Goal: Task Accomplishment & Management: Manage account settings

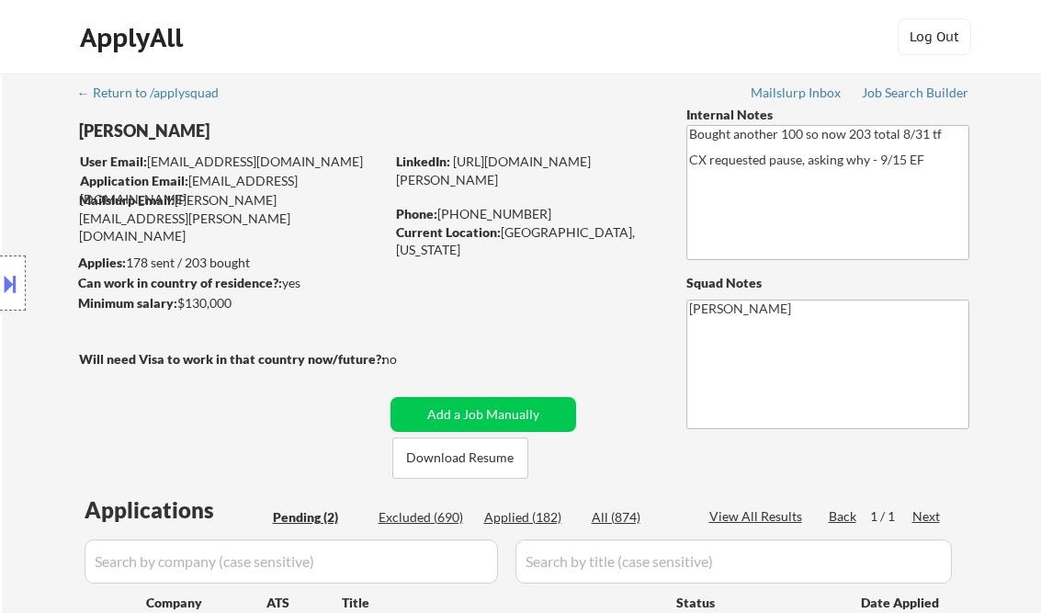
select select ""pending""
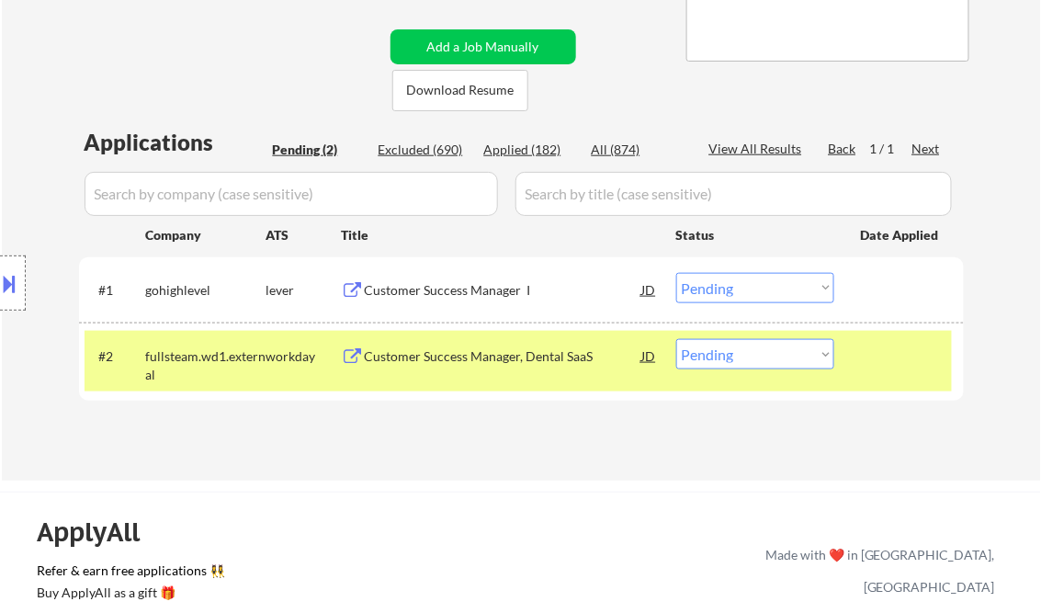
drag, startPoint x: 165, startPoint y: 40, endPoint x: 182, endPoint y: 44, distance: 17.2
click at [165, 40] on div "← Return to /applysquad Mailslurp Inbox Job Search Builder Christopher Schreibe…" at bounding box center [521, 86] width 917 height 760
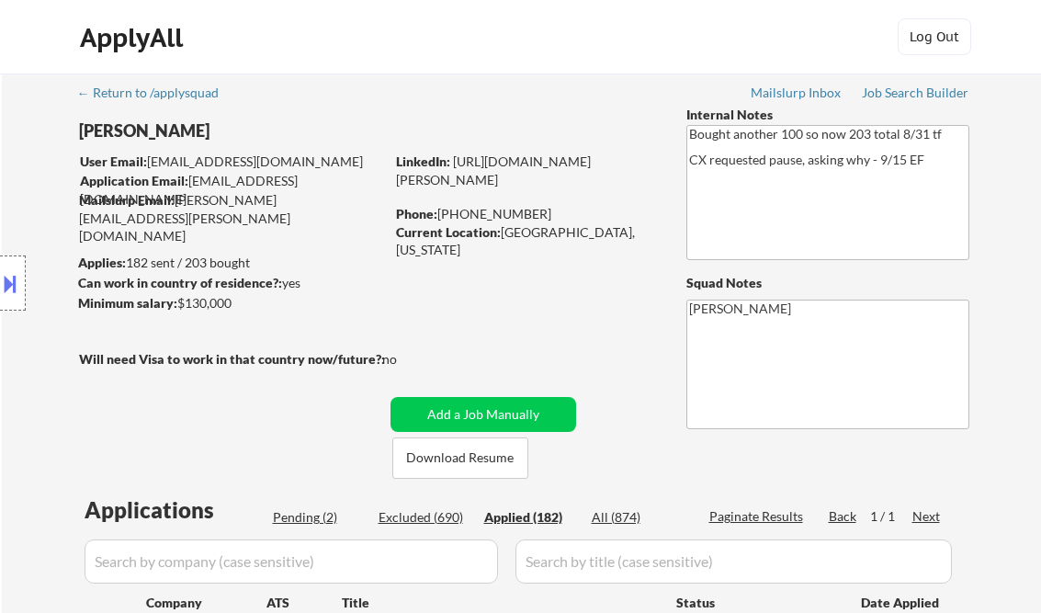
select select ""applied""
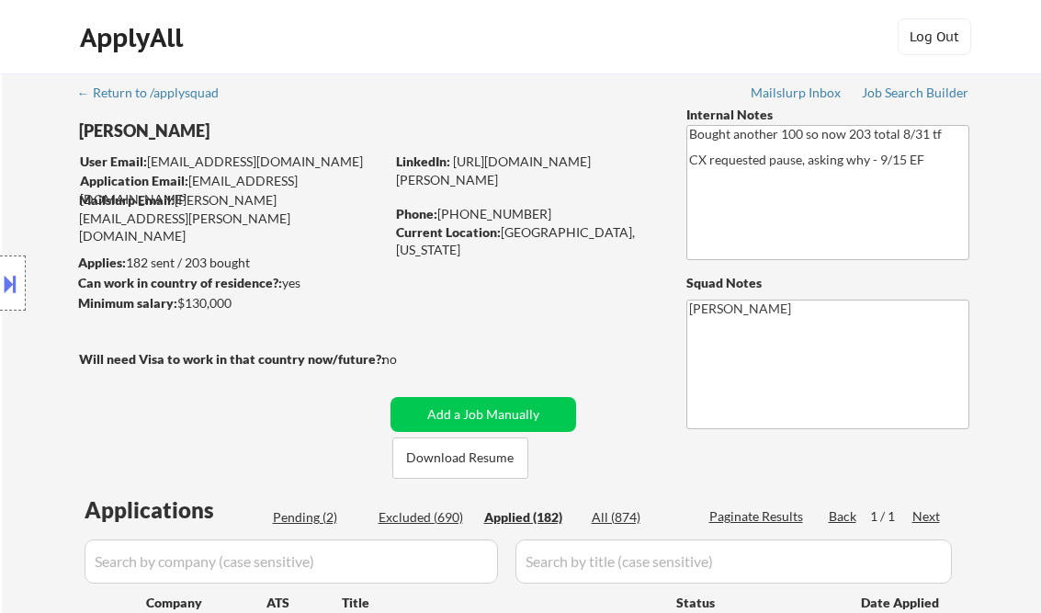
select select ""applied""
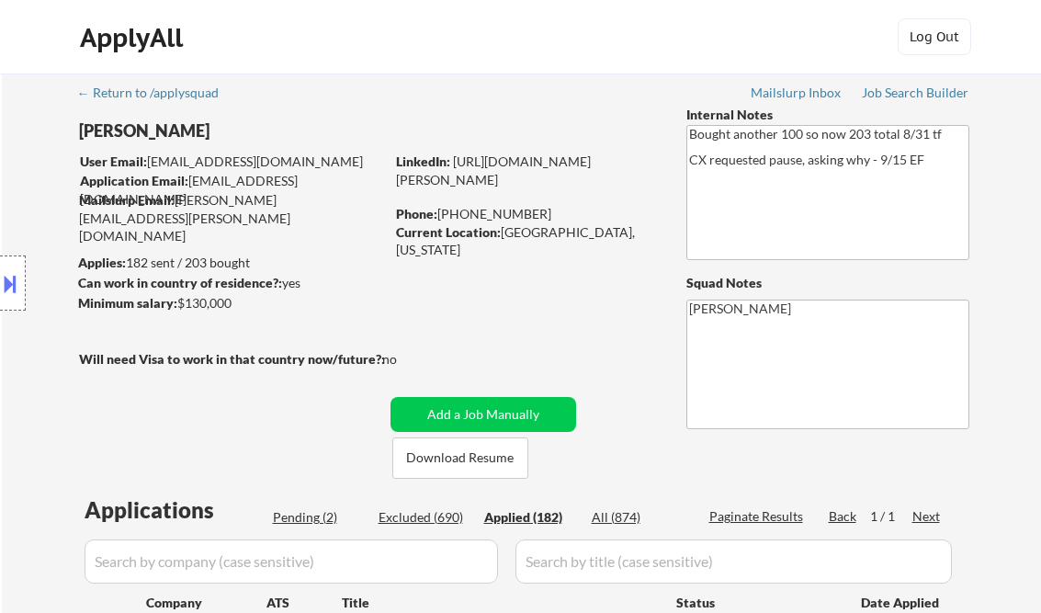
select select ""applied""
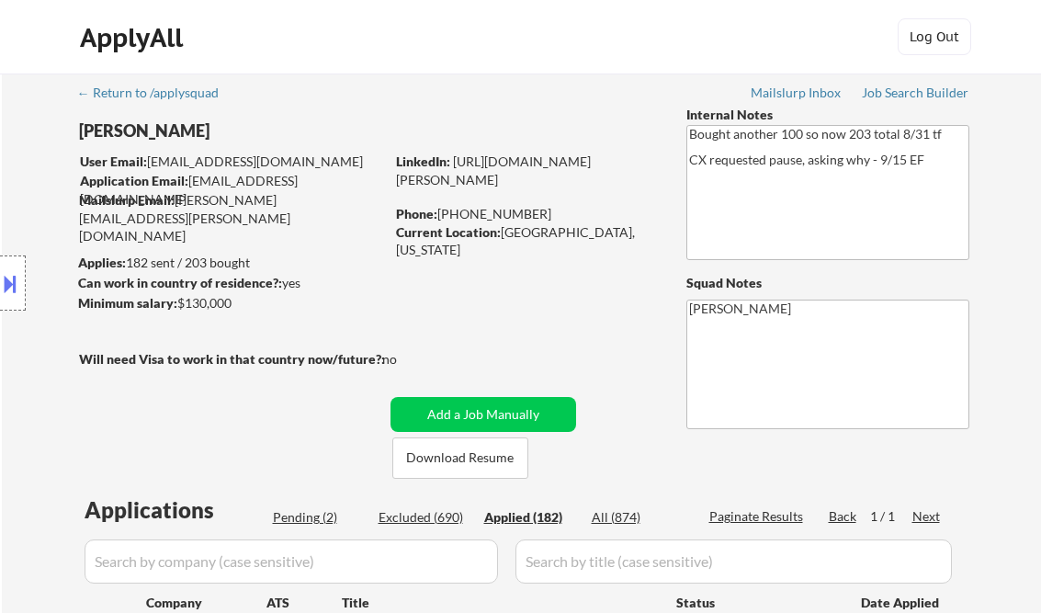
select select ""applied""
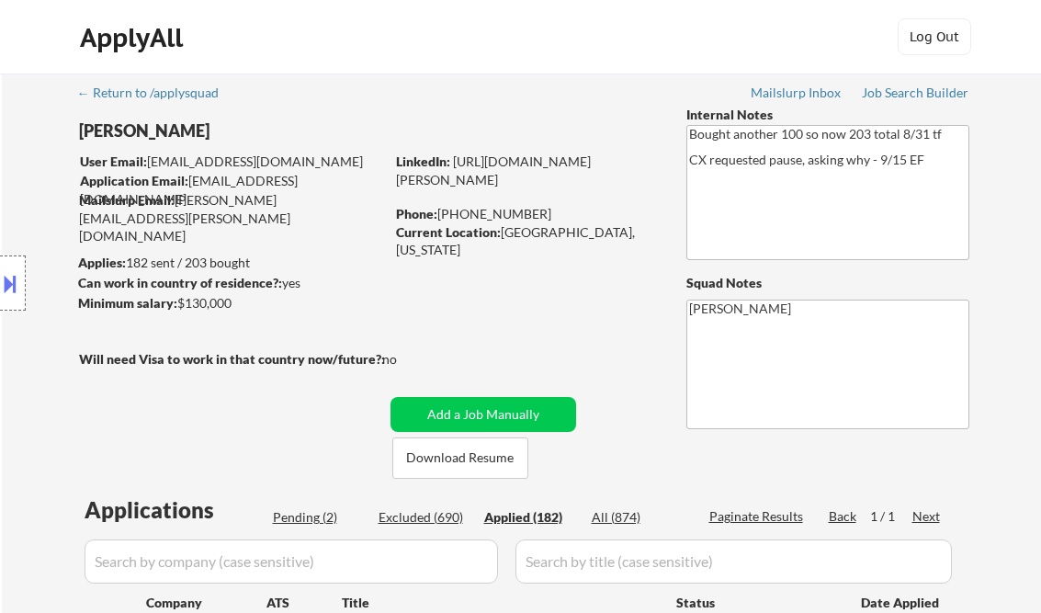
select select ""applied""
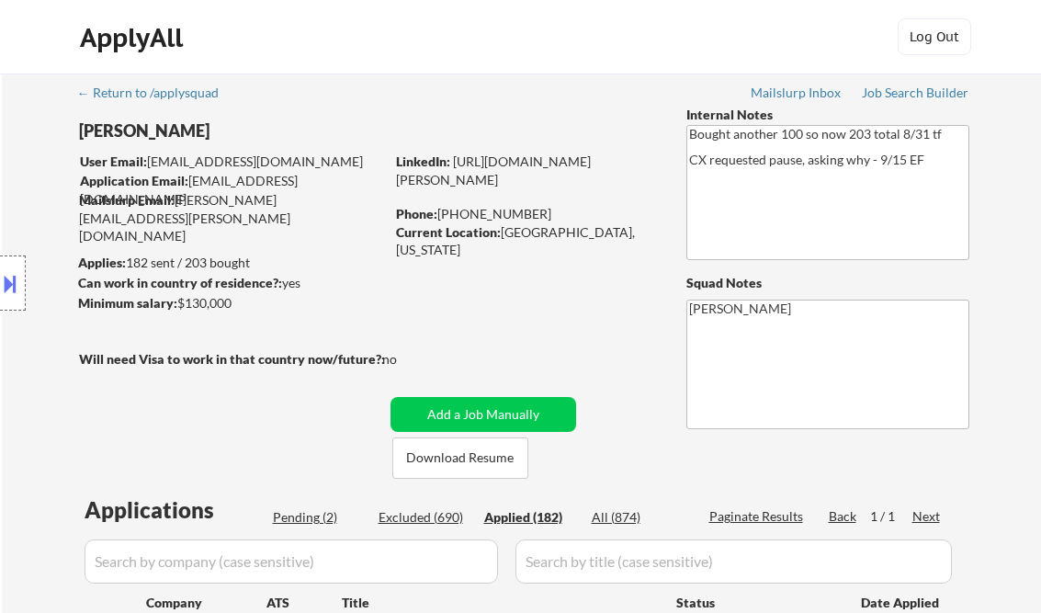
select select ""applied""
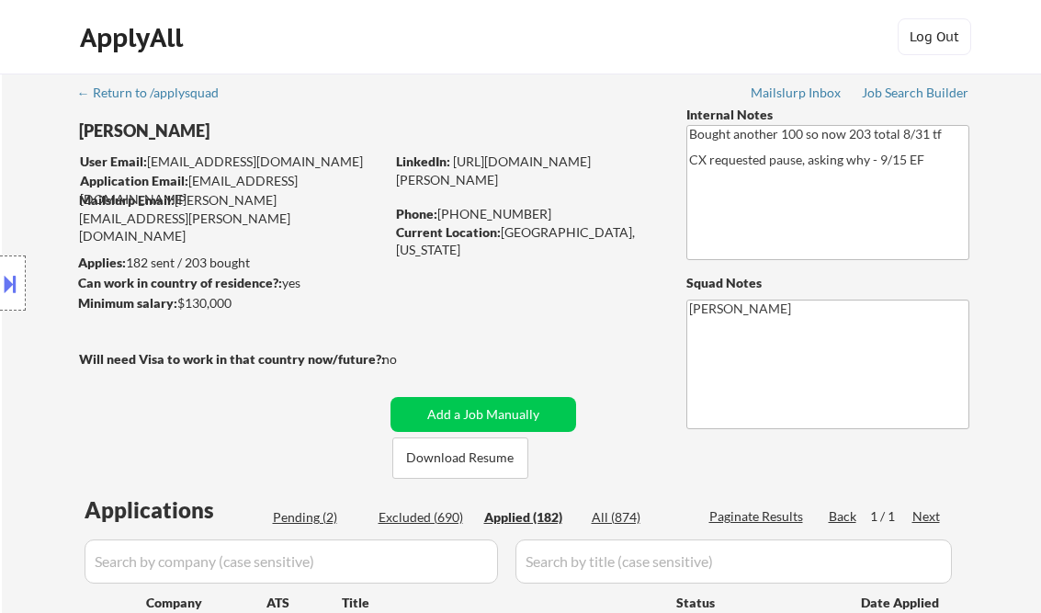
select select ""applied""
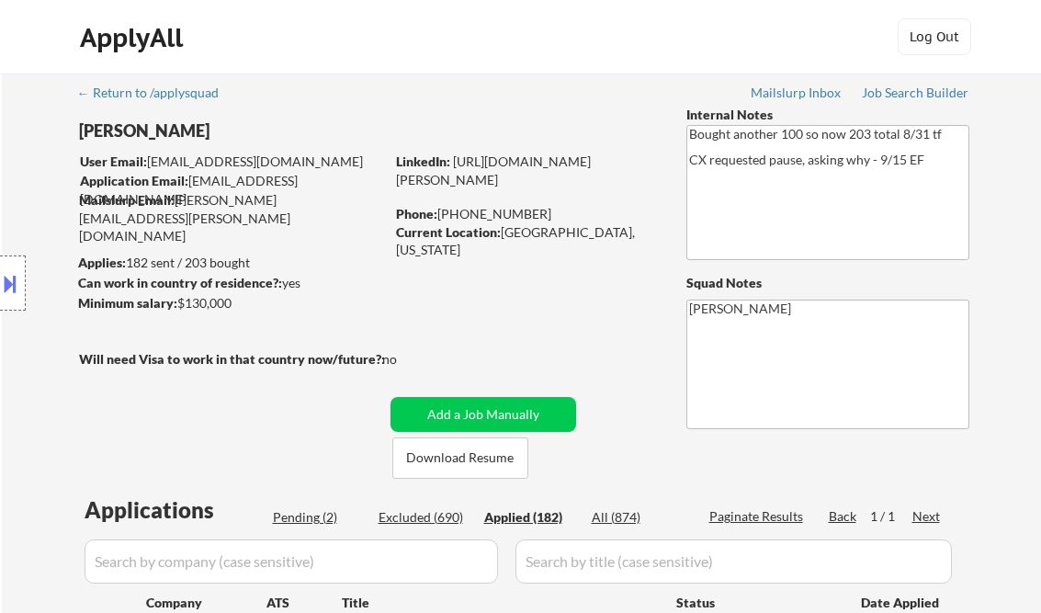
select select ""applied""
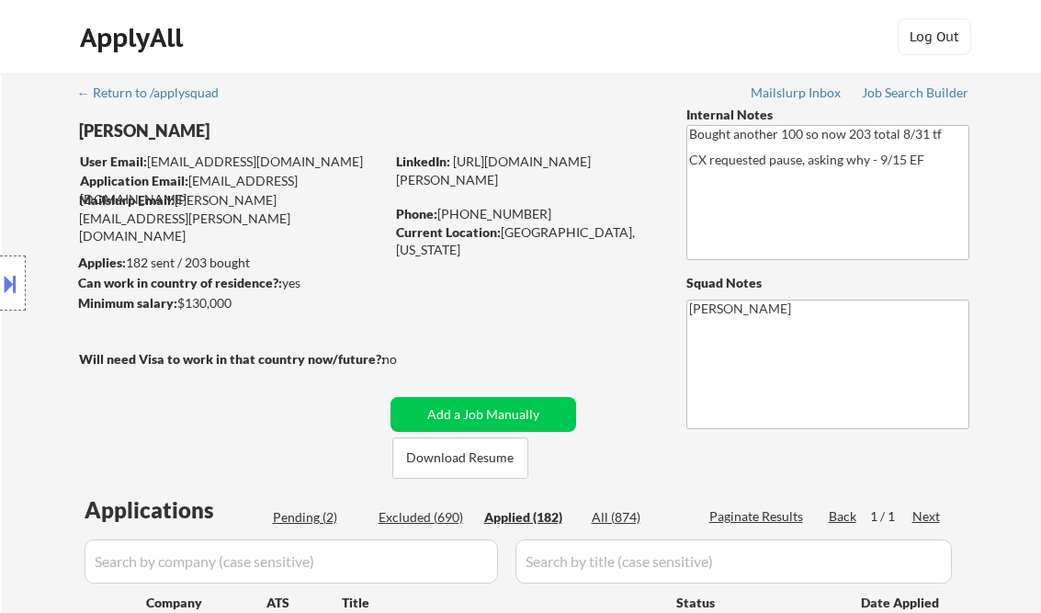
select select ""applied""
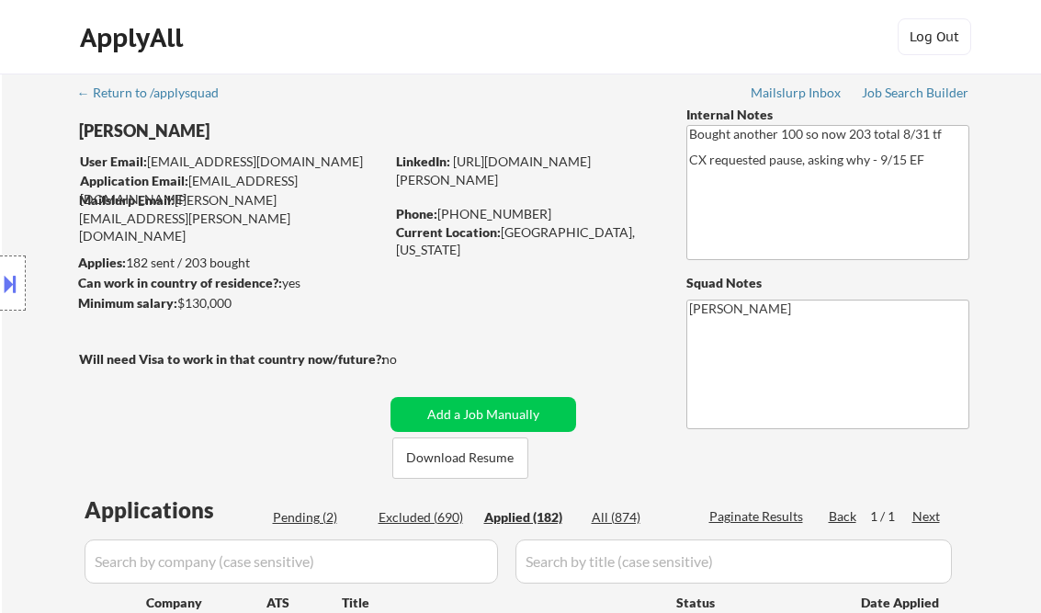
select select ""applied""
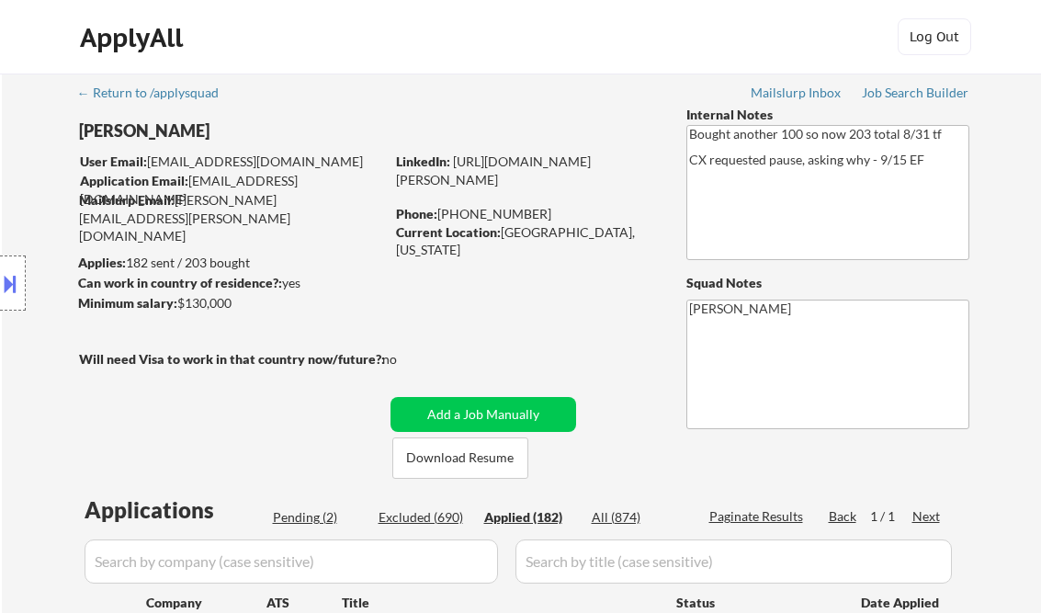
select select ""applied""
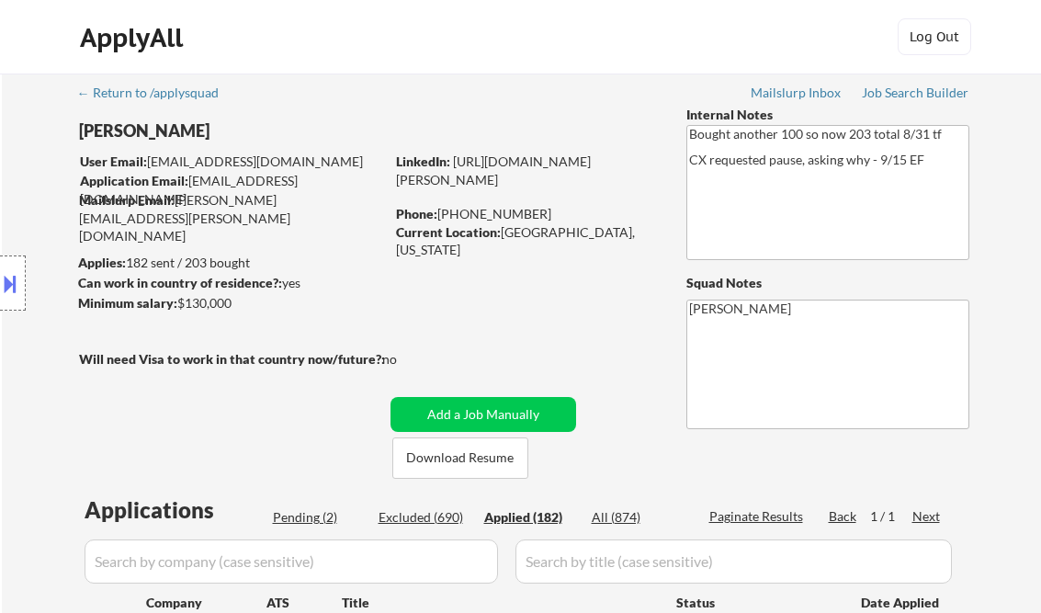
select select ""applied""
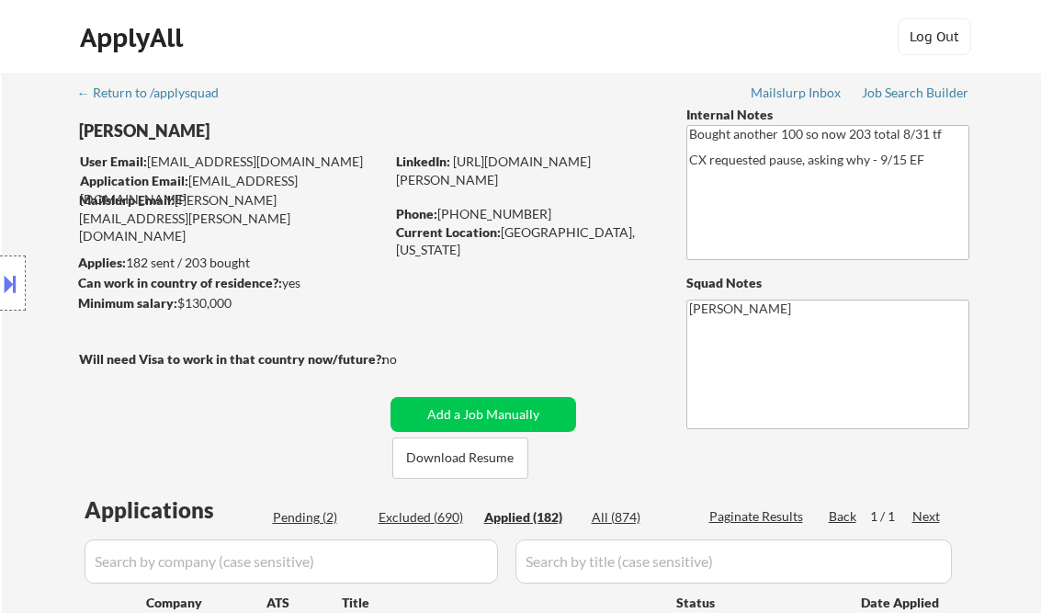
select select ""applied""
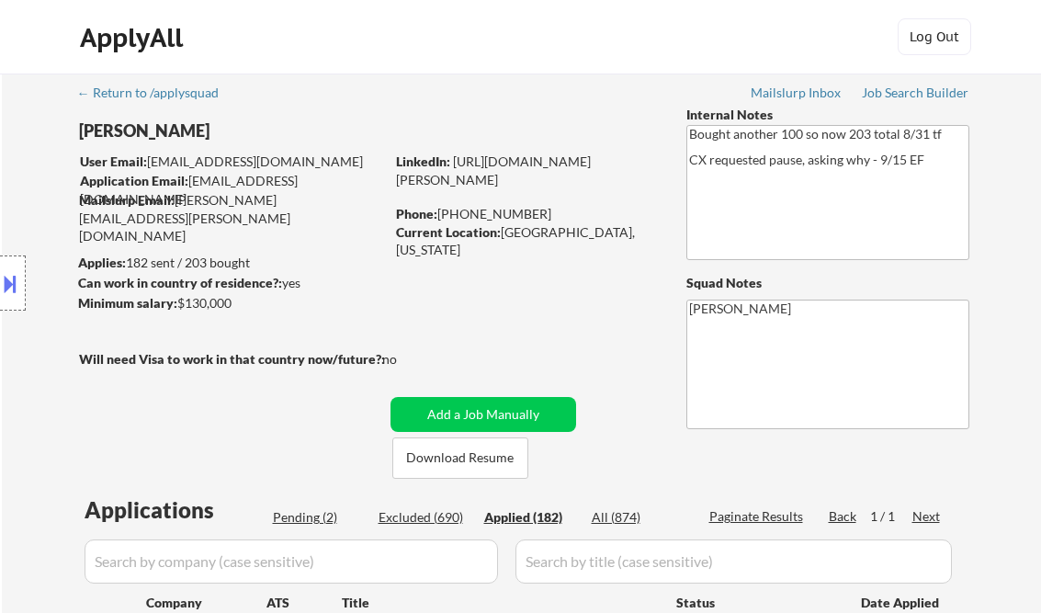
select select ""applied""
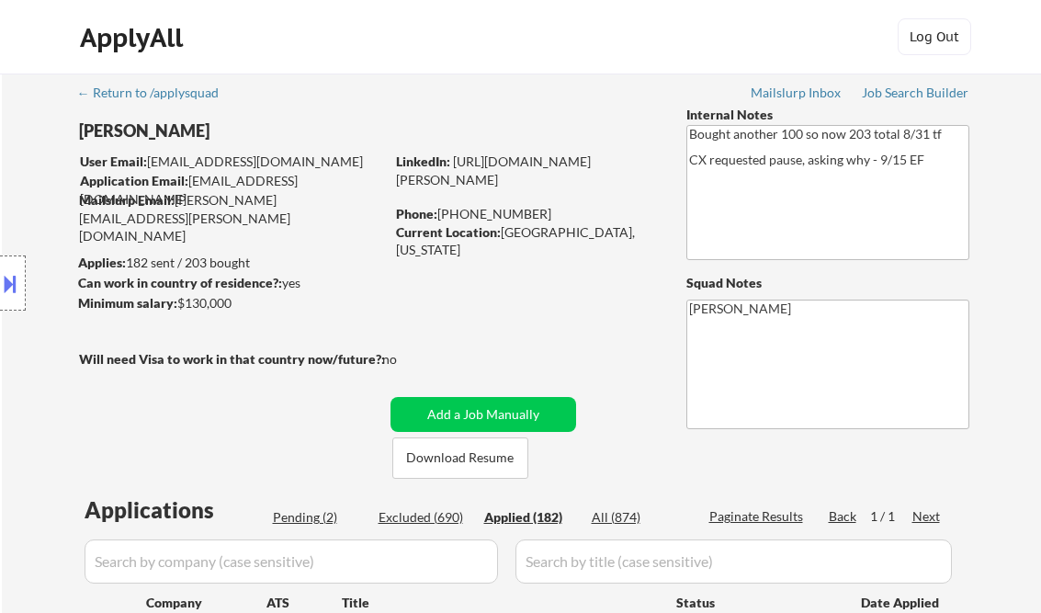
select select ""applied""
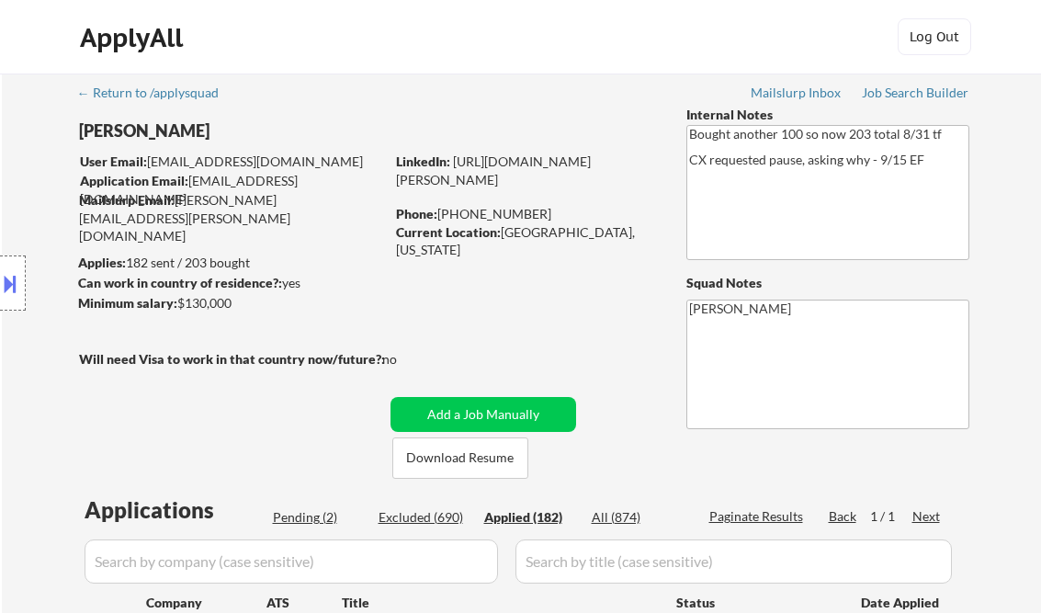
select select ""applied""
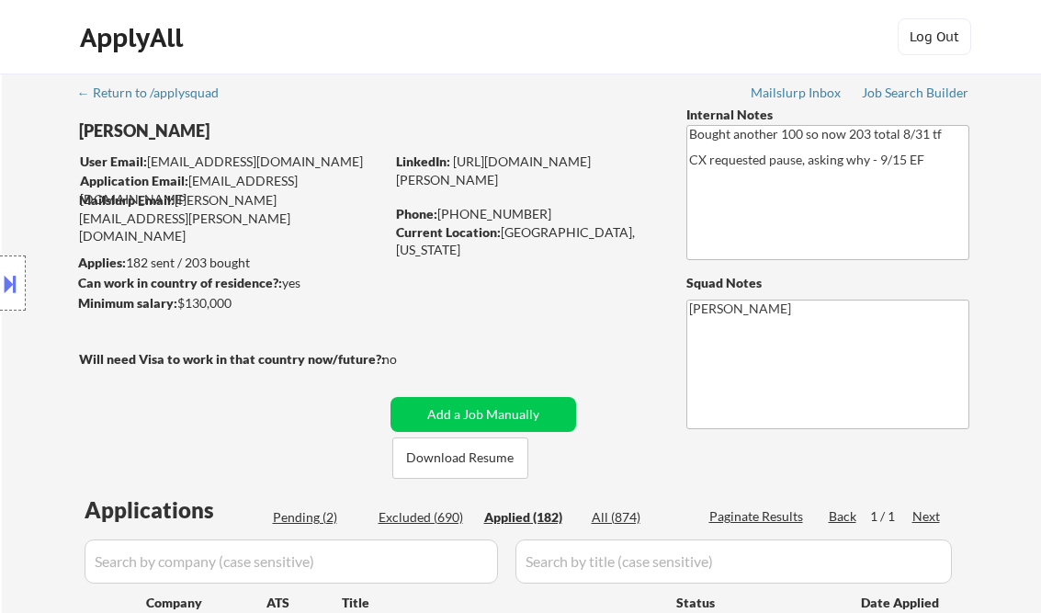
select select ""applied""
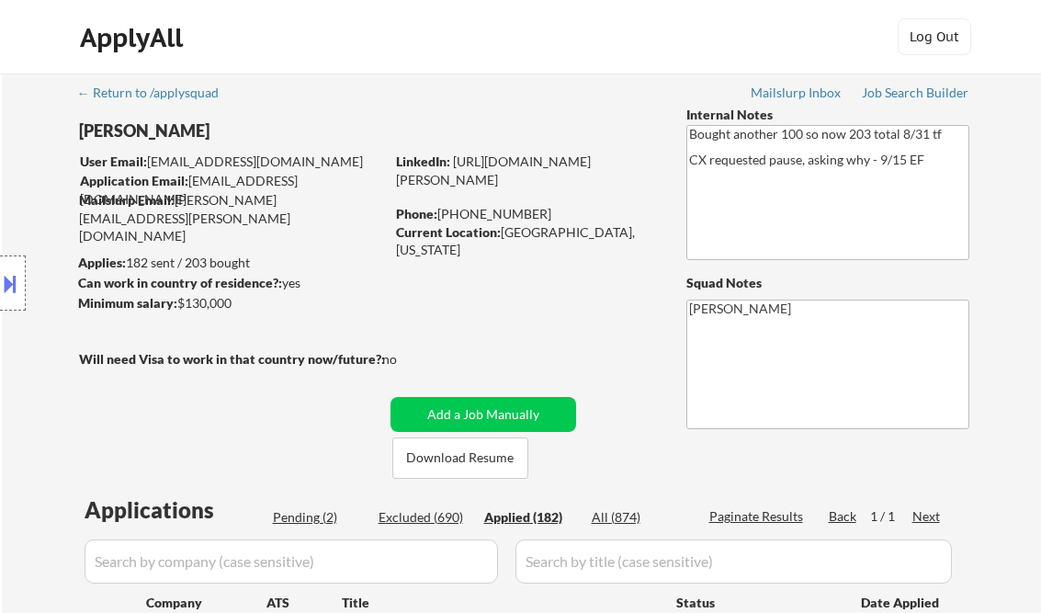
select select ""applied""
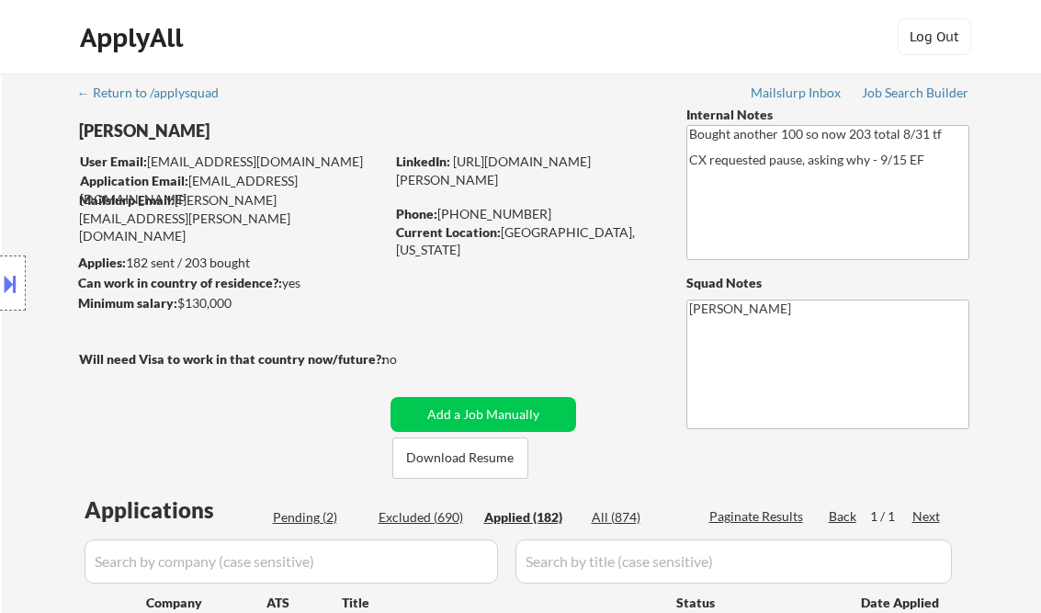
select select ""applied""
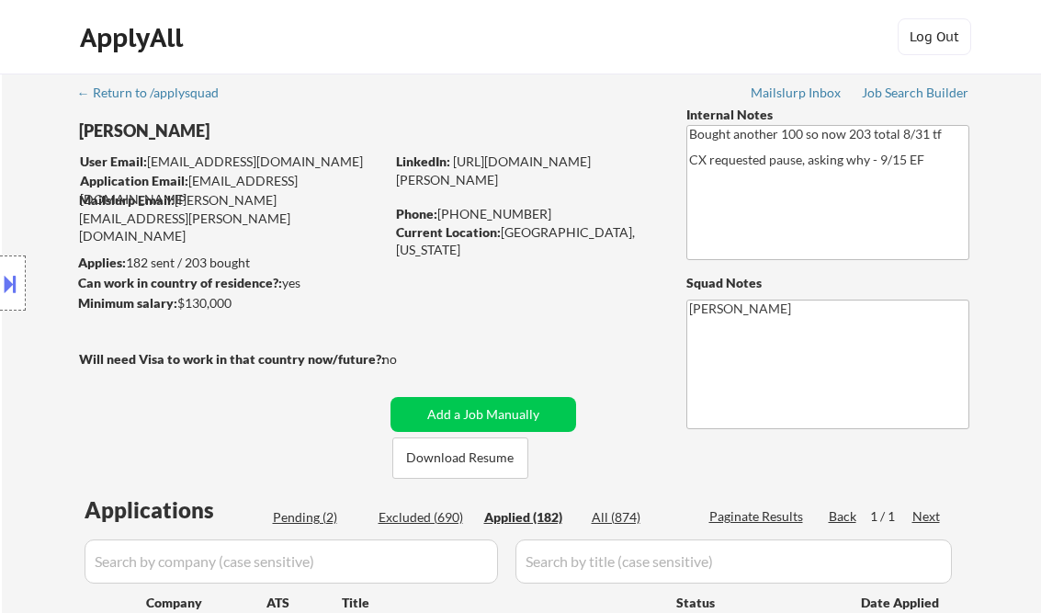
select select ""applied""
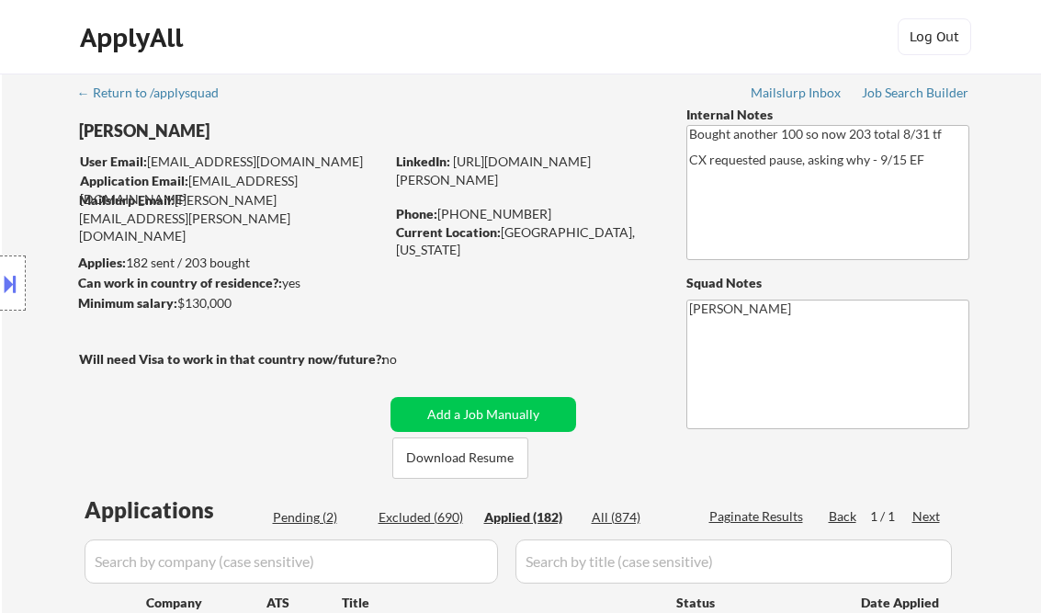
select select ""applied""
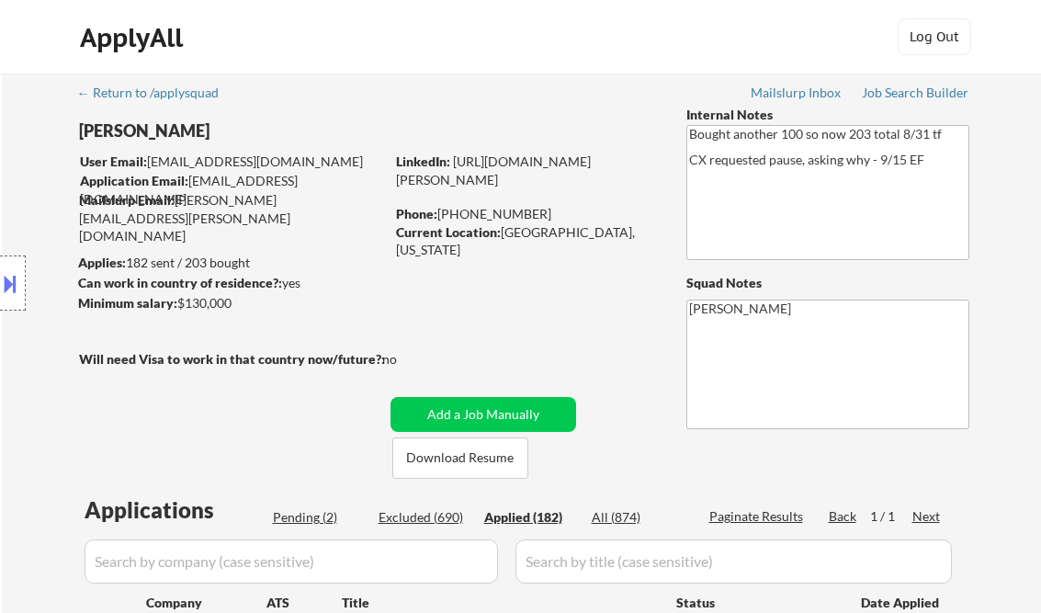
select select ""applied""
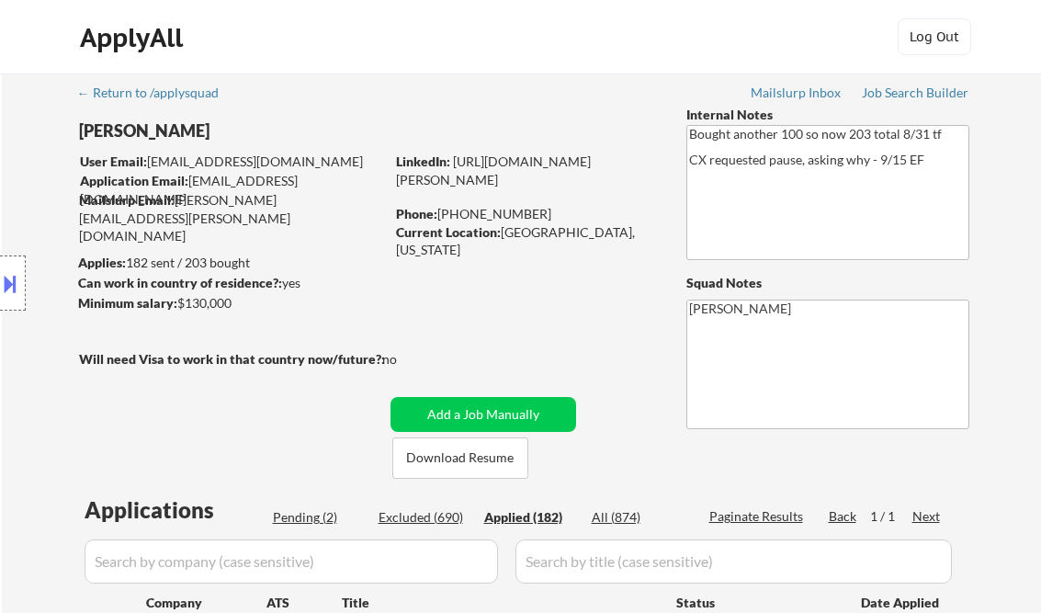
select select ""applied""
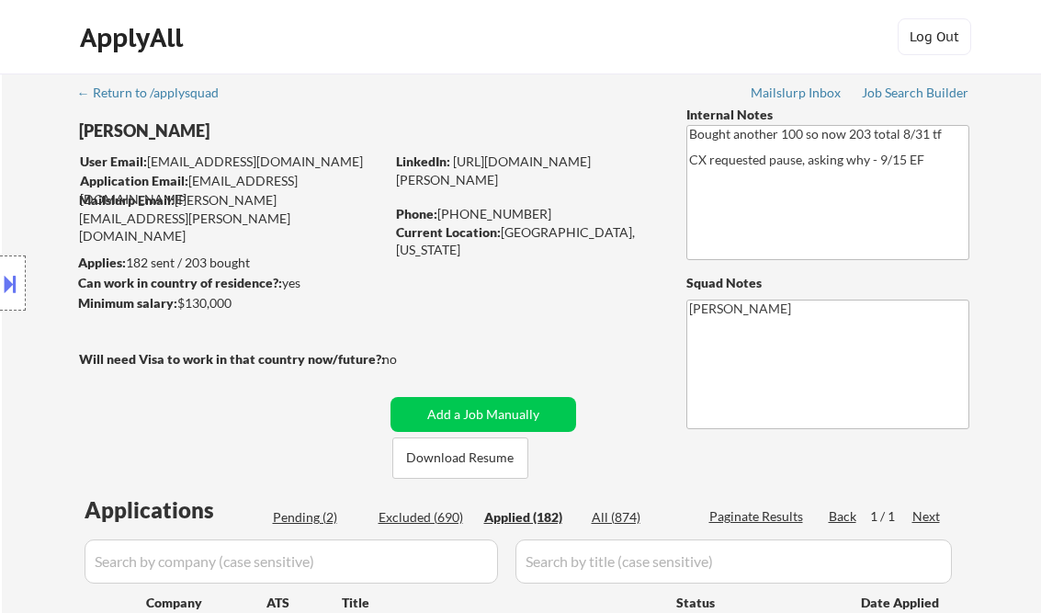
select select ""applied""
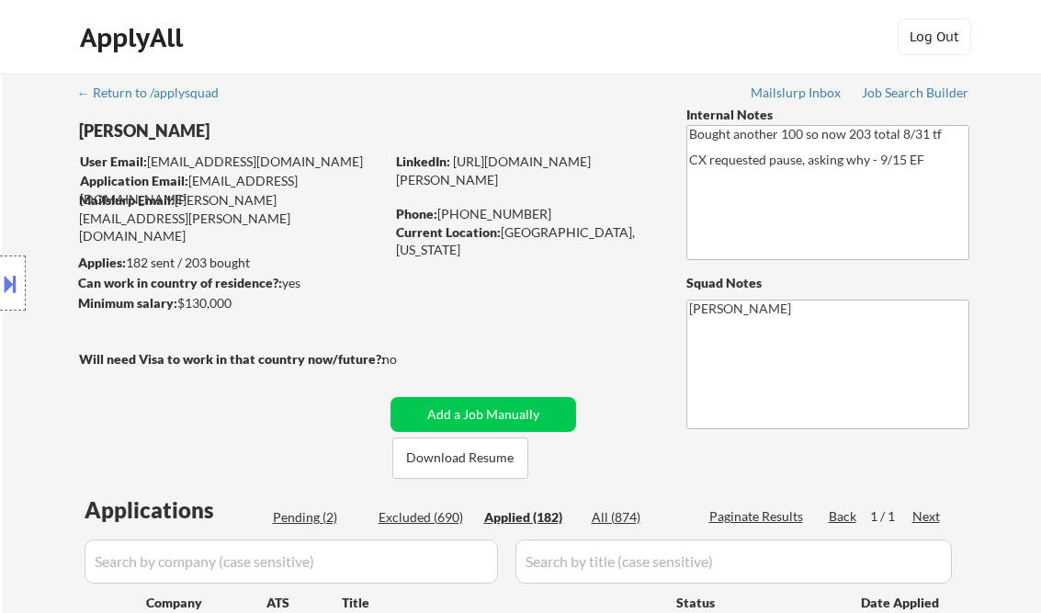
select select ""applied""
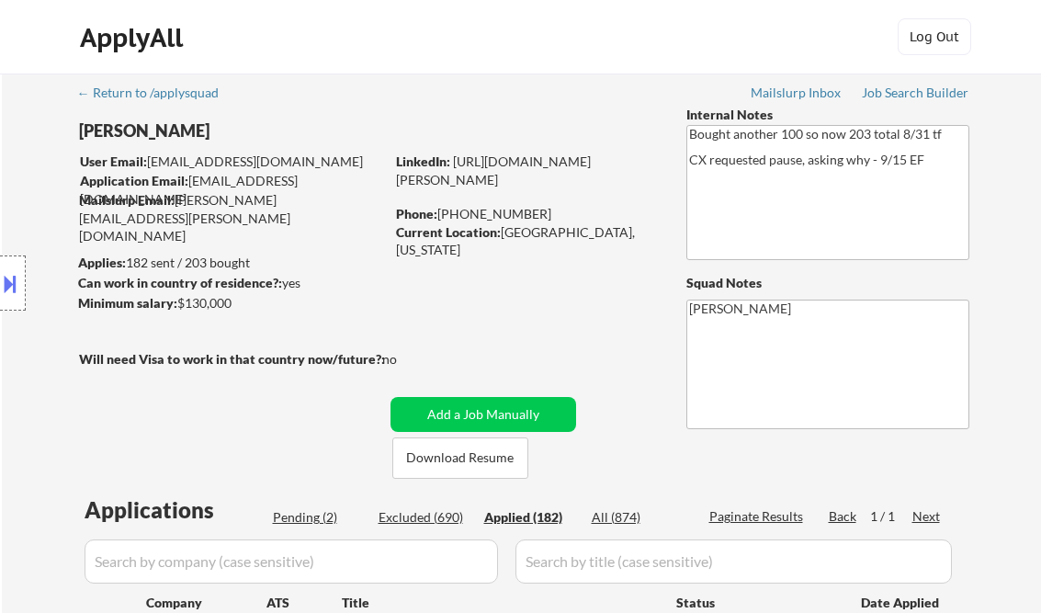
select select ""applied""
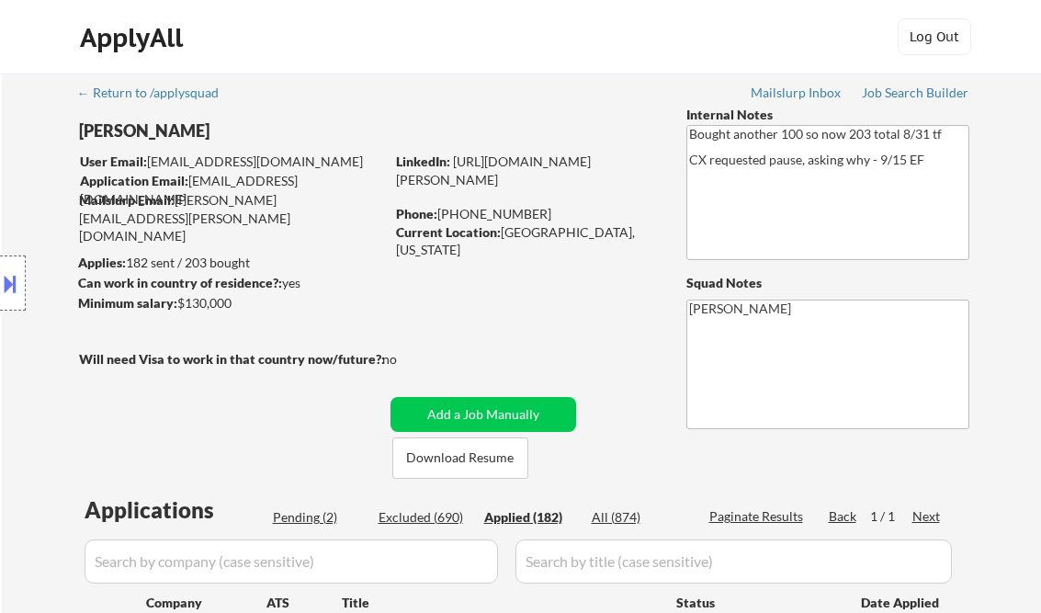
select select ""applied""
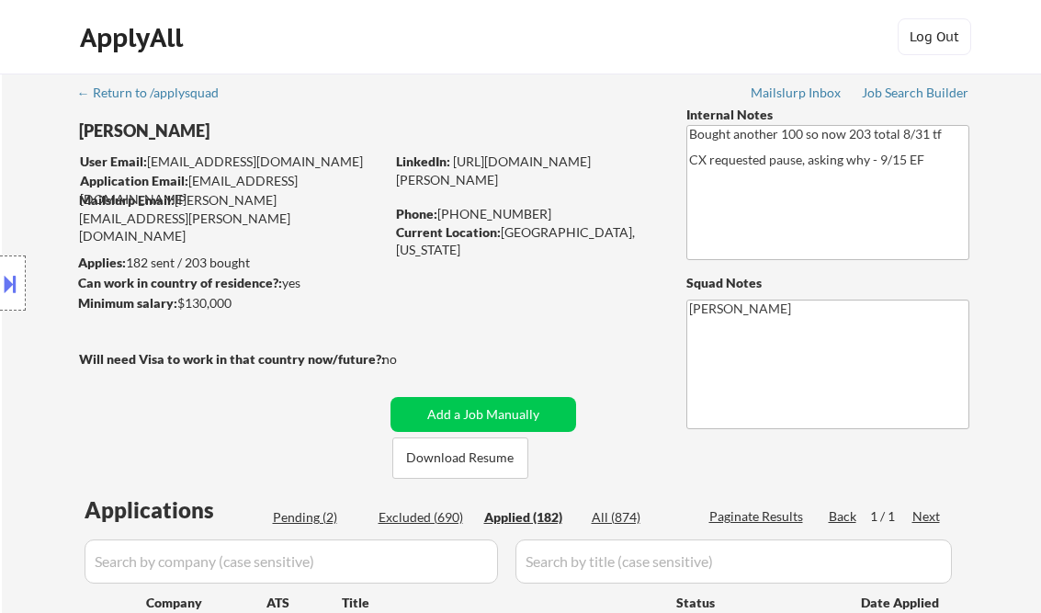
select select ""applied""
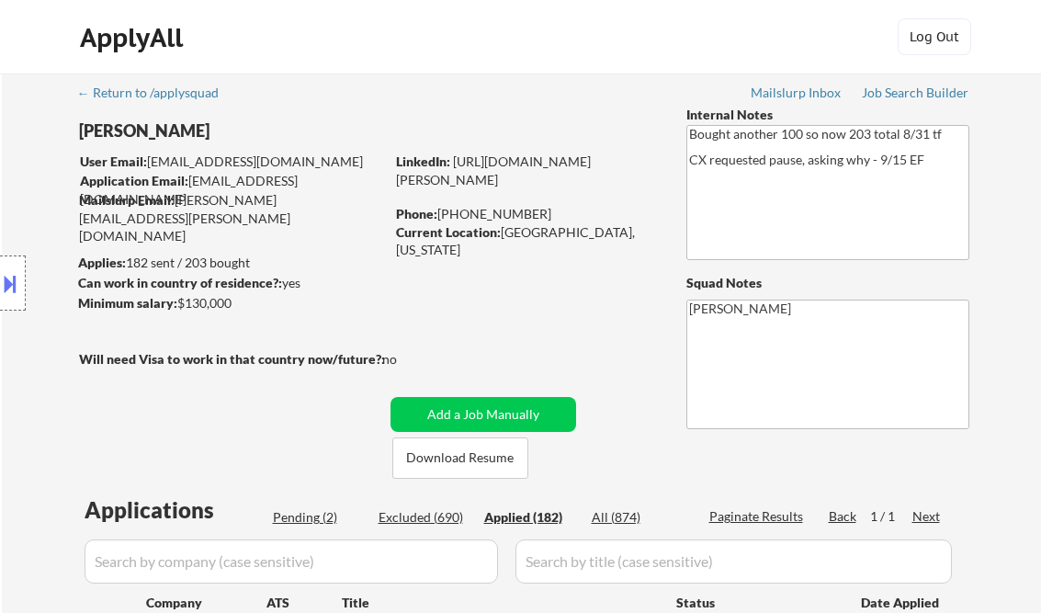
select select ""applied""
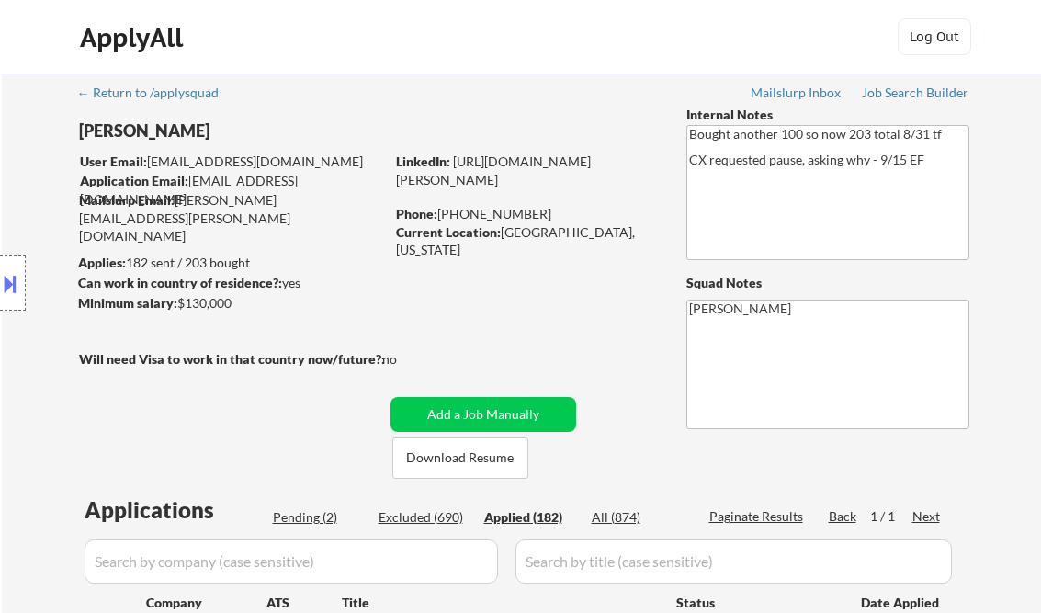
select select ""applied""
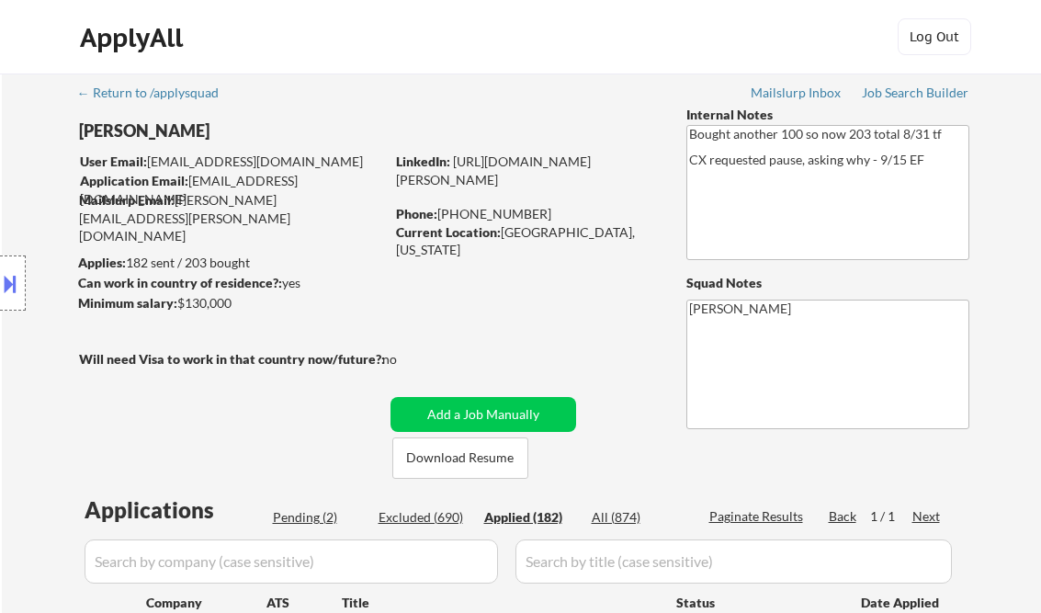
select select ""applied""
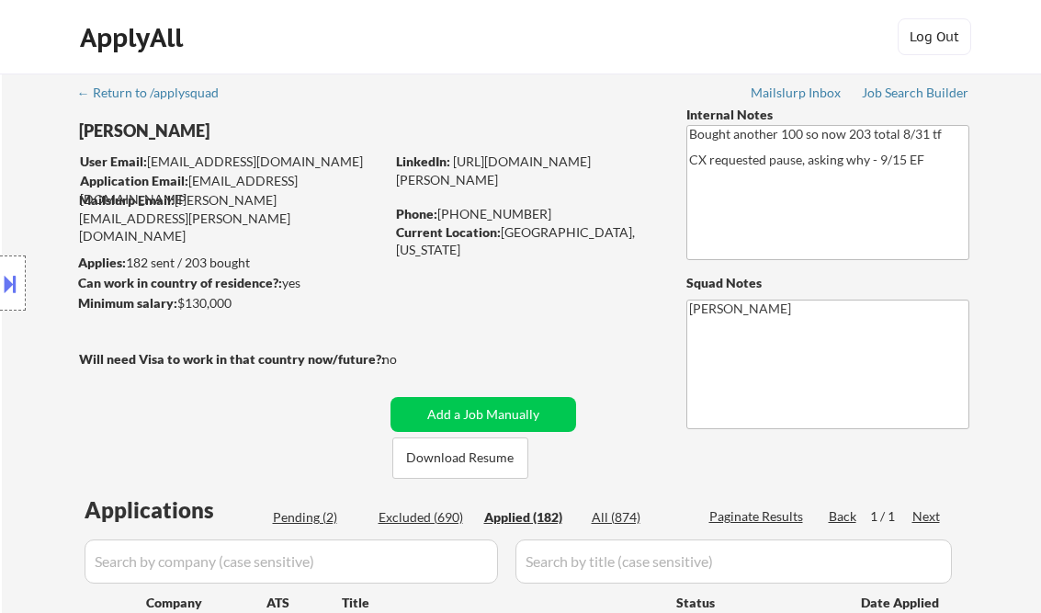
select select ""applied""
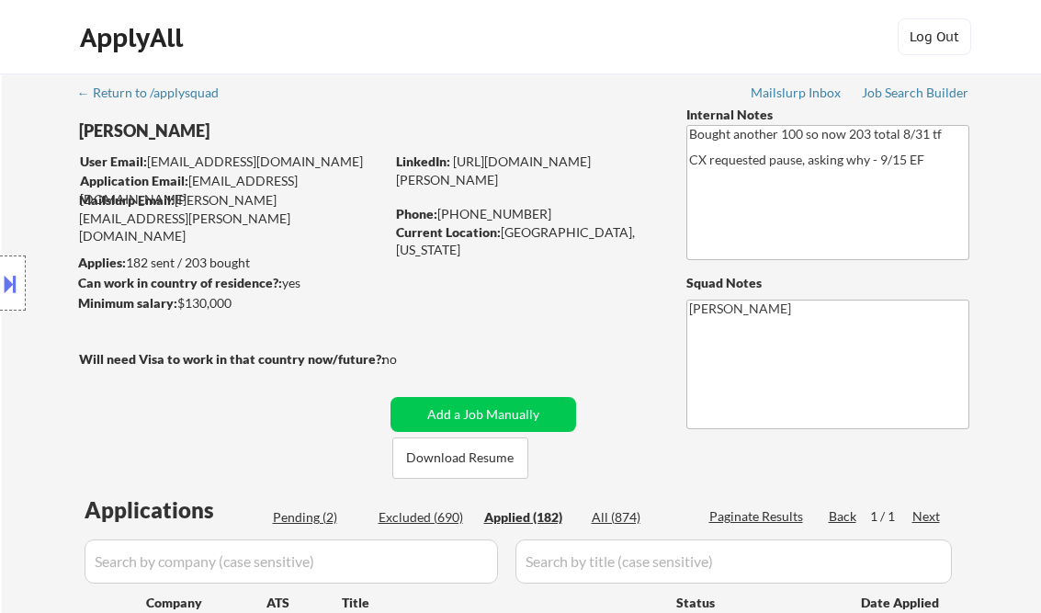
select select ""applied""
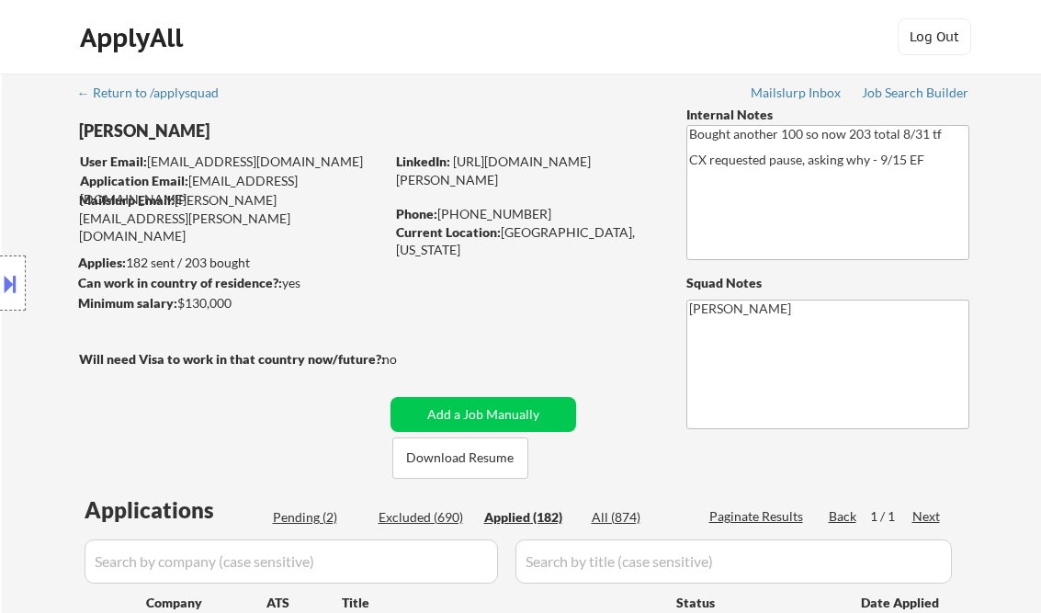
select select ""applied""
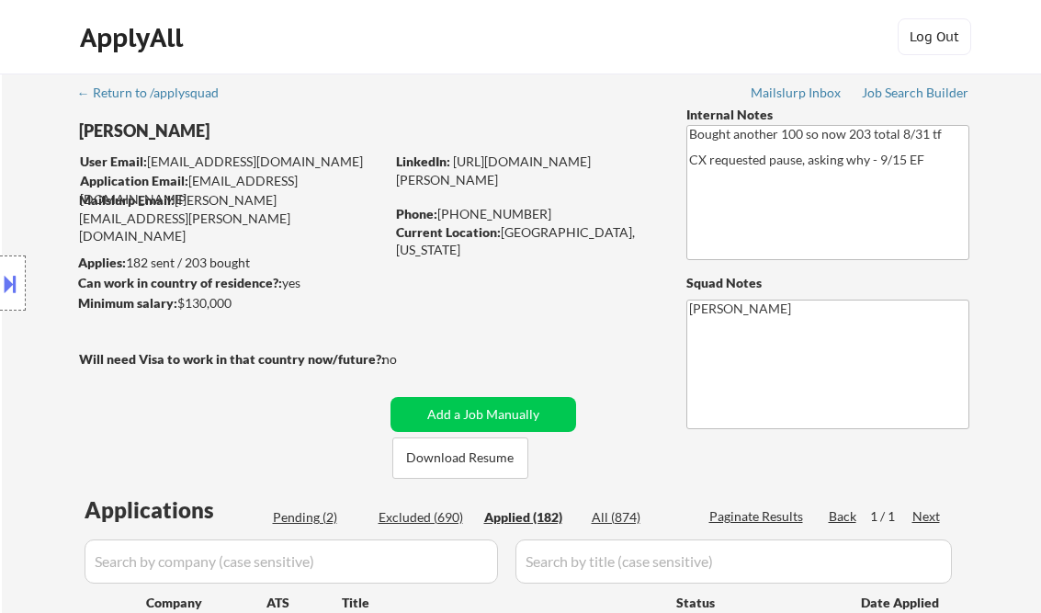
select select ""applied""
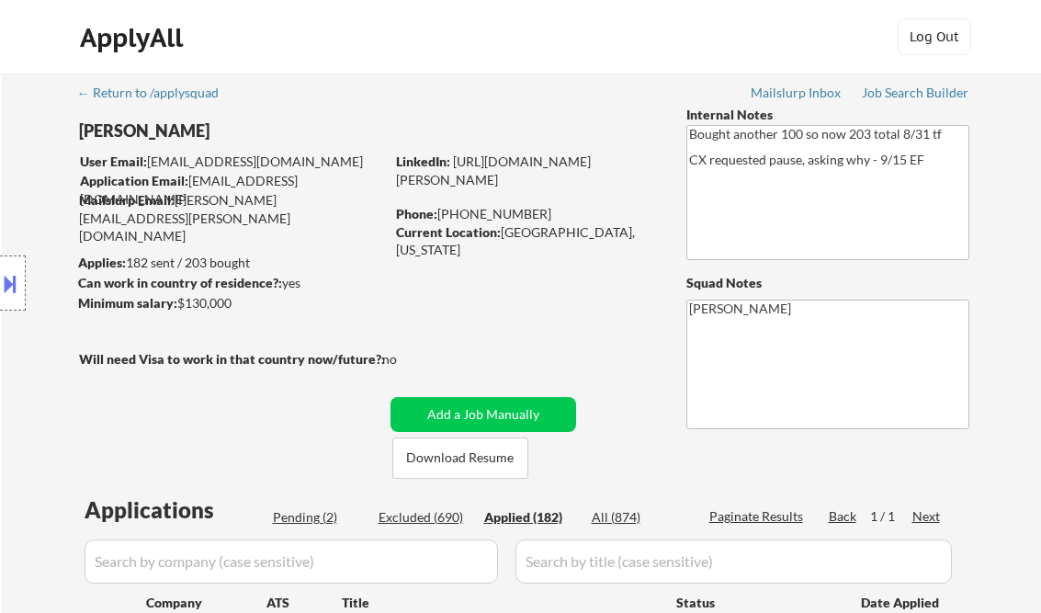
select select ""applied""
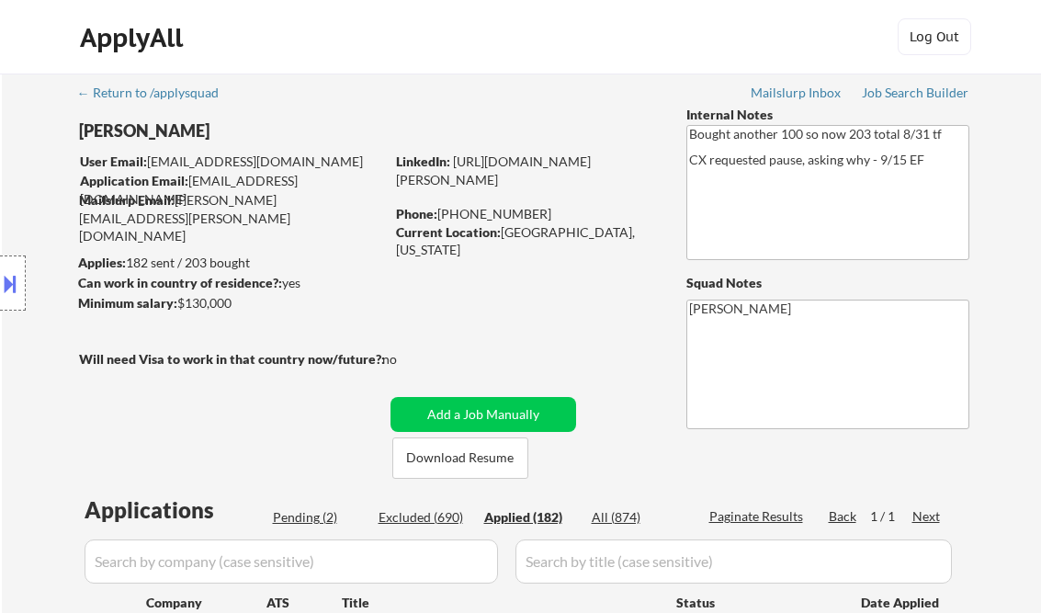
select select ""applied""
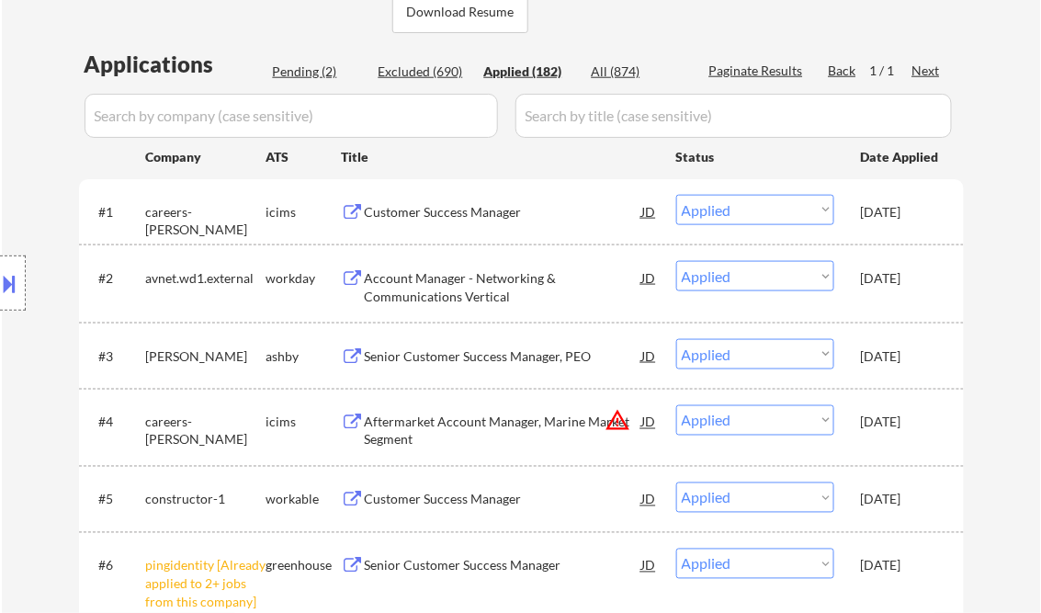
scroll to position [430, 0]
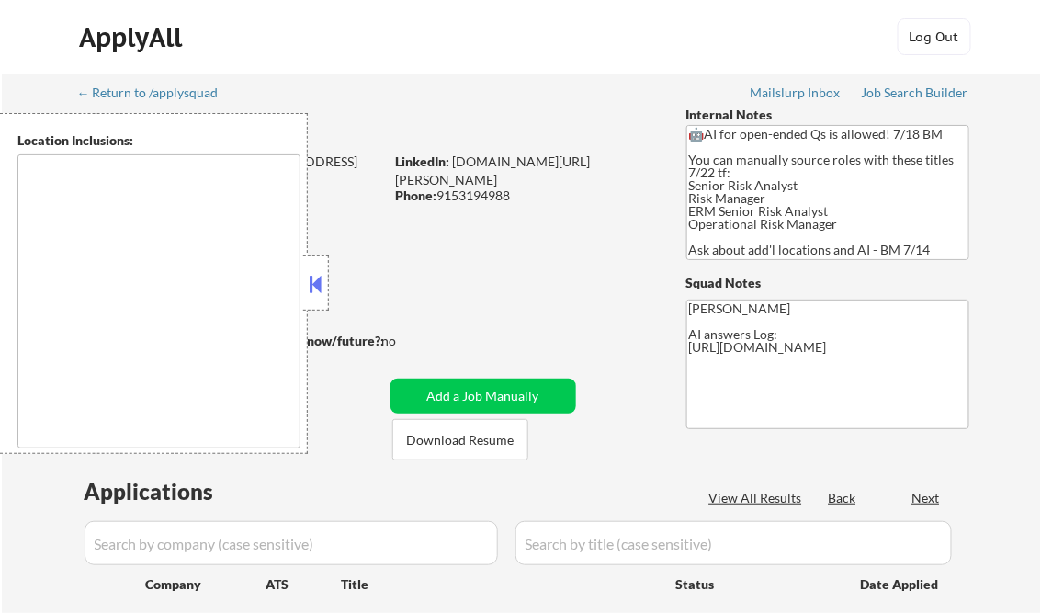
type textarea "[GEOGRAPHIC_DATA], [GEOGRAPHIC_DATA] [GEOGRAPHIC_DATA], [GEOGRAPHIC_DATA] [GEOG…"
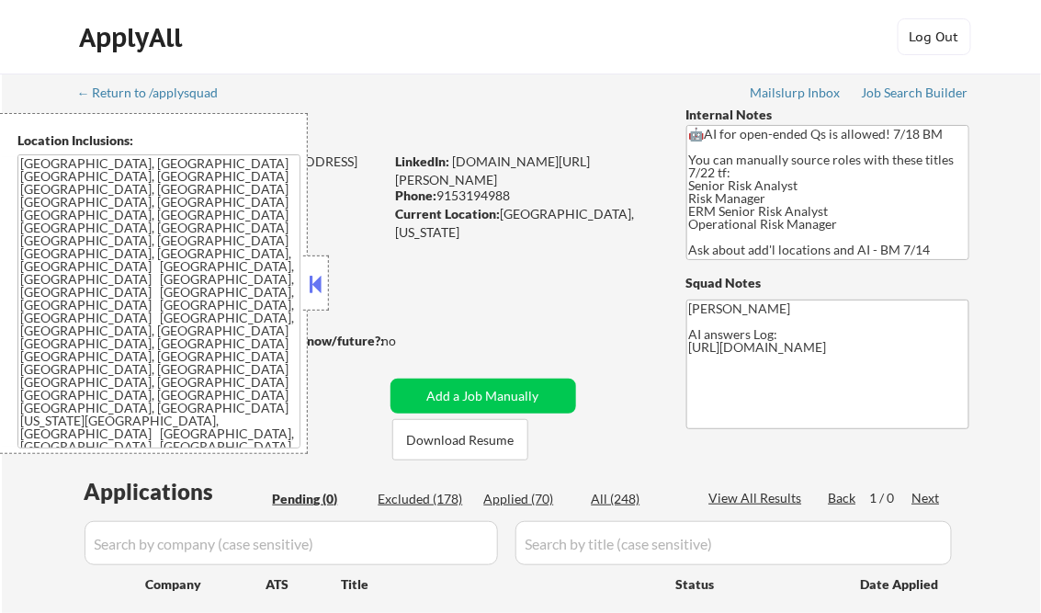
click at [317, 288] on button at bounding box center [316, 284] width 20 height 28
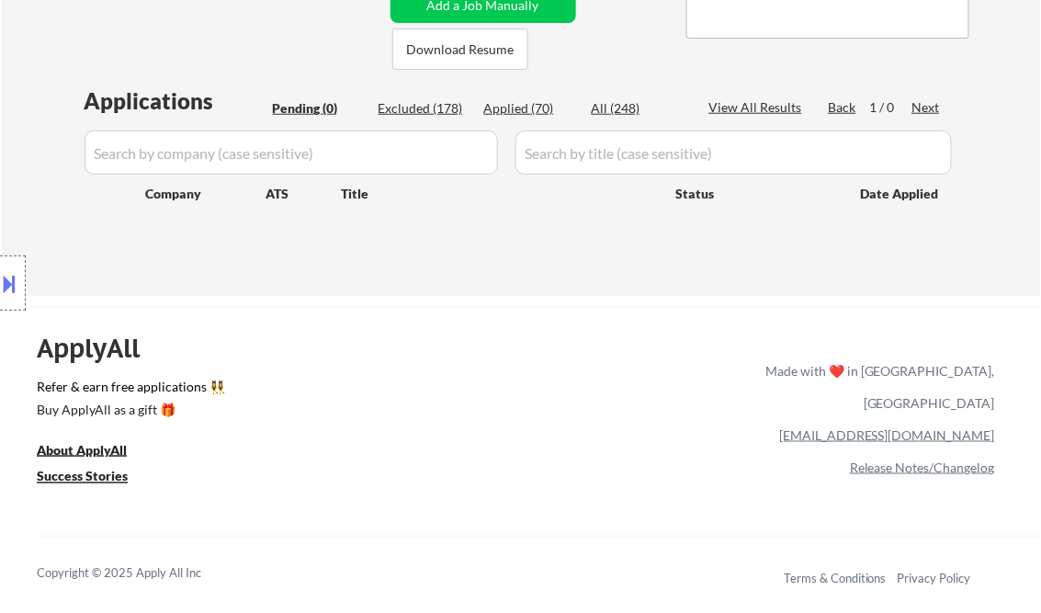
scroll to position [294, 0]
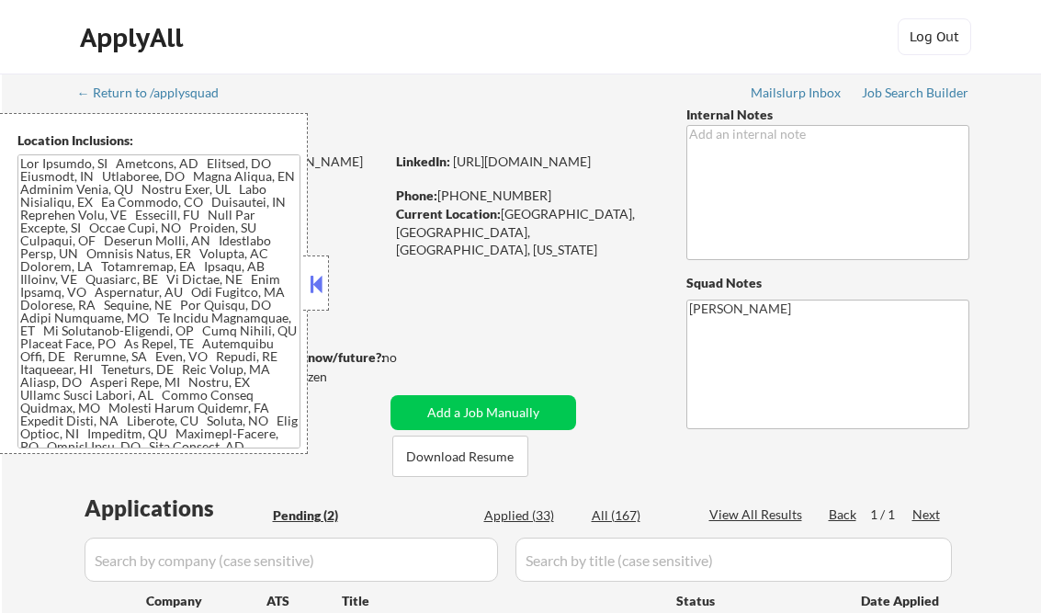
select select ""pending""
click at [316, 284] on button at bounding box center [316, 284] width 20 height 28
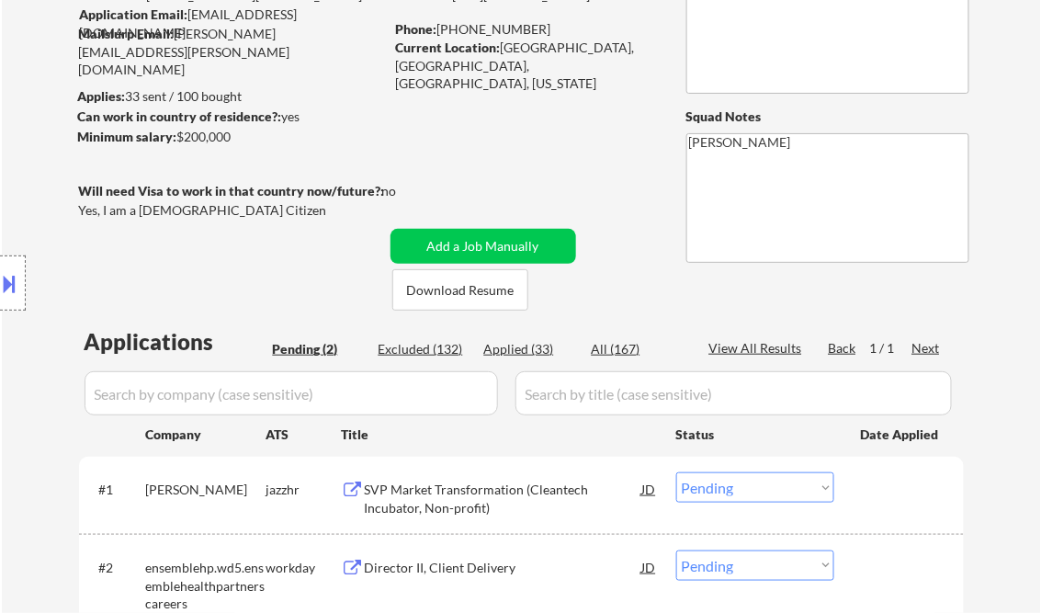
scroll to position [294, 0]
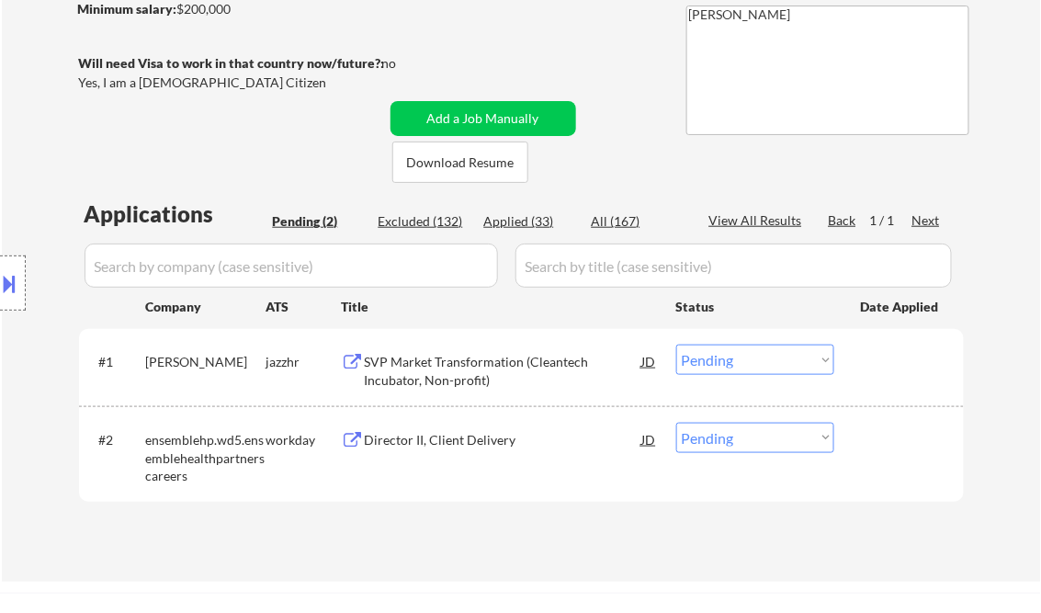
click at [458, 375] on div "SVP Market Transformation (Cleantech Incubator, Non-profit)" at bounding box center [503, 371] width 277 height 36
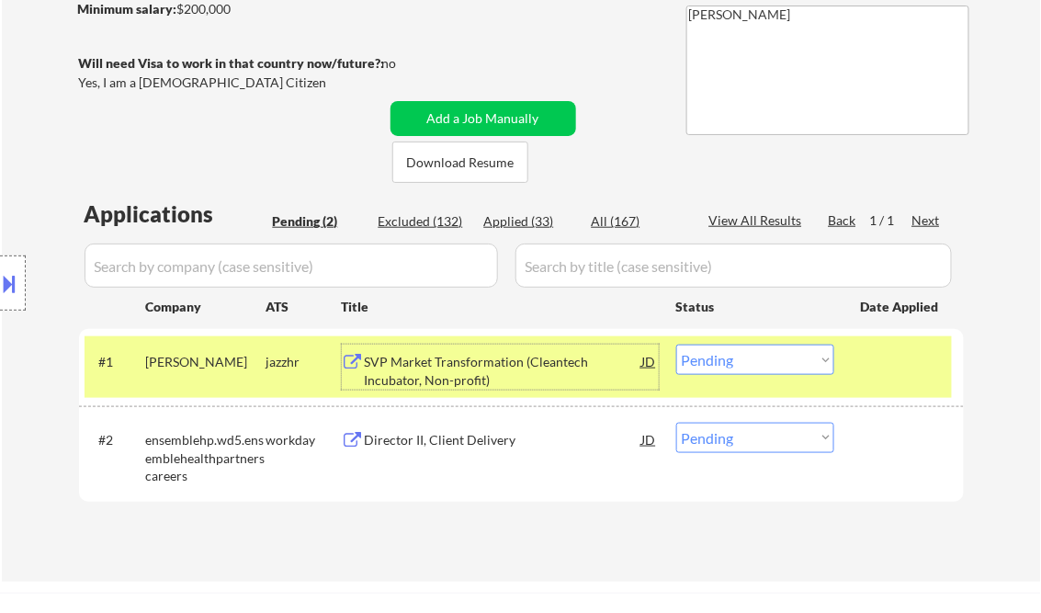
click at [732, 374] on select "Choose an option... Pending Applied Excluded (Questions) Excluded (Expired) Exc…" at bounding box center [755, 360] width 158 height 30
click at [676, 345] on select "Choose an option... Pending Applied Excluded (Questions) Excluded (Expired) Exc…" at bounding box center [755, 360] width 158 height 30
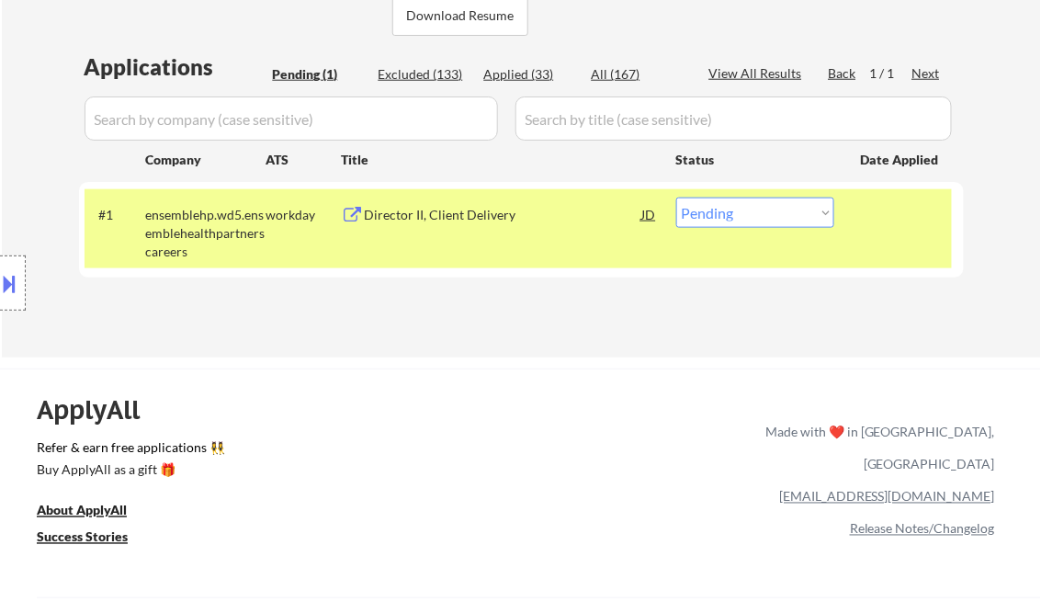
click at [465, 233] on div "#1 ensemblehp.wd5.ensemblehealthpartnerscareers workday Director II, Client Del…" at bounding box center [518, 228] width 867 height 79
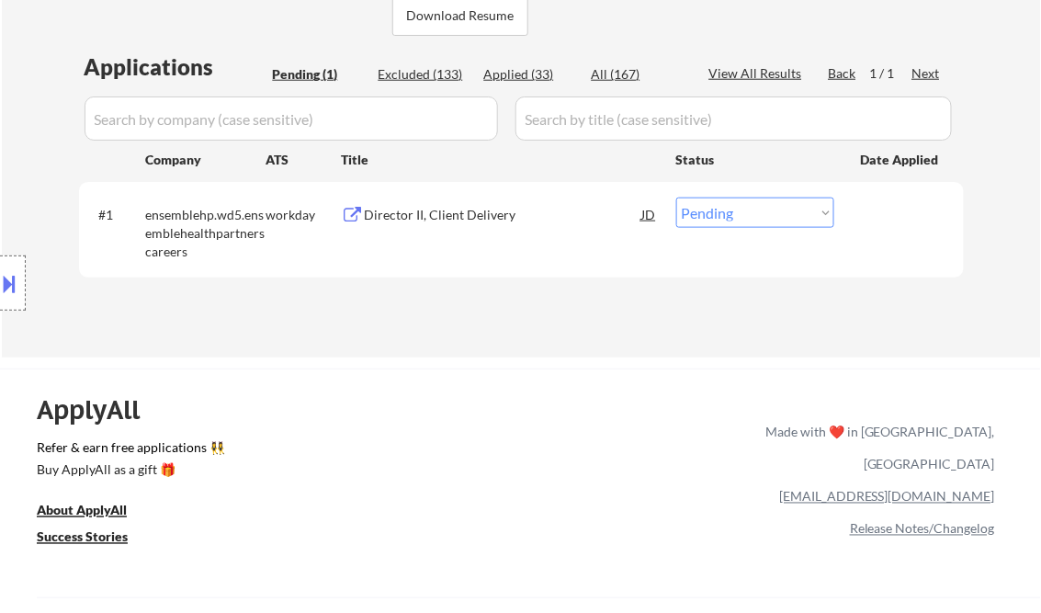
click at [469, 209] on div "Director II, Client Delivery" at bounding box center [503, 215] width 277 height 18
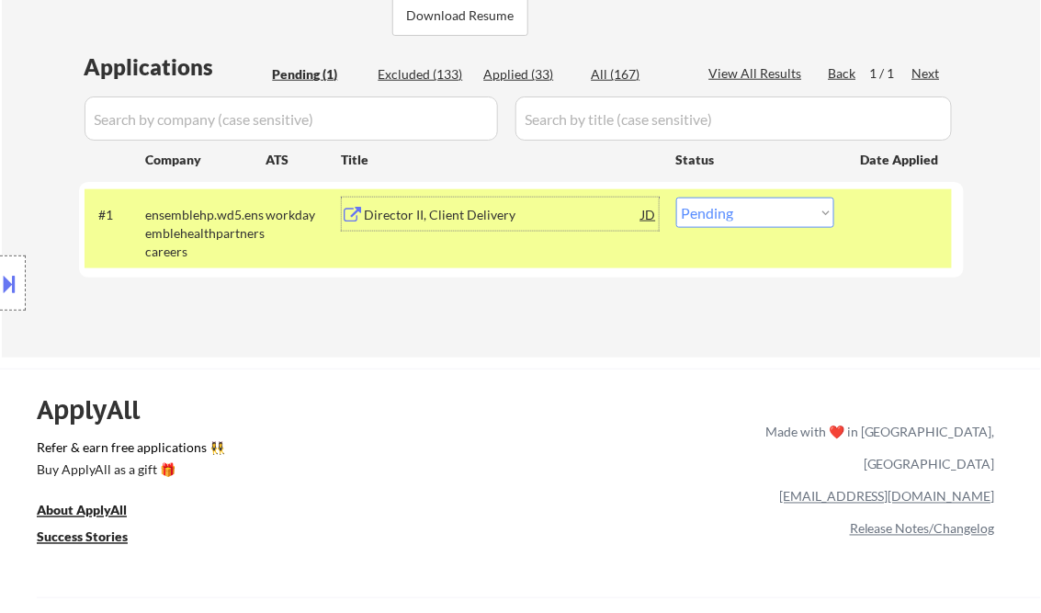
click at [731, 208] on select "Choose an option... Pending Applied Excluded (Questions) Excluded (Expired) Exc…" at bounding box center [755, 213] width 158 height 30
select select ""excluded__bad_match_""
click at [676, 198] on select "Choose an option... Pending Applied Excluded (Questions) Excluded (Expired) Exc…" at bounding box center [755, 213] width 158 height 30
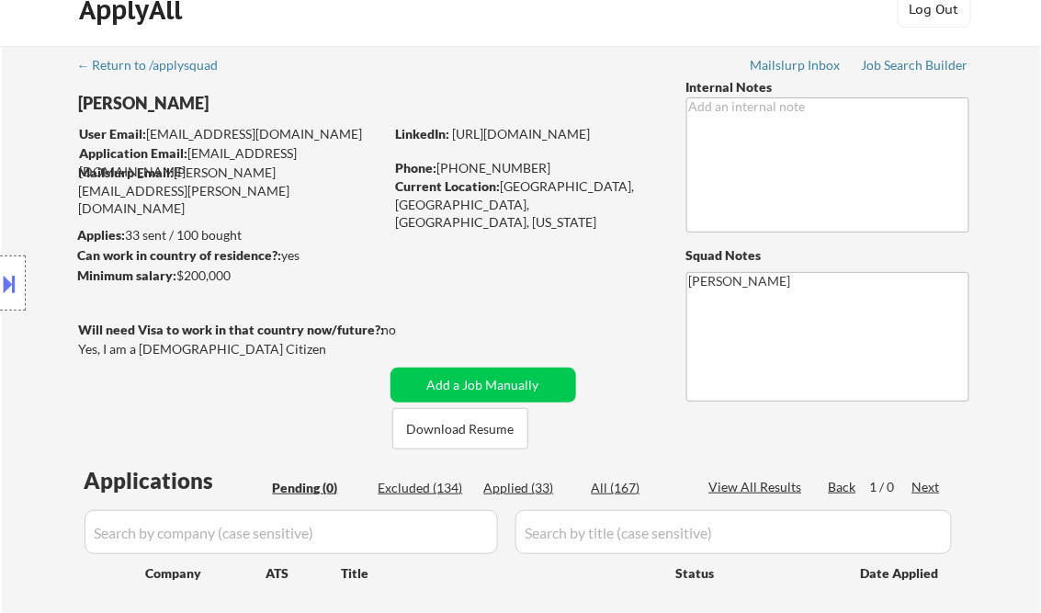
scroll to position [0, 0]
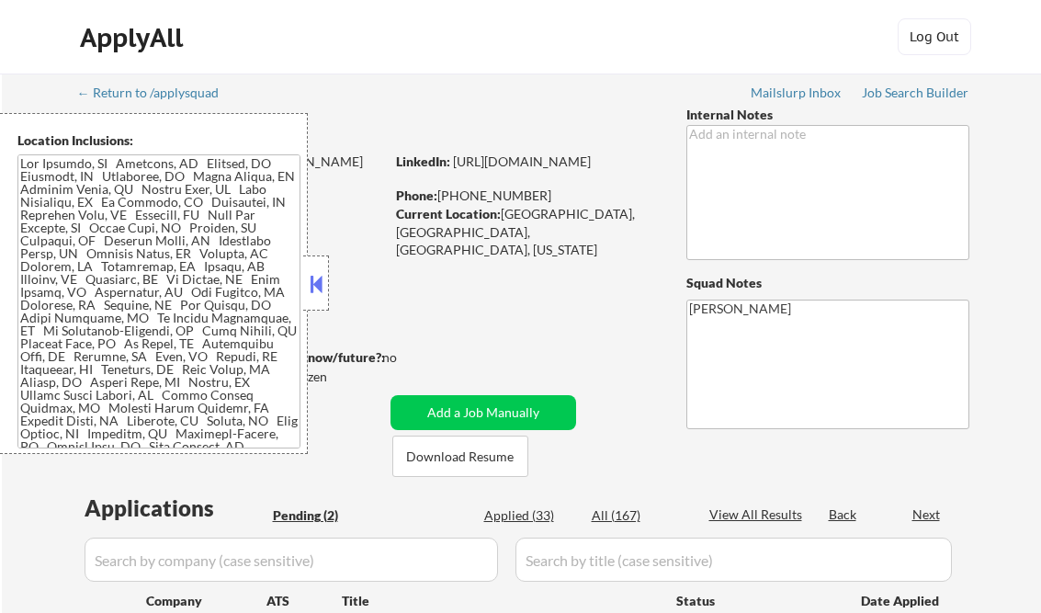
scroll to position [367, 0]
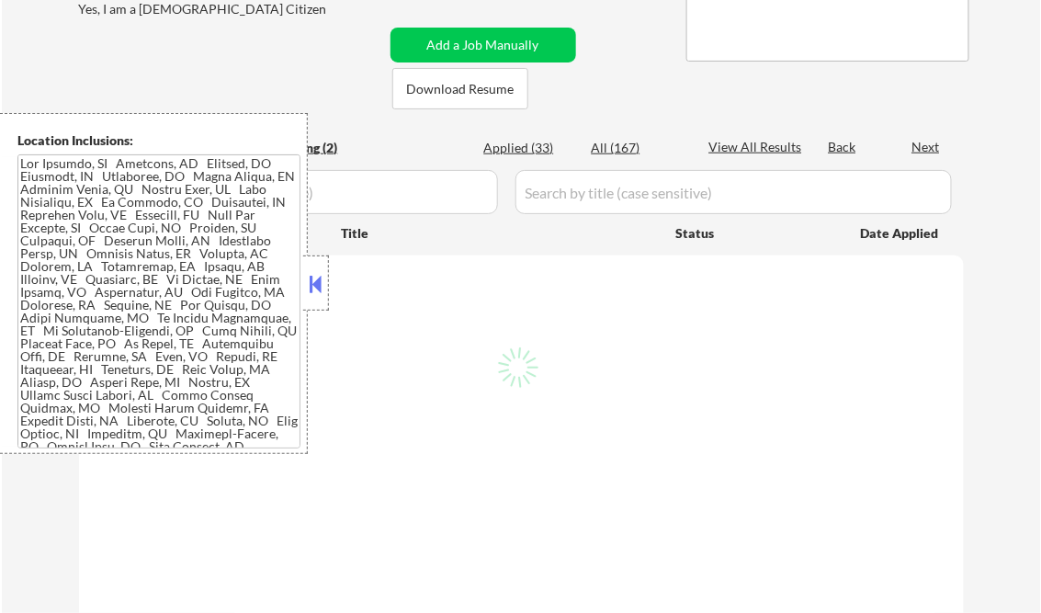
select select ""pending""
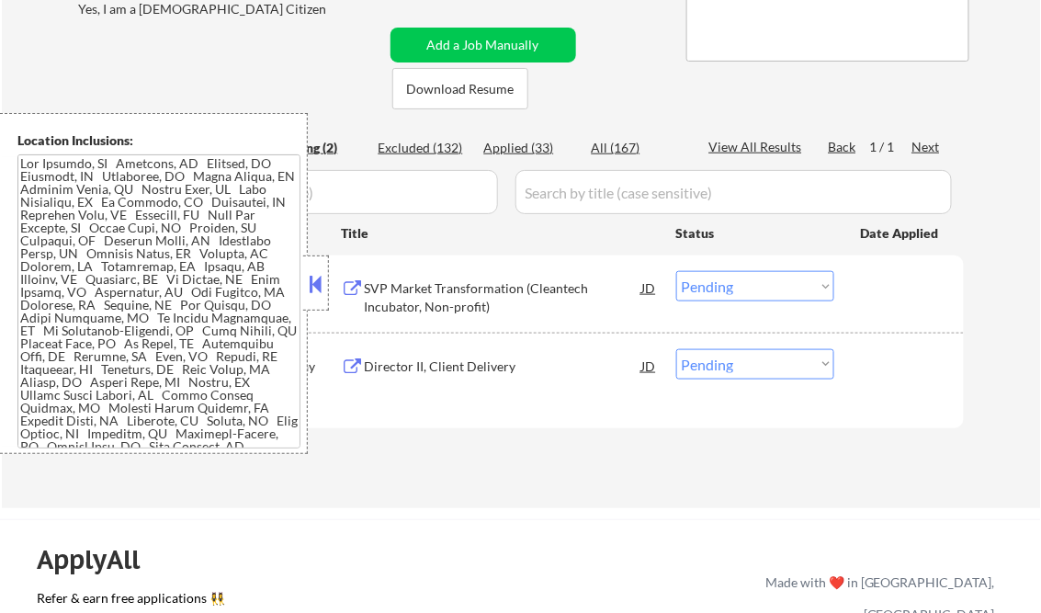
scroll to position [294, 0]
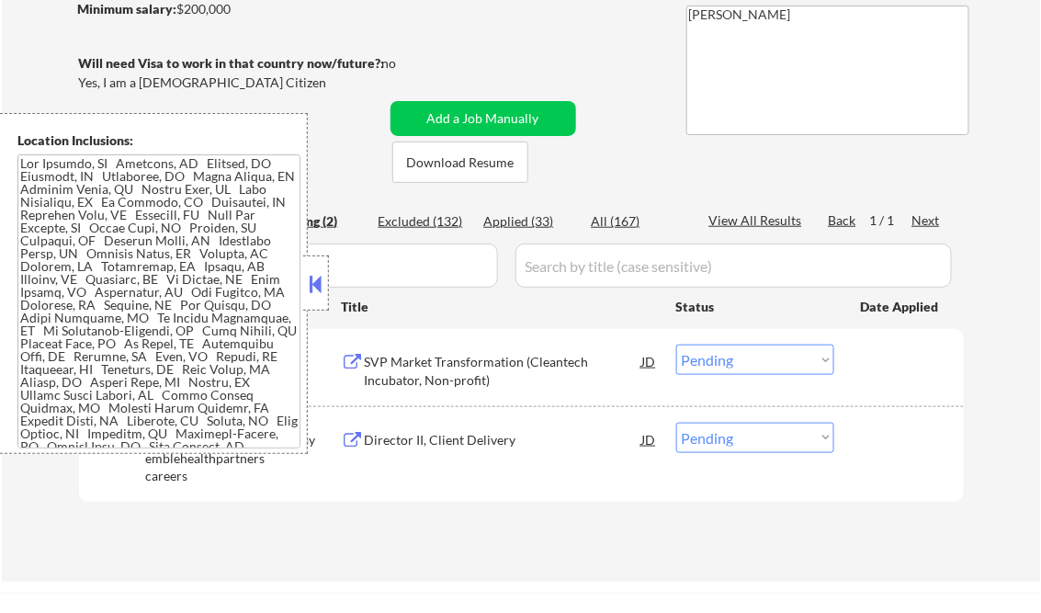
click at [304, 286] on div at bounding box center [316, 282] width 26 height 55
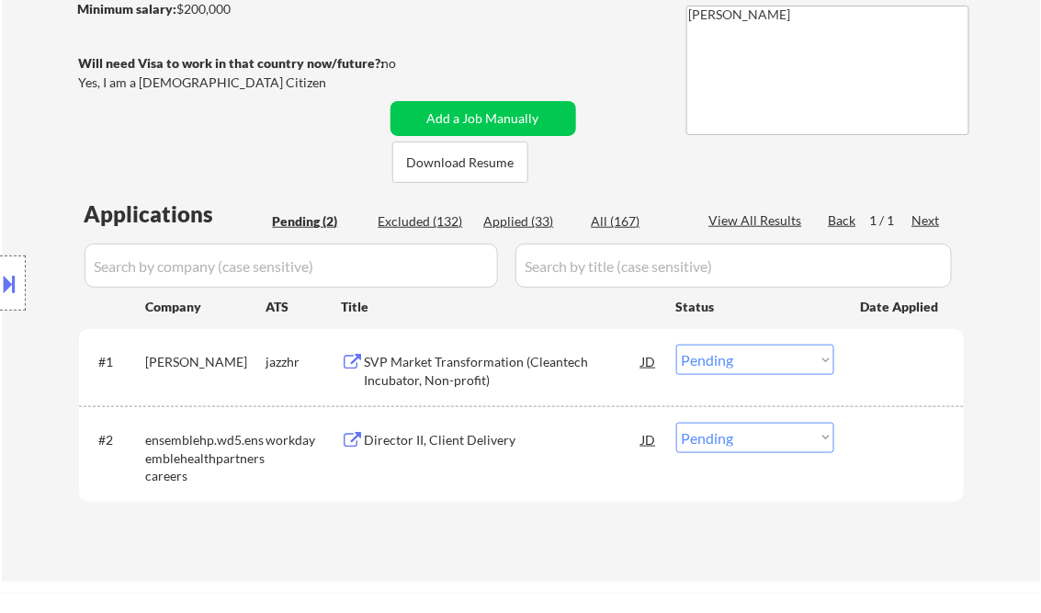
click at [523, 219] on div "Applied (33)" at bounding box center [530, 221] width 92 height 18
select select ""applied""
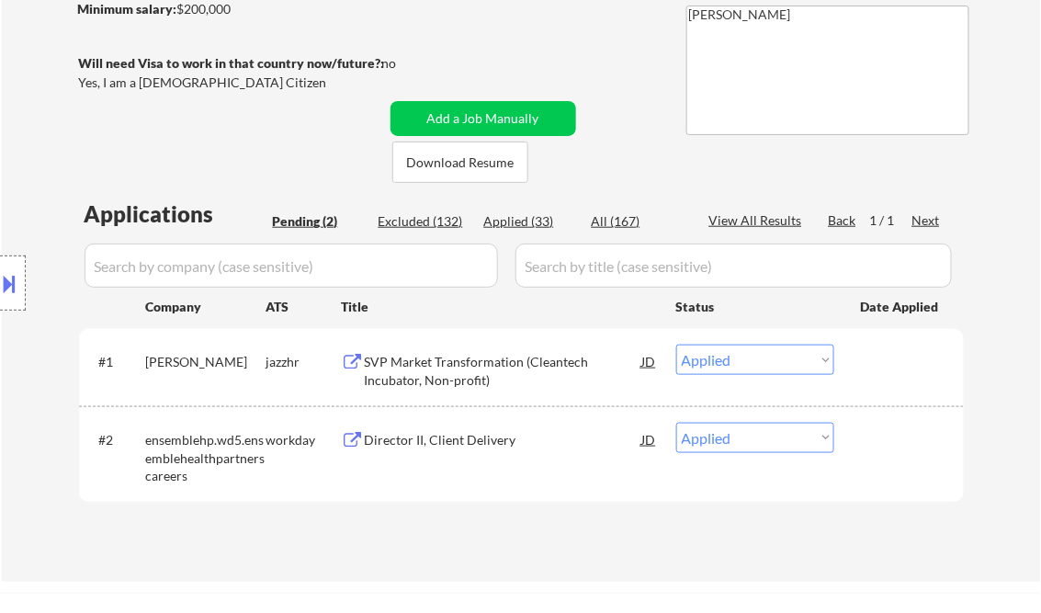
select select ""applied""
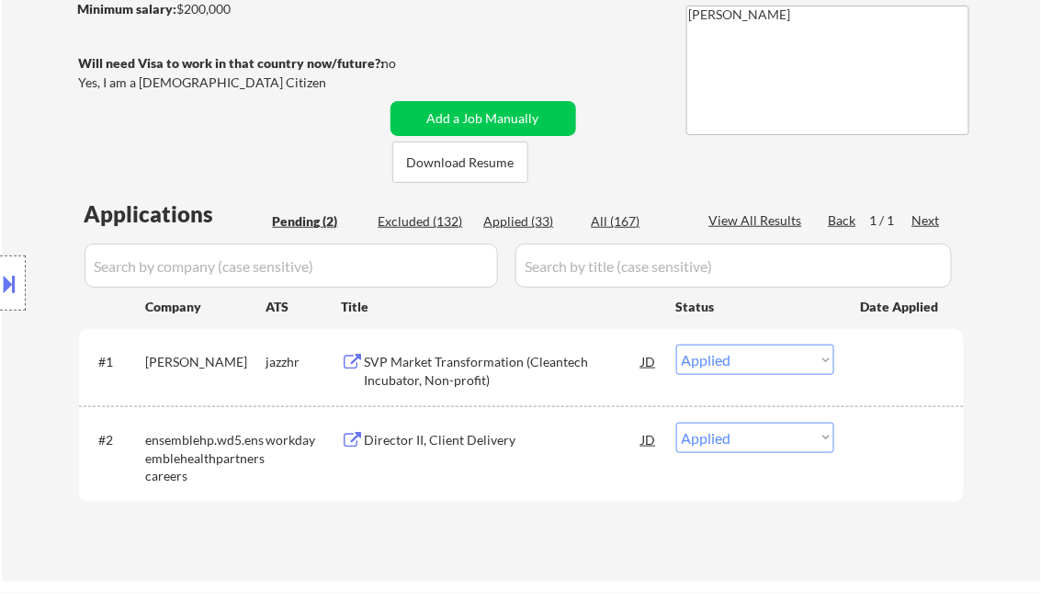
select select ""applied""
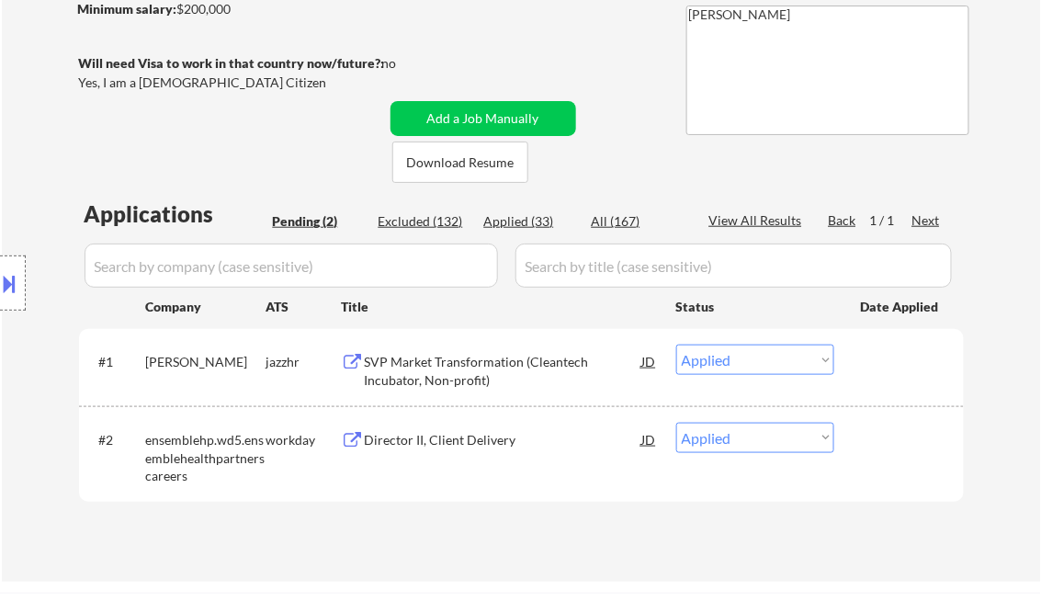
select select ""applied""
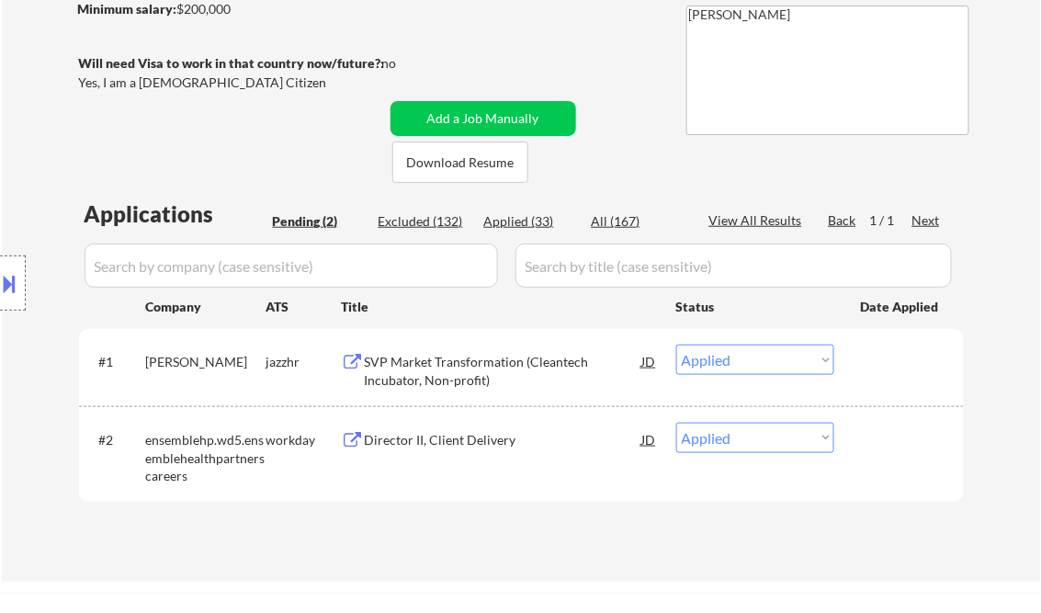
select select ""applied""
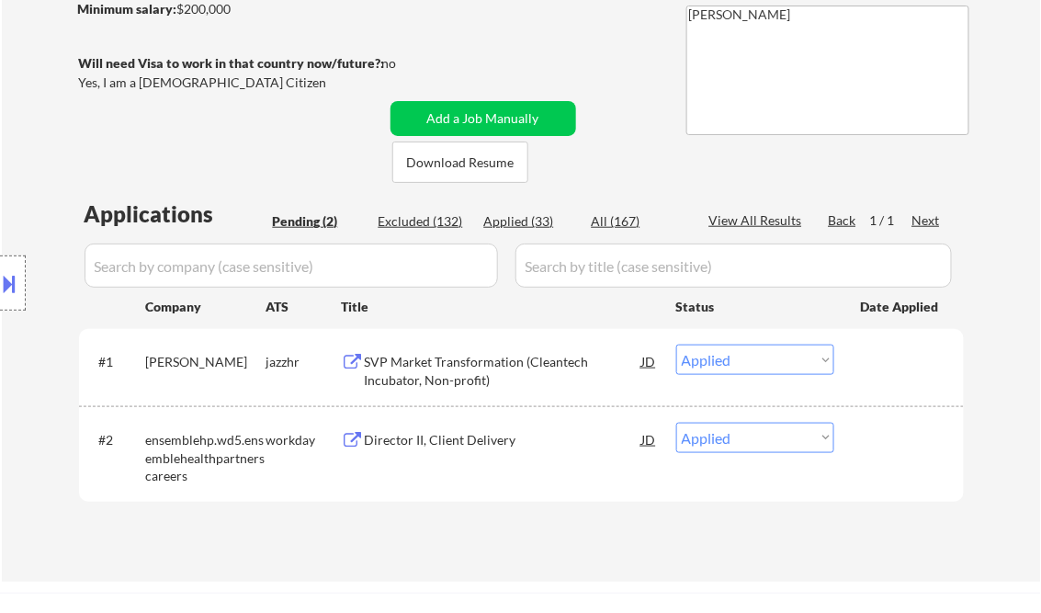
select select ""applied""
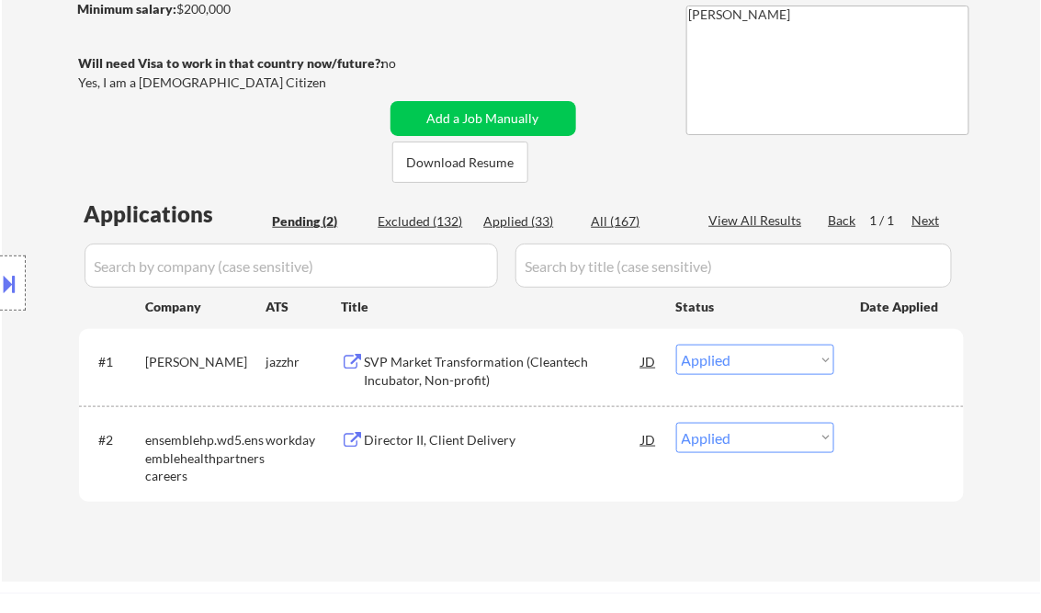
select select ""applied""
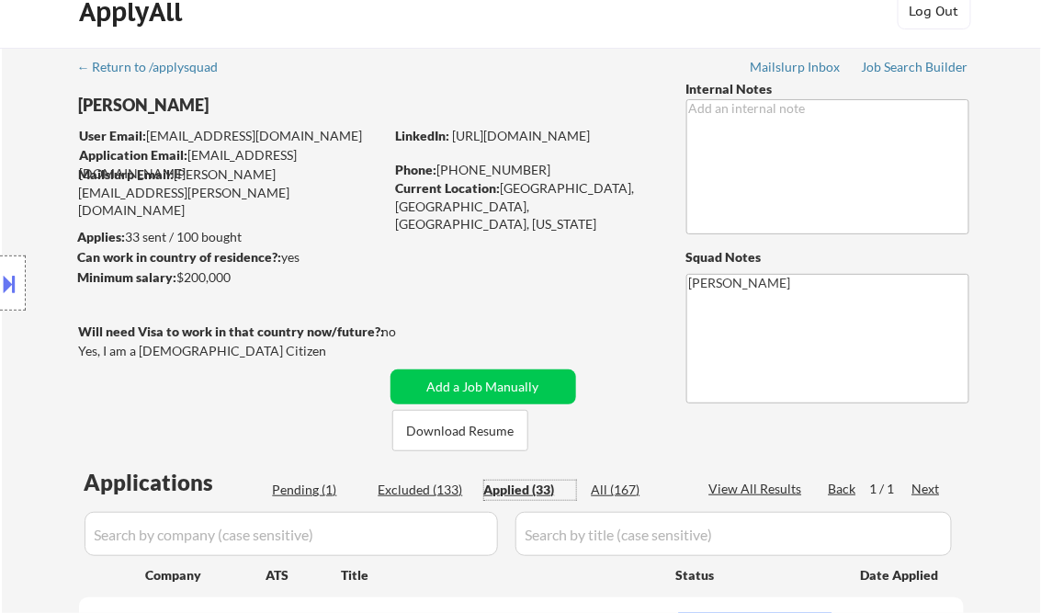
scroll to position [0, 0]
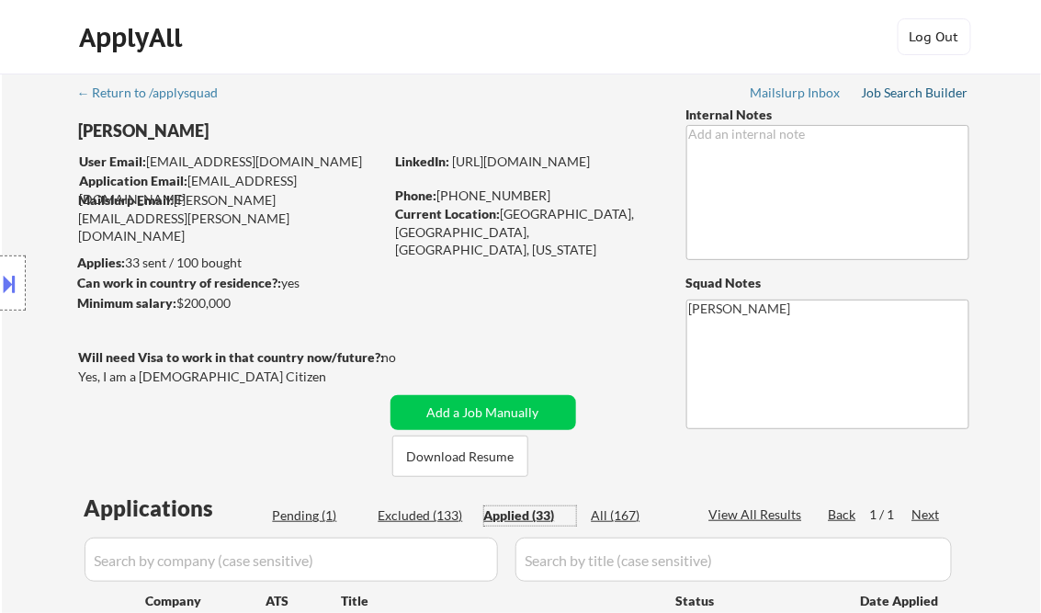
click at [918, 90] on div "Job Search Builder" at bounding box center [915, 92] width 107 height 13
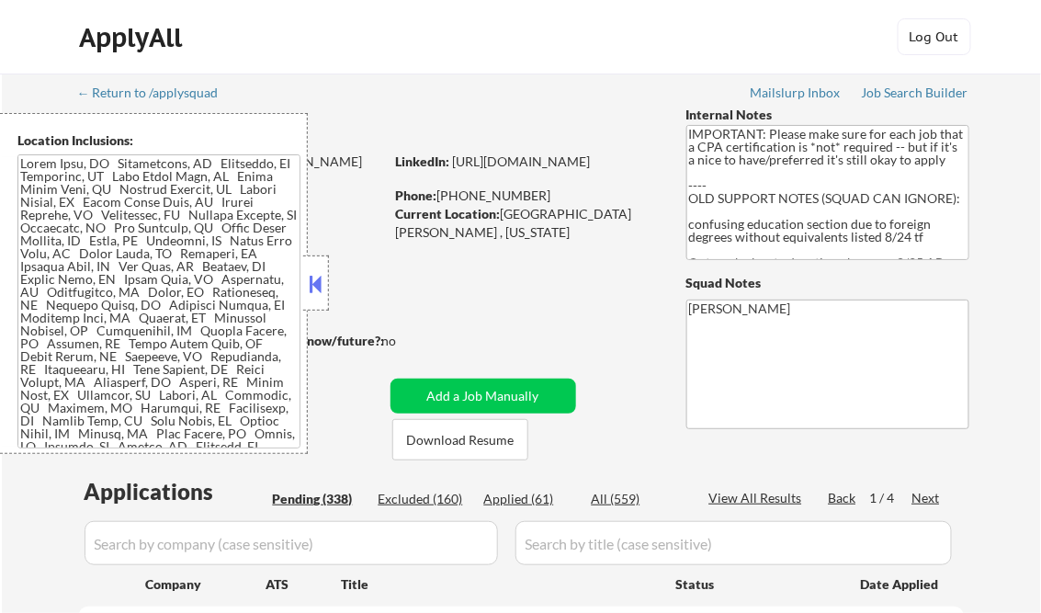
click at [310, 276] on button at bounding box center [316, 284] width 20 height 28
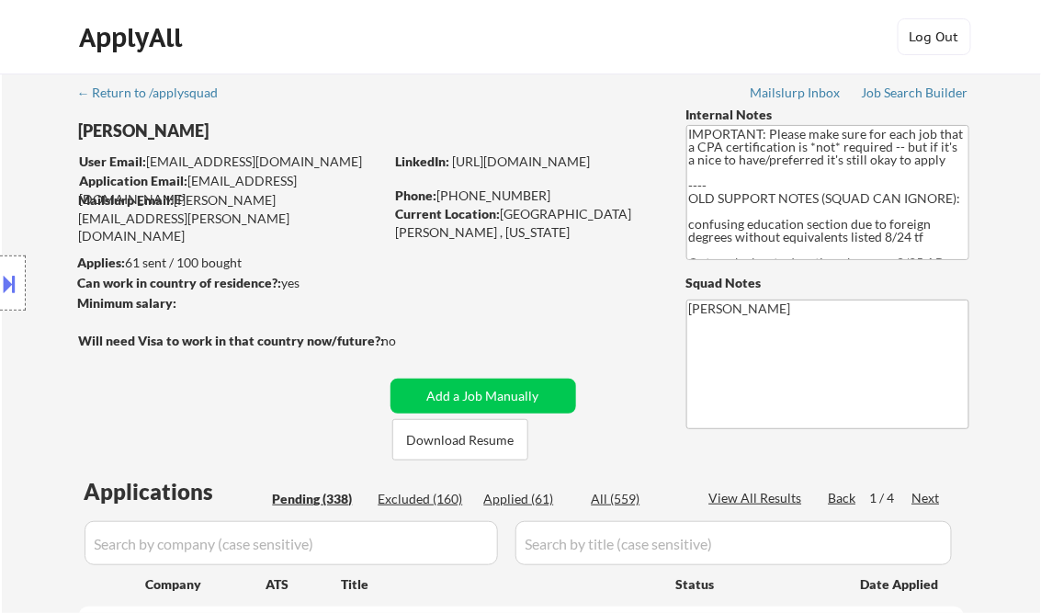
select select ""pending""
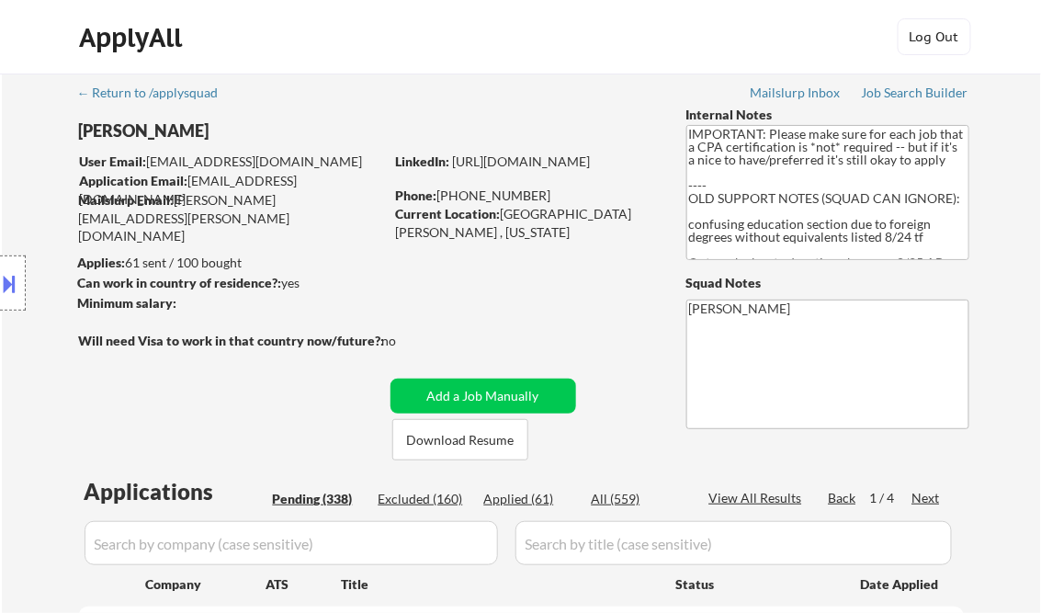
select select ""pending""
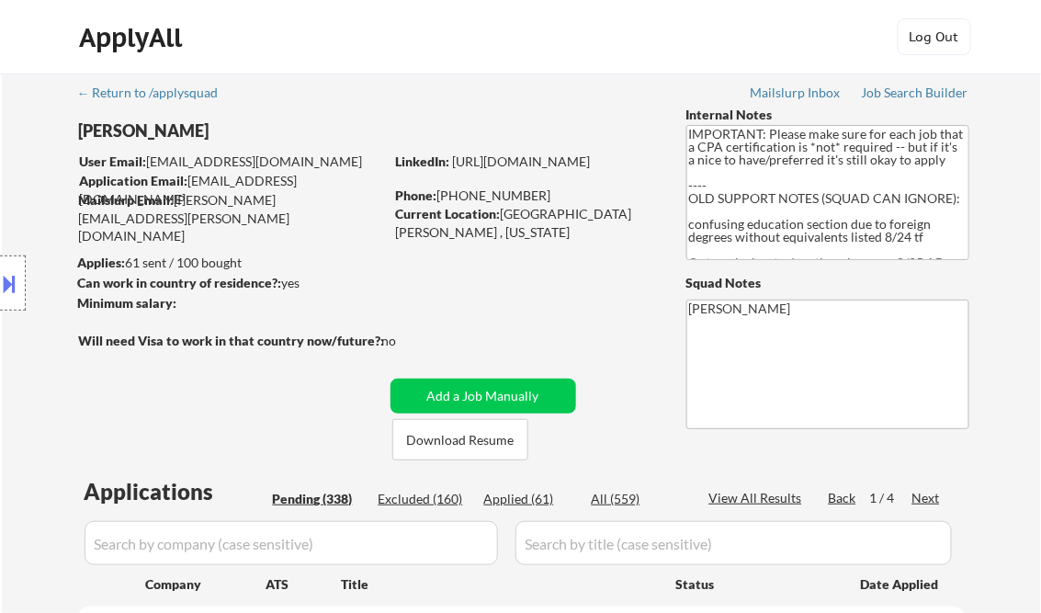
select select ""pending""
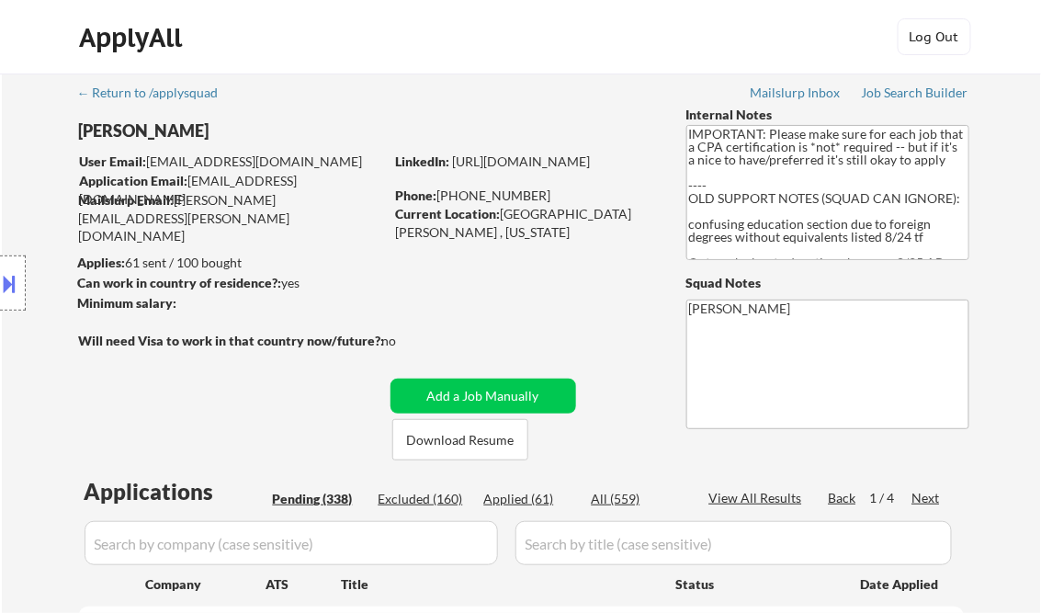
select select ""pending""
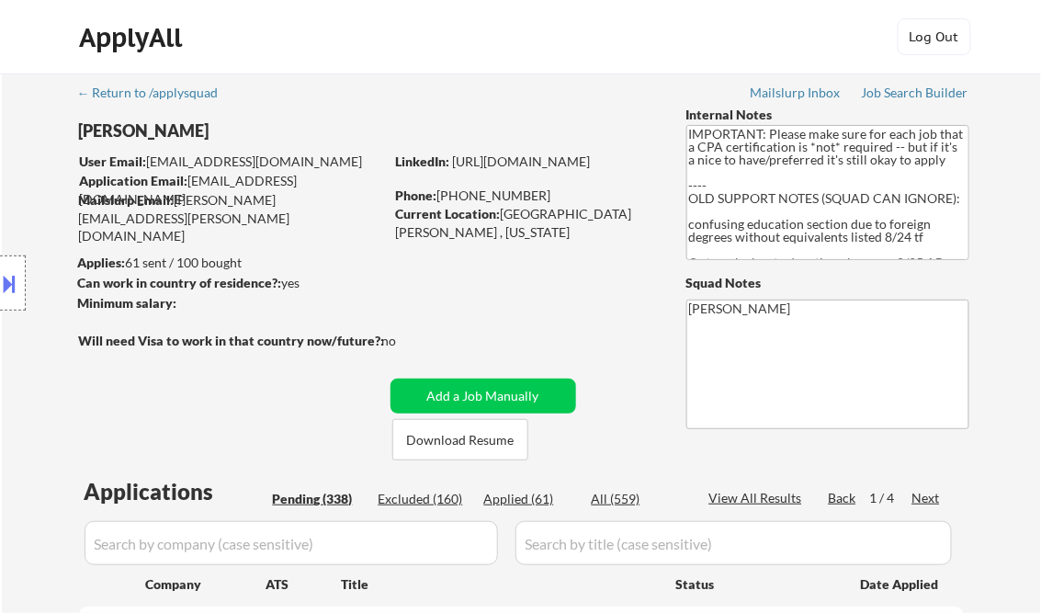
select select ""pending""
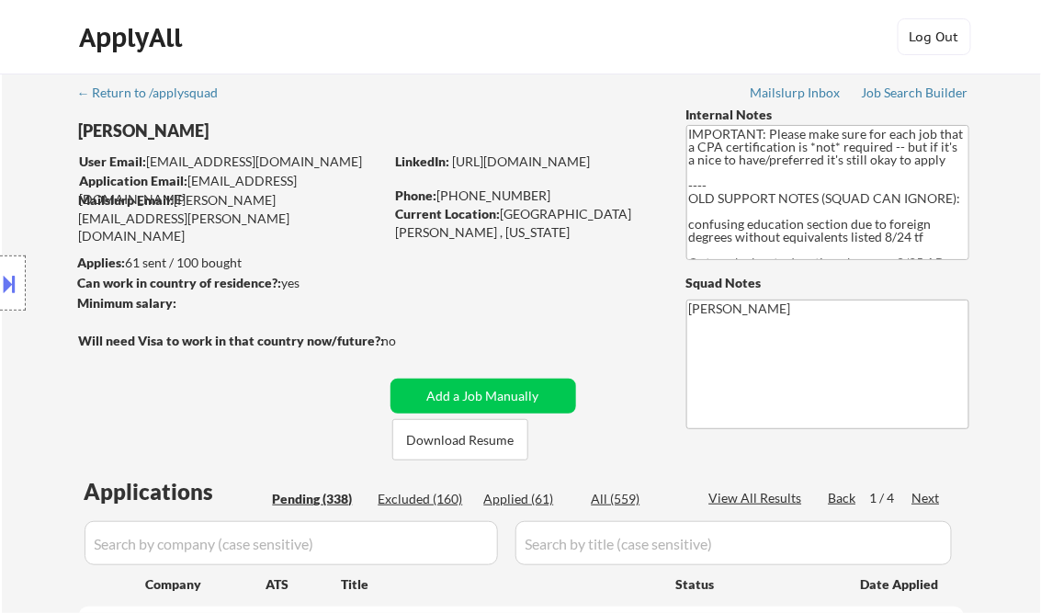
select select ""pending""
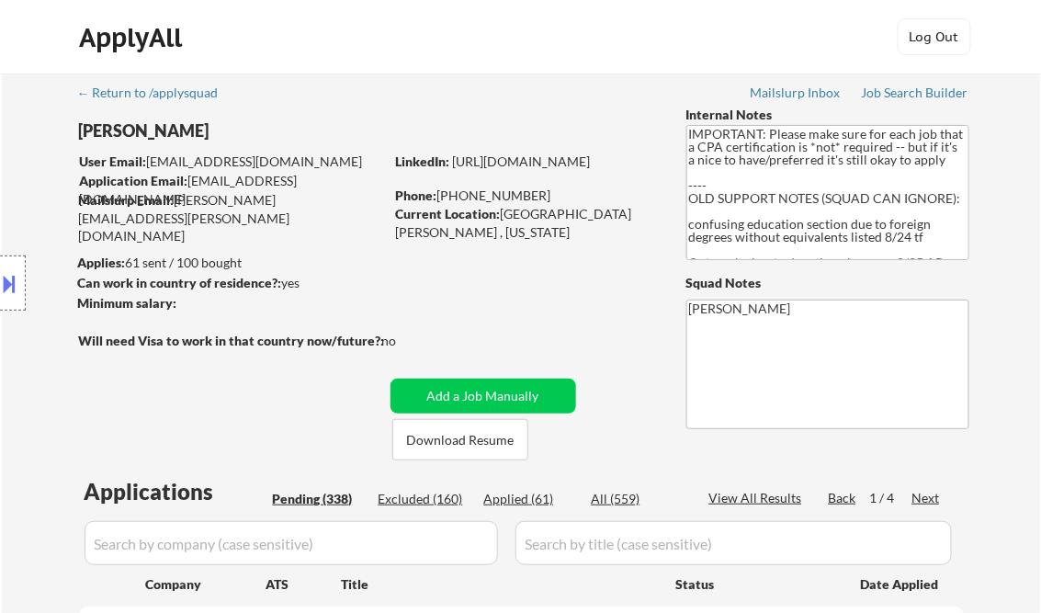
select select ""pending""
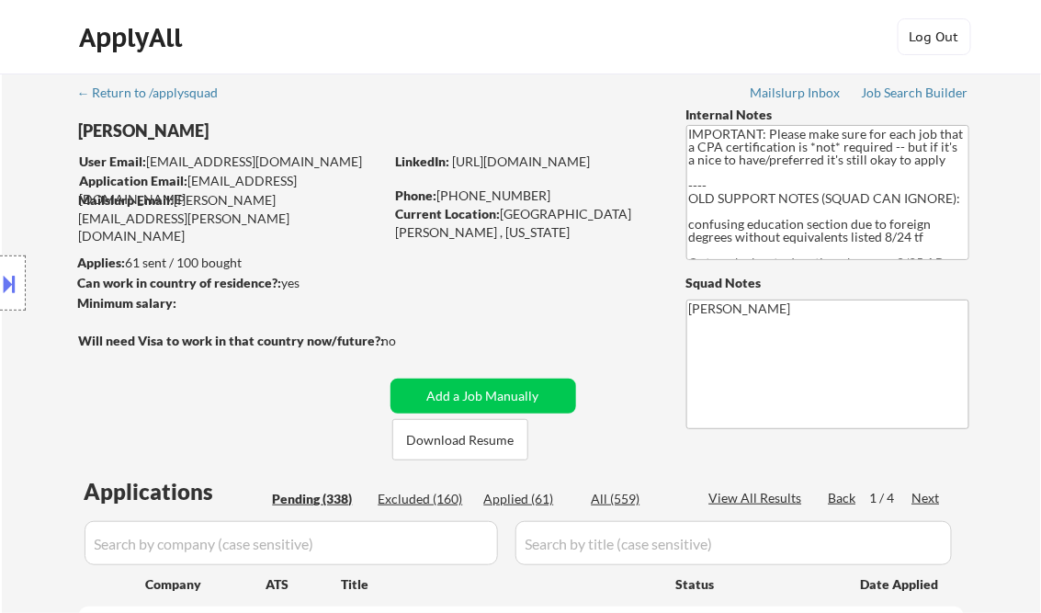
select select ""pending""
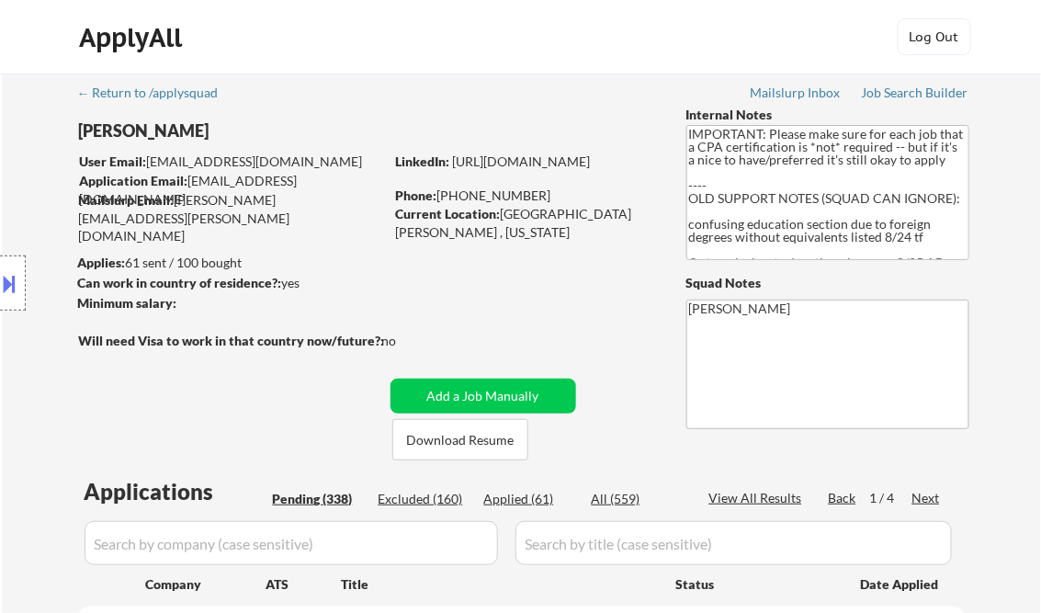
select select ""pending""
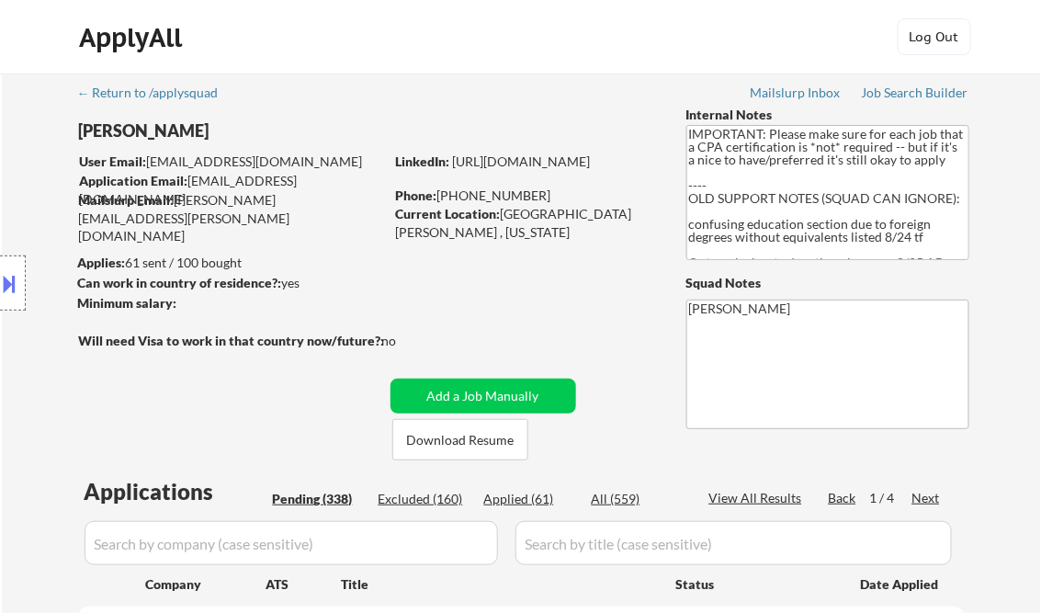
select select ""pending""
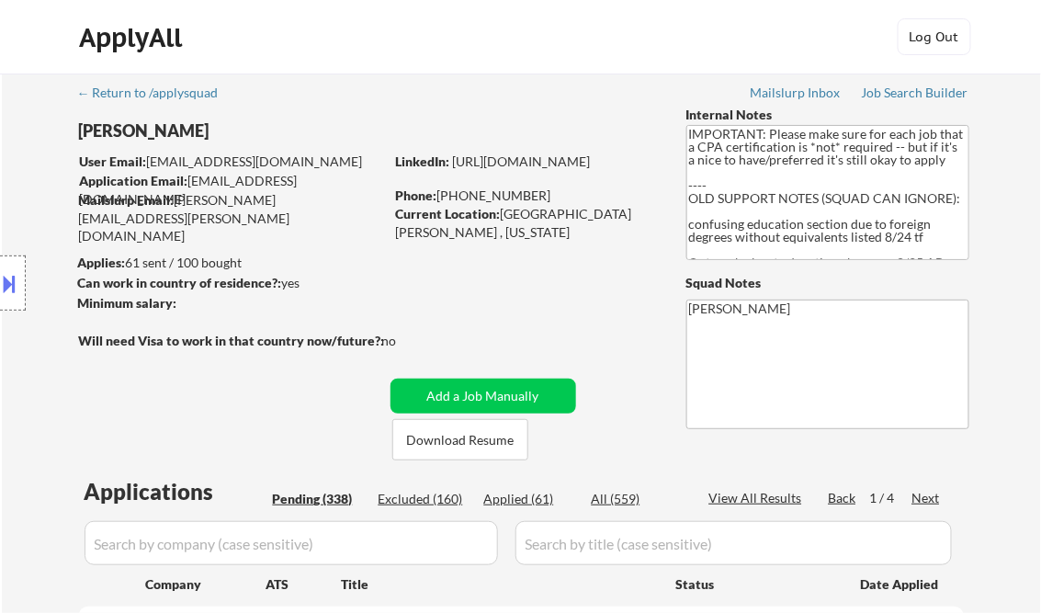
select select ""pending""
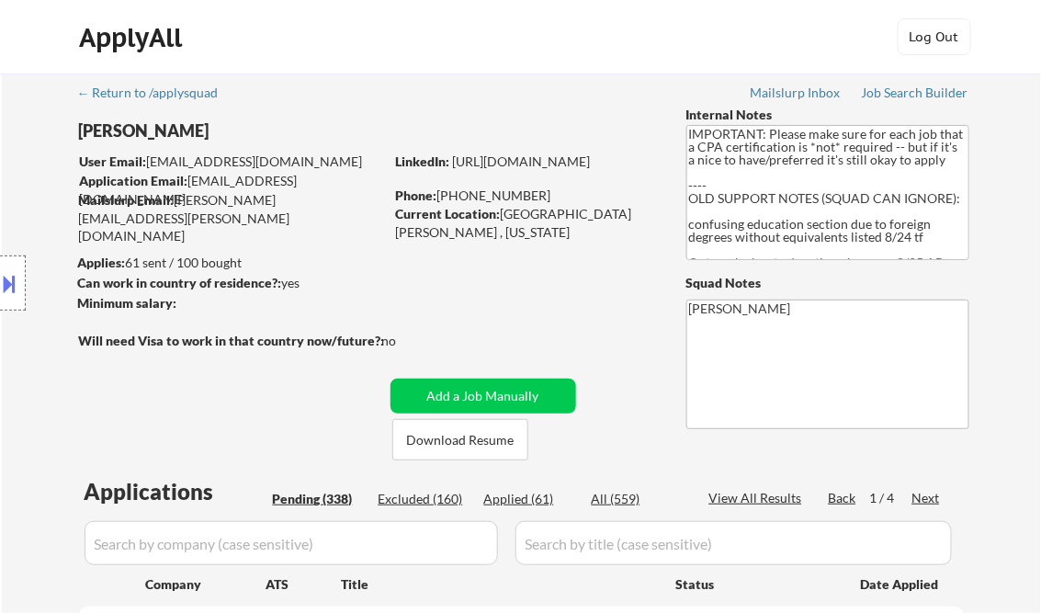
select select ""pending""
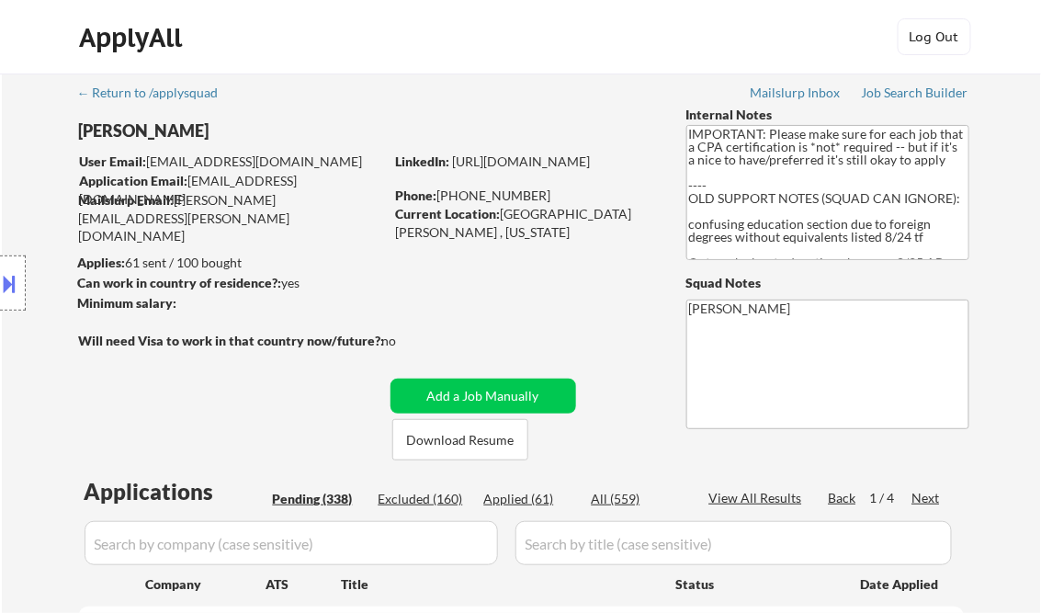
select select ""pending""
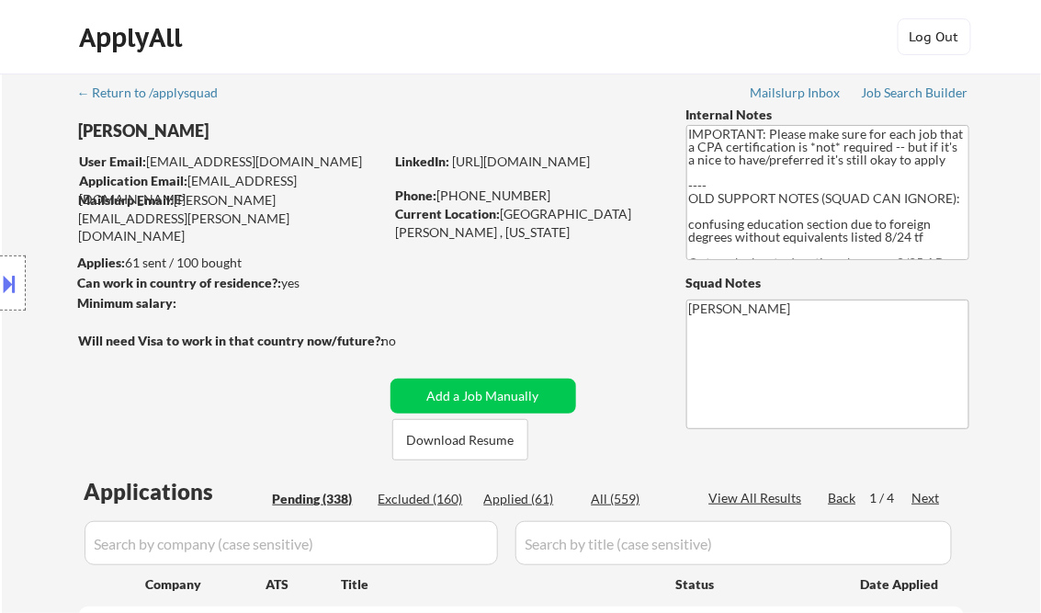
select select ""pending""
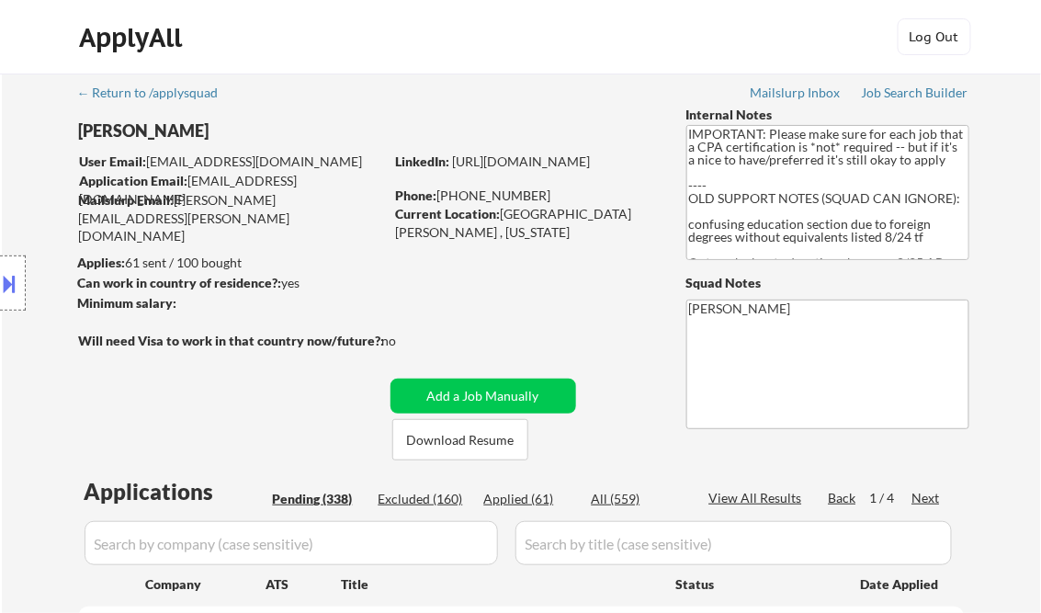
select select ""pending""
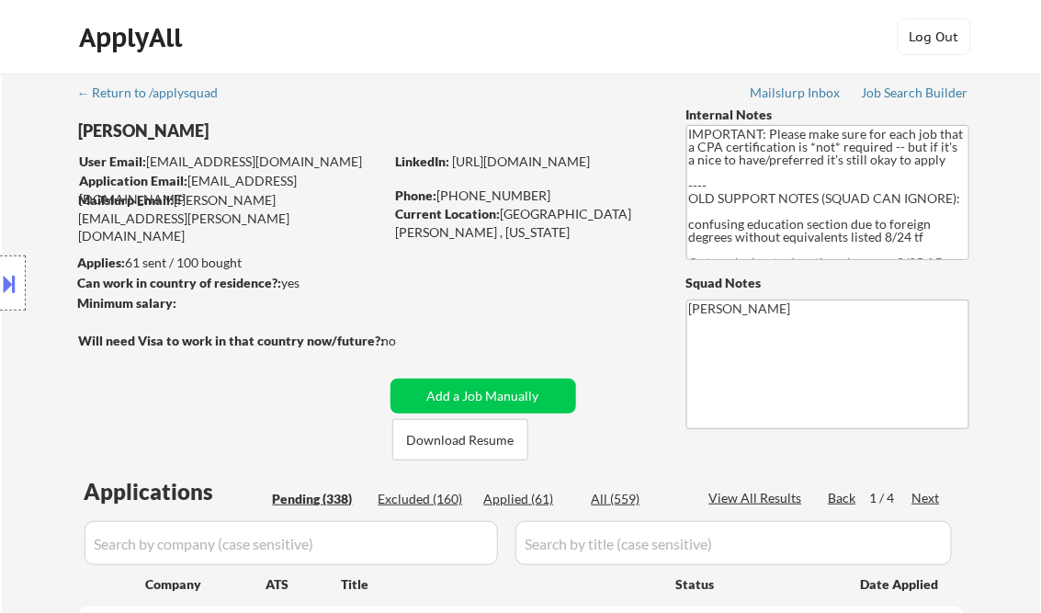
select select ""pending""
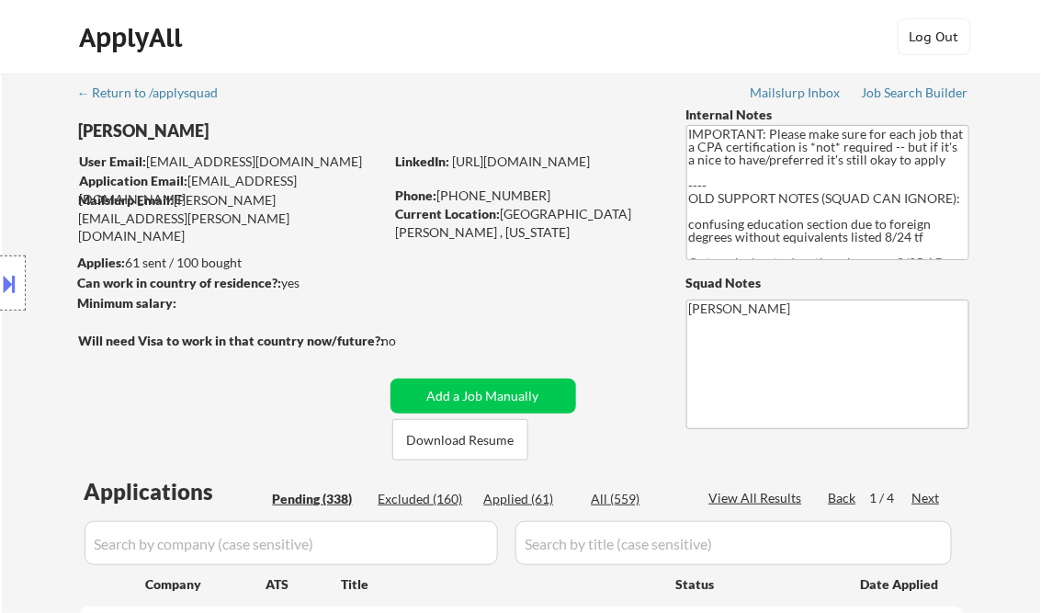
select select ""pending""
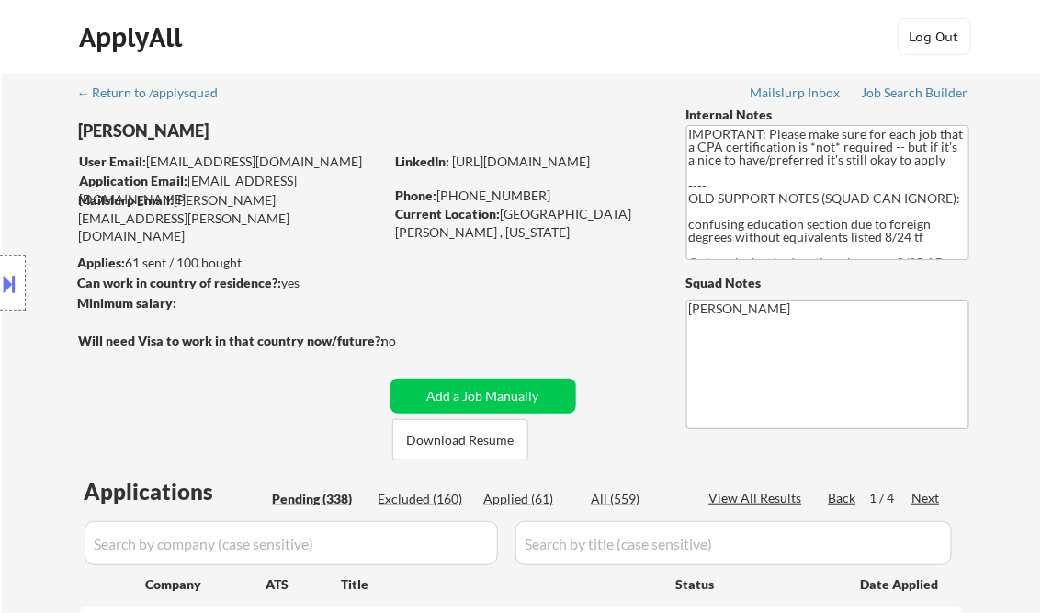
select select ""pending""
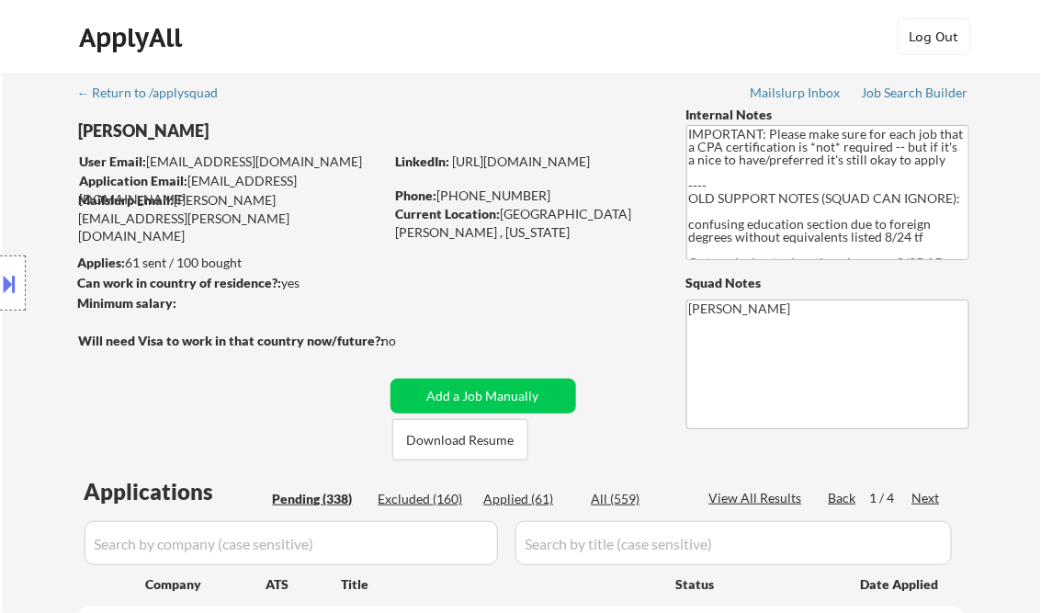
select select ""pending""
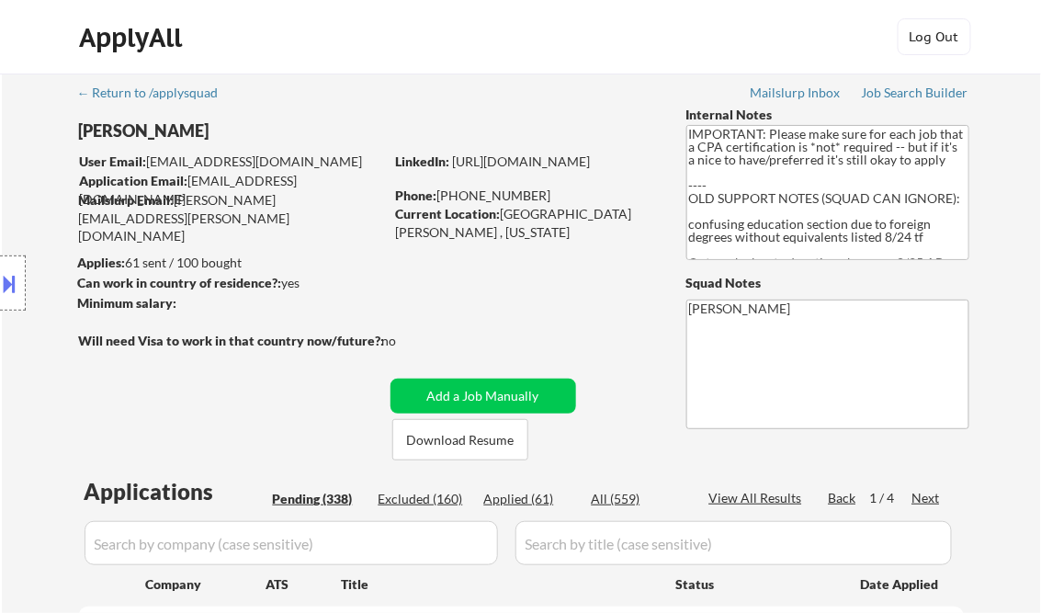
select select ""pending""
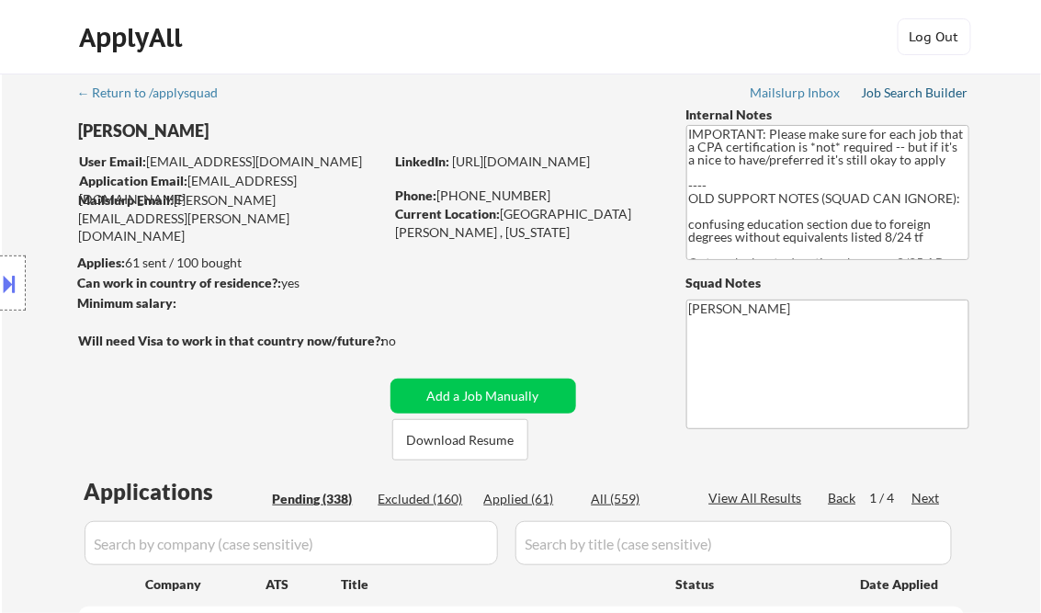
drag, startPoint x: 908, startPoint y: 88, endPoint x: 377, endPoint y: 2, distance: 538.0
click at [909, 88] on div "Job Search Builder" at bounding box center [915, 92] width 107 height 13
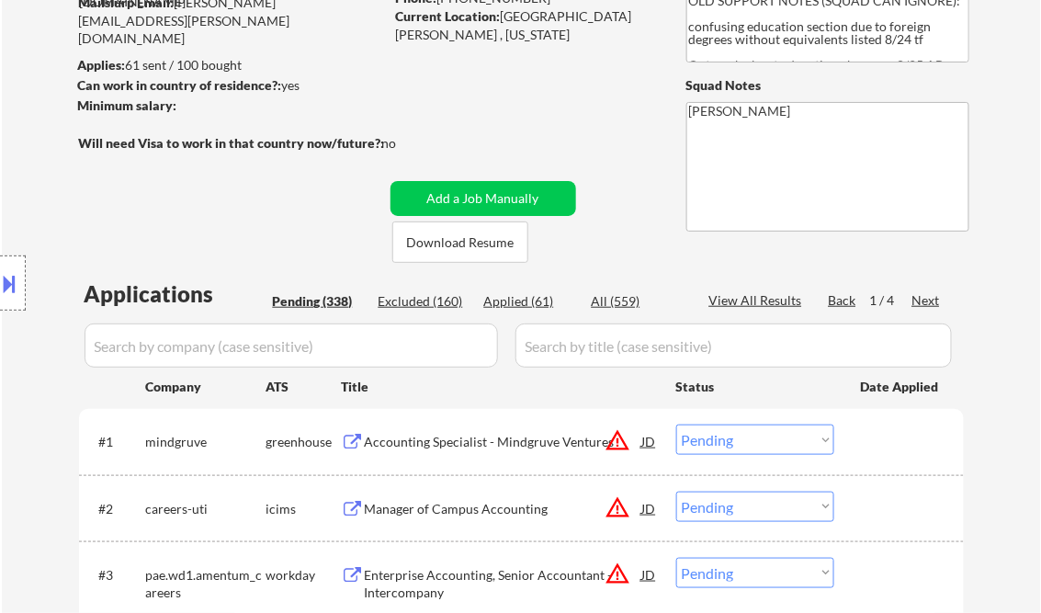
scroll to position [220, 0]
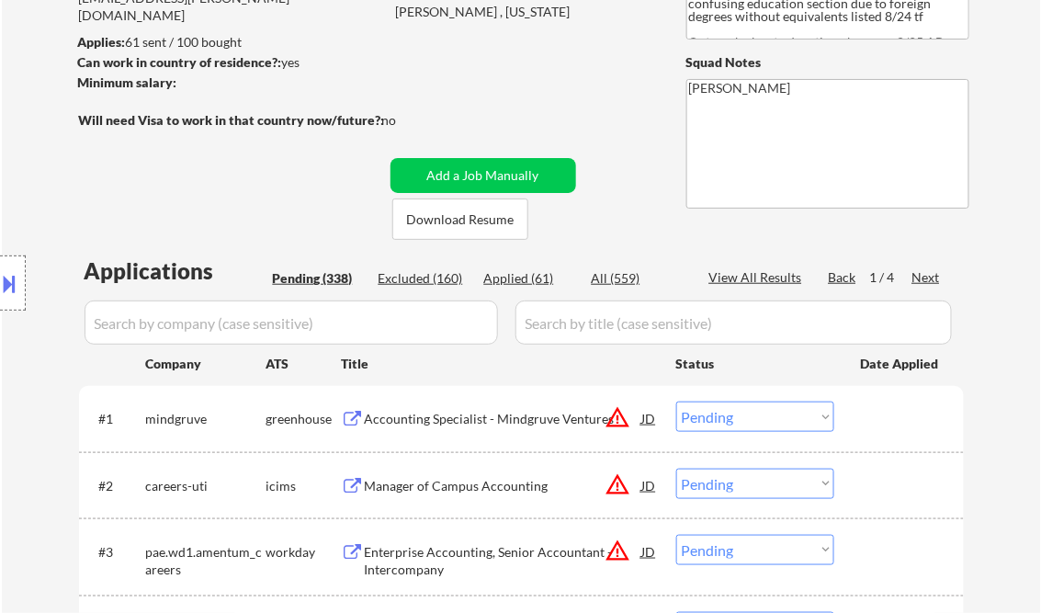
click at [476, 412] on div "Accounting Specialist - Mindgruve Ventures" at bounding box center [503, 419] width 277 height 18
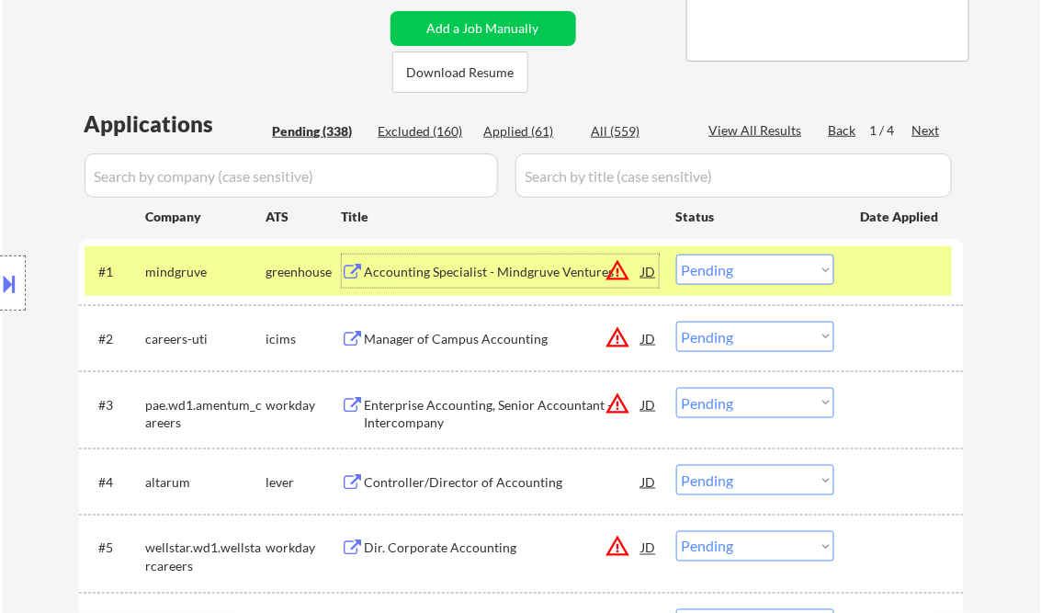
scroll to position [441, 0]
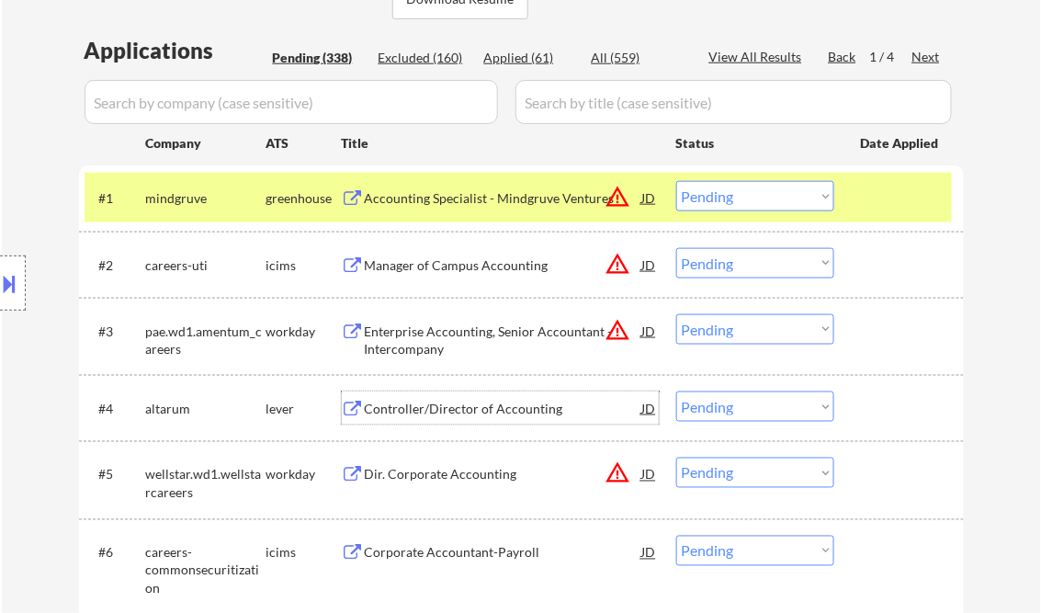
click at [448, 411] on div "Controller/Director of Accounting" at bounding box center [503, 409] width 277 height 18
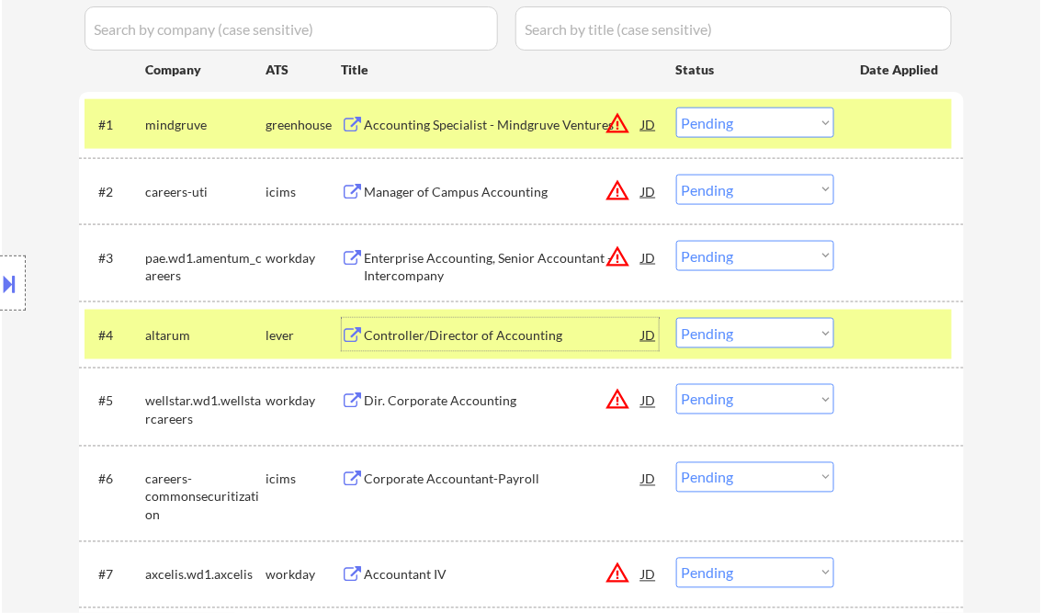
scroll to position [735, 0]
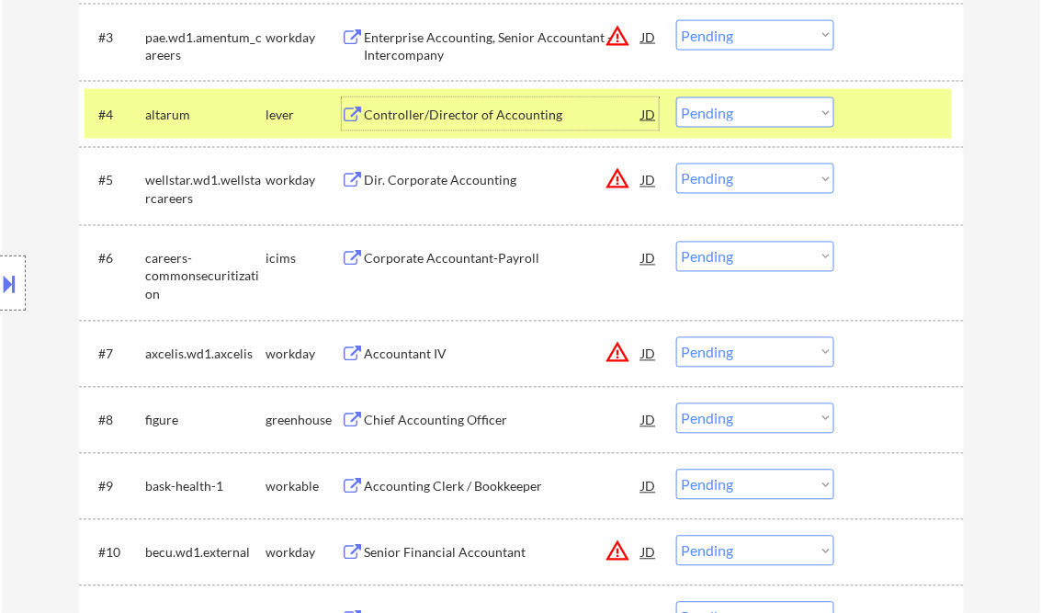
click at [469, 237] on div "#6 careers-commonsecuritization icims Corporate Accountant-Payroll JD Choose an…" at bounding box center [518, 272] width 867 height 79
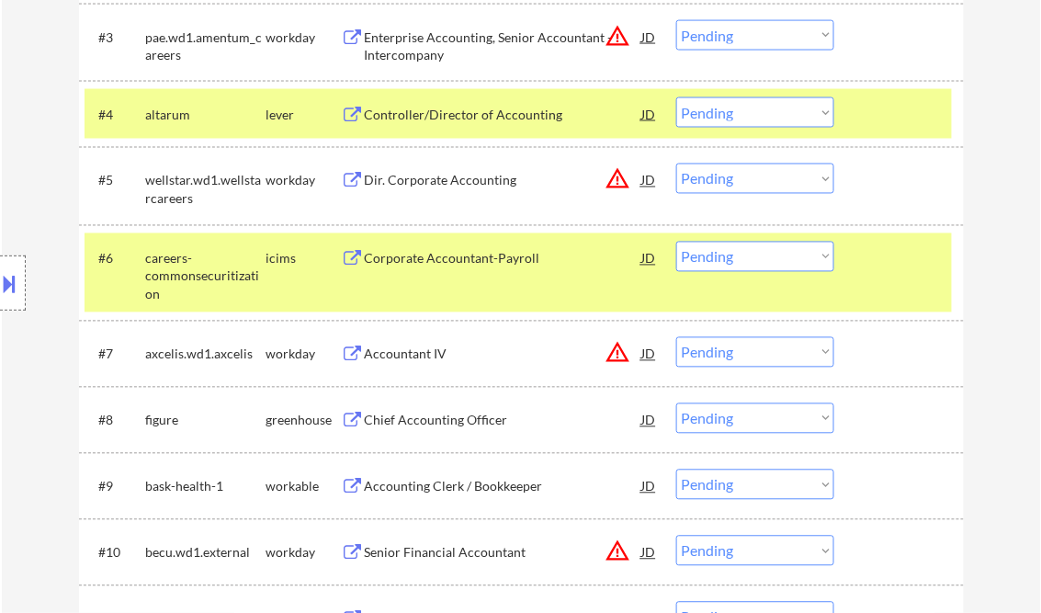
click at [479, 254] on div "Corporate Accountant-Payroll" at bounding box center [503, 259] width 277 height 18
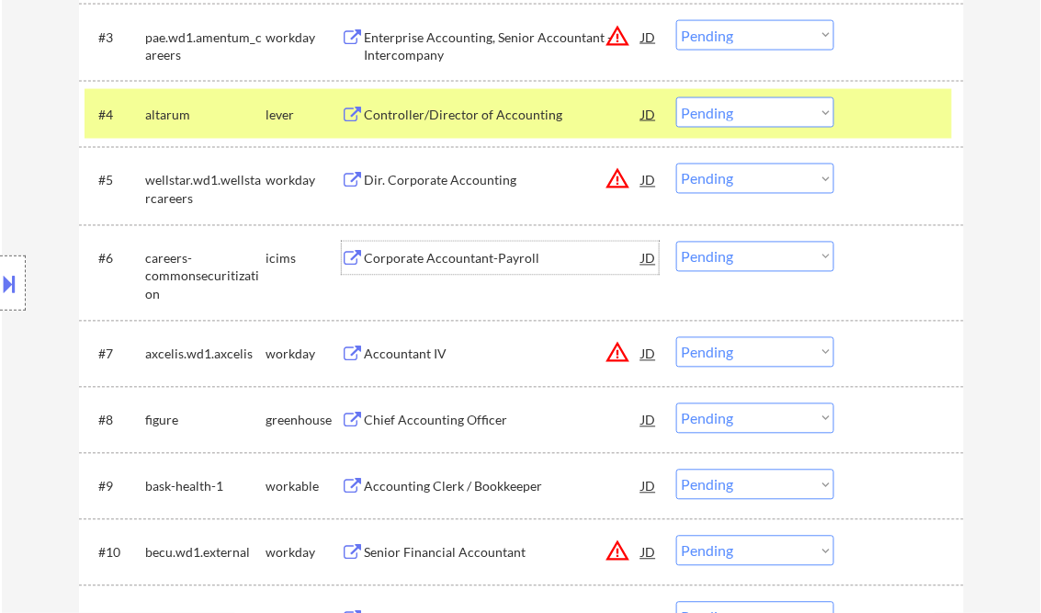
click at [438, 265] on div "Corporate Accountant-Payroll" at bounding box center [503, 259] width 277 height 18
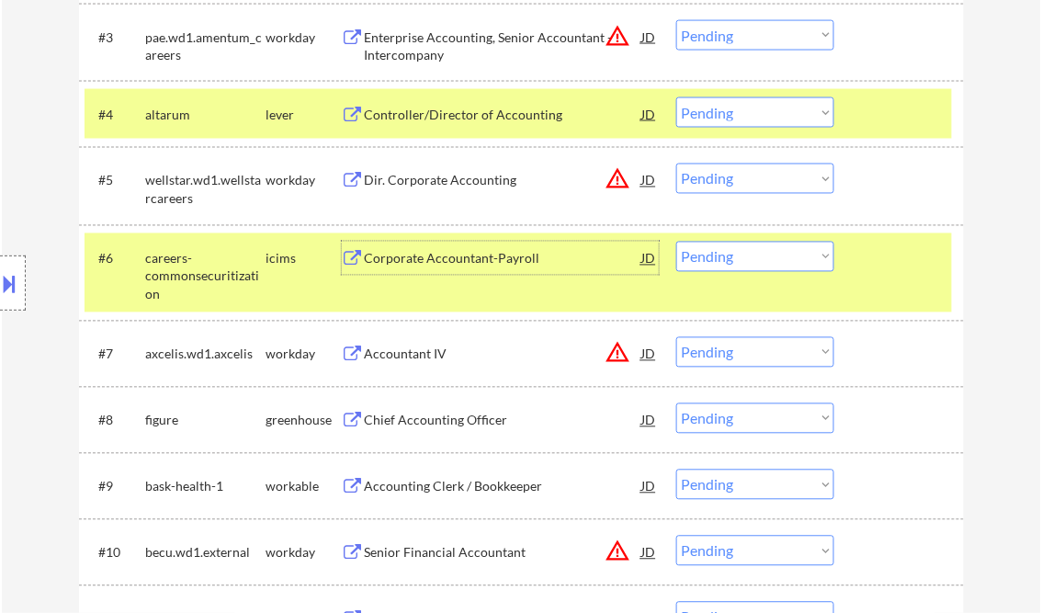
click at [764, 247] on select "Choose an option... Pending Applied Excluded (Questions) Excluded (Expired) Exc…" at bounding box center [755, 257] width 158 height 30
click at [676, 242] on select "Choose an option... Pending Applied Excluded (Questions) Excluded (Expired) Exc…" at bounding box center [755, 257] width 158 height 30
click at [898, 278] on div "#6 careers-commonsecuritization icims Corporate Accountant-Payroll JD Choose an…" at bounding box center [518, 272] width 867 height 79
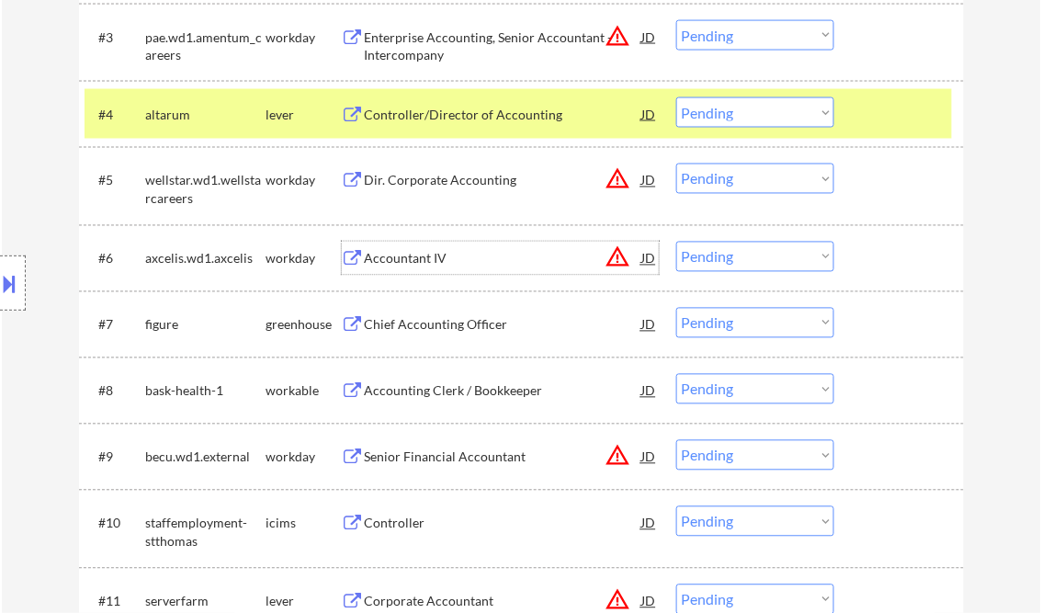
click at [409, 247] on div "Accountant IV" at bounding box center [503, 258] width 277 height 33
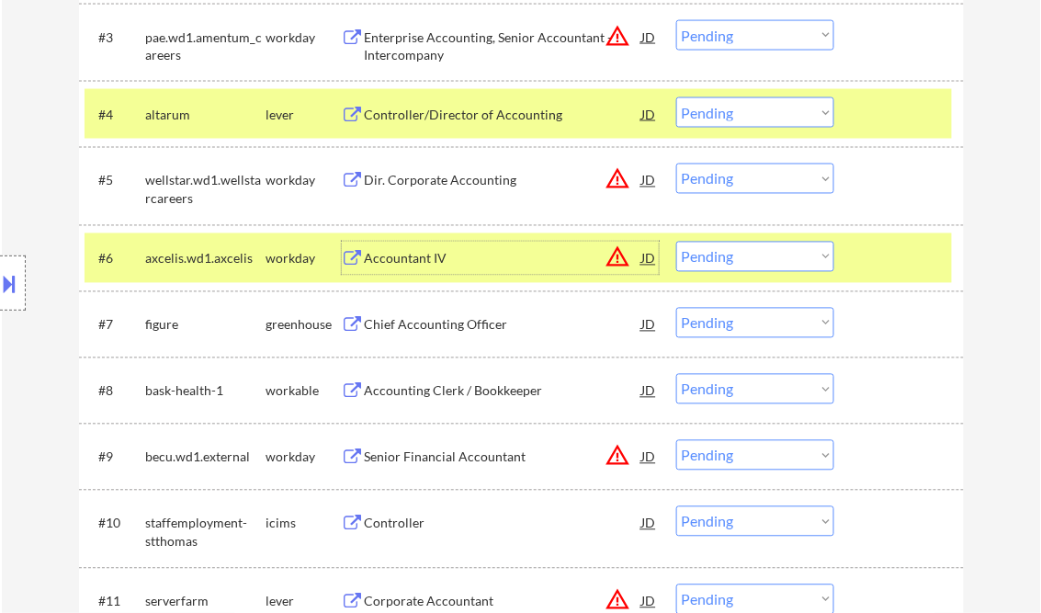
drag, startPoint x: 732, startPoint y: 255, endPoint x: 759, endPoint y: 270, distance: 30.4
click at [733, 255] on select "Choose an option... Pending Applied Excluded (Questions) Excluded (Expired) Exc…" at bounding box center [755, 257] width 158 height 30
click at [676, 242] on select "Choose an option... Pending Applied Excluded (Questions) Excluded (Expired) Exc…" at bounding box center [755, 257] width 158 height 30
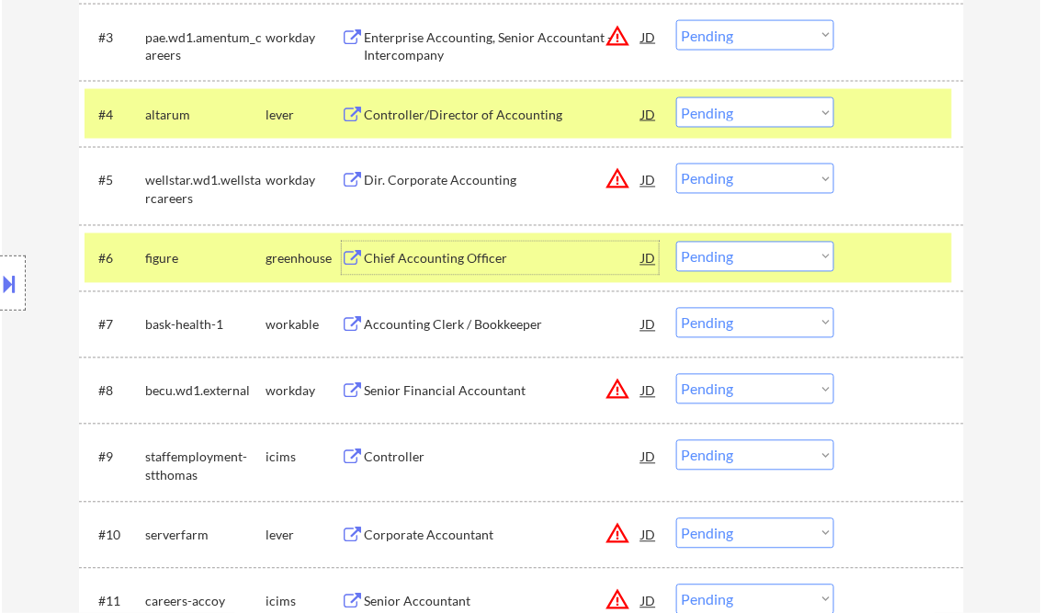
click at [443, 262] on div "Chief Accounting Officer" at bounding box center [503, 259] width 277 height 18
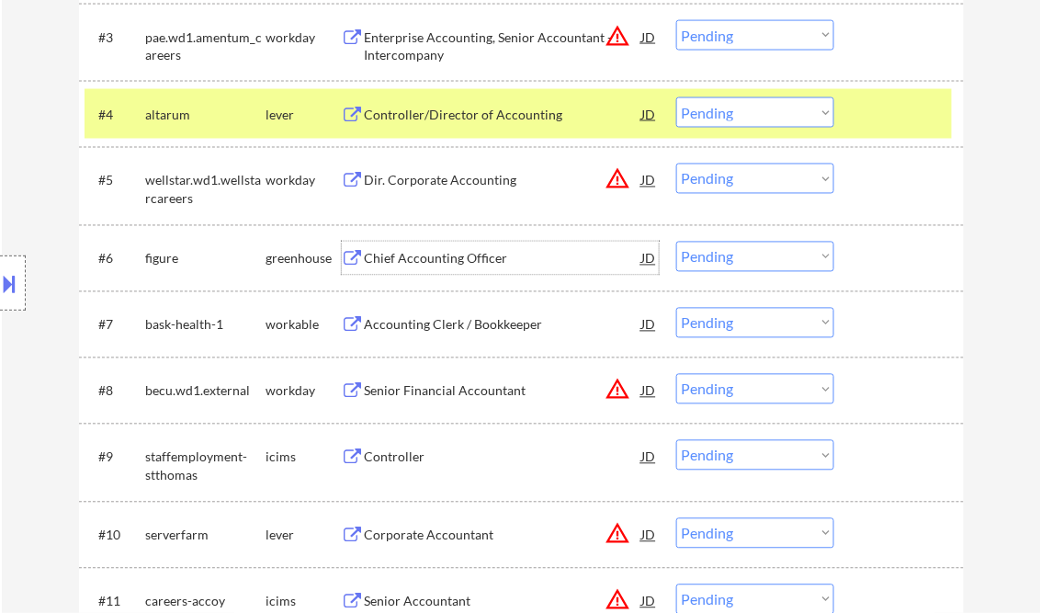
click at [786, 257] on select "Choose an option... Pending Applied Excluded (Questions) Excluded (Expired) Exc…" at bounding box center [755, 257] width 158 height 30
click at [676, 242] on select "Choose an option... Pending Applied Excluded (Questions) Excluded (Expired) Exc…" at bounding box center [755, 257] width 158 height 30
select select ""pending""
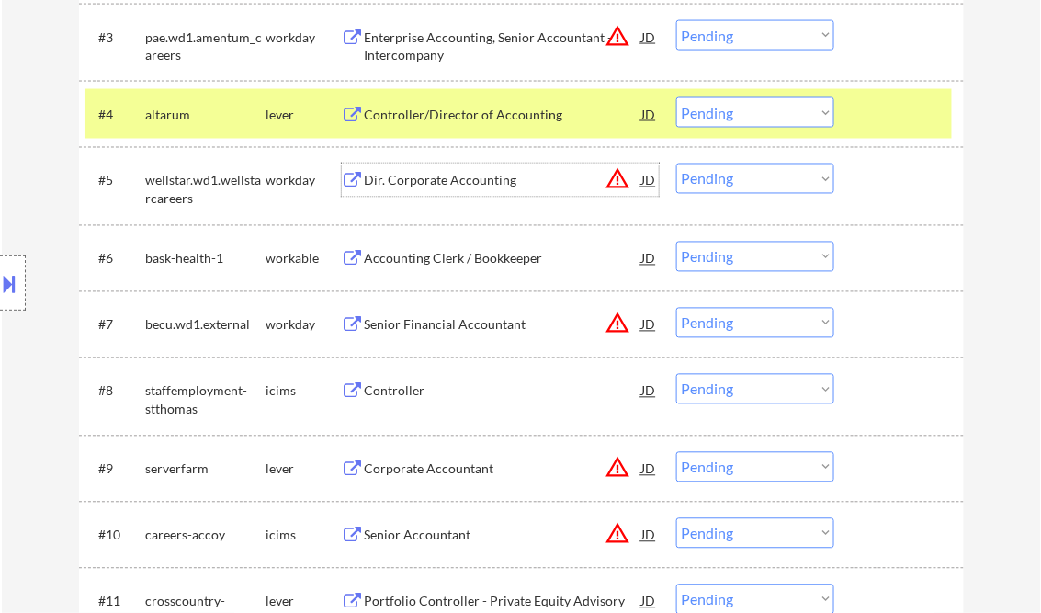
click at [456, 178] on div "Dir. Corporate Accounting" at bounding box center [503, 181] width 277 height 18
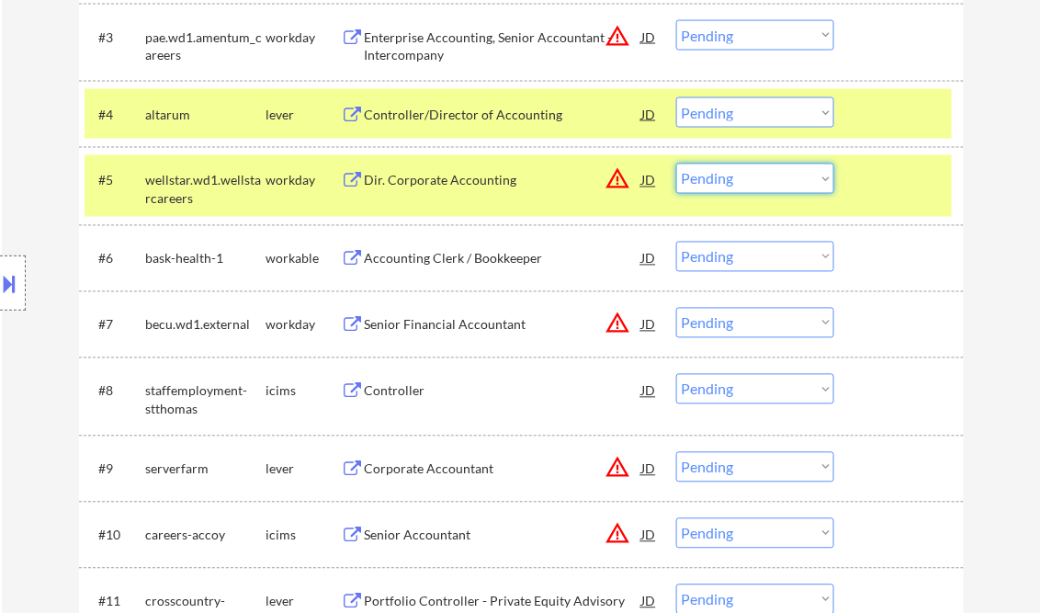
click at [796, 181] on select "Choose an option... Pending Applied Excluded (Questions) Excluded (Expired) Exc…" at bounding box center [755, 179] width 158 height 30
click at [676, 164] on select "Choose an option... Pending Applied Excluded (Questions) Excluded (Expired) Exc…" at bounding box center [755, 179] width 158 height 30
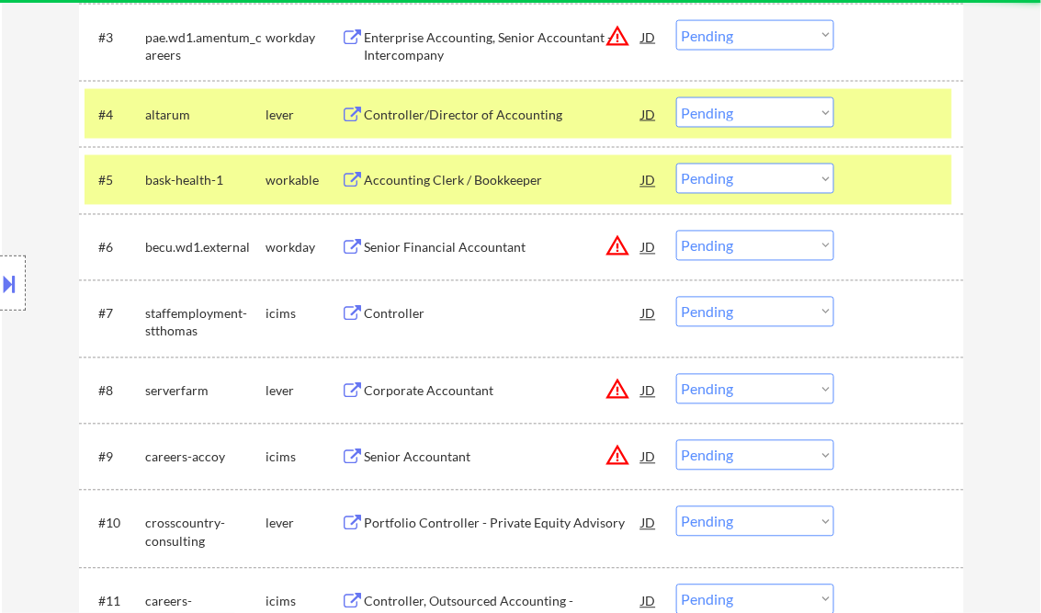
click at [458, 182] on div "Accounting Clerk / Bookkeeper" at bounding box center [503, 181] width 277 height 18
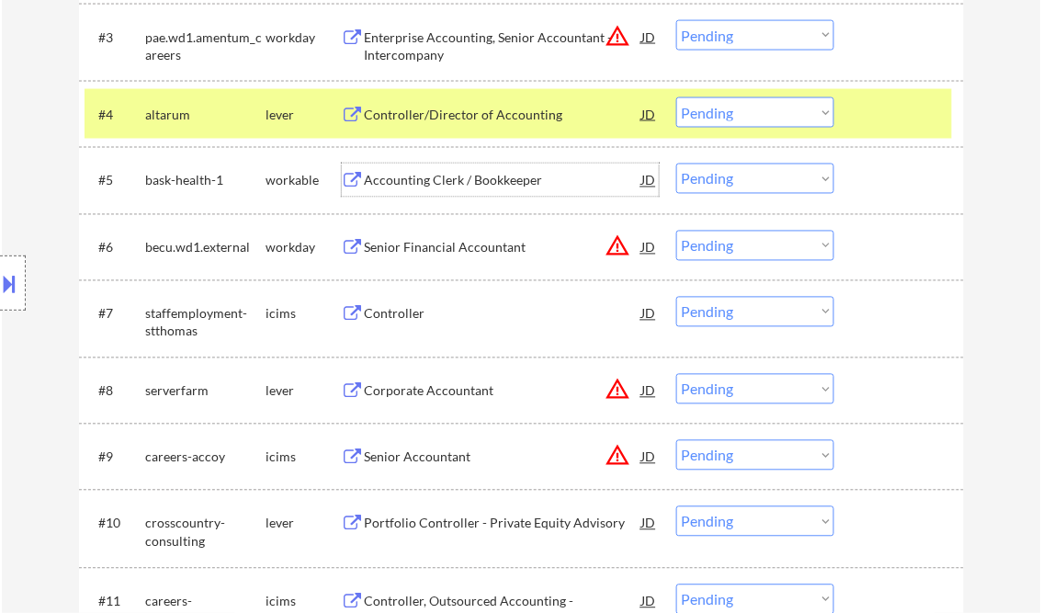
click at [764, 169] on select "Choose an option... Pending Applied Excluded (Questions) Excluded (Expired) Exc…" at bounding box center [755, 179] width 158 height 30
click at [676, 164] on select "Choose an option... Pending Applied Excluded (Questions) Excluded (Expired) Exc…" at bounding box center [755, 179] width 158 height 30
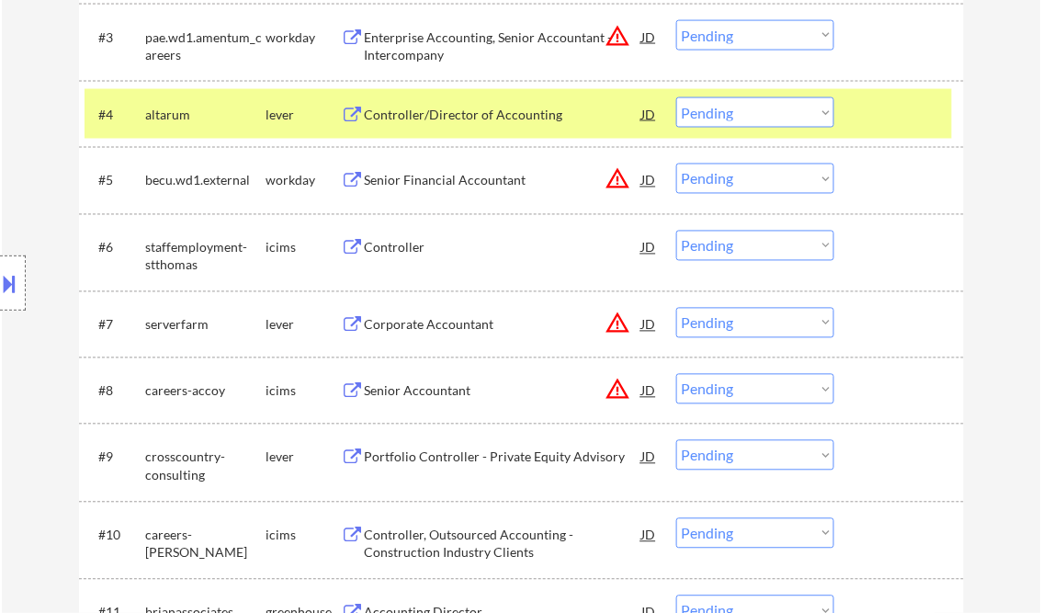
click at [430, 175] on div "Senior Financial Accountant" at bounding box center [503, 181] width 277 height 18
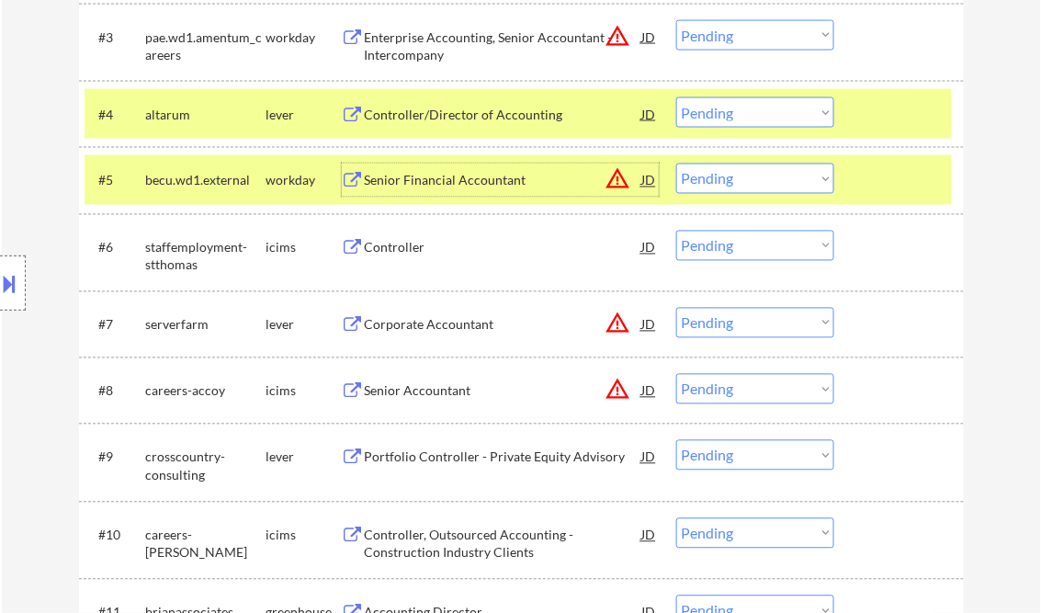
click at [792, 190] on select "Choose an option... Pending Applied Excluded (Questions) Excluded (Expired) Exc…" at bounding box center [755, 179] width 158 height 30
click at [676, 164] on select "Choose an option... Pending Applied Excluded (Questions) Excluded (Expired) Exc…" at bounding box center [755, 179] width 158 height 30
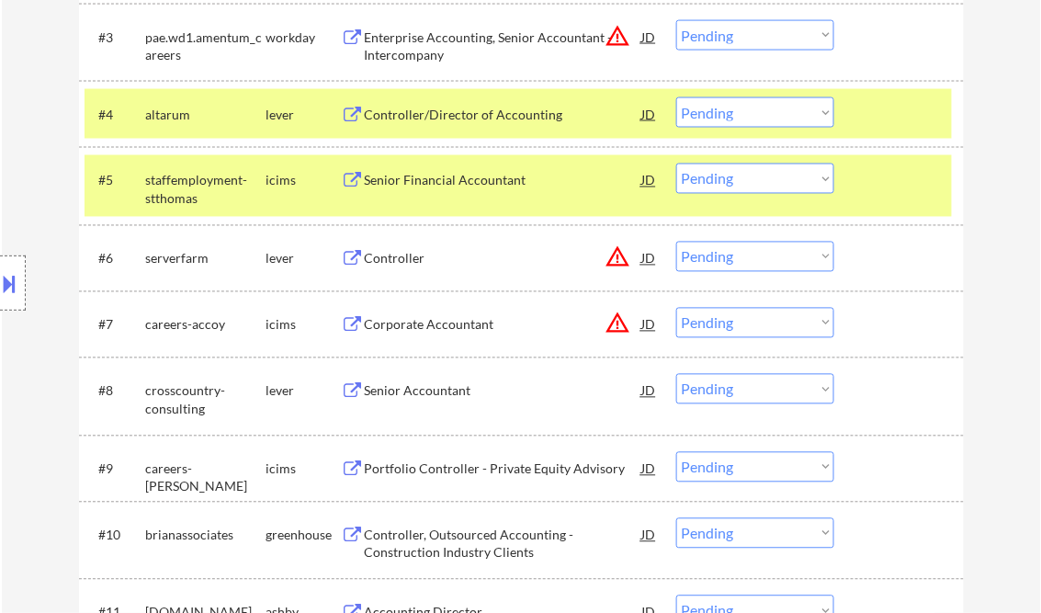
click at [473, 173] on div "Senior Financial Accountant" at bounding box center [503, 181] width 277 height 18
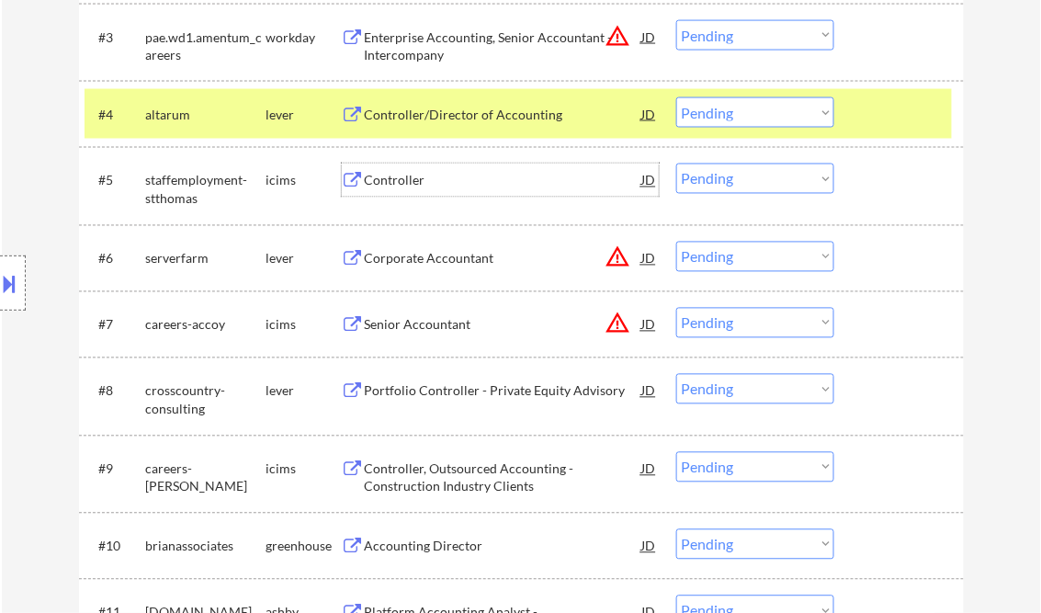
click at [763, 191] on select "Choose an option... Pending Applied Excluded (Questions) Excluded (Expired) Exc…" at bounding box center [755, 179] width 158 height 30
click at [676, 164] on select "Choose an option... Pending Applied Excluded (Questions) Excluded (Expired) Exc…" at bounding box center [755, 179] width 158 height 30
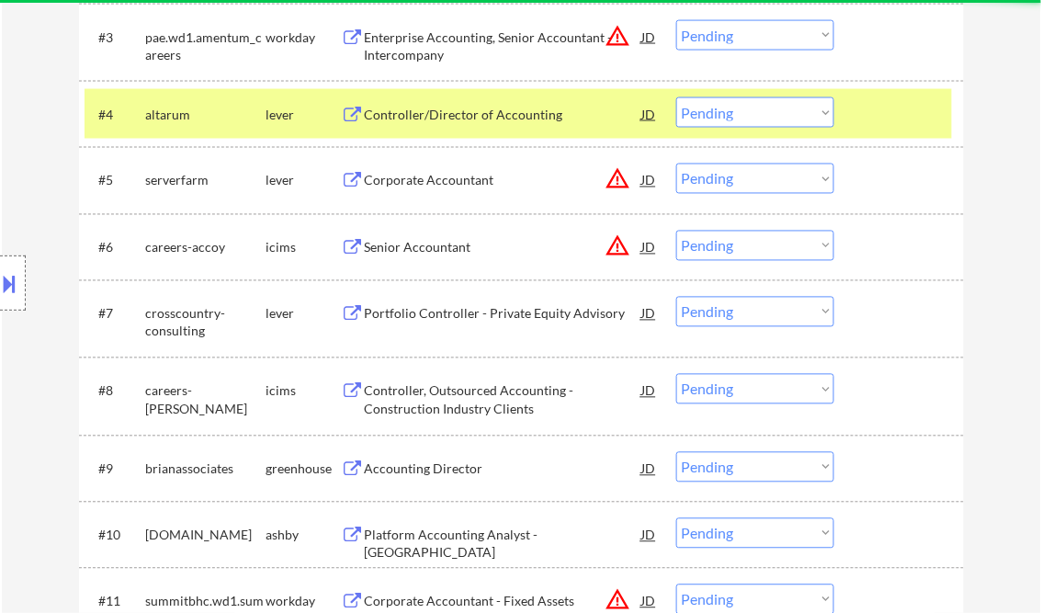
click at [450, 187] on div "Corporate Accountant" at bounding box center [503, 181] width 277 height 18
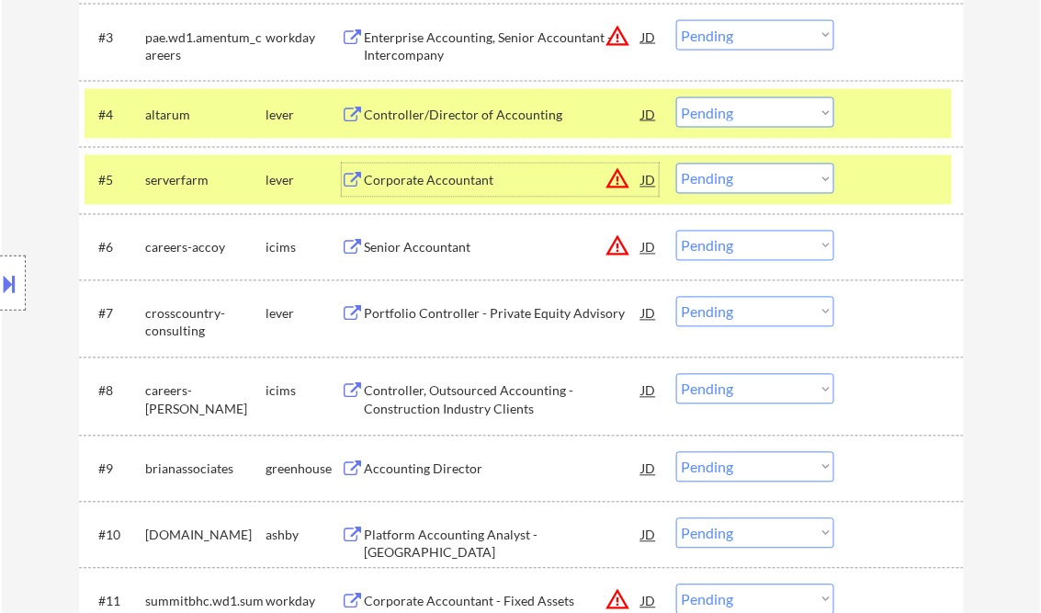
click at [476, 183] on div "Corporate Accountant" at bounding box center [503, 181] width 277 height 18
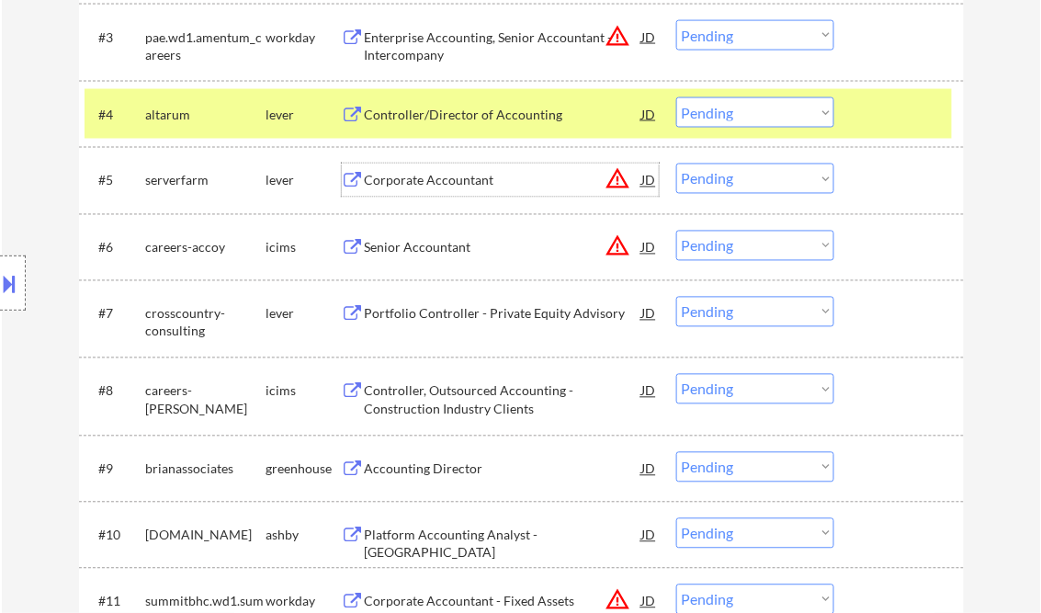
click at [732, 179] on select "Choose an option... Pending Applied Excluded (Questions) Excluded (Expired) Exc…" at bounding box center [755, 179] width 158 height 30
click at [676, 164] on select "Choose an option... Pending Applied Excluded (Questions) Excluded (Expired) Exc…" at bounding box center [755, 179] width 158 height 30
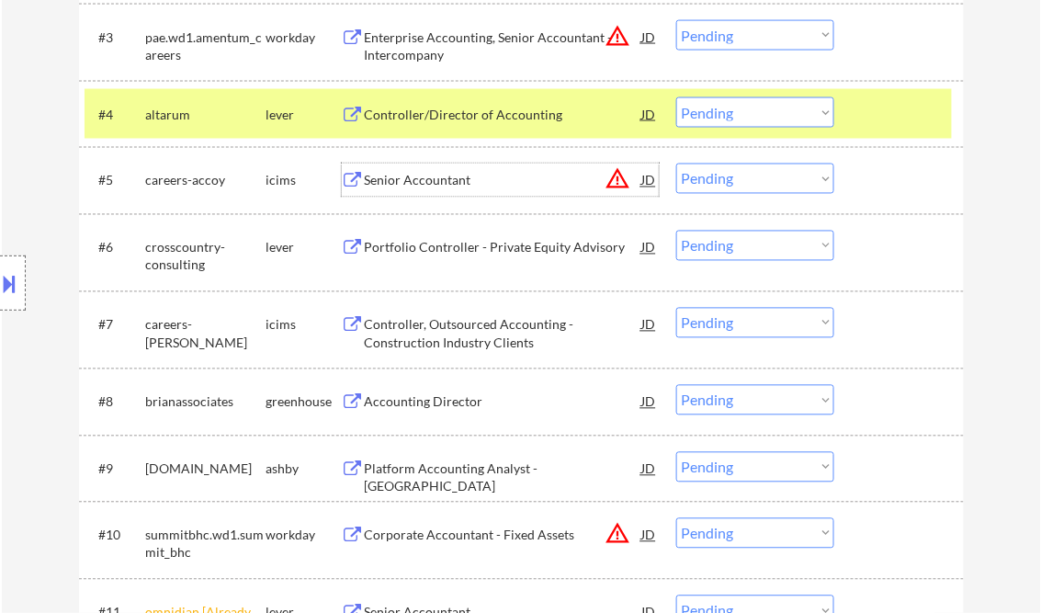
click at [434, 178] on div "Senior Accountant" at bounding box center [503, 181] width 277 height 18
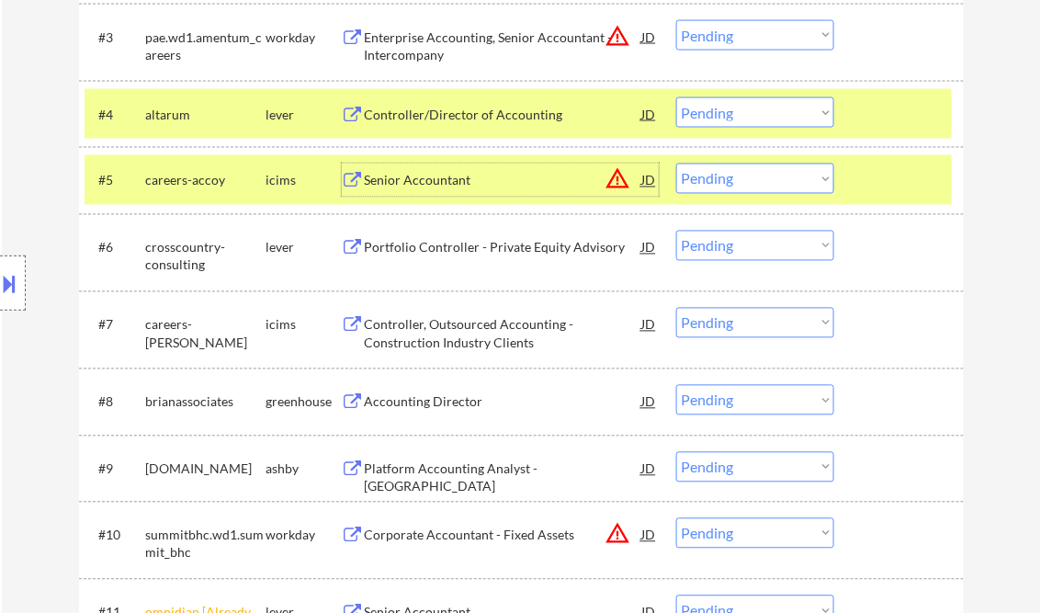
click at [722, 171] on select "Choose an option... Pending Applied Excluded (Questions) Excluded (Expired) Exc…" at bounding box center [755, 179] width 158 height 30
click at [676, 164] on select "Choose an option... Pending Applied Excluded (Questions) Excluded (Expired) Exc…" at bounding box center [755, 179] width 158 height 30
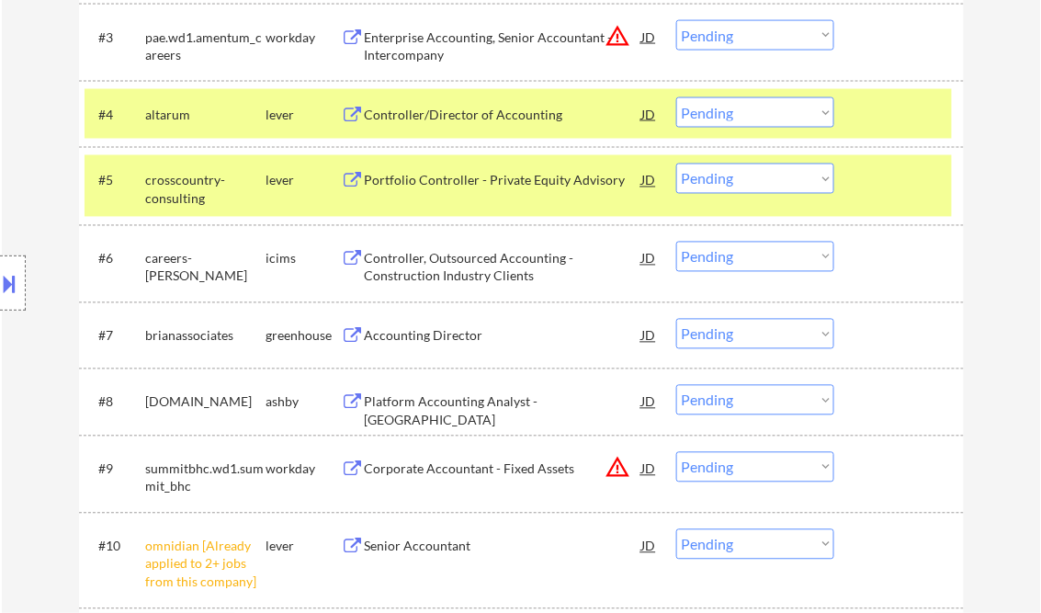
click at [495, 186] on div "Portfolio Controller - Private Equity Advisory" at bounding box center [503, 181] width 277 height 18
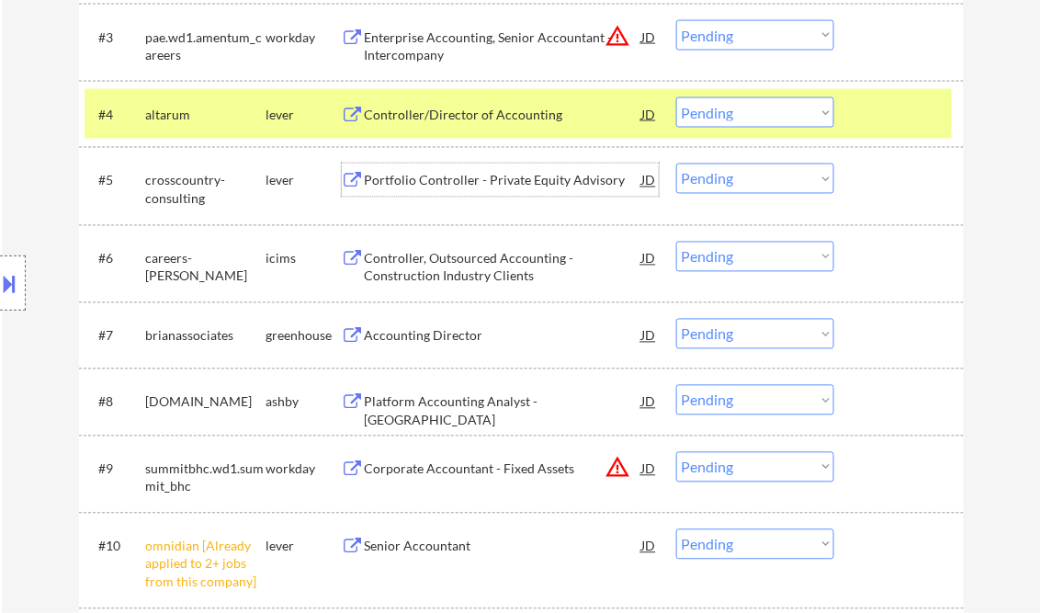
click at [793, 191] on select "Choose an option... Pending Applied Excluded (Questions) Excluded (Expired) Exc…" at bounding box center [755, 179] width 158 height 30
click at [676, 164] on select "Choose an option... Pending Applied Excluded (Questions) Excluded (Expired) Exc…" at bounding box center [755, 179] width 158 height 30
select select ""pending""
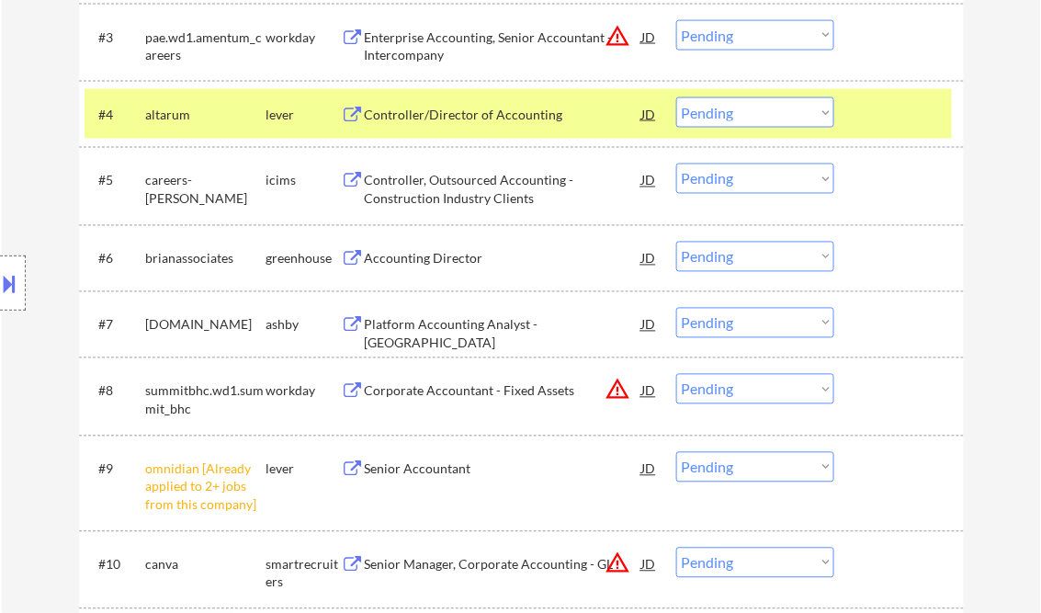
click at [441, 254] on div "Accounting Director" at bounding box center [503, 259] width 277 height 18
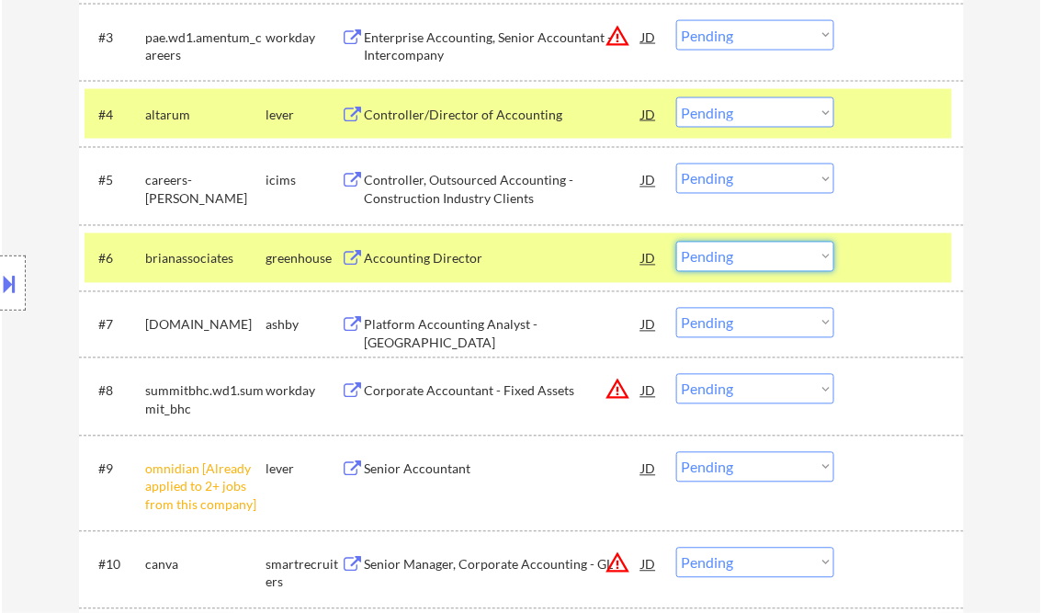
click at [764, 264] on select "Choose an option... Pending Applied Excluded (Questions) Excluded (Expired) Exc…" at bounding box center [755, 257] width 158 height 30
click at [676, 242] on select "Choose an option... Pending Applied Excluded (Questions) Excluded (Expired) Exc…" at bounding box center [755, 257] width 158 height 30
select select ""pending""
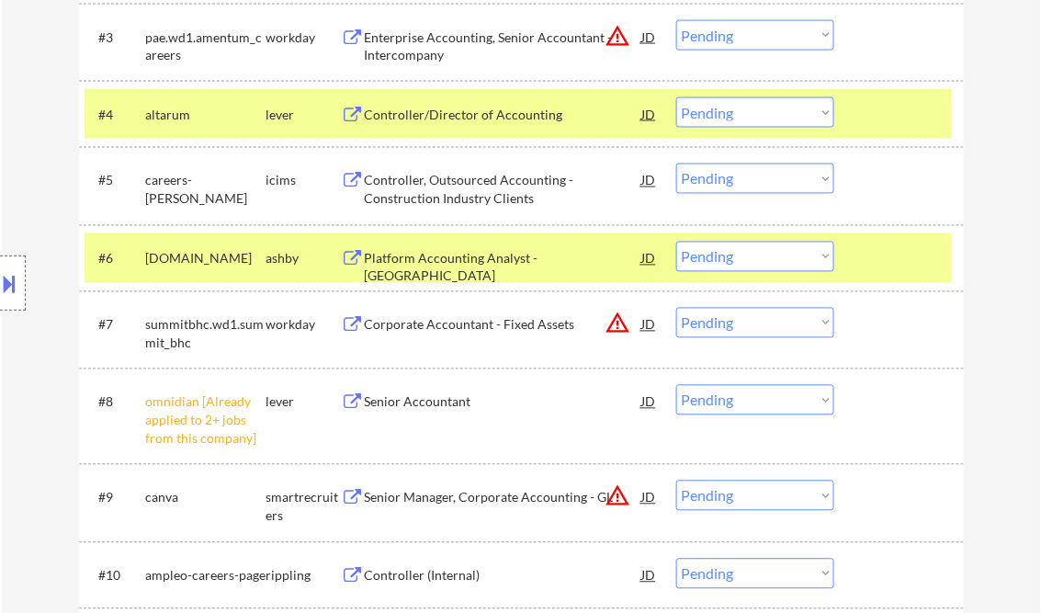
click at [728, 402] on select "Choose an option... Pending Applied Excluded (Questions) Excluded (Expired) Exc…" at bounding box center [755, 400] width 158 height 30
drag, startPoint x: 733, startPoint y: 401, endPoint x: 843, endPoint y: 533, distance: 172.2
click at [733, 401] on select "Choose an option... Pending Applied Excluded (Questions) Excluded (Expired) Exc…" at bounding box center [755, 400] width 158 height 30
click at [676, 385] on select "Choose an option... Pending Applied Excluded (Questions) Excluded (Expired) Exc…" at bounding box center [755, 400] width 158 height 30
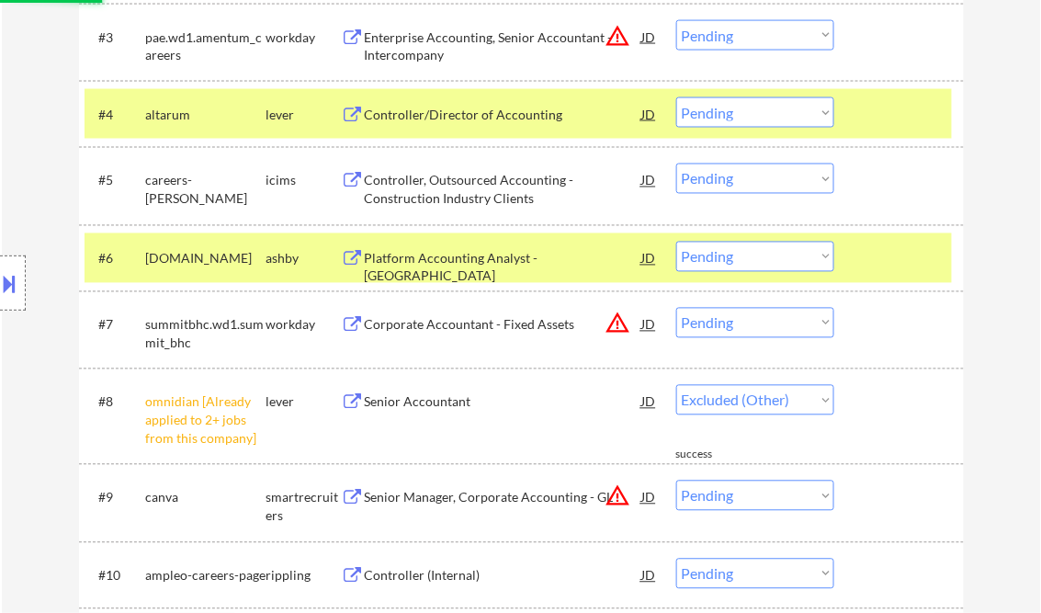
select select ""pending""
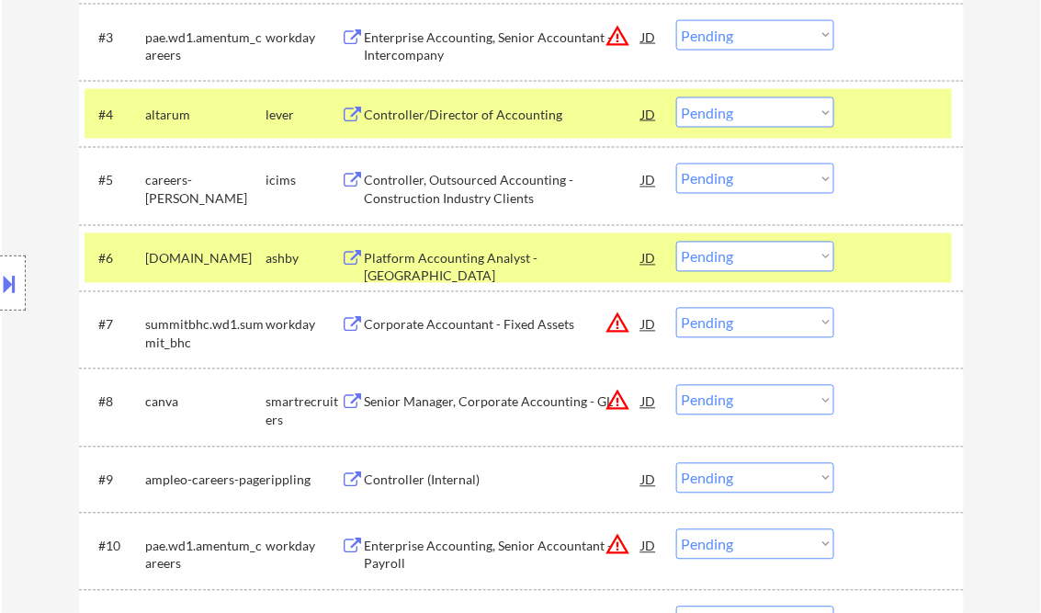
click at [434, 264] on div "Platform Accounting Analyst - [GEOGRAPHIC_DATA]" at bounding box center [503, 268] width 277 height 36
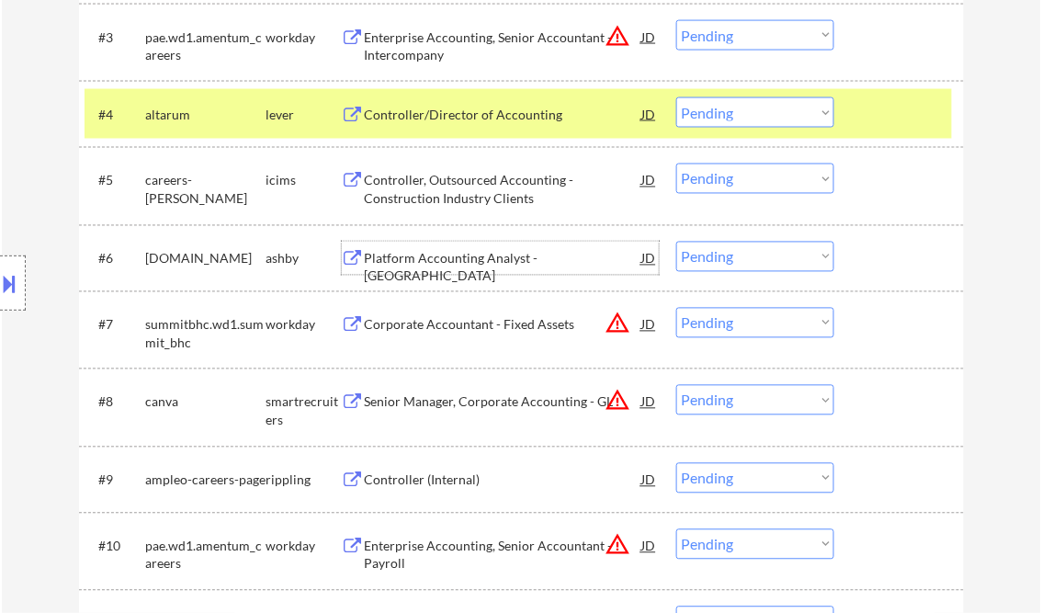
drag, startPoint x: 746, startPoint y: 254, endPoint x: 761, endPoint y: 269, distance: 21.4
click at [747, 254] on select "Choose an option... Pending Applied Excluded (Questions) Excluded (Expired) Exc…" at bounding box center [755, 257] width 158 height 30
click at [676, 242] on select "Choose an option... Pending Applied Excluded (Questions) Excluded (Expired) Exc…" at bounding box center [755, 257] width 158 height 30
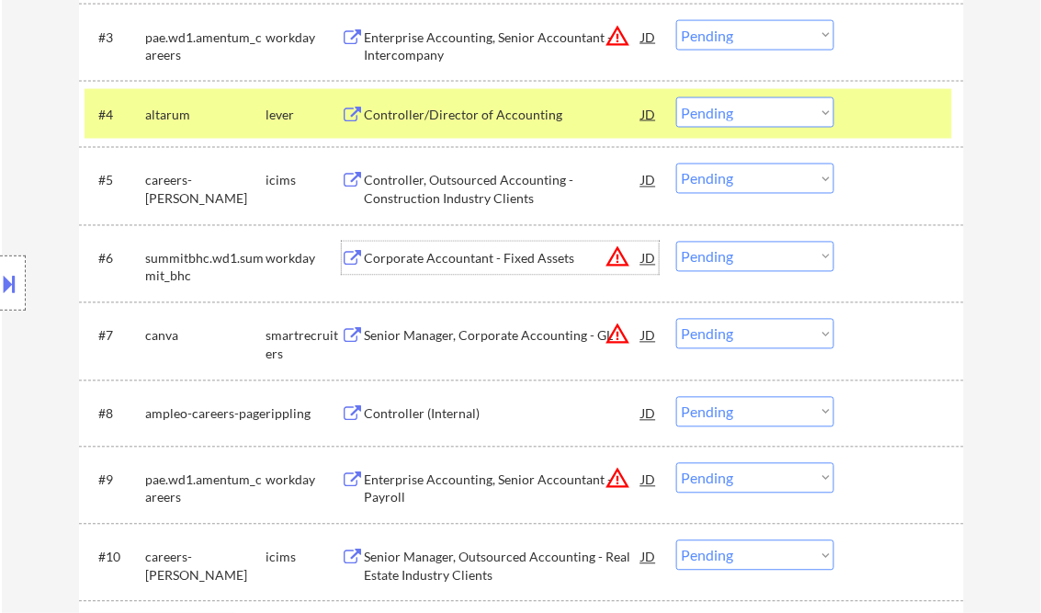
click at [465, 261] on div "Corporate Accountant - Fixed Assets" at bounding box center [503, 259] width 277 height 18
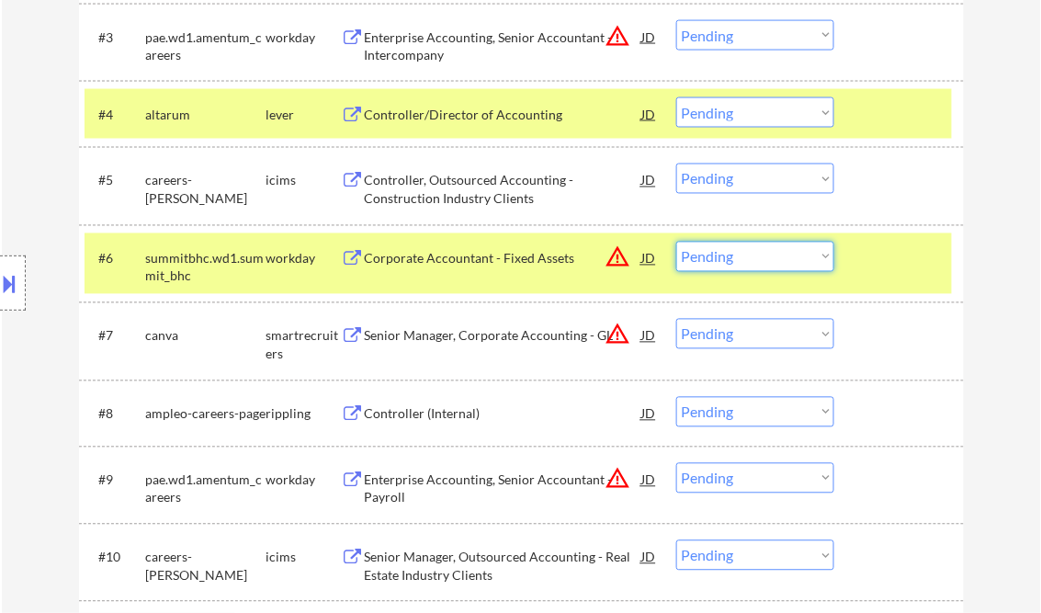
click at [771, 254] on select "Choose an option... Pending Applied Excluded (Questions) Excluded (Expired) Exc…" at bounding box center [755, 257] width 158 height 30
click at [676, 242] on select "Choose an option... Pending Applied Excluded (Questions) Excluded (Expired) Exc…" at bounding box center [755, 257] width 158 height 30
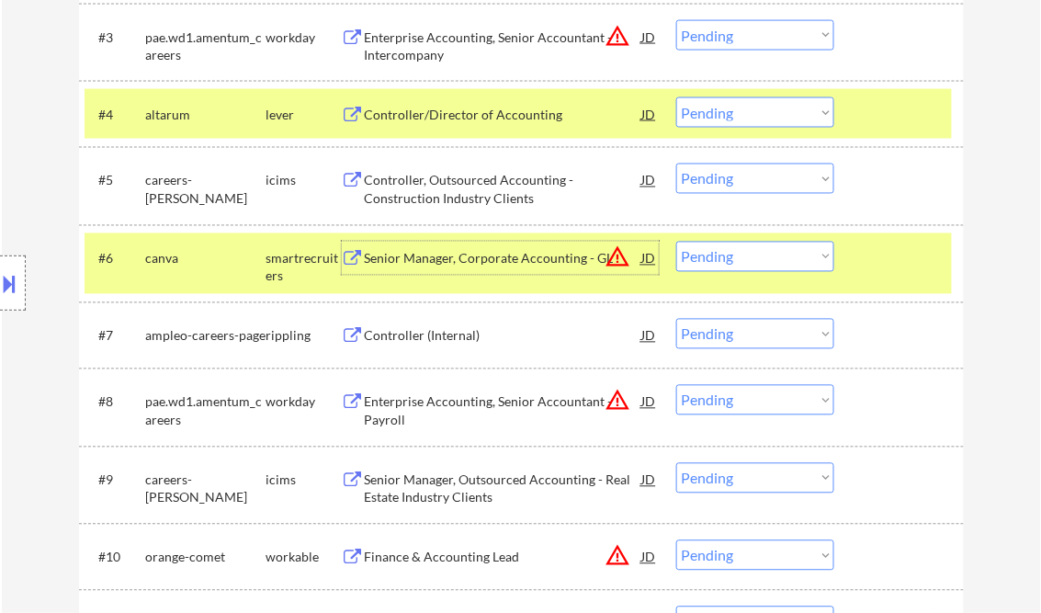
click at [469, 264] on div "Senior Manager, Corporate Accounting - GL" at bounding box center [503, 259] width 277 height 18
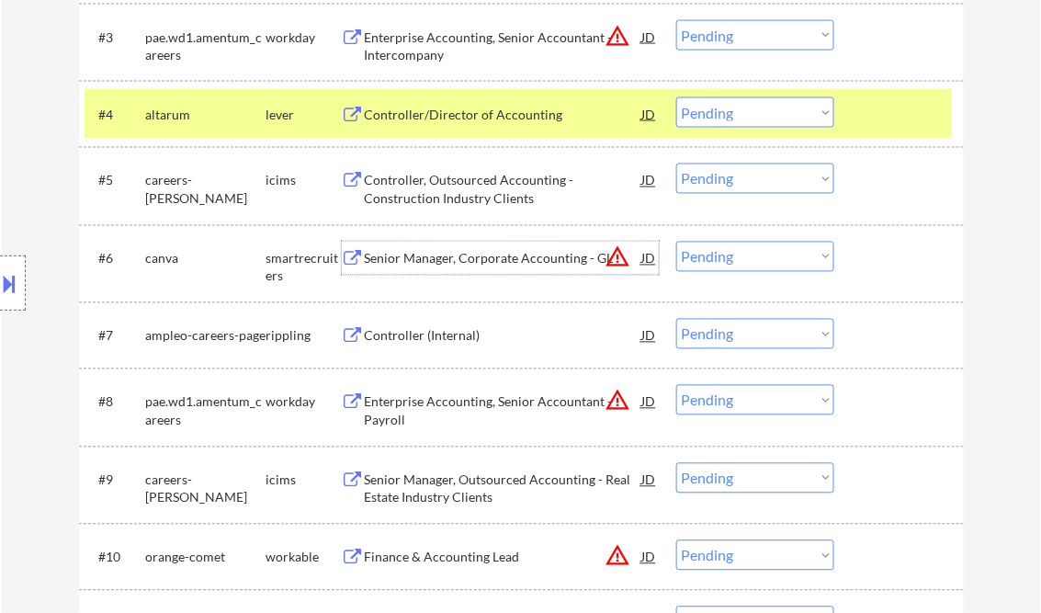
drag, startPoint x: 757, startPoint y: 256, endPoint x: 780, endPoint y: 269, distance: 26.3
click at [757, 256] on select "Choose an option... Pending Applied Excluded (Questions) Excluded (Expired) Exc…" at bounding box center [755, 257] width 158 height 30
click at [676, 242] on select "Choose an option... Pending Applied Excluded (Questions) Excluded (Expired) Exc…" at bounding box center [755, 257] width 158 height 30
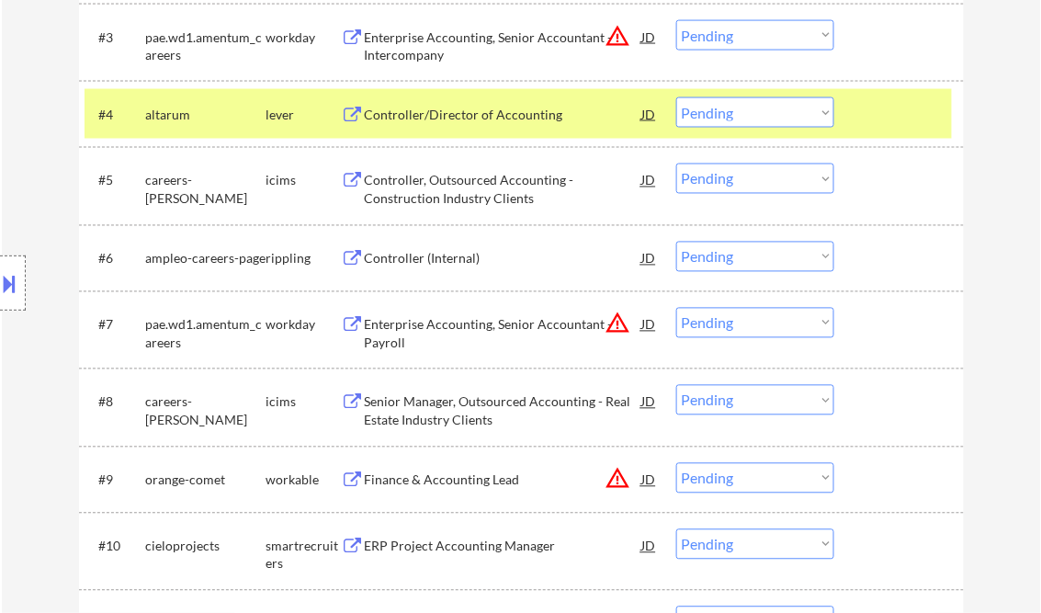
click at [480, 264] on div "Controller (Internal)" at bounding box center [503, 259] width 277 height 18
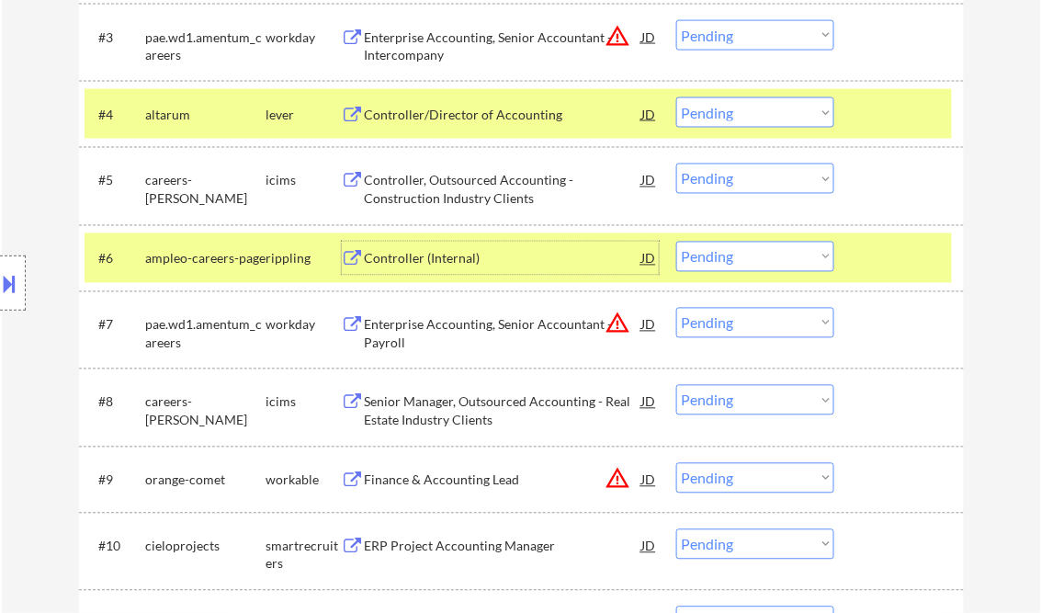
drag, startPoint x: 716, startPoint y: 261, endPoint x: 736, endPoint y: 270, distance: 22.2
click at [716, 261] on select "Choose an option... Pending Applied Excluded (Questions) Excluded (Expired) Exc…" at bounding box center [755, 257] width 158 height 30
click at [676, 242] on select "Choose an option... Pending Applied Excluded (Questions) Excluded (Expired) Exc…" at bounding box center [755, 257] width 158 height 30
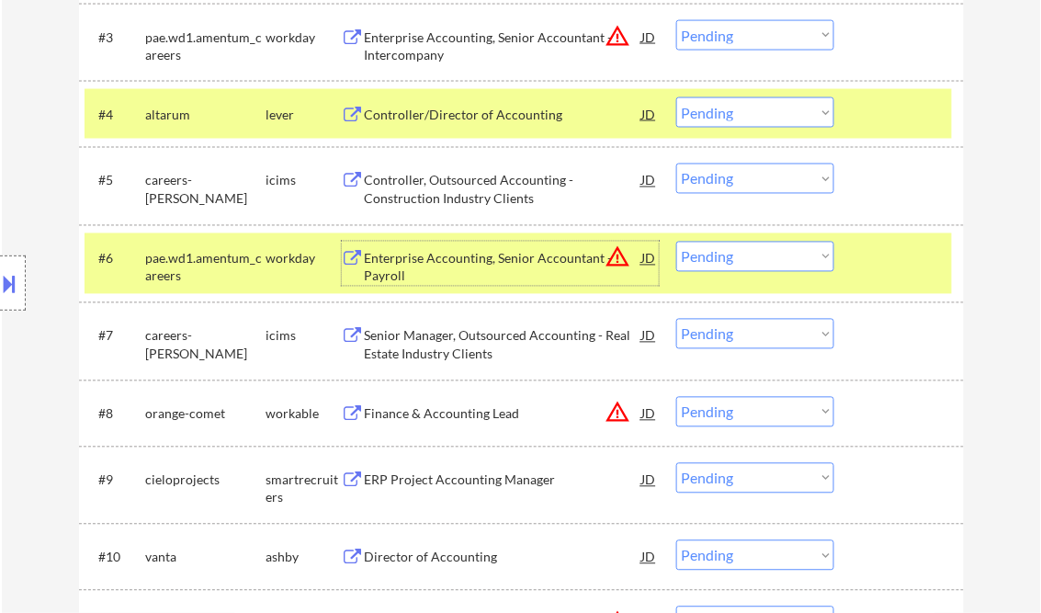
click at [428, 266] on div "Enterprise Accounting, Senior Accountant - Payroll" at bounding box center [503, 268] width 277 height 36
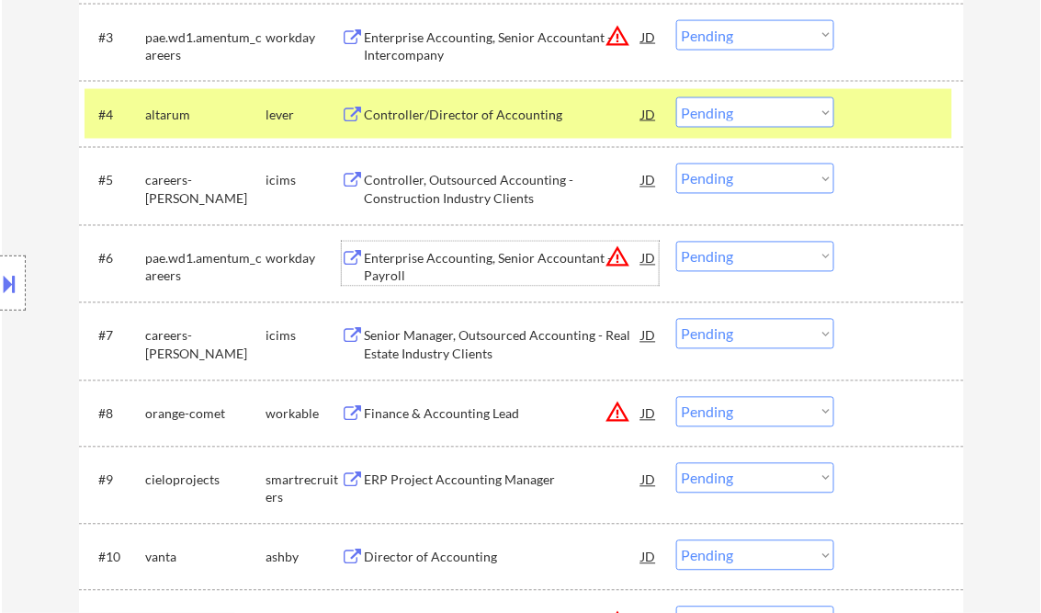
click at [760, 261] on select "Choose an option... Pending Applied Excluded (Questions) Excluded (Expired) Exc…" at bounding box center [755, 257] width 158 height 30
click at [676, 242] on select "Choose an option... Pending Applied Excluded (Questions) Excluded (Expired) Exc…" at bounding box center [755, 257] width 158 height 30
select select ""pending""
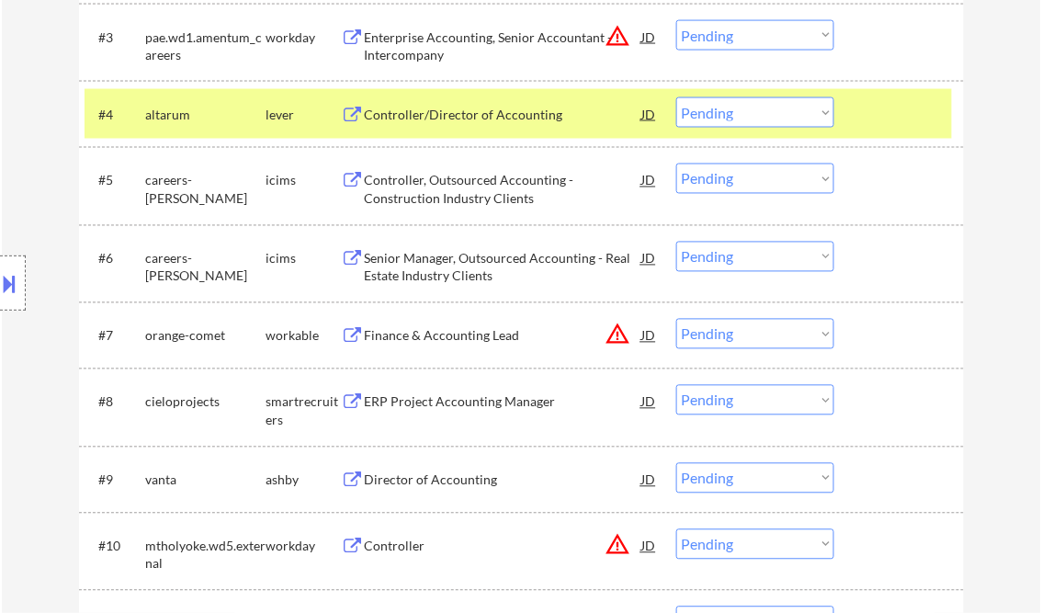
click at [487, 185] on div "Controller, Outsourced Accounting - Construction Industry Clients" at bounding box center [503, 190] width 277 height 36
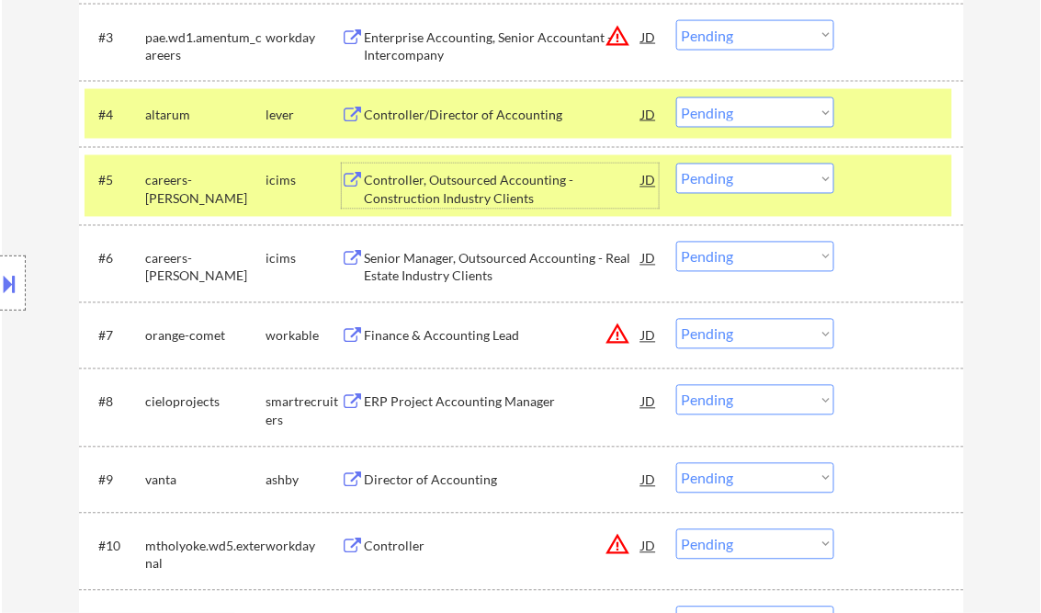
click at [535, 254] on div "Senior Manager, Outsourced Accounting - Real Estate Industry Clients" at bounding box center [503, 268] width 277 height 36
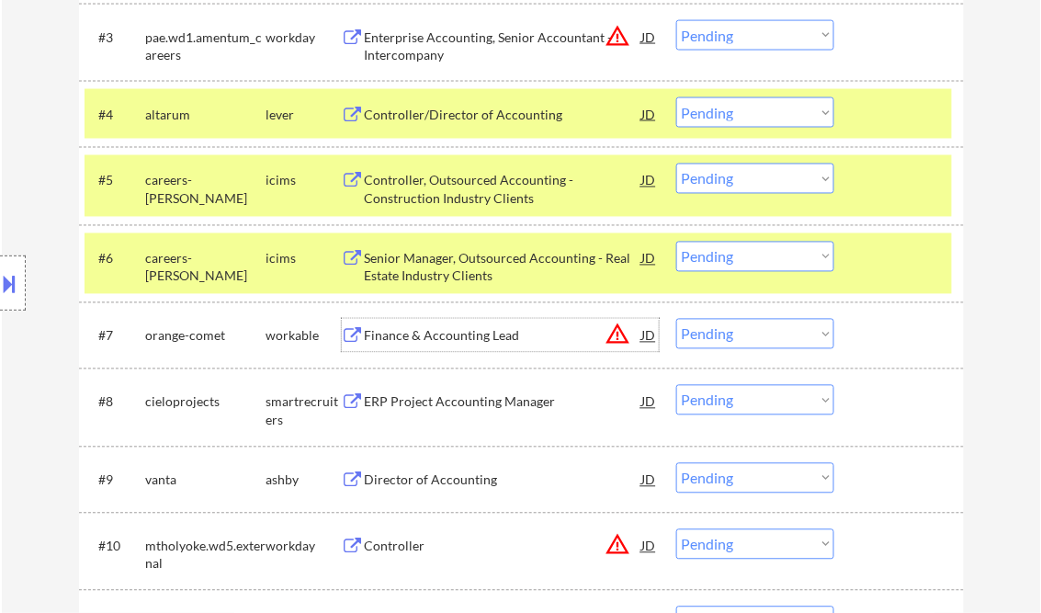
click at [442, 326] on div "Finance & Accounting Lead" at bounding box center [503, 335] width 277 height 33
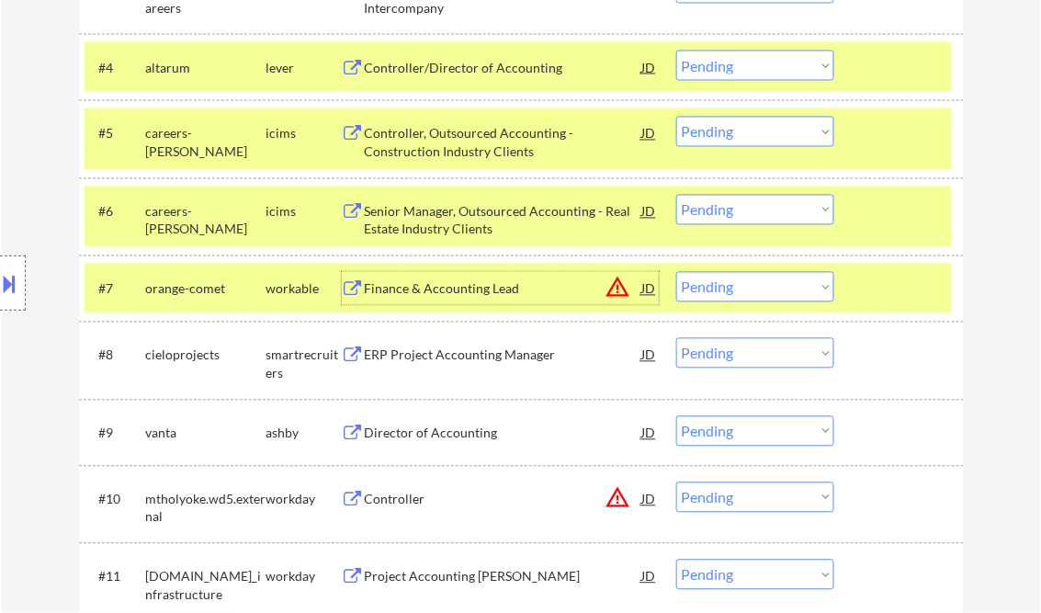
scroll to position [808, 0]
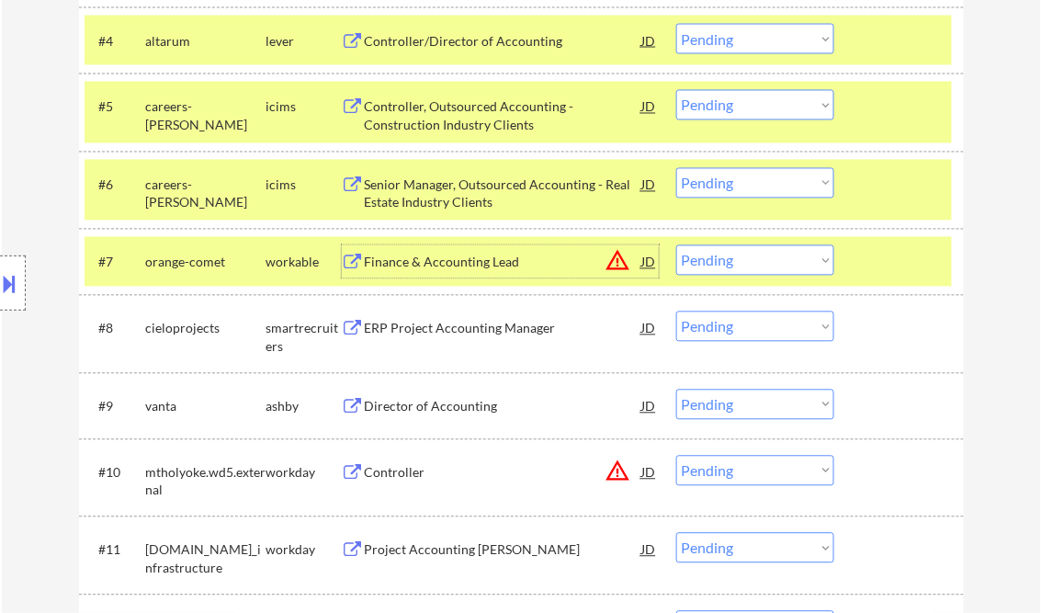
click at [718, 265] on select "Choose an option... Pending Applied Excluded (Questions) Excluded (Expired) Exc…" at bounding box center [755, 260] width 158 height 30
click at [676, 245] on select "Choose an option... Pending Applied Excluded (Questions) Excluded (Expired) Exc…" at bounding box center [755, 260] width 158 height 30
select select ""pending""
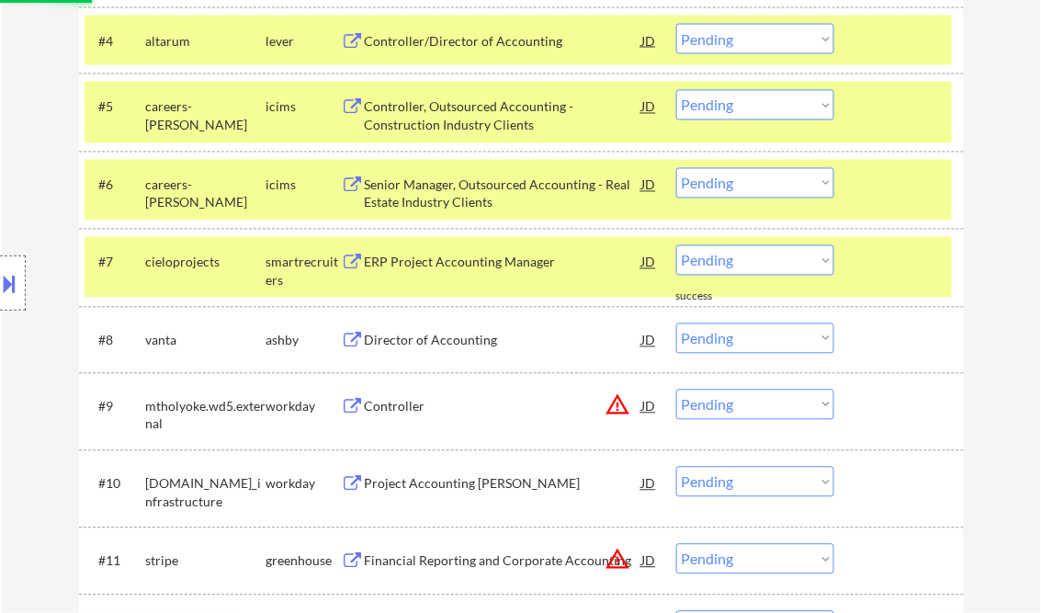
click at [487, 265] on div "ERP Project Accounting Manager" at bounding box center [503, 263] width 277 height 18
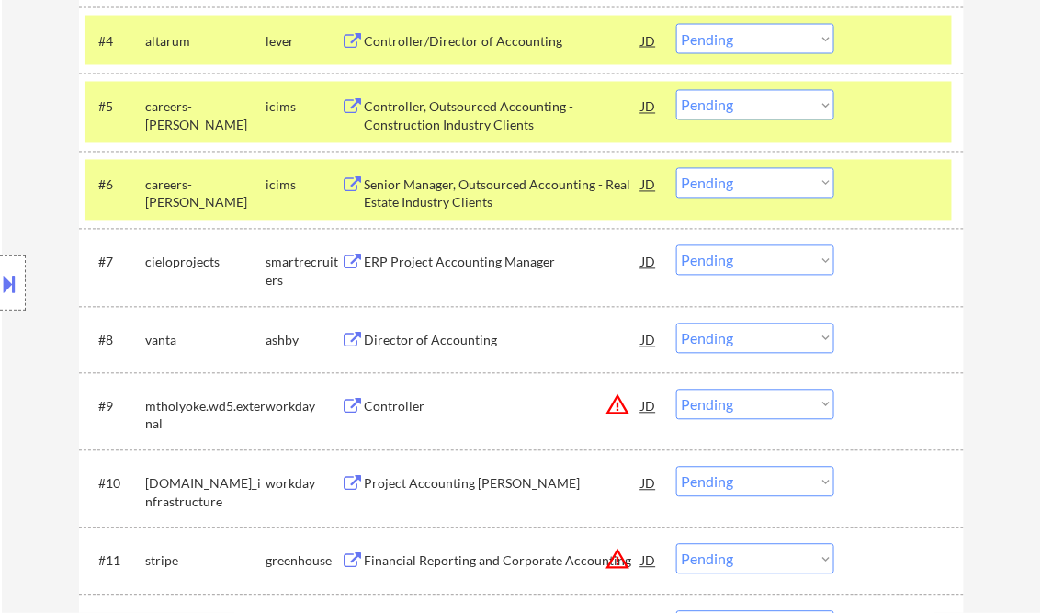
select select ""PLACEHOLDER_1427118222253""
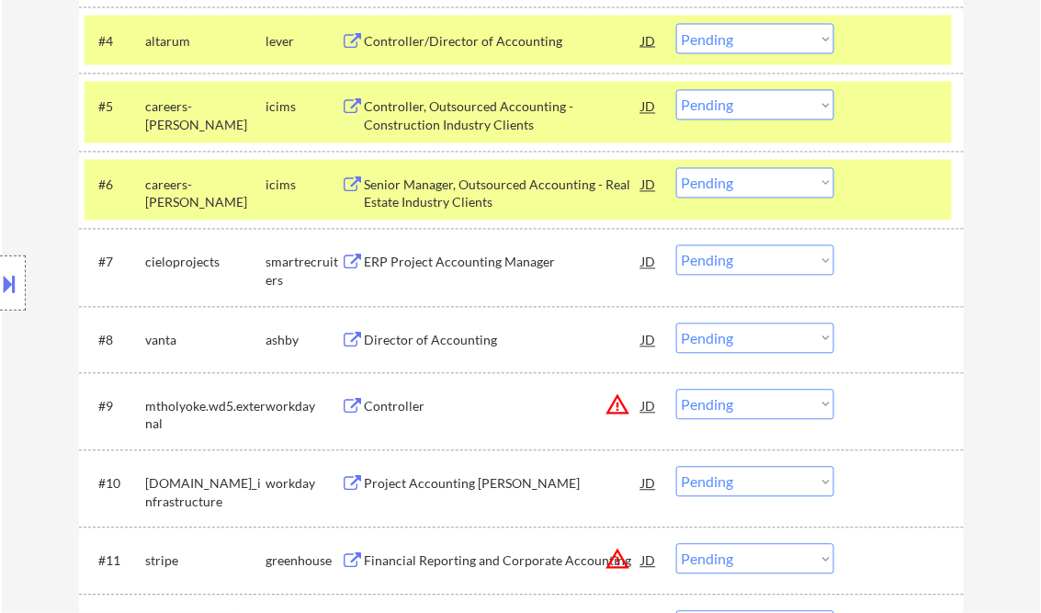
select select ""pending""
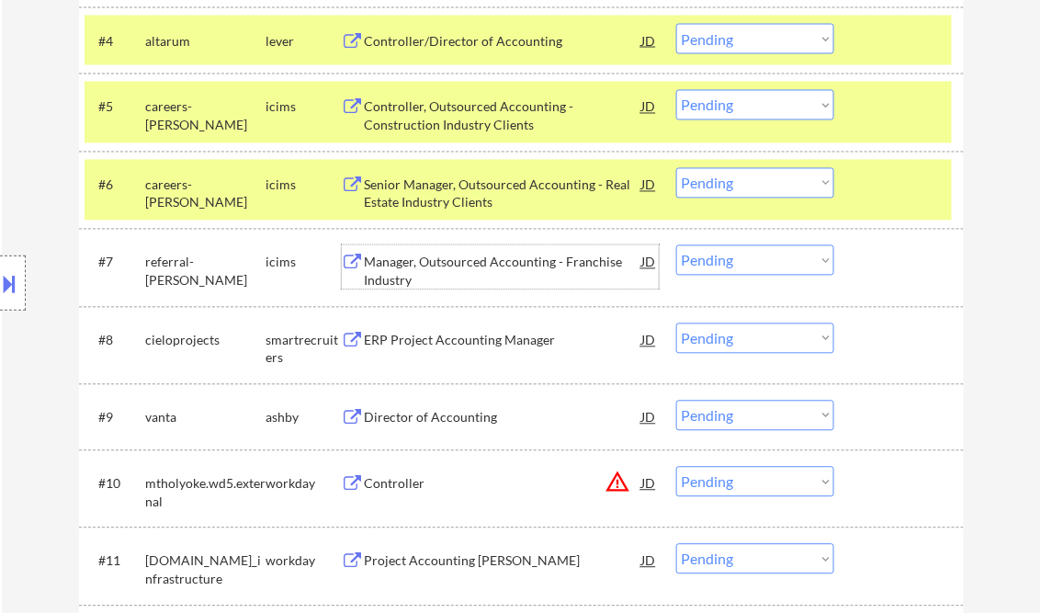
click at [725, 339] on select "Choose an option... Pending Applied Excluded (Questions) Excluded (Expired) Exc…" at bounding box center [755, 338] width 158 height 30
click at [676, 323] on select "Choose an option... Pending Applied Excluded (Questions) Excluded (Expired) Exc…" at bounding box center [755, 338] width 158 height 30
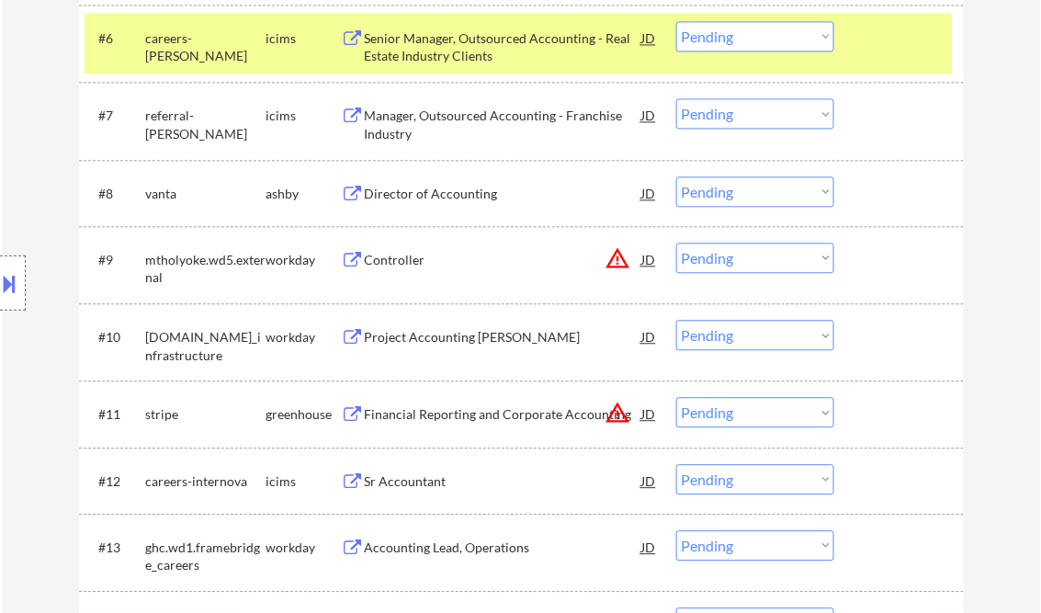
click at [443, 198] on div "Director of Accounting" at bounding box center [503, 194] width 277 height 18
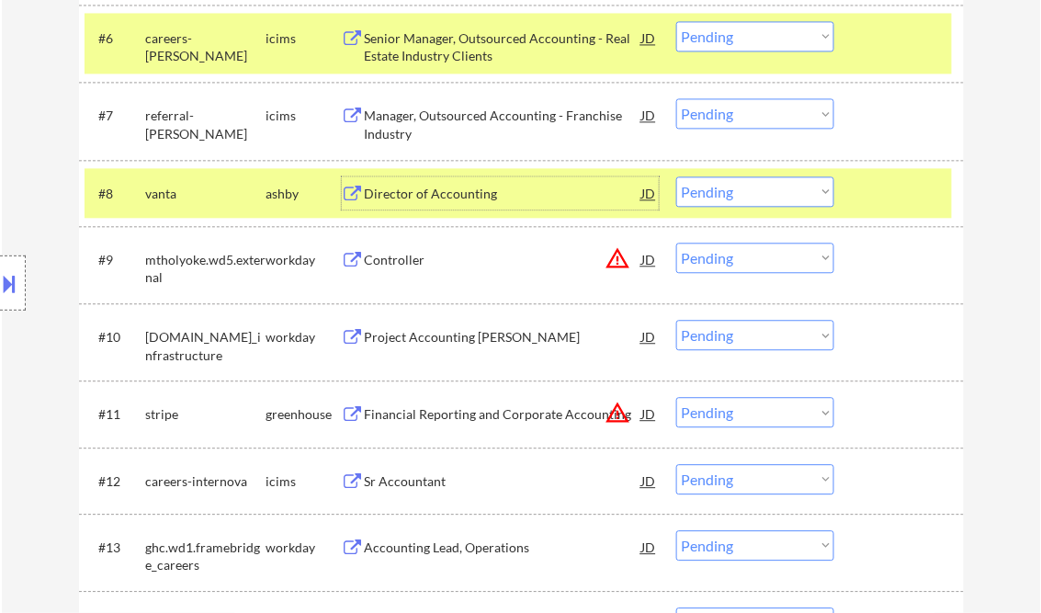
drag, startPoint x: 738, startPoint y: 192, endPoint x: 754, endPoint y: 203, distance: 19.9
click at [738, 192] on select "Choose an option... Pending Applied Excluded (Questions) Excluded (Expired) Exc…" at bounding box center [755, 191] width 158 height 30
click at [676, 176] on select "Choose an option... Pending Applied Excluded (Questions) Excluded (Expired) Exc…" at bounding box center [755, 191] width 158 height 30
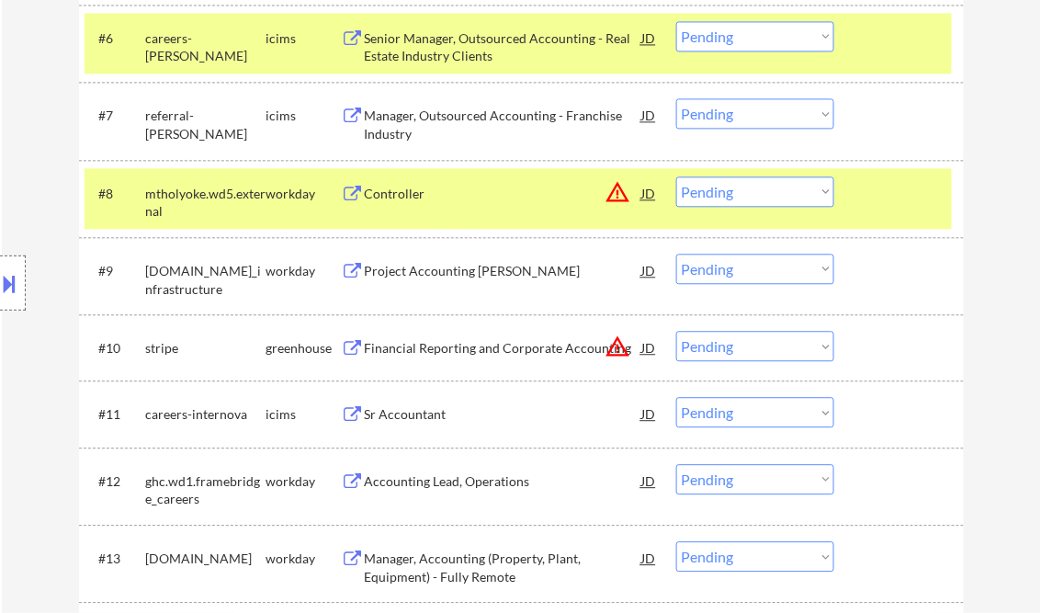
click at [430, 206] on div "Controller" at bounding box center [503, 192] width 277 height 33
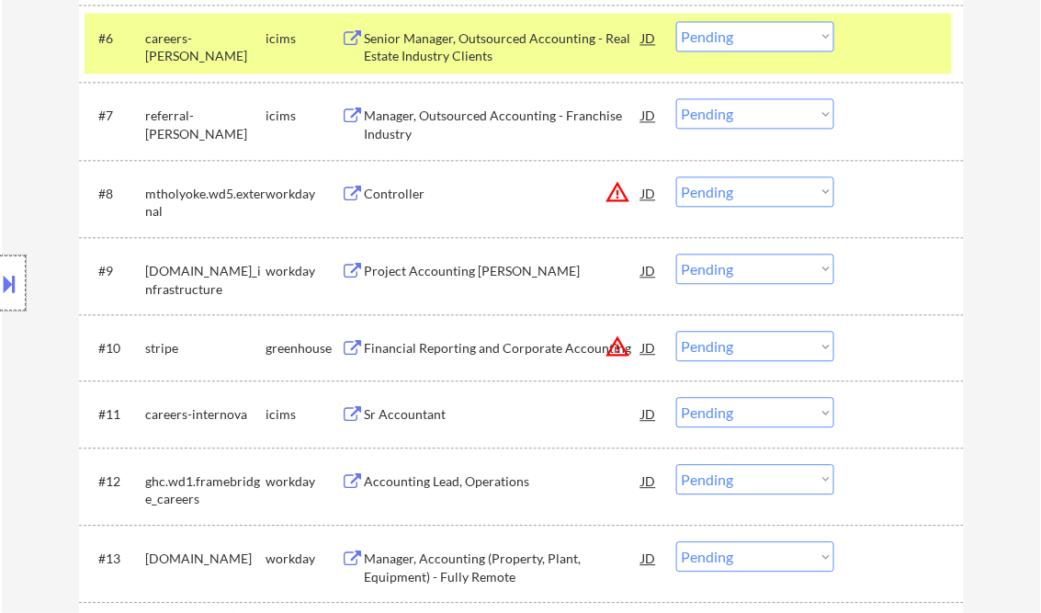
click at [22, 266] on div at bounding box center [13, 282] width 26 height 55
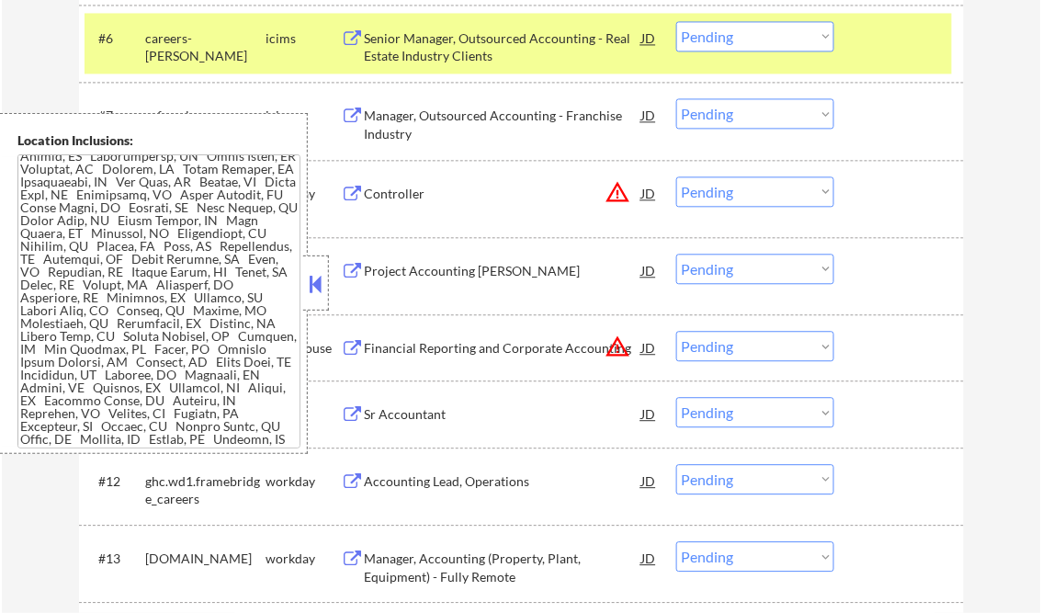
scroll to position [220, 0]
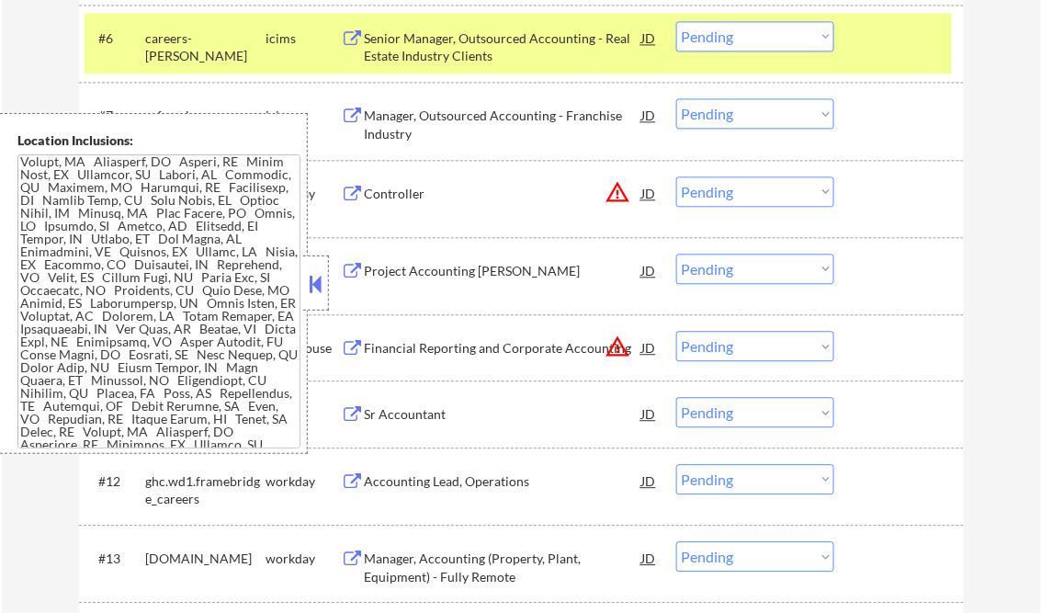
click at [329, 281] on div "workday" at bounding box center [303, 270] width 75 height 33
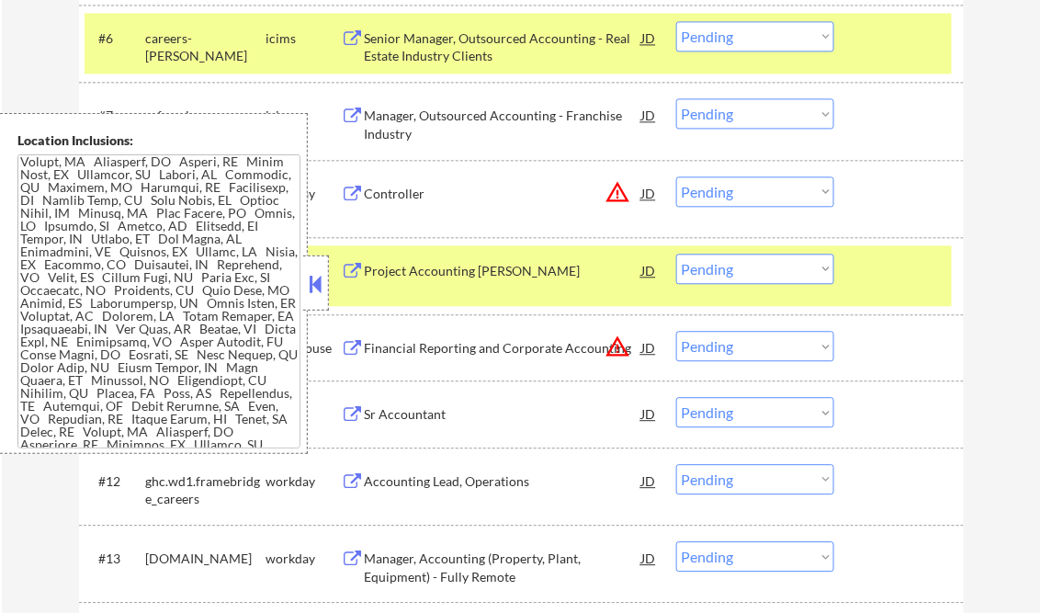
click at [915, 264] on div at bounding box center [901, 270] width 81 height 33
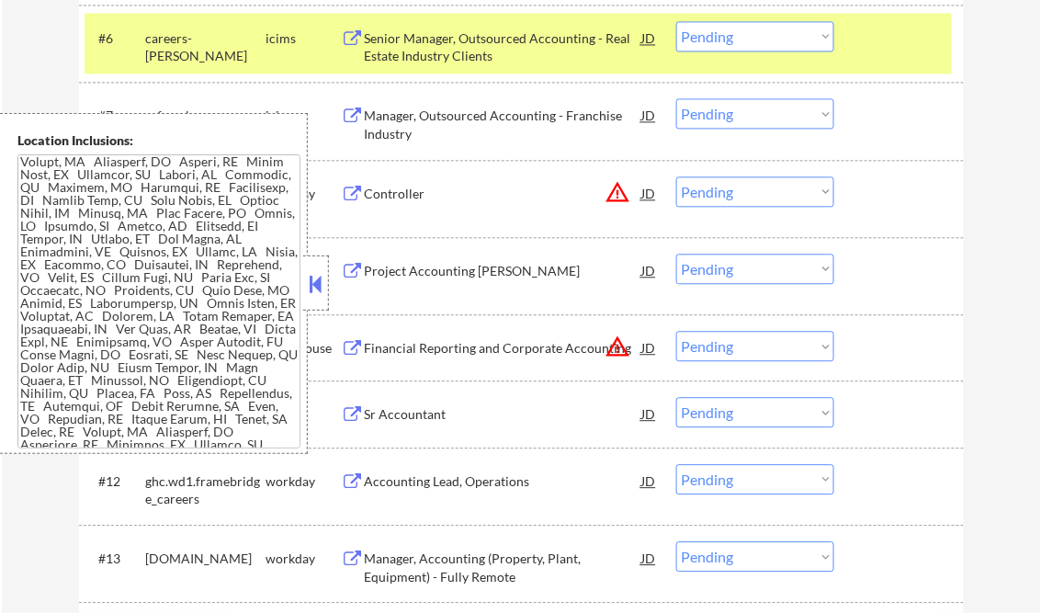
click at [303, 282] on div at bounding box center [316, 282] width 26 height 55
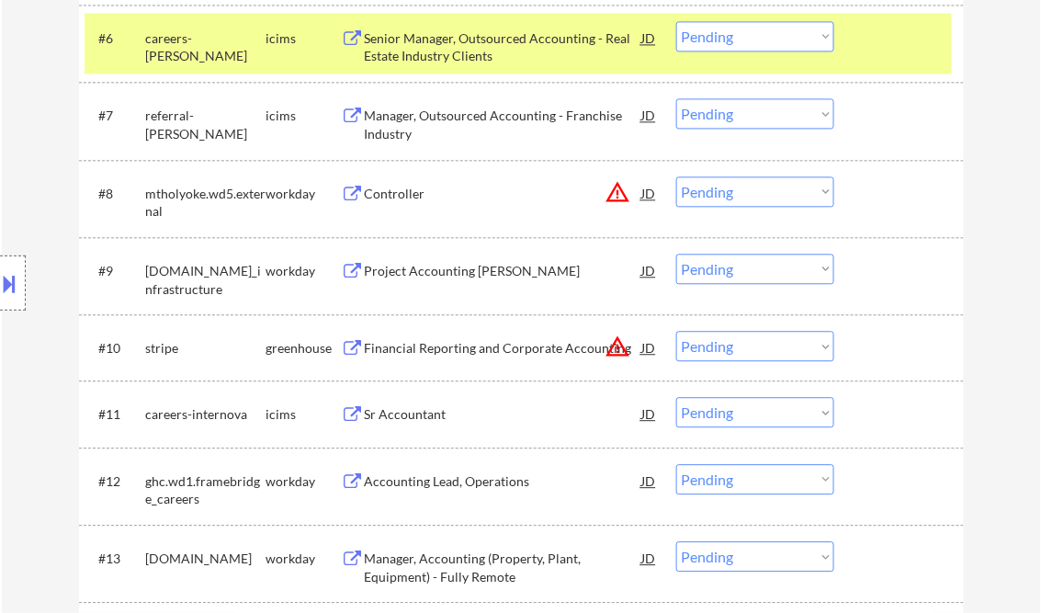
click at [737, 194] on select "Choose an option... Pending Applied Excluded (Questions) Excluded (Expired) Exc…" at bounding box center [755, 191] width 158 height 30
click at [676, 176] on select "Choose an option... Pending Applied Excluded (Questions) Excluded (Expired) Exc…" at bounding box center [755, 191] width 158 height 30
select select ""pending""
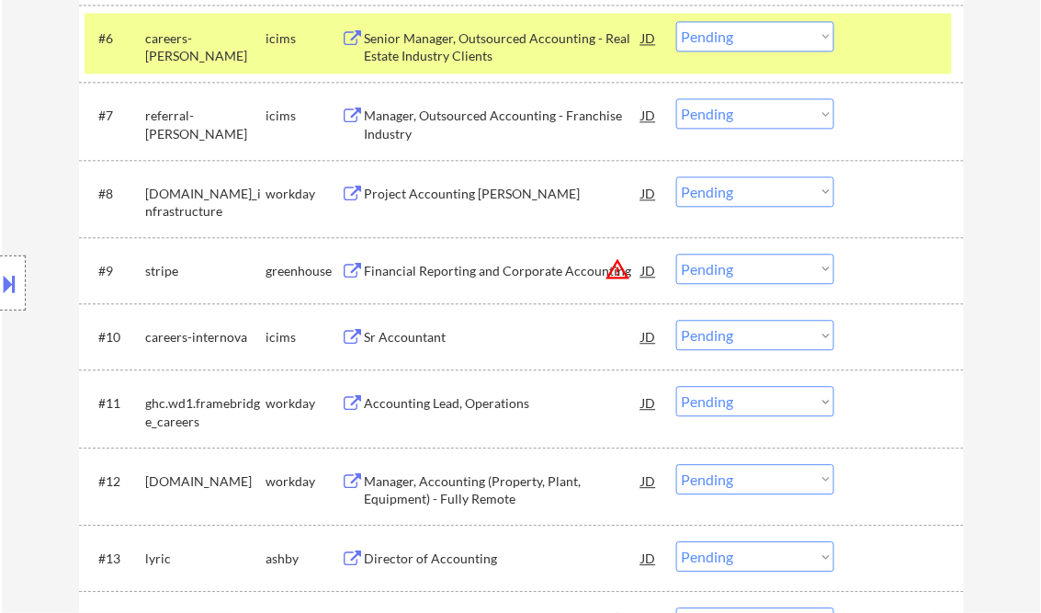
click at [435, 336] on div "Sr Accountant" at bounding box center [503, 337] width 277 height 18
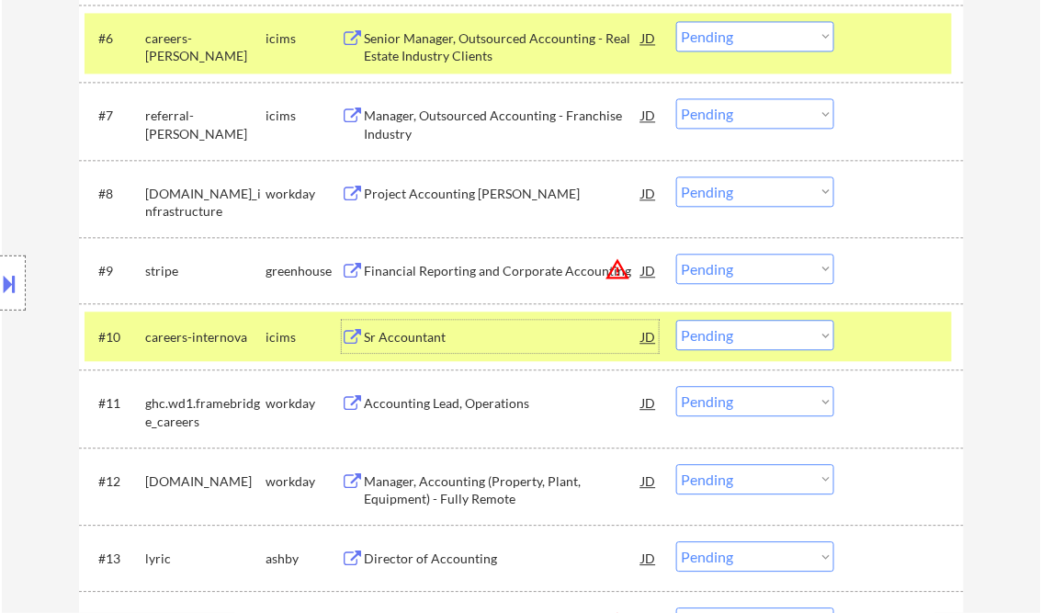
click at [757, 337] on select "Choose an option... Pending Applied Excluded (Questions) Excluded (Expired) Exc…" at bounding box center [755, 335] width 158 height 30
click at [676, 320] on select "Choose an option... Pending Applied Excluded (Questions) Excluded (Expired) Exc…" at bounding box center [755, 335] width 158 height 30
select select ""pending""
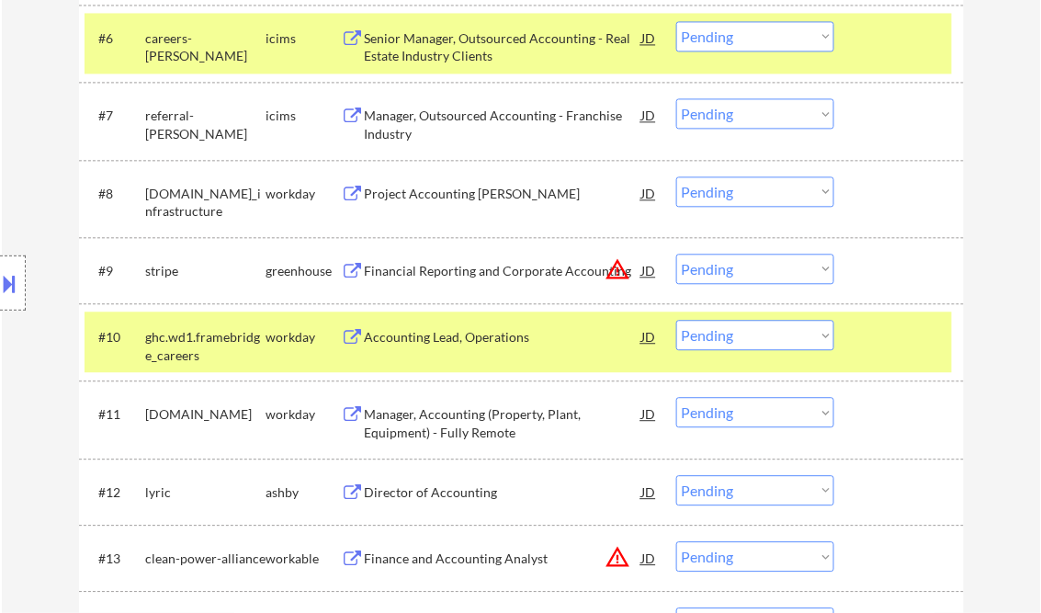
click at [439, 272] on div "Financial Reporting and Corporate Accounting" at bounding box center [503, 271] width 277 height 18
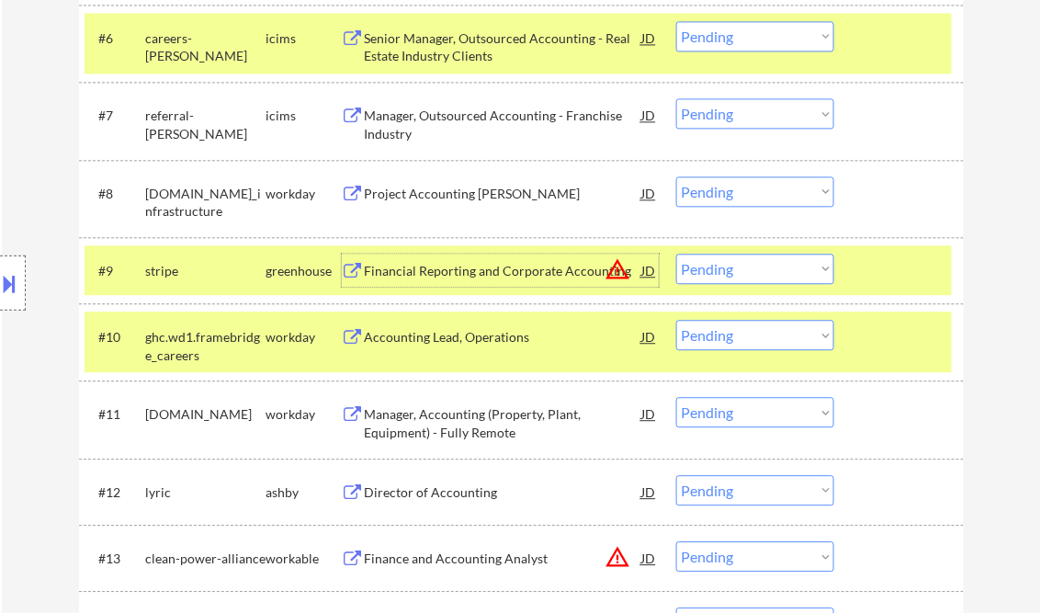
click at [715, 275] on select "Choose an option... Pending Applied Excluded (Questions) Excluded (Expired) Exc…" at bounding box center [755, 269] width 158 height 30
click at [676, 254] on select "Choose an option... Pending Applied Excluded (Questions) Excluded (Expired) Exc…" at bounding box center [755, 269] width 158 height 30
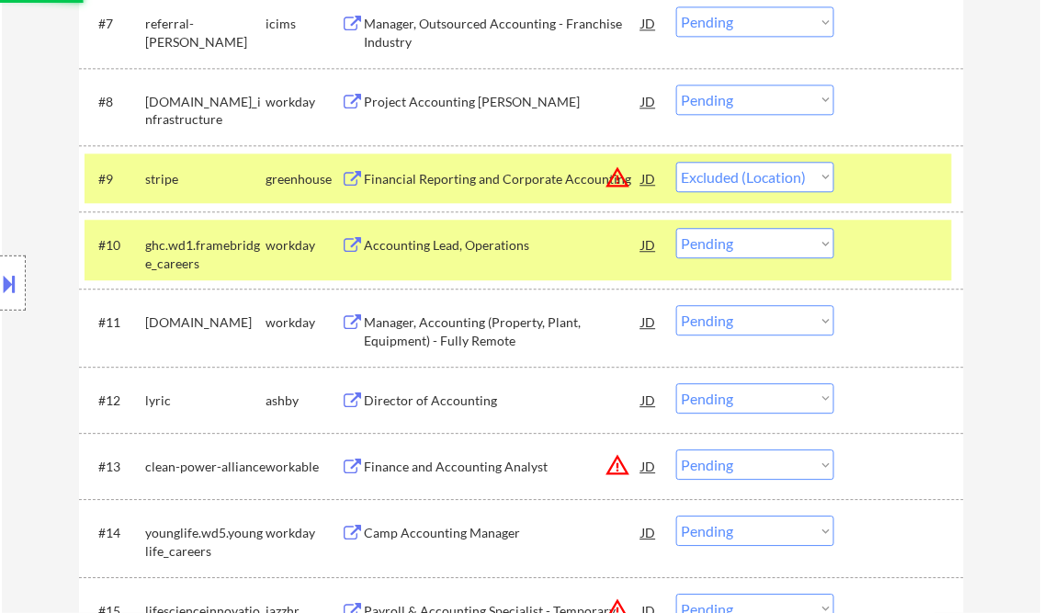
scroll to position [1102, 0]
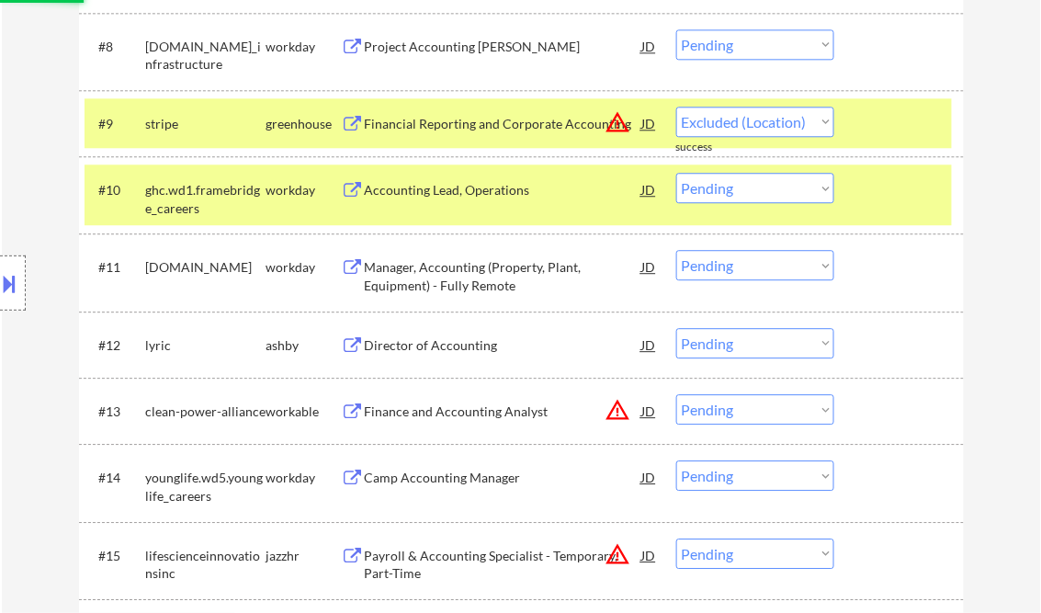
select select ""pending""
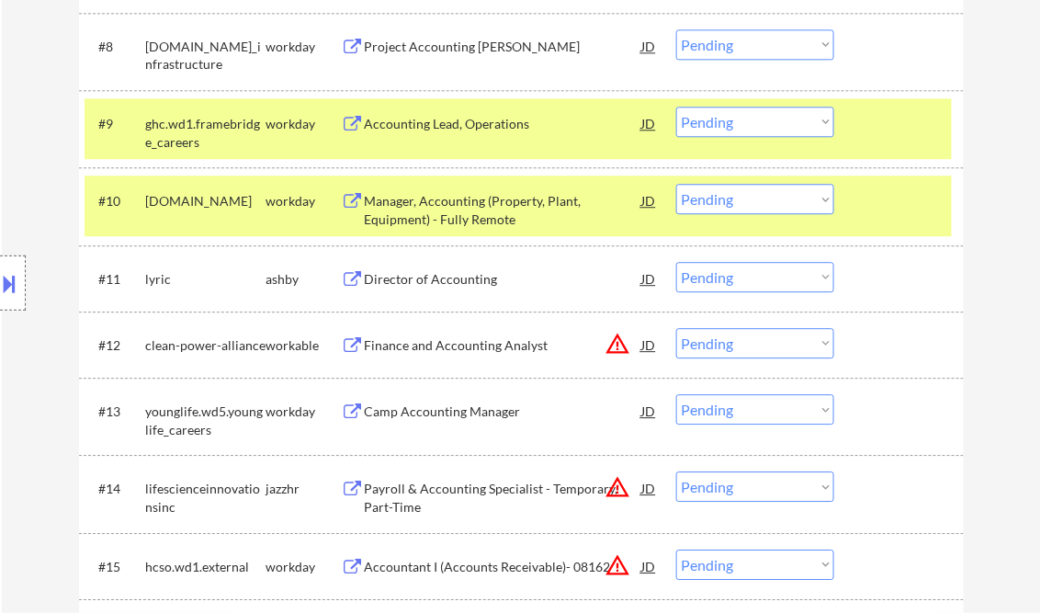
click at [718, 279] on select "Choose an option... Pending Applied Excluded (Questions) Excluded (Expired) Exc…" at bounding box center [755, 277] width 158 height 30
click at [676, 262] on select "Choose an option... Pending Applied Excluded (Questions) Excluded (Expired) Exc…" at bounding box center [755, 277] width 158 height 30
select select ""pending""
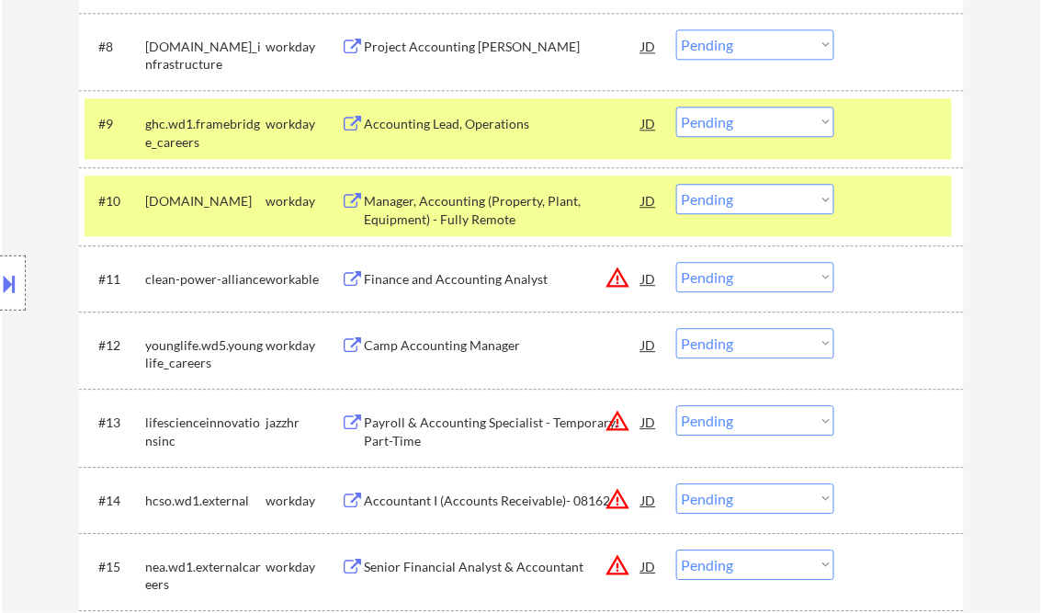
drag, startPoint x: 457, startPoint y: 104, endPoint x: 459, endPoint y: 116, distance: 12.3
click at [458, 105] on div "#9 ghc.wd1.framebridge_careers workday Accounting Lead, Operations JD warning_a…" at bounding box center [518, 128] width 867 height 61
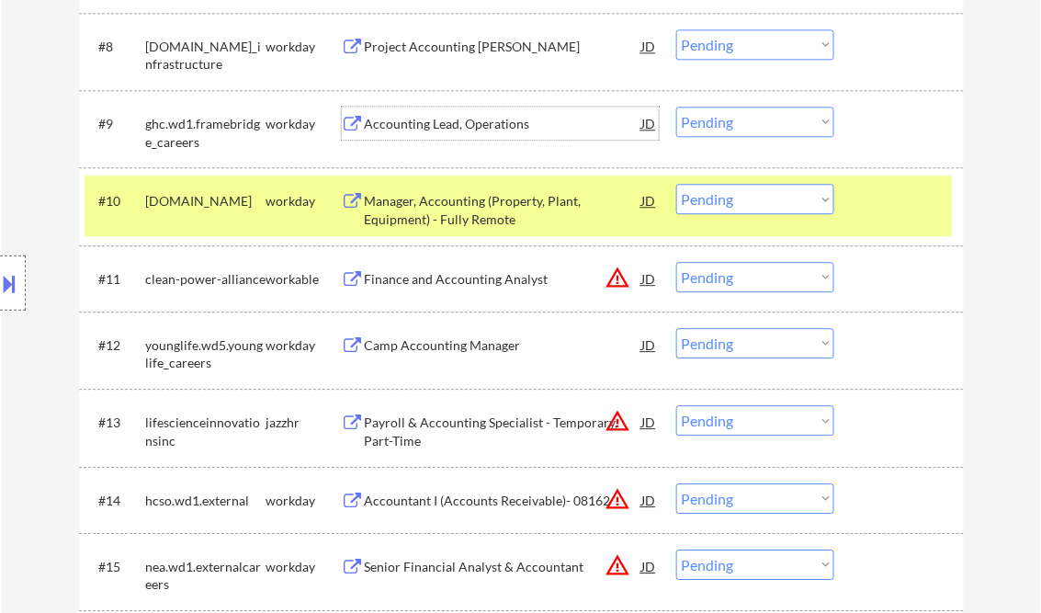
click at [463, 139] on div "Accounting Lead, Operations" at bounding box center [503, 123] width 277 height 33
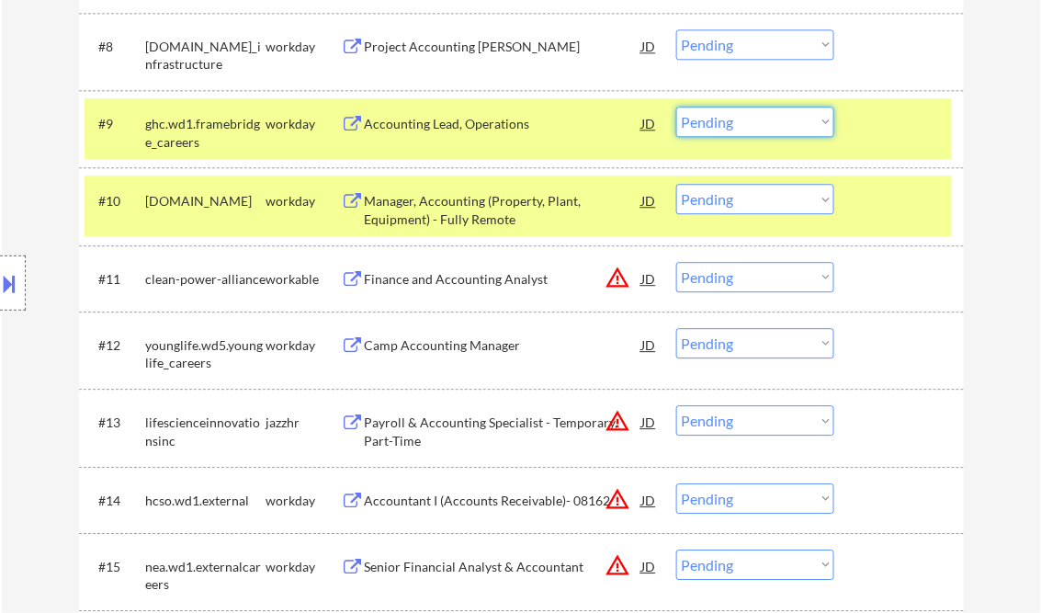
click at [744, 131] on select "Choose an option... Pending Applied Excluded (Questions) Excluded (Expired) Exc…" at bounding box center [755, 122] width 158 height 30
click at [676, 107] on select "Choose an option... Pending Applied Excluded (Questions) Excluded (Expired) Exc…" at bounding box center [755, 122] width 158 height 30
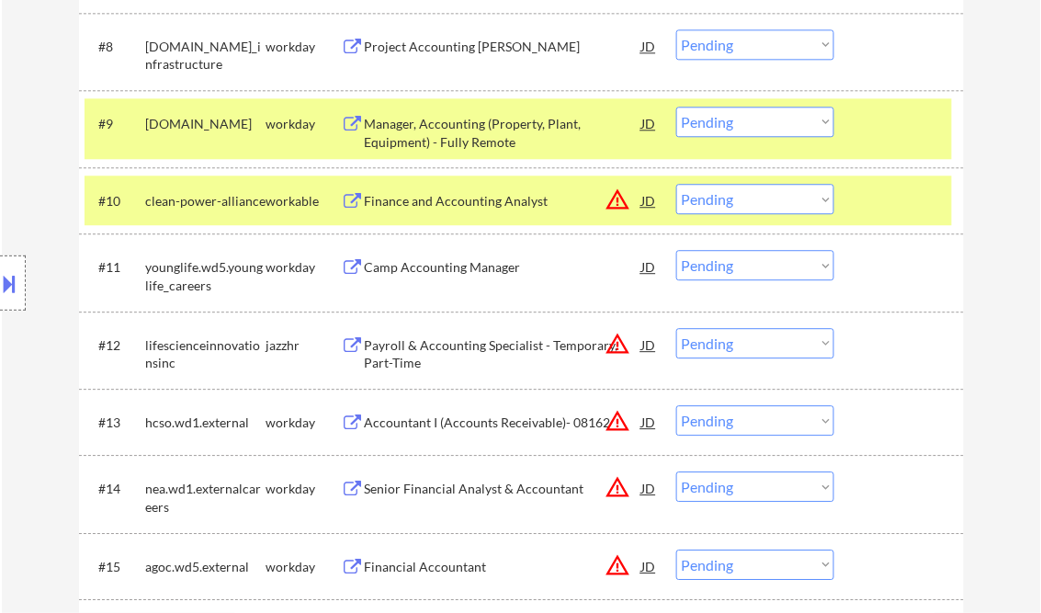
click at [887, 187] on div at bounding box center [901, 200] width 81 height 33
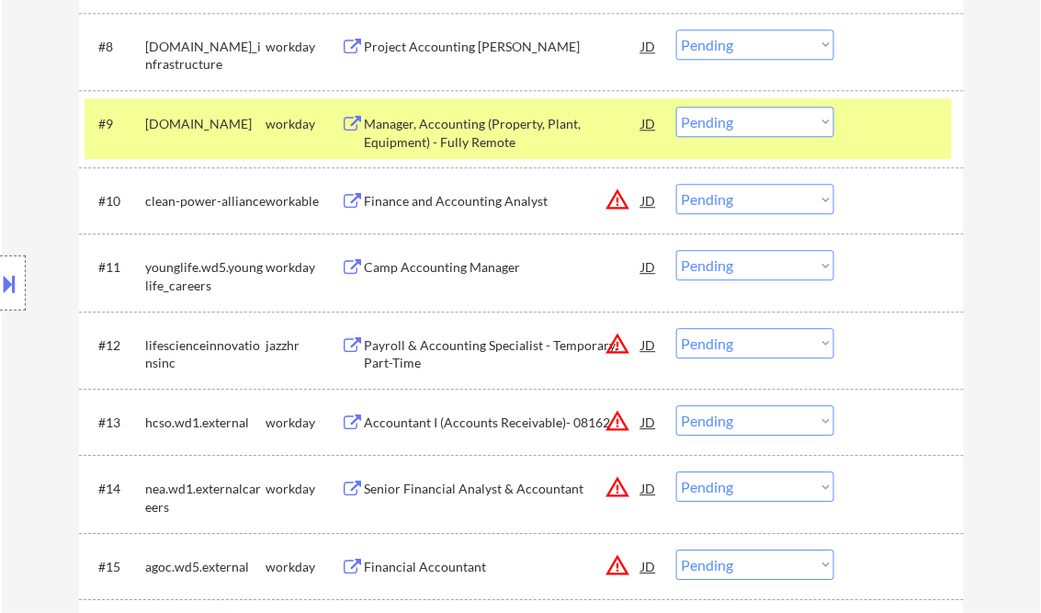
click at [869, 140] on div "#9 [DOMAIN_NAME] workday Manager, Accounting (Property, Plant, Equipment) - Ful…" at bounding box center [518, 128] width 867 height 61
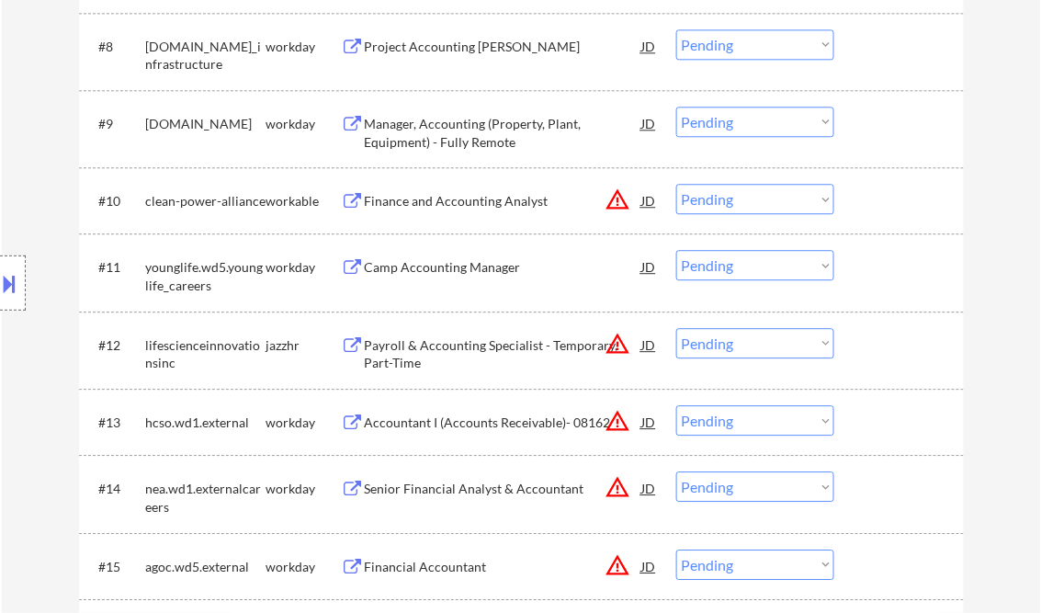
click at [503, 131] on div "Manager, Accounting (Property, Plant, Equipment) - Fully Remote" at bounding box center [503, 133] width 277 height 36
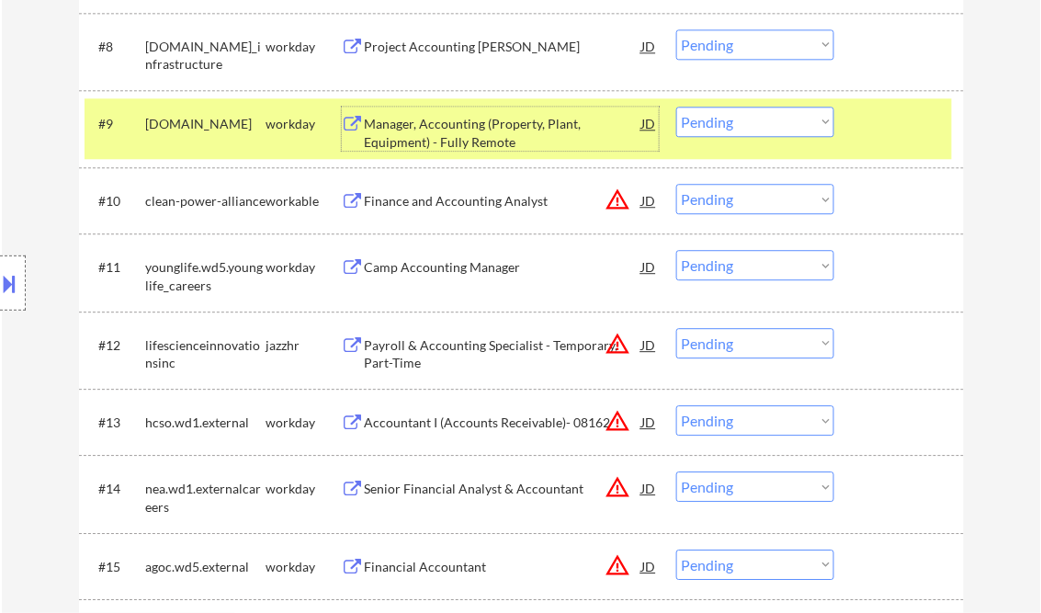
drag, startPoint x: 737, startPoint y: 113, endPoint x: 765, endPoint y: 131, distance: 33.9
click at [737, 113] on select "Choose an option... Pending Applied Excluded (Questions) Excluded (Expired) Exc…" at bounding box center [755, 122] width 158 height 30
click at [676, 107] on select "Choose an option... Pending Applied Excluded (Questions) Excluded (Expired) Exc…" at bounding box center [755, 122] width 158 height 30
click at [450, 205] on div "Finance and Accounting Analyst" at bounding box center [503, 201] width 277 height 18
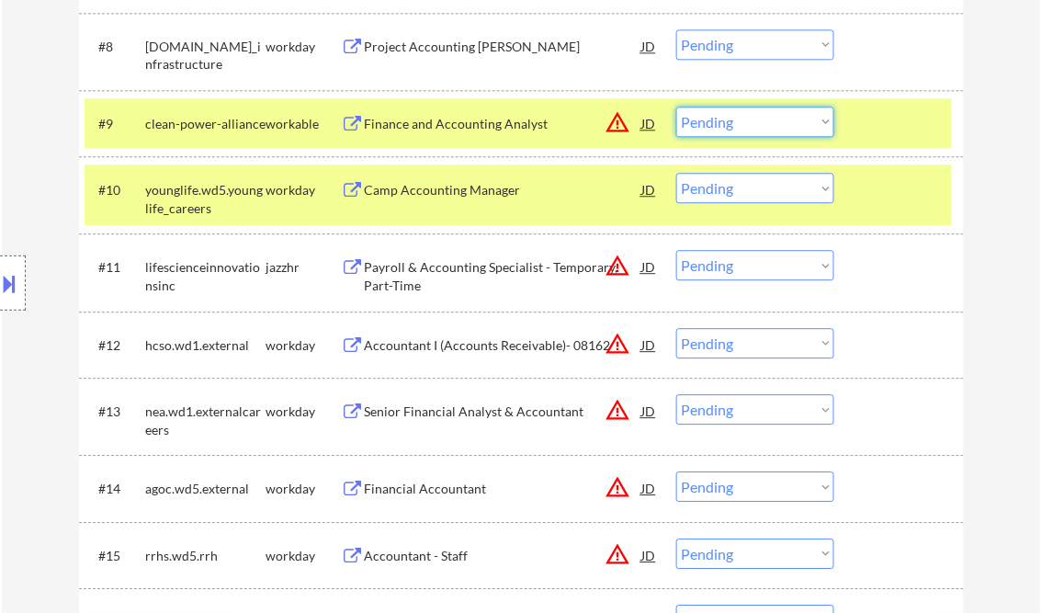
drag, startPoint x: 763, startPoint y: 116, endPoint x: 786, endPoint y: 123, distance: 25.0
click at [763, 116] on select "Choose an option... Pending Applied Excluded (Questions) Excluded (Expired) Exc…" at bounding box center [755, 122] width 158 height 30
click at [676, 107] on select "Choose an option... Pending Applied Excluded (Questions) Excluded (Expired) Exc…" at bounding box center [755, 122] width 158 height 30
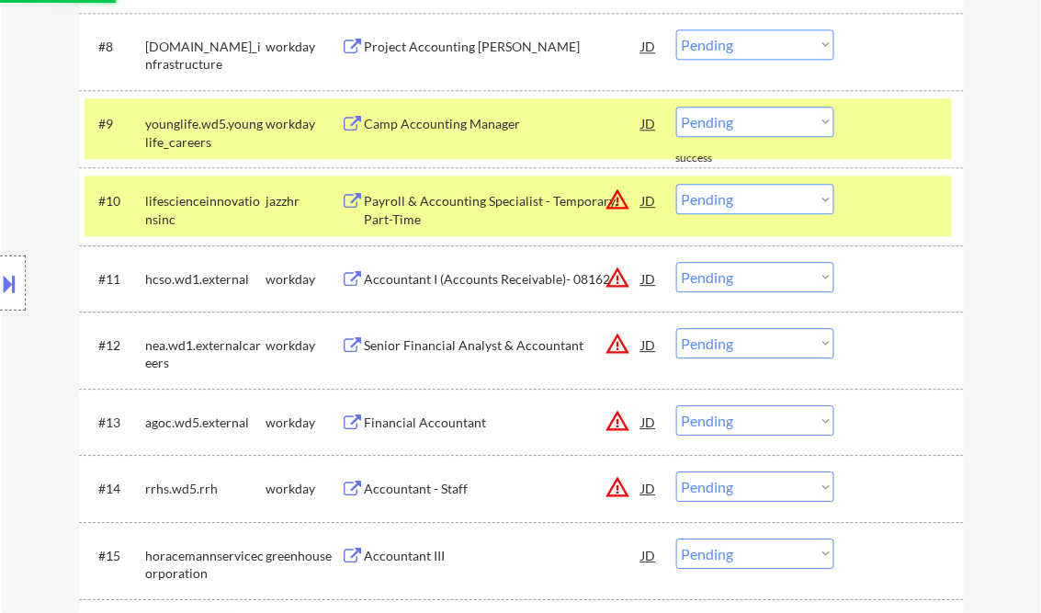
click at [442, 128] on div "Camp Accounting Manager" at bounding box center [503, 124] width 277 height 18
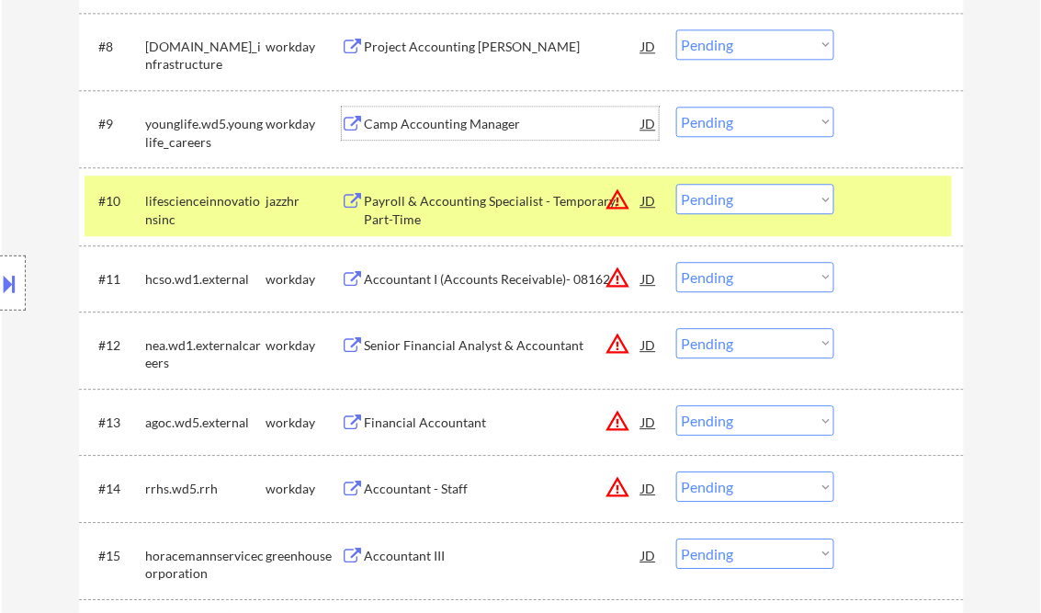
click at [753, 110] on select "Choose an option... Pending Applied Excluded (Questions) Excluded (Expired) Exc…" at bounding box center [755, 122] width 158 height 30
click at [676, 107] on select "Choose an option... Pending Applied Excluded (Questions) Excluded (Expired) Exc…" at bounding box center [755, 122] width 158 height 30
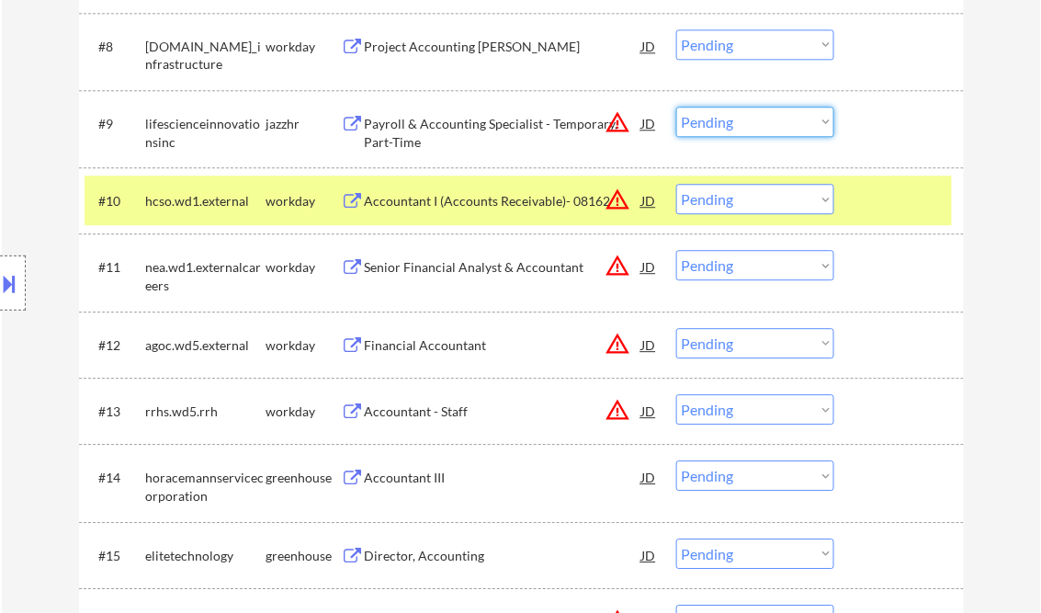
drag, startPoint x: 751, startPoint y: 114, endPoint x: 770, endPoint y: 119, distance: 20.1
click at [752, 114] on select "Choose an option... Pending Applied Excluded (Questions) Excluded (Expired) Exc…" at bounding box center [755, 122] width 158 height 30
click at [676, 107] on select "Choose an option... Pending Applied Excluded (Questions) Excluded (Expired) Exc…" at bounding box center [755, 122] width 158 height 30
select select ""pending""
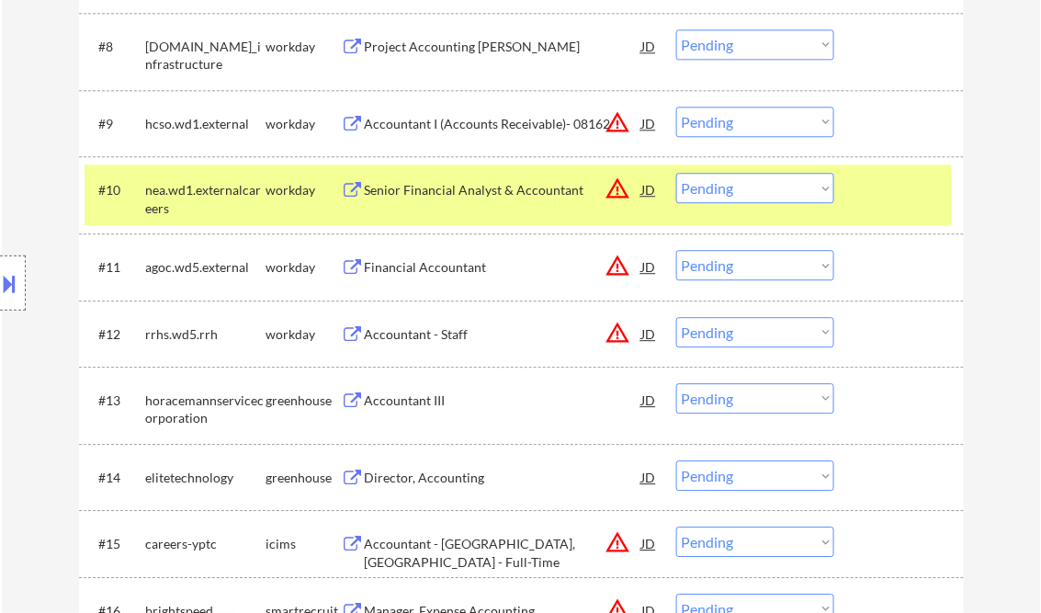
click at [455, 266] on div "Financial Accountant" at bounding box center [503, 267] width 277 height 18
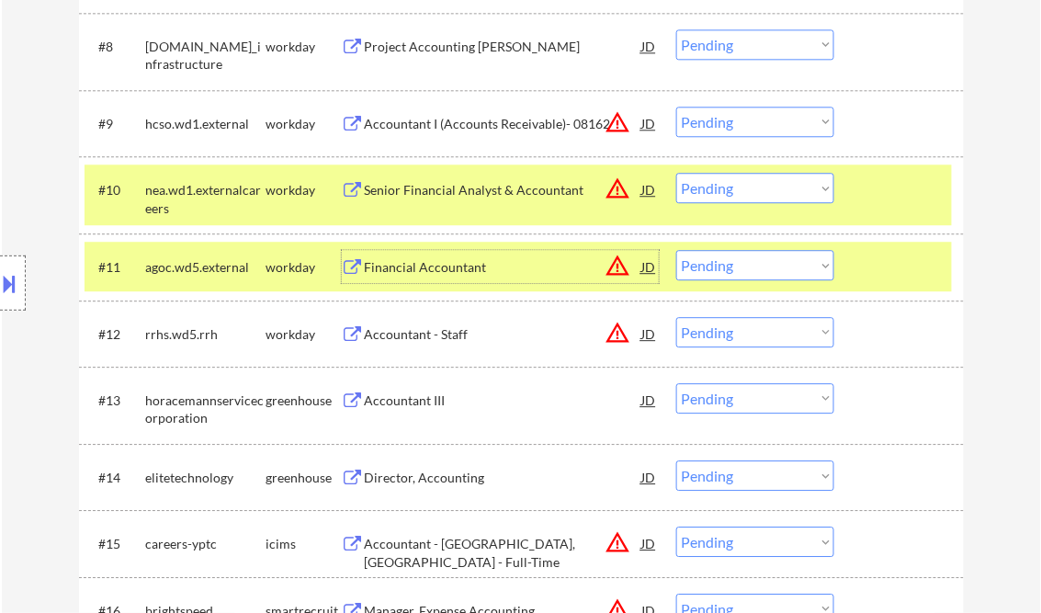
click at [496, 269] on div "Financial Accountant" at bounding box center [503, 267] width 277 height 18
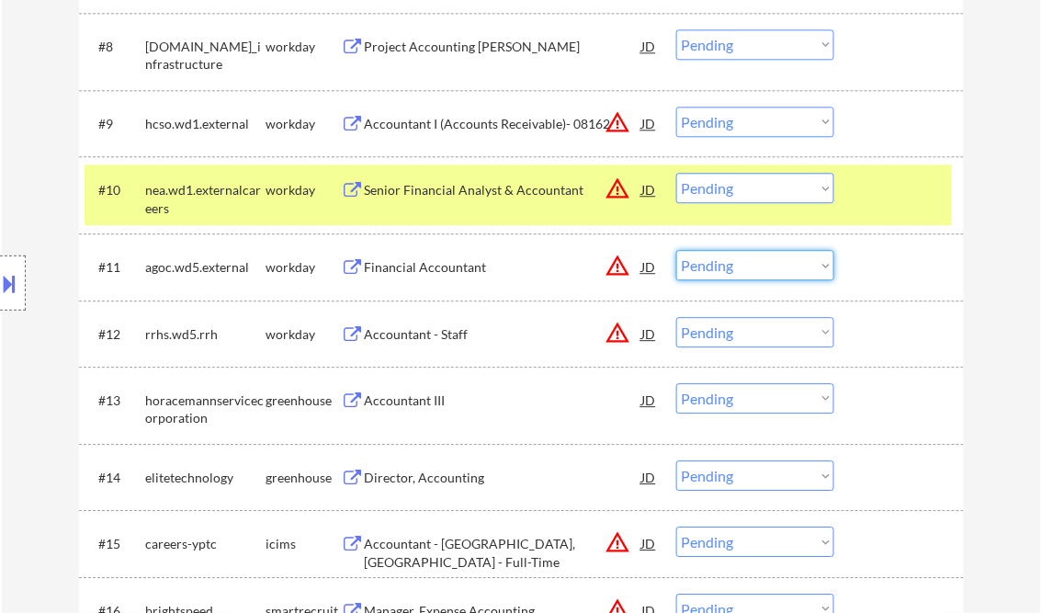
click at [739, 277] on select "Choose an option... Pending Applied Excluded (Questions) Excluded (Expired) Exc…" at bounding box center [755, 265] width 158 height 30
click at [676, 250] on select "Choose an option... Pending Applied Excluded (Questions) Excluded (Expired) Exc…" at bounding box center [755, 265] width 158 height 30
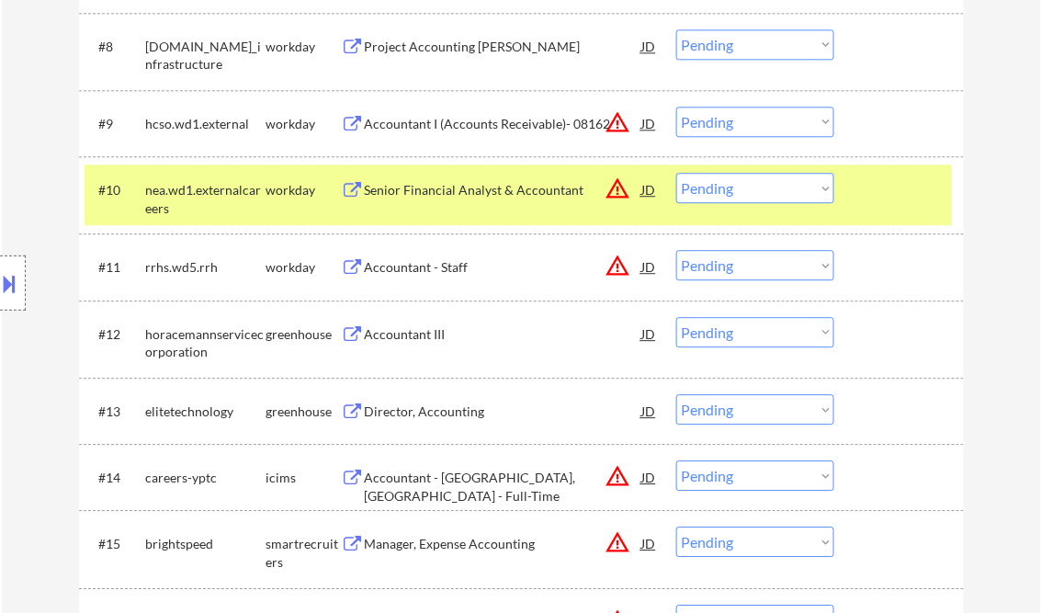
click at [460, 267] on div "Accountant - Staff" at bounding box center [503, 267] width 277 height 18
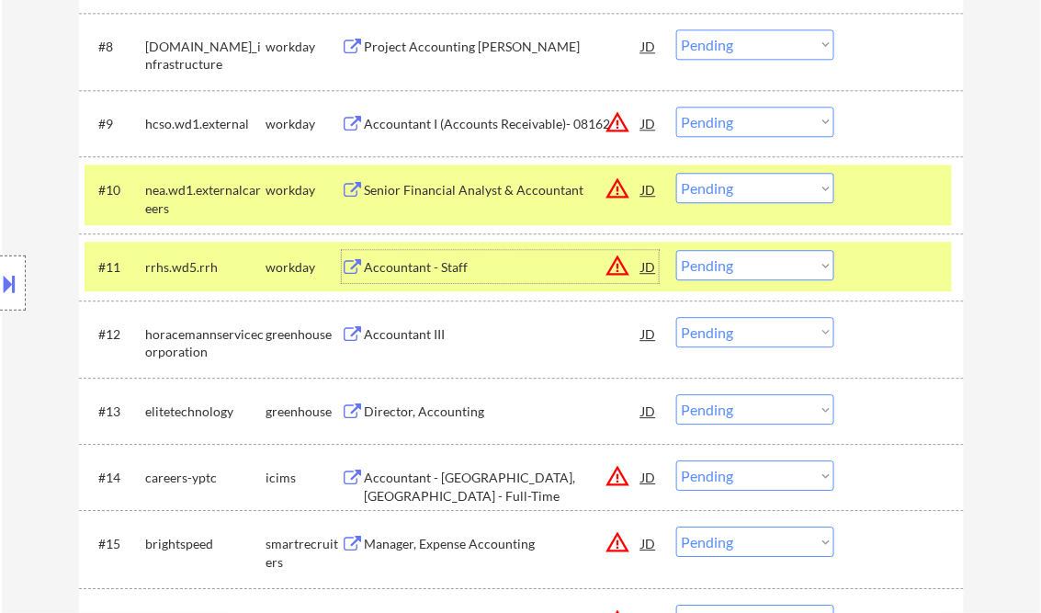
click at [754, 275] on select "Choose an option... Pending Applied Excluded (Questions) Excluded (Expired) Exc…" at bounding box center [755, 265] width 158 height 30
click at [676, 250] on select "Choose an option... Pending Applied Excluded (Questions) Excluded (Expired) Exc…" at bounding box center [755, 265] width 158 height 30
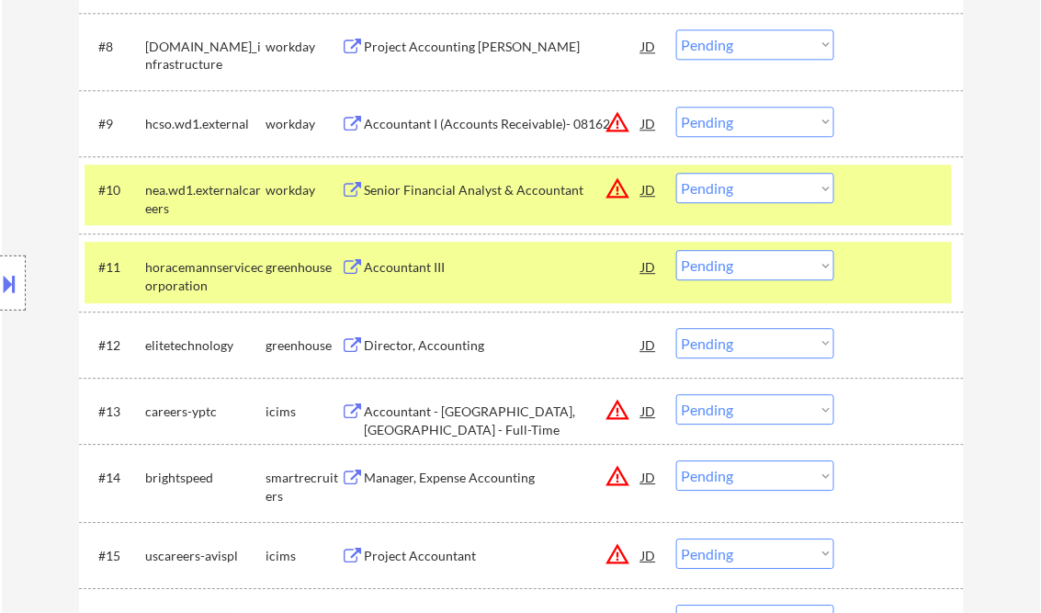
click at [492, 102] on div "#9 hcso.wd1.external workday Accountant I (Accounts Receivable)- 08162 JD warni…" at bounding box center [518, 123] width 867 height 50
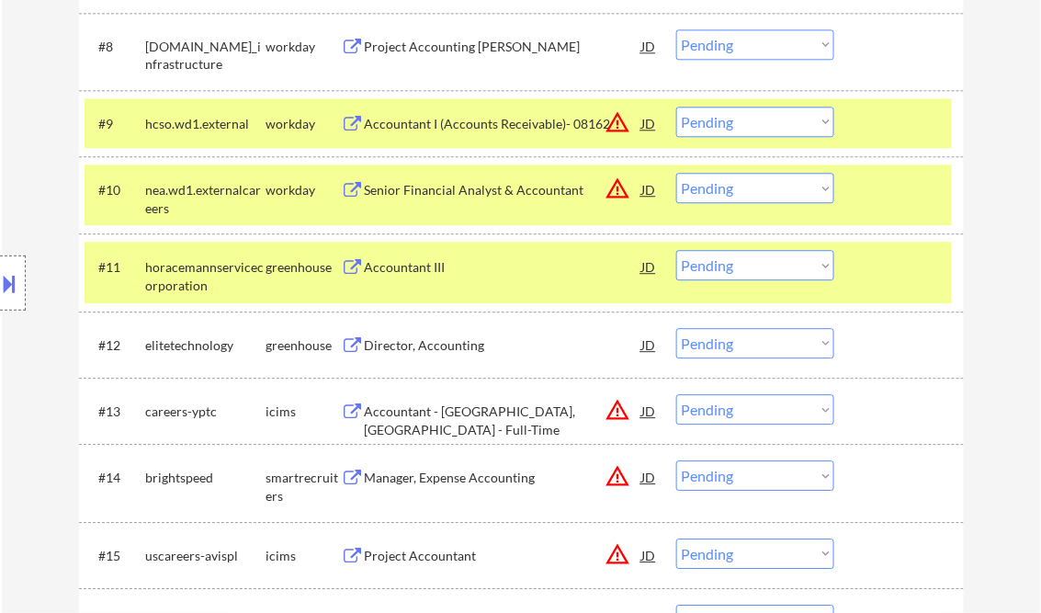
click at [497, 125] on div "Accountant I (Accounts Receivable)- 08162" at bounding box center [503, 124] width 277 height 18
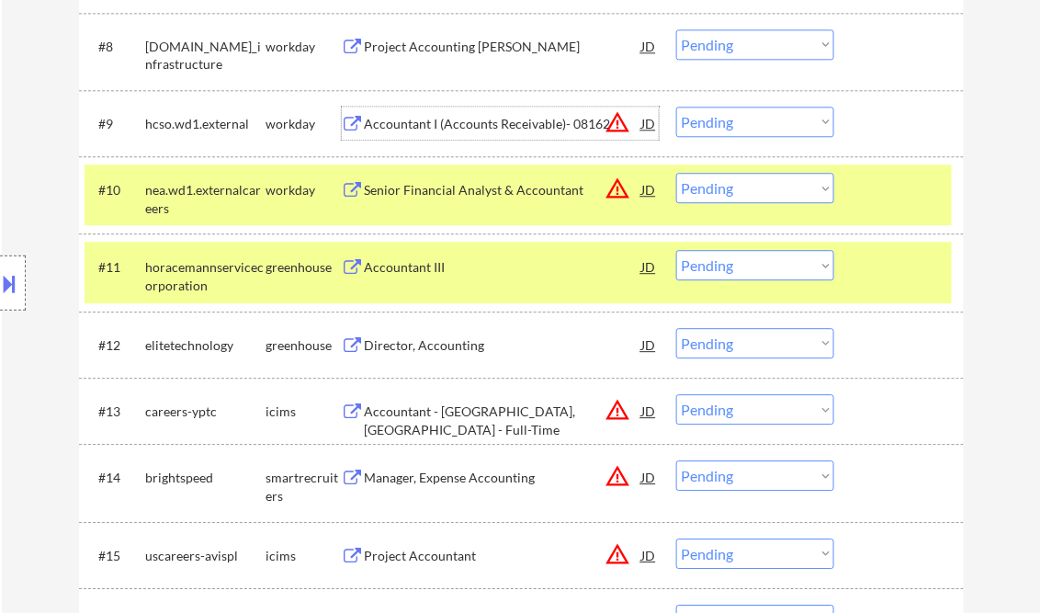
drag, startPoint x: 791, startPoint y: 266, endPoint x: 850, endPoint y: 312, distance: 75.2
click at [791, 266] on select "Choose an option... Pending Applied Excluded (Questions) Excluded (Expired) Exc…" at bounding box center [755, 265] width 158 height 30
click at [676, 250] on select "Choose an option... Pending Applied Excluded (Questions) Excluded (Expired) Exc…" at bounding box center [755, 265] width 158 height 30
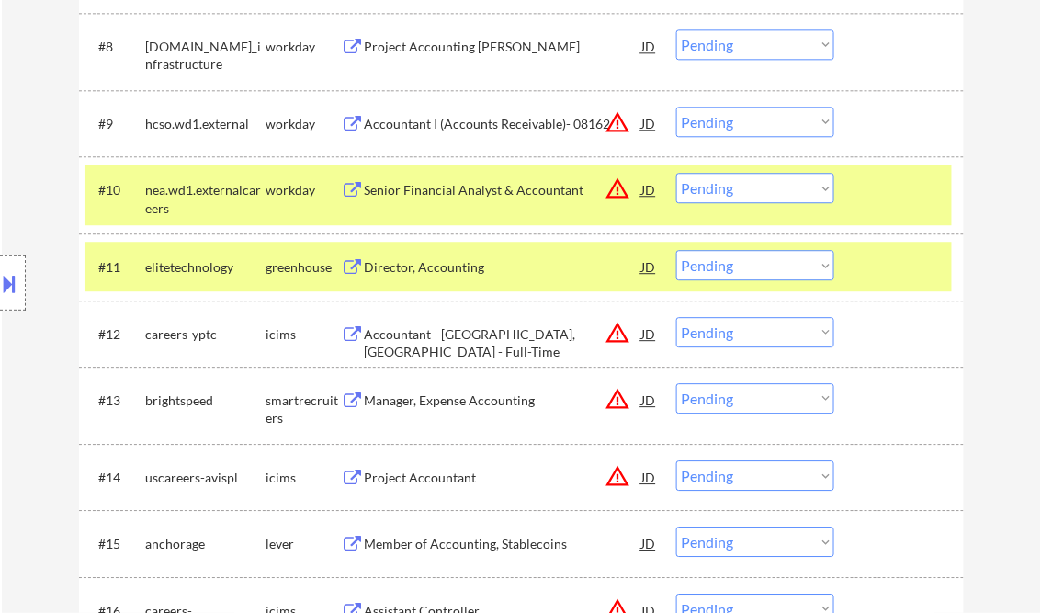
click at [704, 261] on select "Choose an option... Pending Applied Excluded (Questions) Excluded (Expired) Exc…" at bounding box center [755, 265] width 158 height 30
click at [676, 250] on select "Choose an option... Pending Applied Excluded (Questions) Excluded (Expired) Exc…" at bounding box center [755, 265] width 158 height 30
select select ""pending""
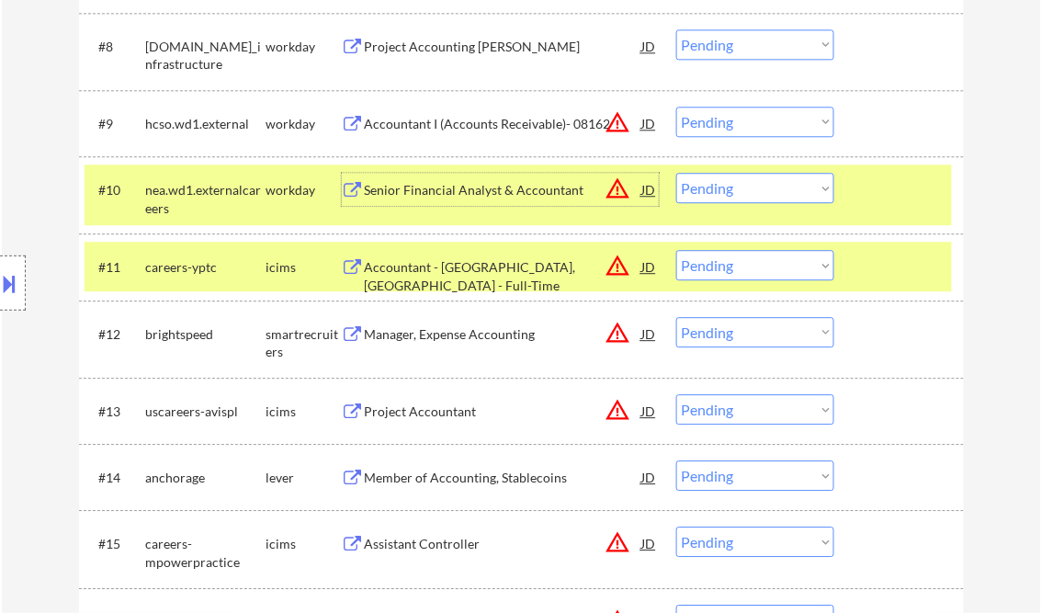
click at [522, 187] on div "Senior Financial Analyst & Accountant" at bounding box center [503, 190] width 277 height 18
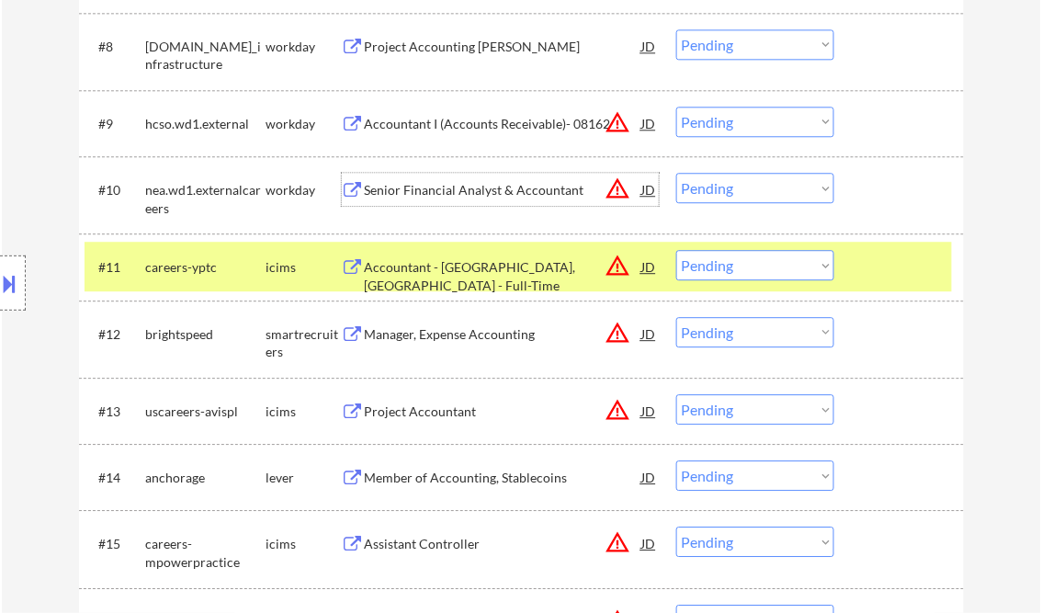
drag, startPoint x: 799, startPoint y: 184, endPoint x: 802, endPoint y: 200, distance: 16.8
click at [798, 185] on select "Choose an option... Pending Applied Excluded (Questions) Excluded (Expired) Exc…" at bounding box center [755, 188] width 158 height 30
click at [676, 173] on select "Choose an option... Pending Applied Excluded (Questions) Excluded (Expired) Exc…" at bounding box center [755, 188] width 158 height 30
select select ""pending""
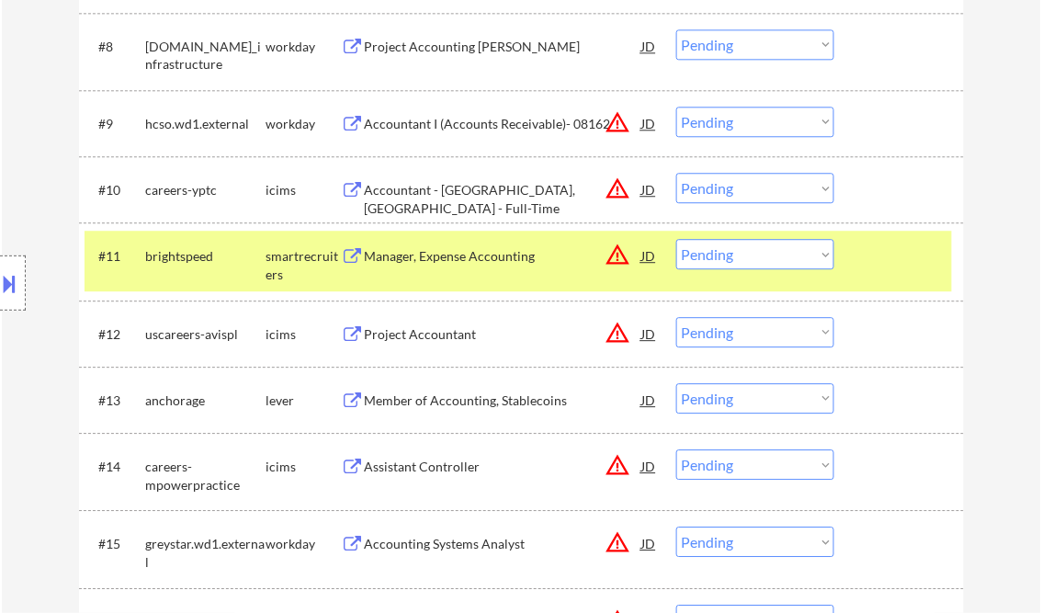
click at [443, 120] on div "Accountant I (Accounts Receivable)- 08162" at bounding box center [503, 124] width 277 height 18
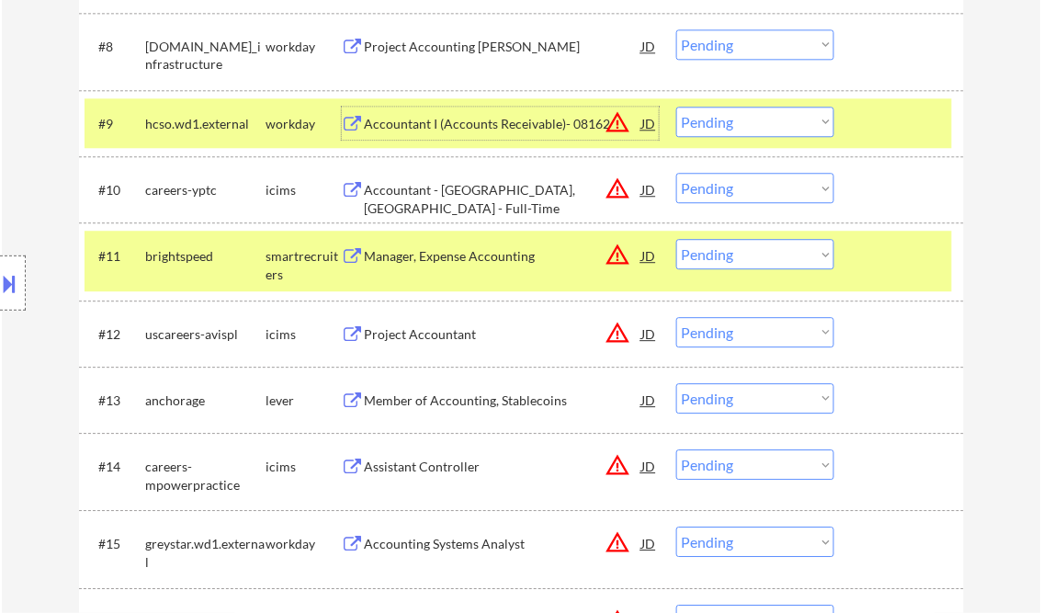
drag, startPoint x: 763, startPoint y: 122, endPoint x: 801, endPoint y: 137, distance: 40.4
click at [763, 122] on select "Choose an option... Pending Applied Excluded (Questions) Excluded (Expired) Exc…" at bounding box center [755, 122] width 158 height 30
click at [676, 107] on select "Choose an option... Pending Applied Excluded (Questions) Excluded (Expired) Exc…" at bounding box center [755, 122] width 158 height 30
select select ""pending""
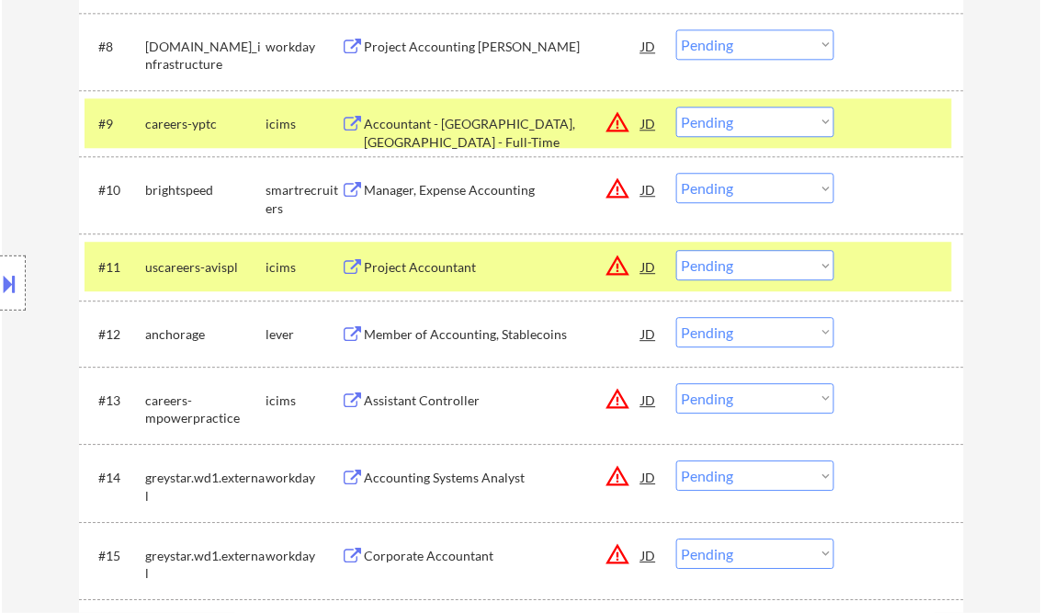
click at [458, 193] on div "Manager, Expense Accounting" at bounding box center [503, 190] width 277 height 18
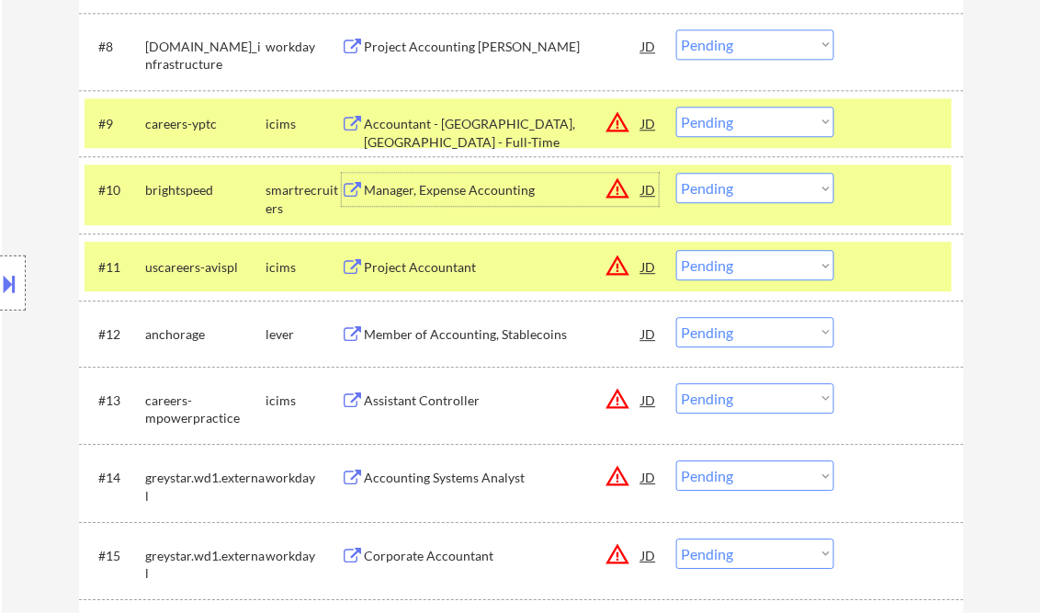
drag, startPoint x: 820, startPoint y: 186, endPoint x: 819, endPoint y: 202, distance: 16.6
click at [820, 186] on select "Choose an option... Pending Applied Excluded (Questions) Excluded (Expired) Exc…" at bounding box center [755, 188] width 158 height 30
click at [676, 173] on select "Choose an option... Pending Applied Excluded (Questions) Excluded (Expired) Exc…" at bounding box center [755, 188] width 158 height 30
select select ""pending""
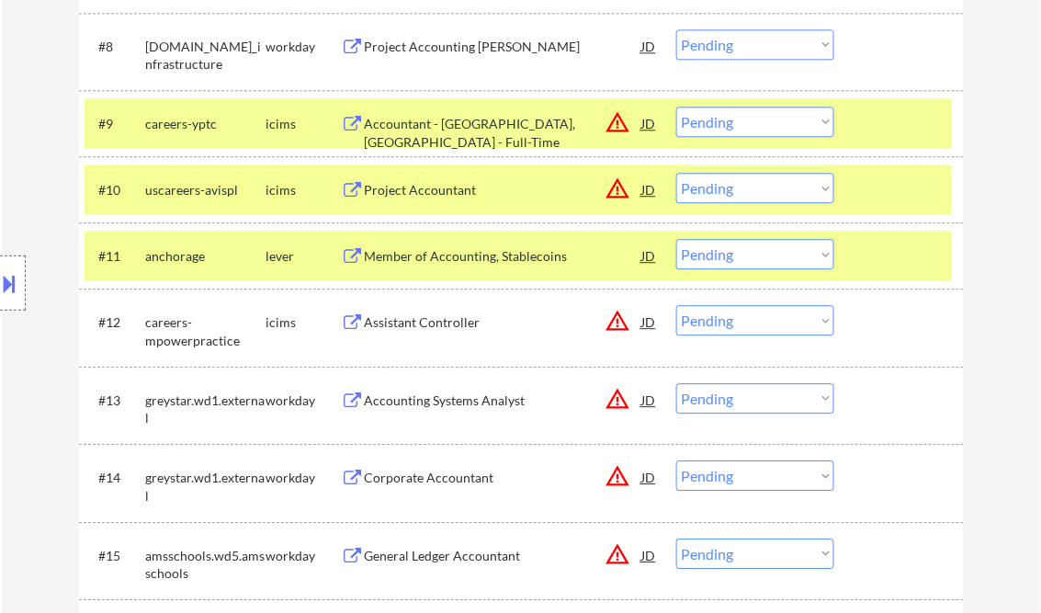
click at [455, 187] on div "Project Accountant" at bounding box center [503, 190] width 277 height 18
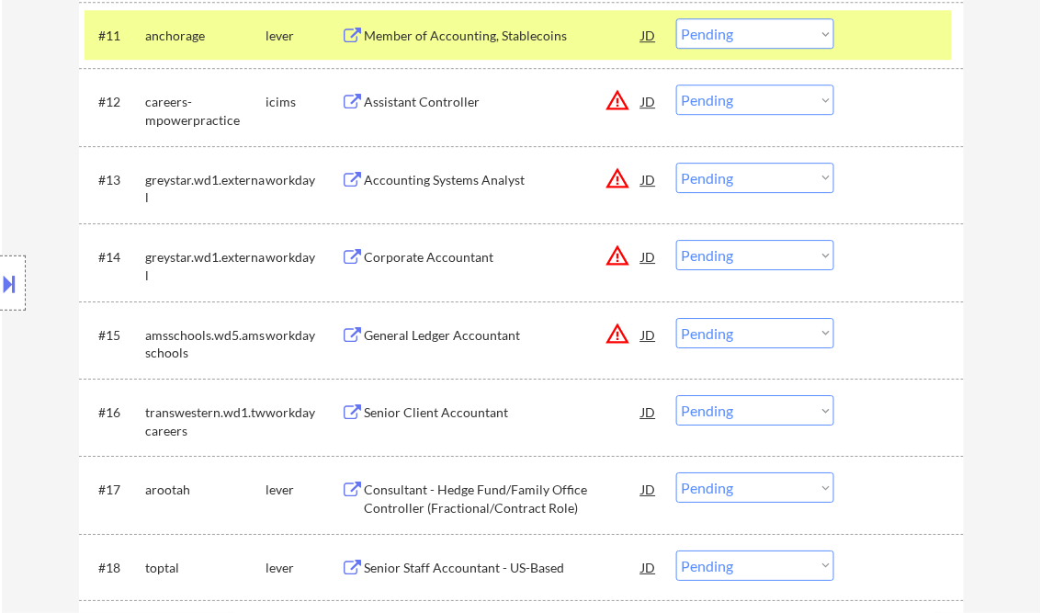
scroll to position [1470, 0]
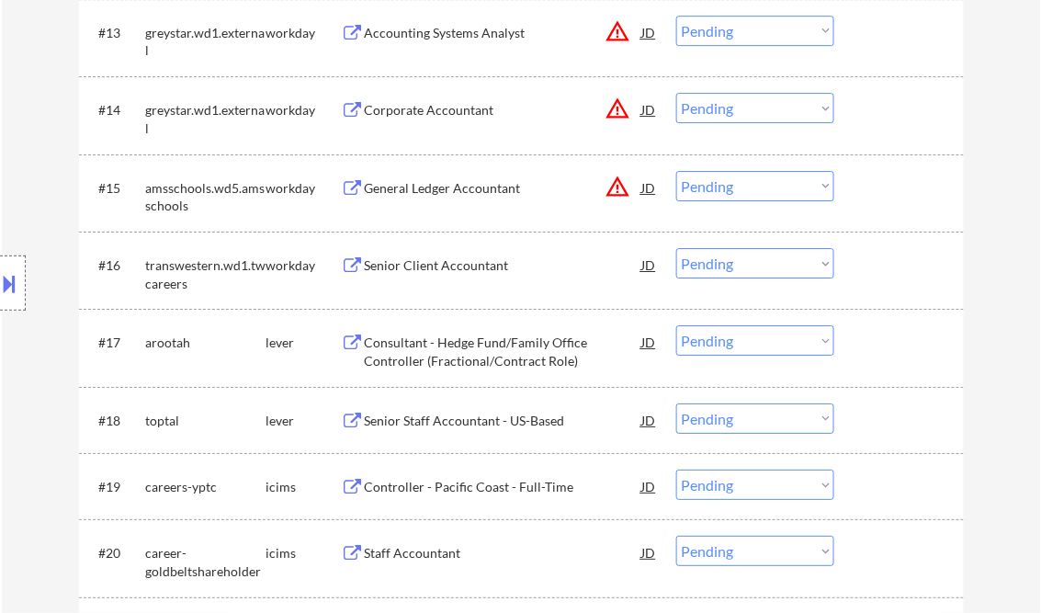
drag, startPoint x: 702, startPoint y: 334, endPoint x: 720, endPoint y: 334, distance: 18.4
click at [702, 334] on select "Choose an option... Pending Applied Excluded (Questions) Excluded (Expired) Exc…" at bounding box center [755, 340] width 158 height 30
click at [676, 325] on select "Choose an option... Pending Applied Excluded (Questions) Excluded (Expired) Exc…" at bounding box center [755, 340] width 158 height 30
select select ""pending""
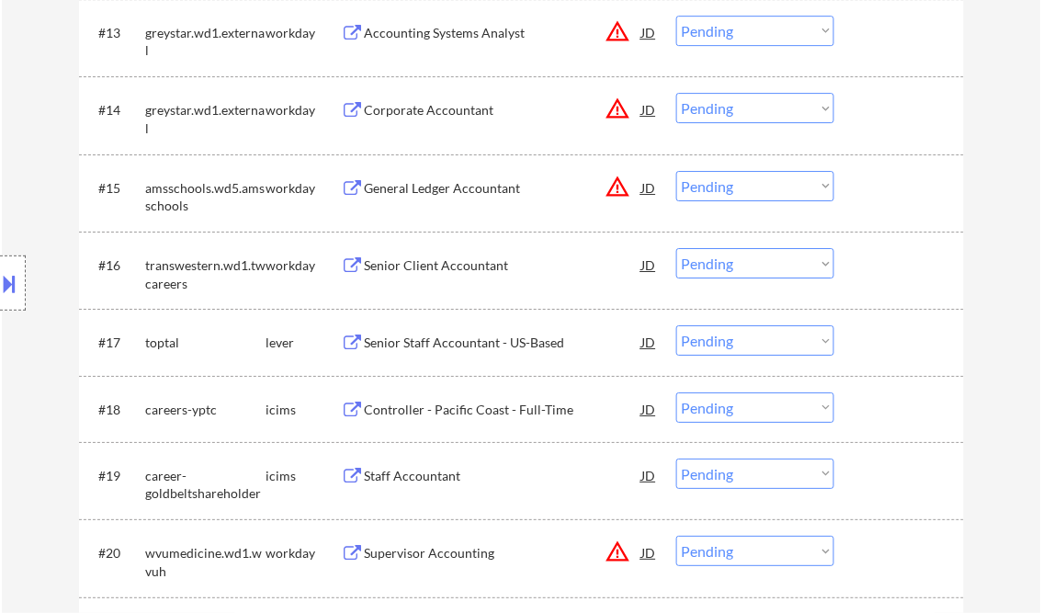
click at [772, 407] on select "Choose an option... Pending Applied Excluded (Questions) Excluded (Expired) Exc…" at bounding box center [755, 407] width 158 height 30
click at [676, 392] on select "Choose an option... Pending Applied Excluded (Questions) Excluded (Expired) Exc…" at bounding box center [755, 407] width 158 height 30
select select ""pending""
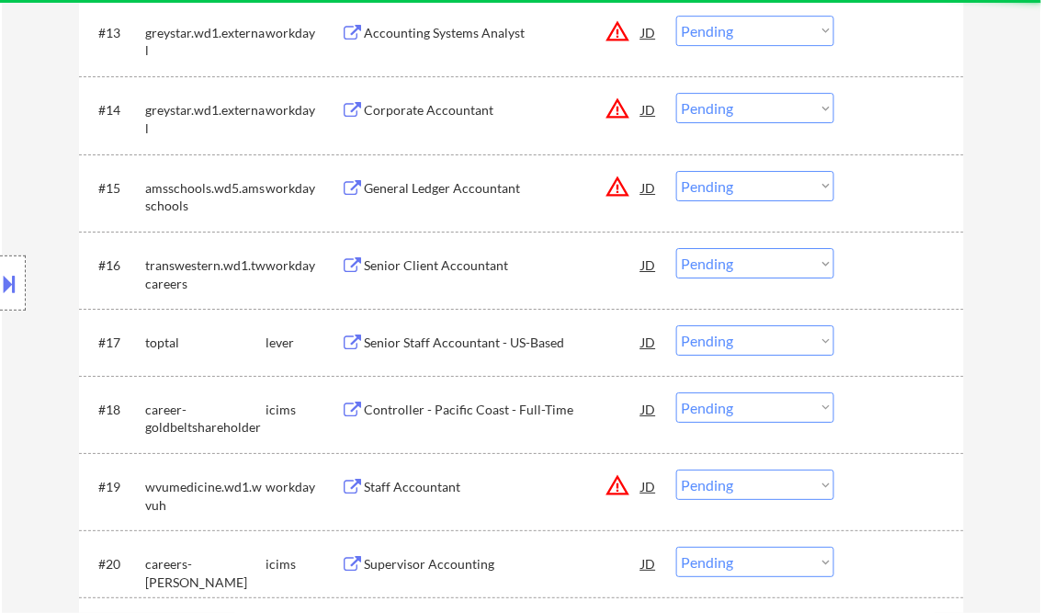
scroll to position [1543, 0]
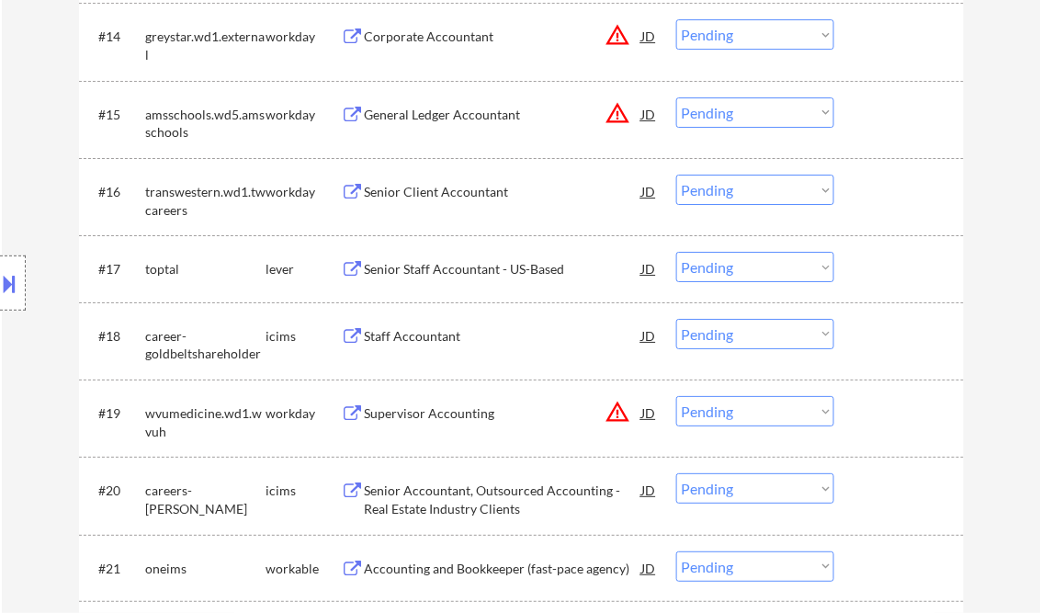
click at [442, 262] on div "Senior Staff Accountant - US-Based" at bounding box center [503, 269] width 277 height 18
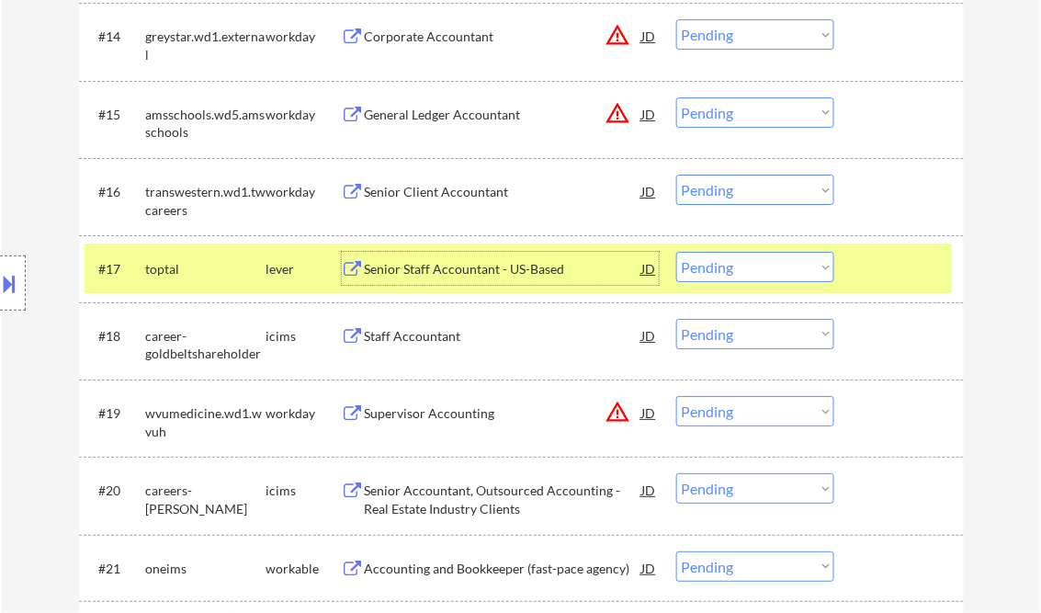
click at [761, 257] on select "Choose an option... Pending Applied Excluded (Questions) Excluded (Expired) Exc…" at bounding box center [755, 267] width 158 height 30
click at [676, 252] on select "Choose an option... Pending Applied Excluded (Questions) Excluded (Expired) Exc…" at bounding box center [755, 267] width 158 height 30
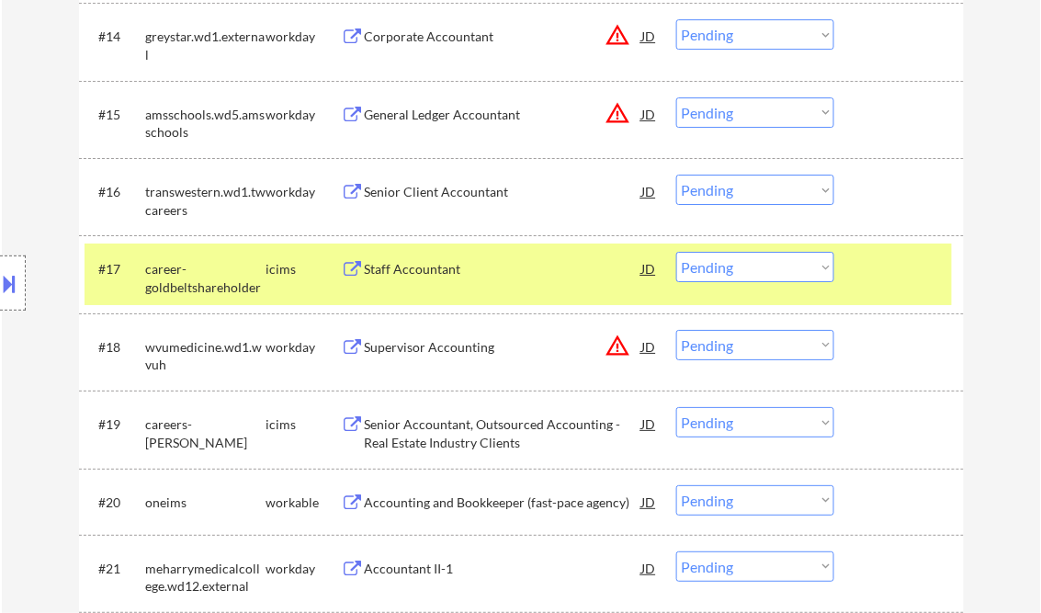
click at [33, 131] on div "Location Inclusions:" at bounding box center [164, 283] width 329 height 341
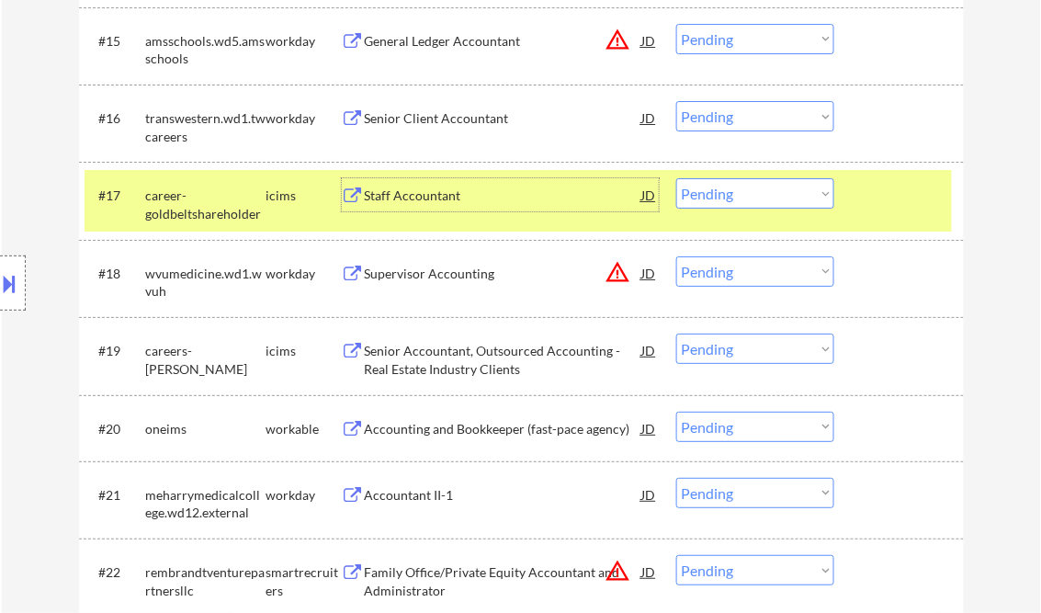
click at [446, 194] on div "Staff Accountant" at bounding box center [503, 196] width 277 height 18
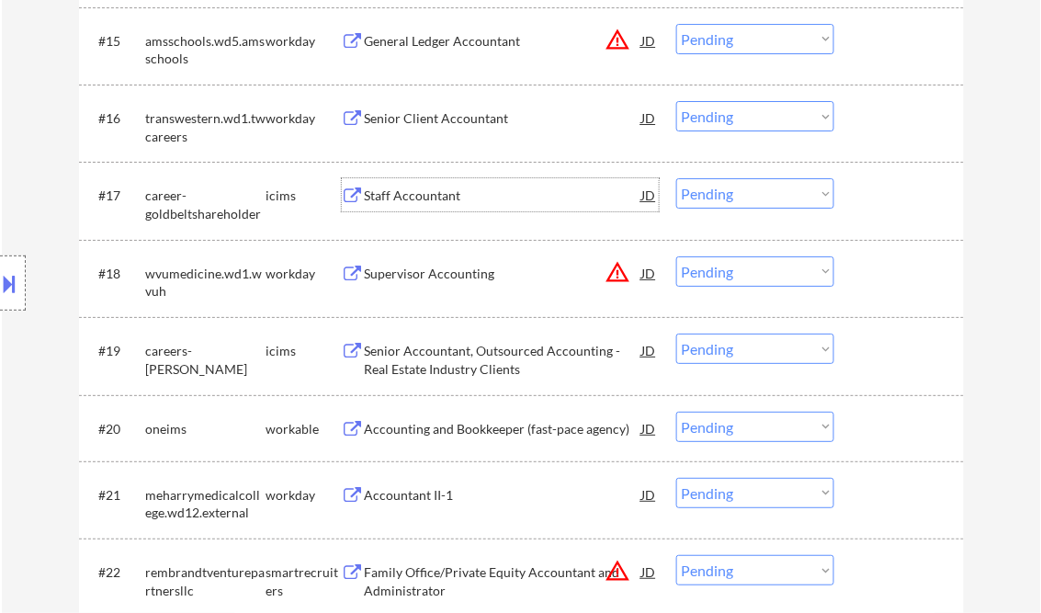
click at [728, 194] on select "Choose an option... Pending Applied Excluded (Questions) Excluded (Expired) Exc…" at bounding box center [755, 193] width 158 height 30
click at [676, 178] on select "Choose an option... Pending Applied Excluded (Questions) Excluded (Expired) Exc…" at bounding box center [755, 193] width 158 height 30
select select ""pending""
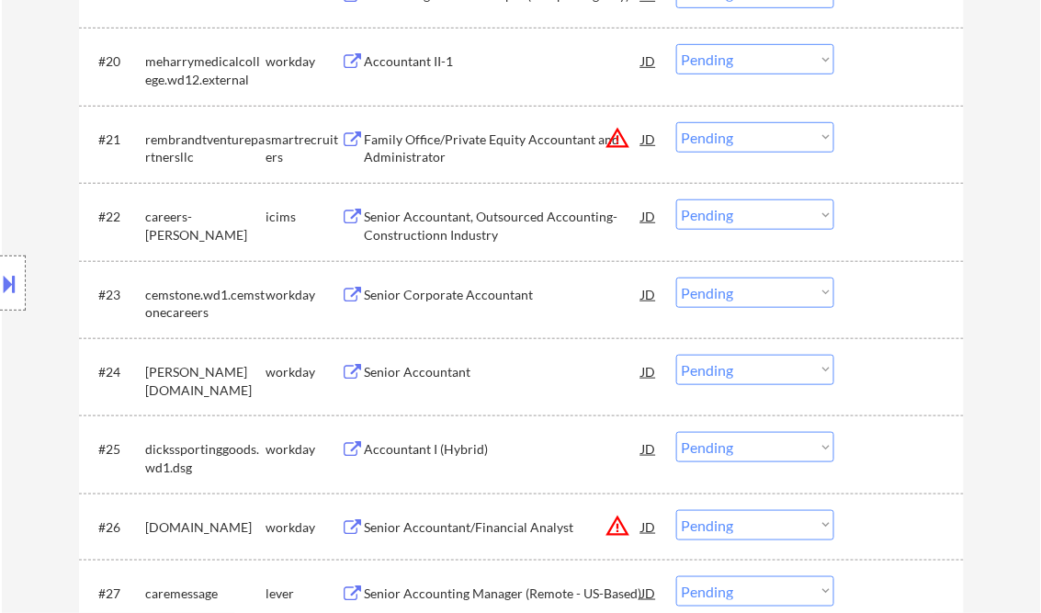
scroll to position [2058, 0]
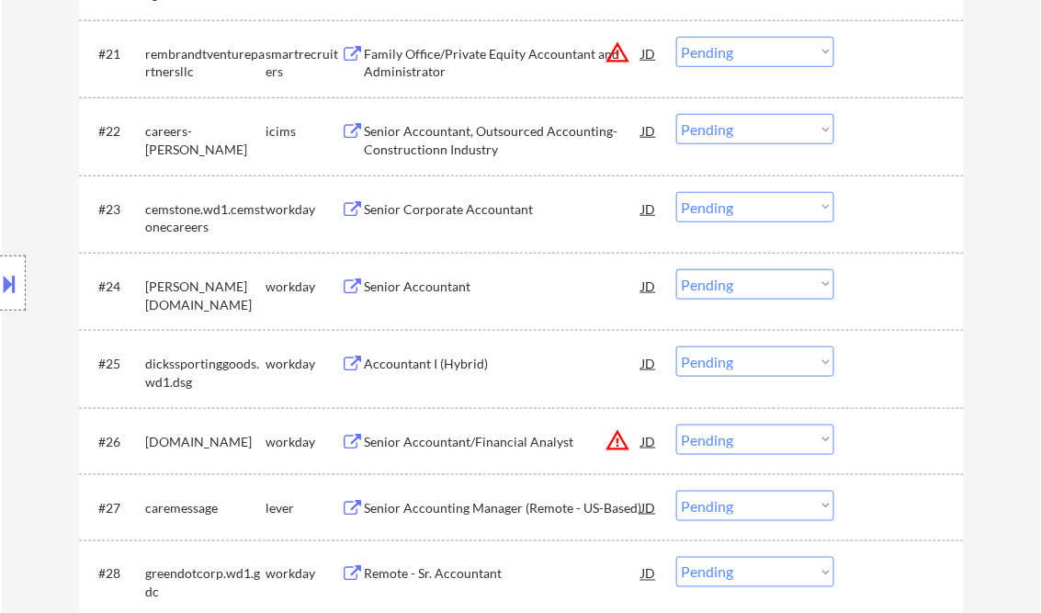
click at [384, 287] on div "Senior Accountant" at bounding box center [503, 286] width 277 height 18
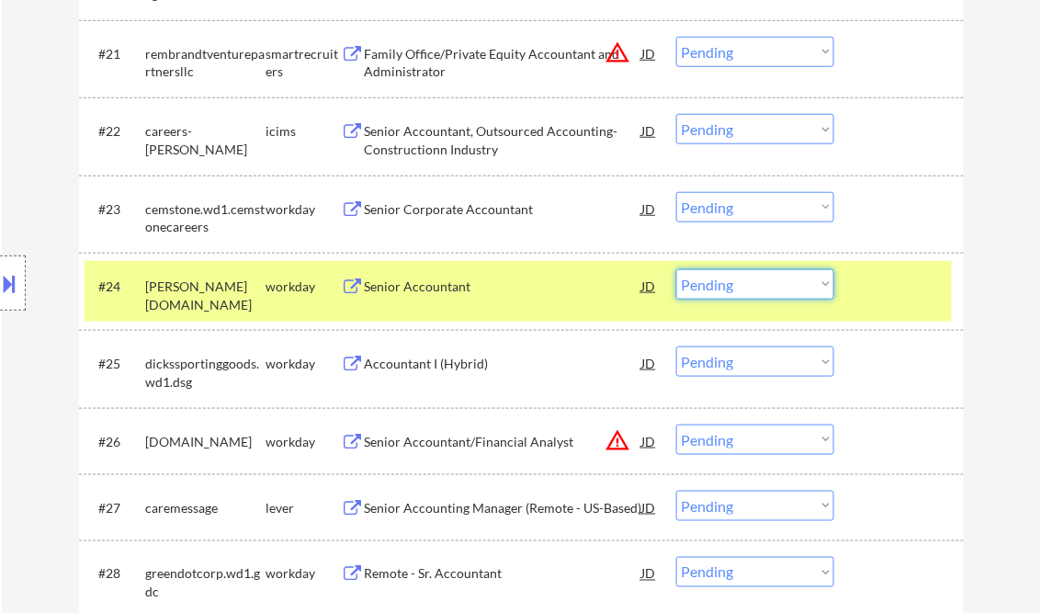
drag, startPoint x: 750, startPoint y: 288, endPoint x: 762, endPoint y: 288, distance: 11.9
click at [751, 287] on select "Choose an option... Pending Applied Excluded (Questions) Excluded (Expired) Exc…" at bounding box center [755, 284] width 158 height 30
click at [676, 269] on select "Choose an option... Pending Applied Excluded (Questions) Excluded (Expired) Exc…" at bounding box center [755, 284] width 158 height 30
select select ""pending""
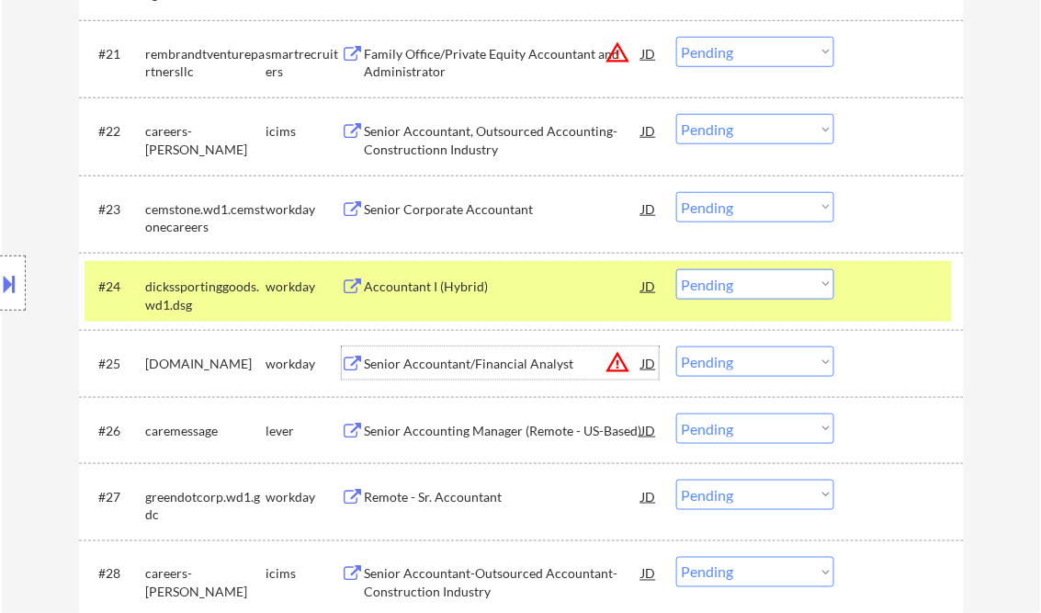
click at [481, 371] on div "Senior Accountant/Financial Analyst" at bounding box center [503, 364] width 277 height 18
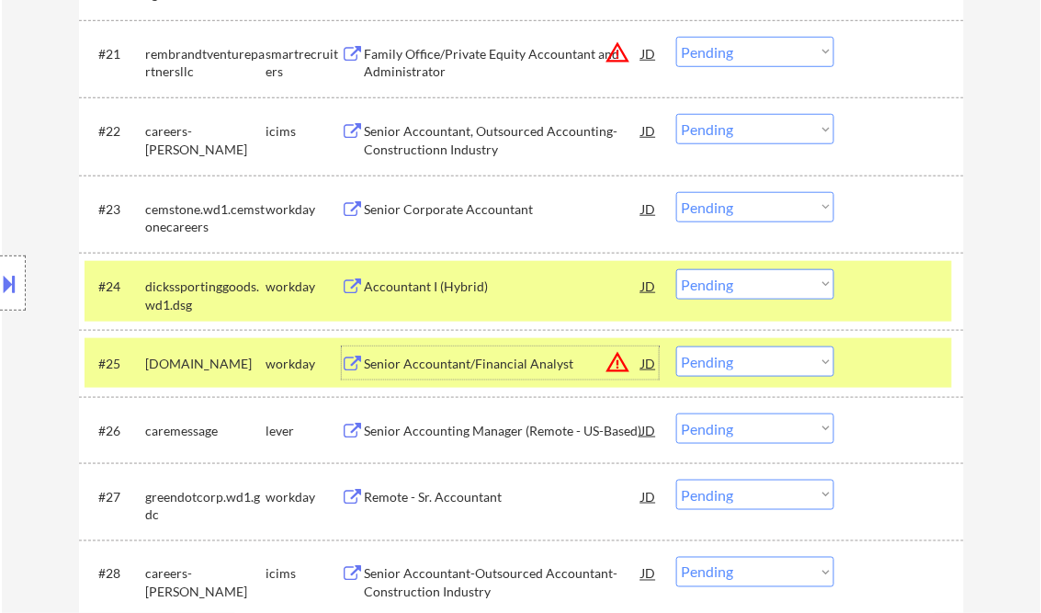
click at [725, 368] on select "Choose an option... Pending Applied Excluded (Questions) Excluded (Expired) Exc…" at bounding box center [755, 361] width 158 height 30
click at [676, 346] on select "Choose an option... Pending Applied Excluded (Questions) Excluded (Expired) Exc…" at bounding box center [755, 361] width 158 height 30
select select ""pending""
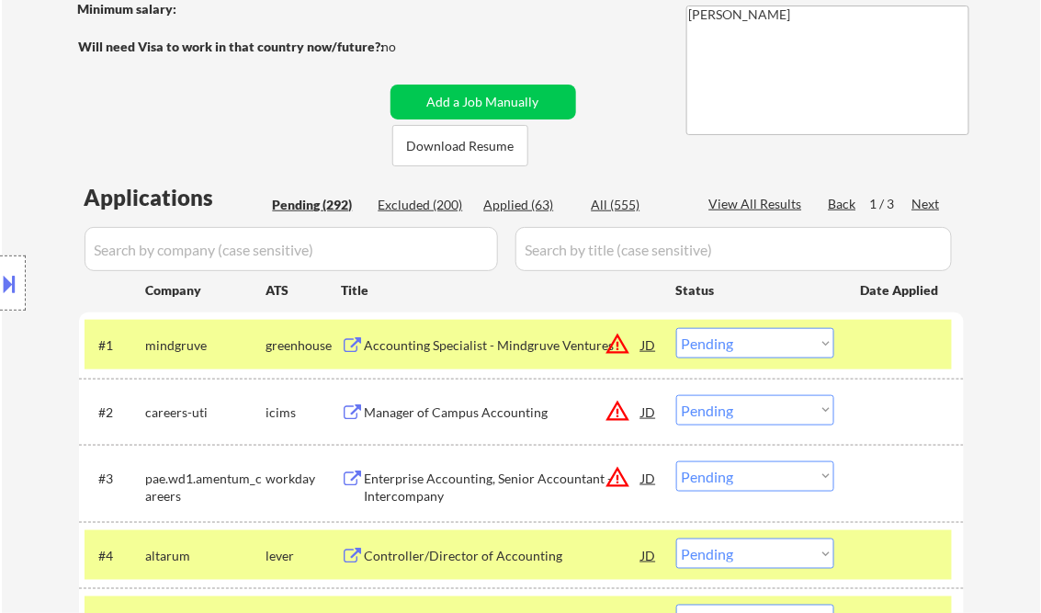
scroll to position [147, 0]
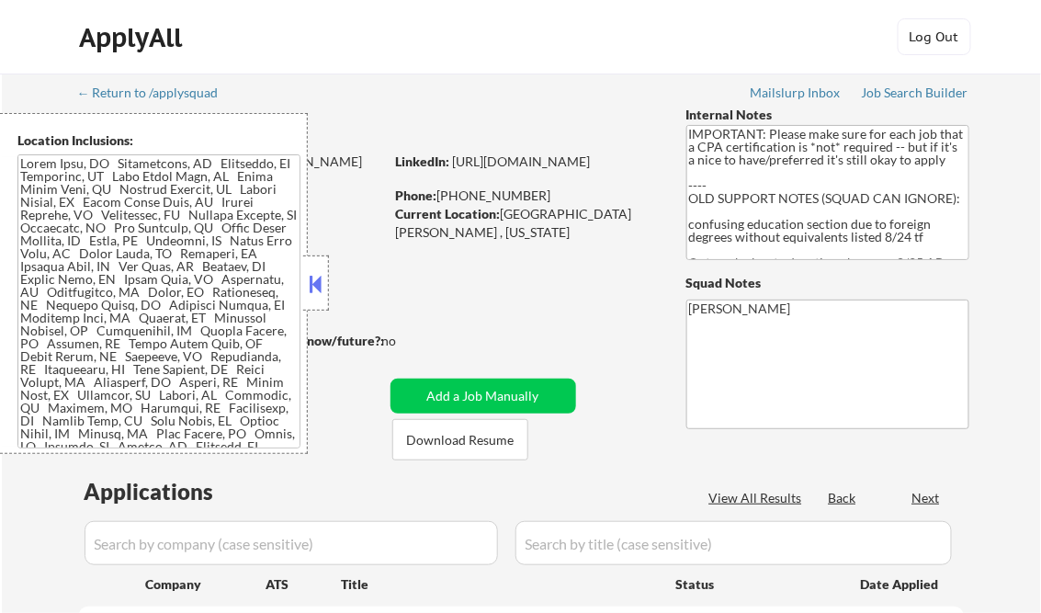
select select ""pending""
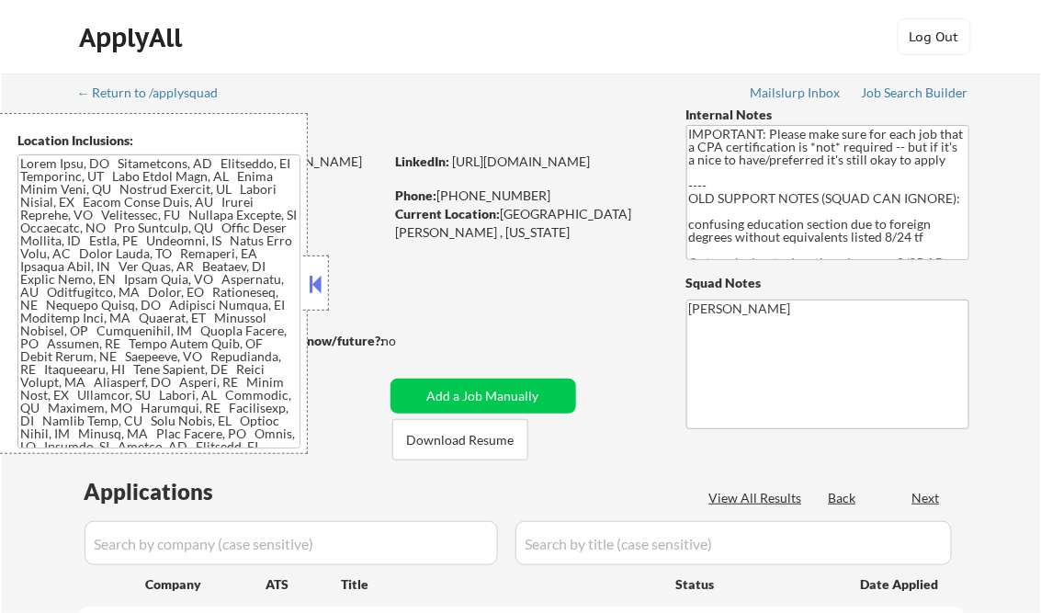
select select ""pending""
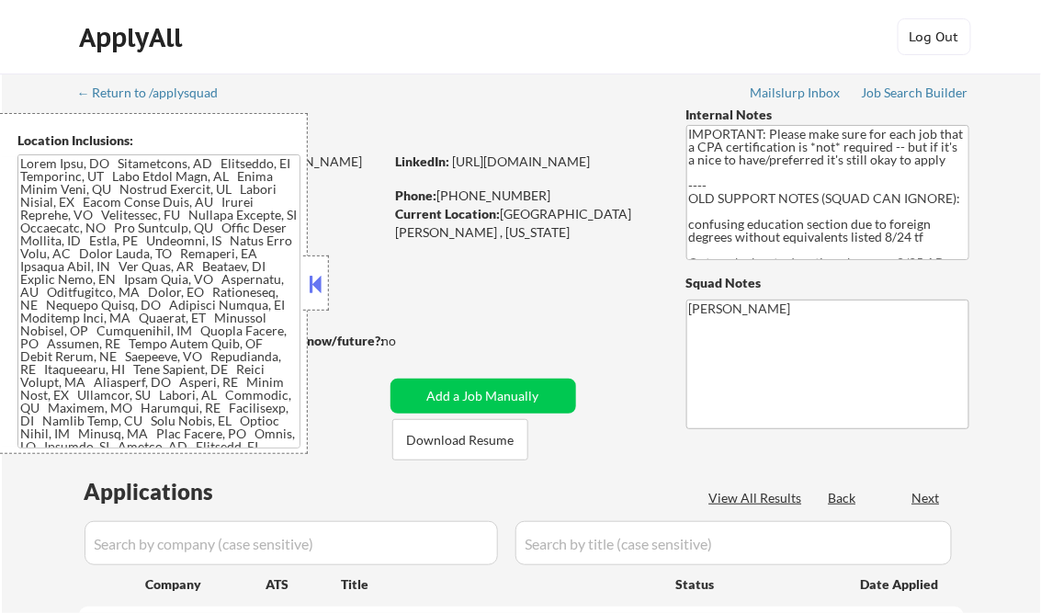
select select ""pending""
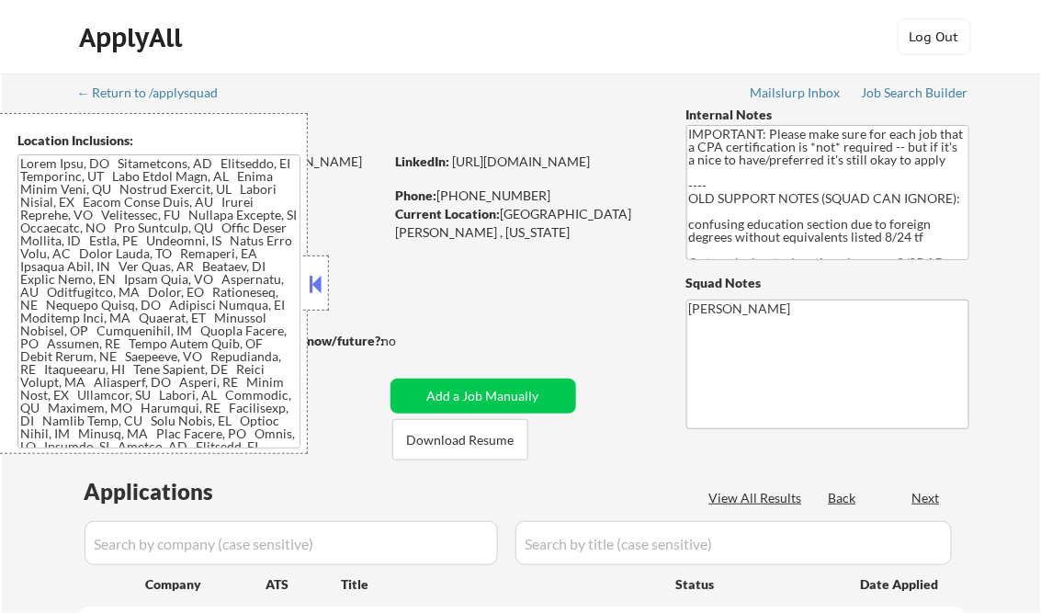
select select ""pending""
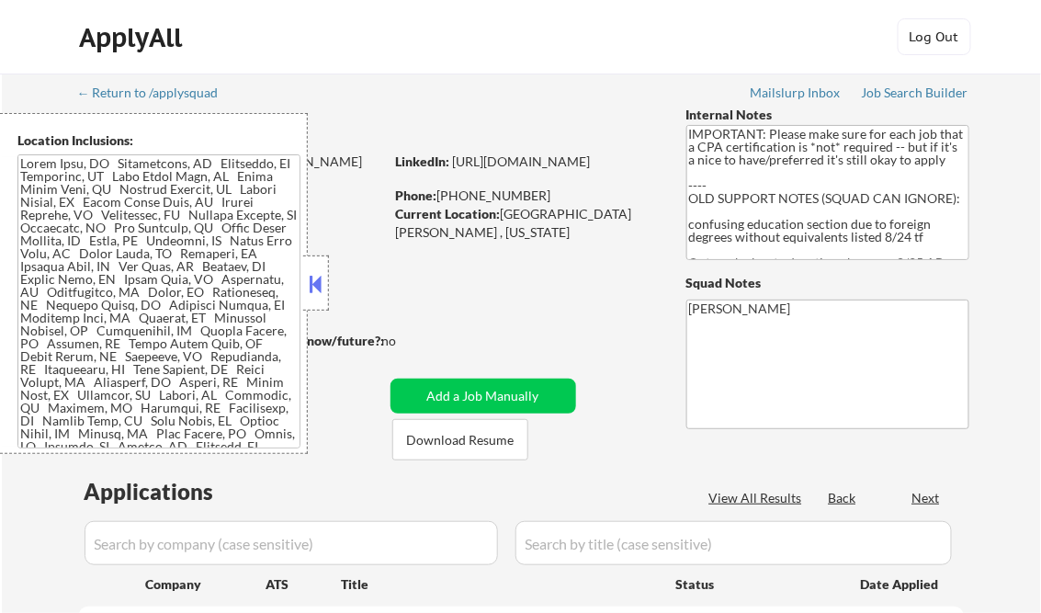
select select ""pending""
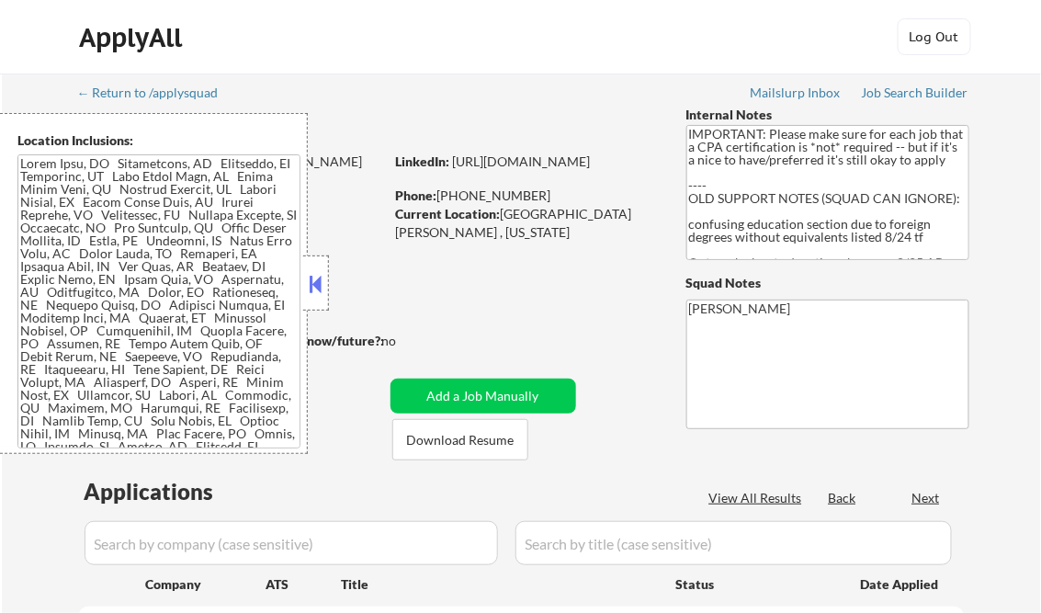
select select ""pending""
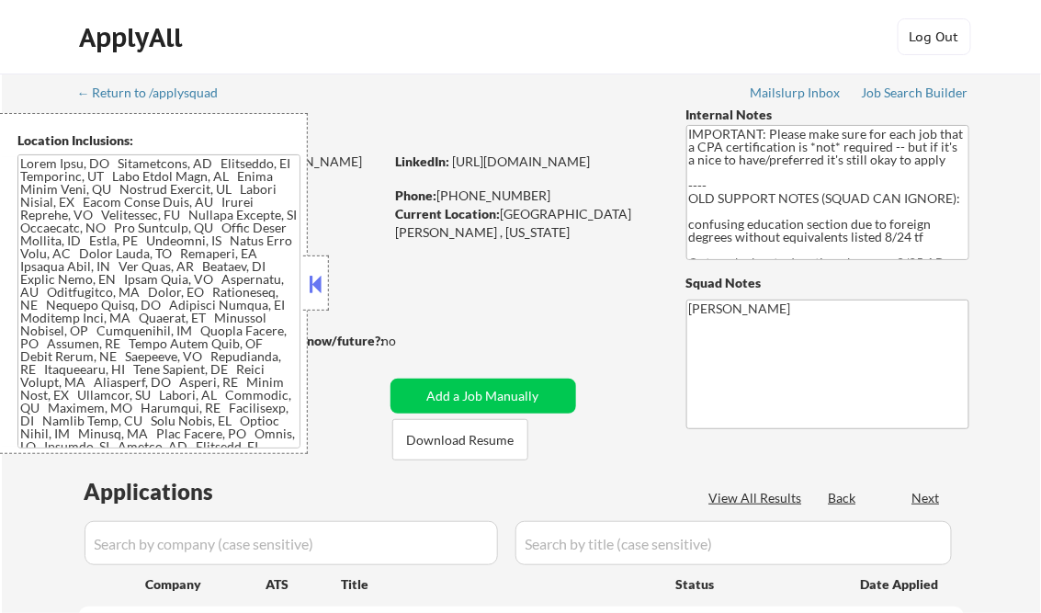
select select ""pending""
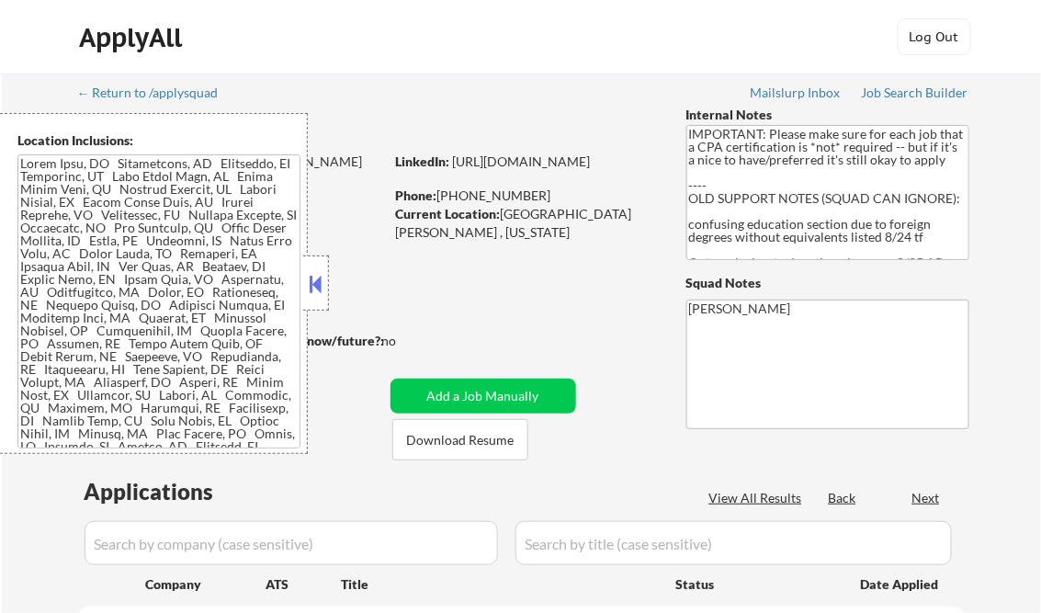
select select ""pending""
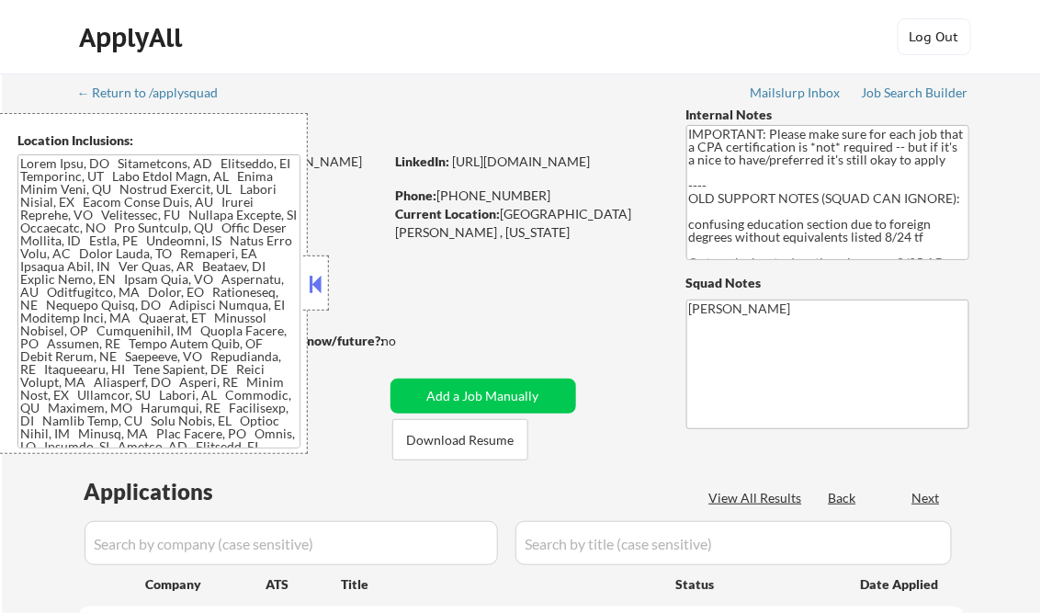
select select ""pending""
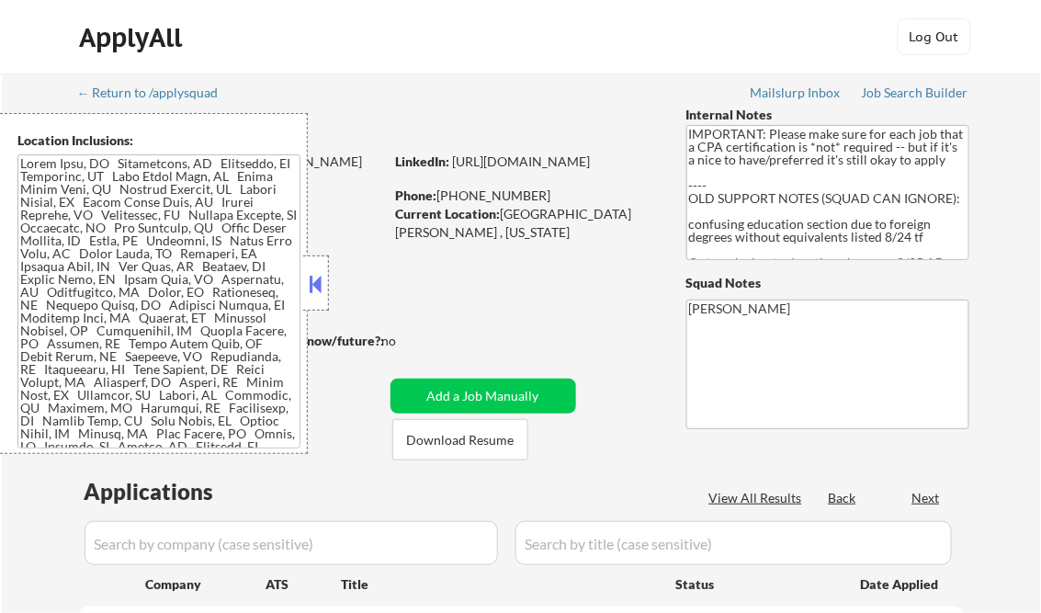
select select ""pending""
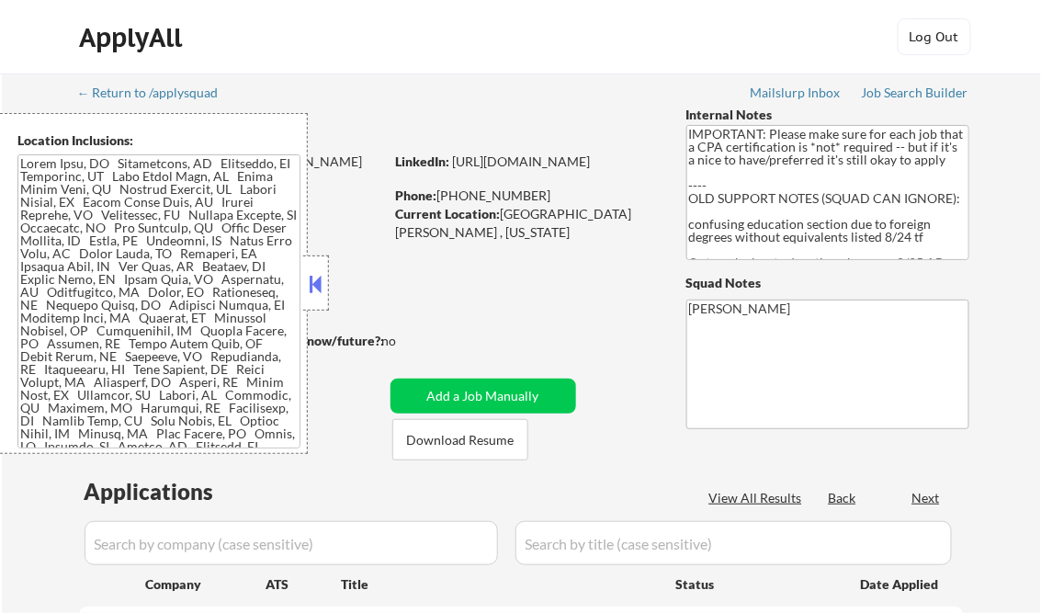
select select ""pending""
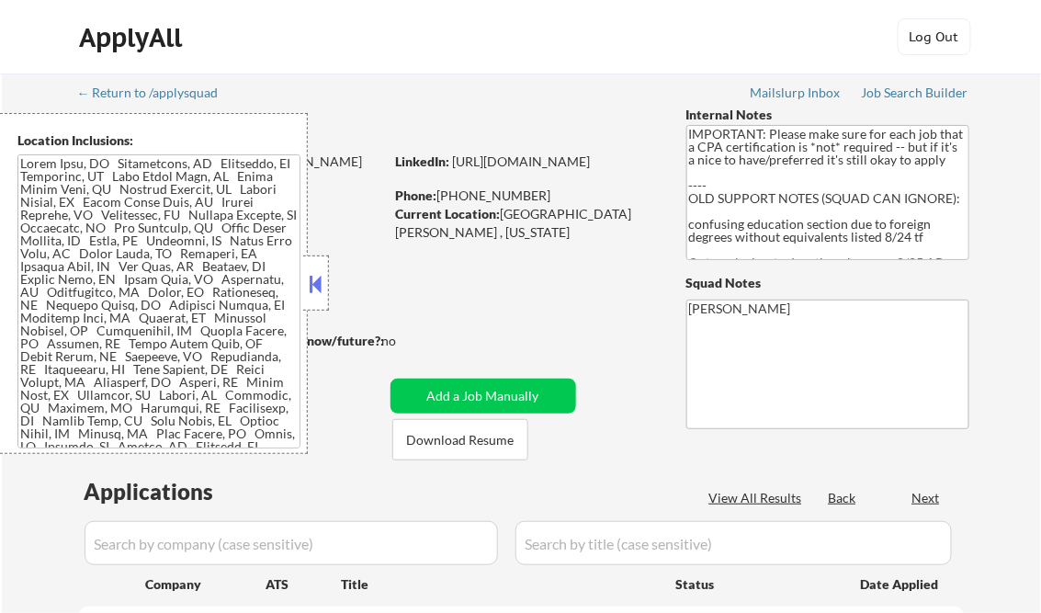
select select ""pending""
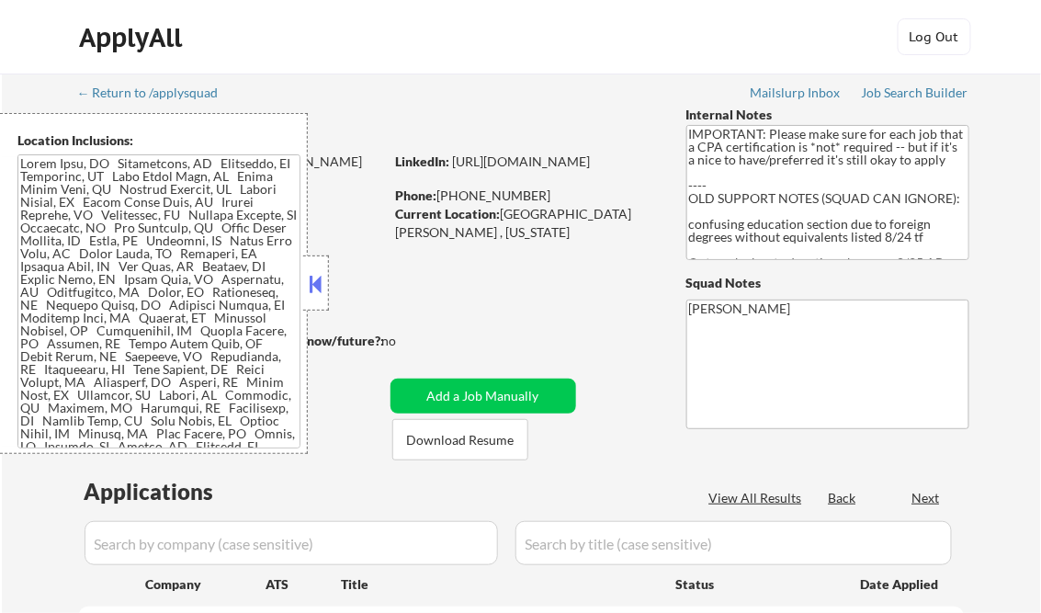
select select ""pending""
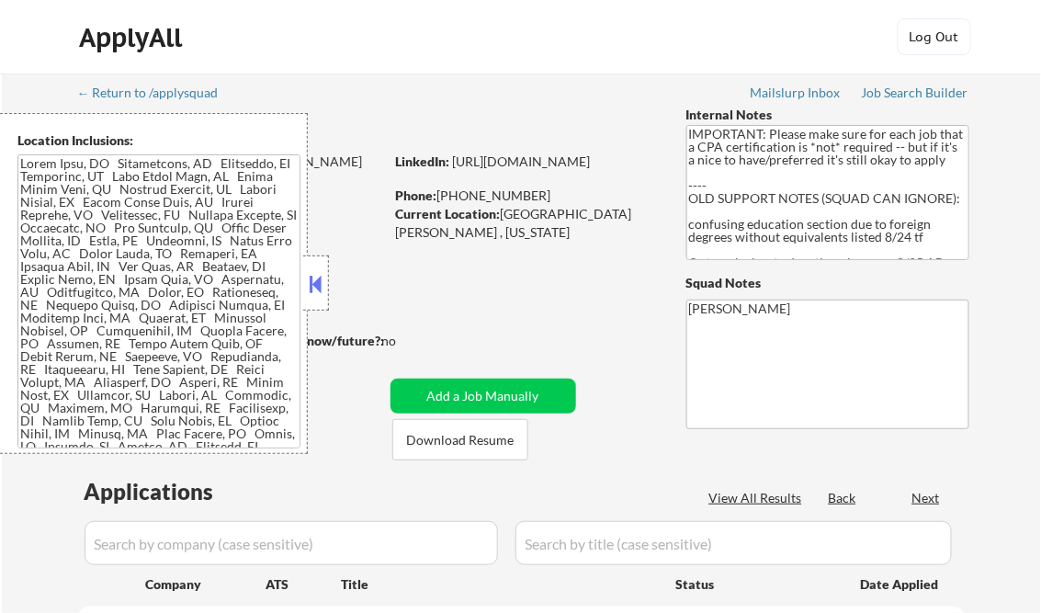
select select ""pending""
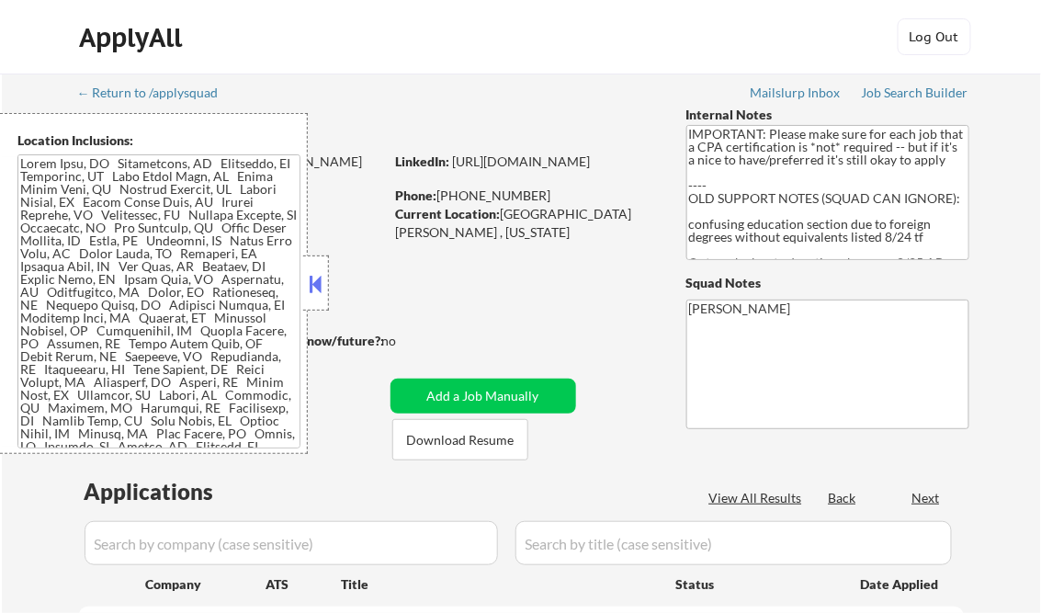
select select ""pending""
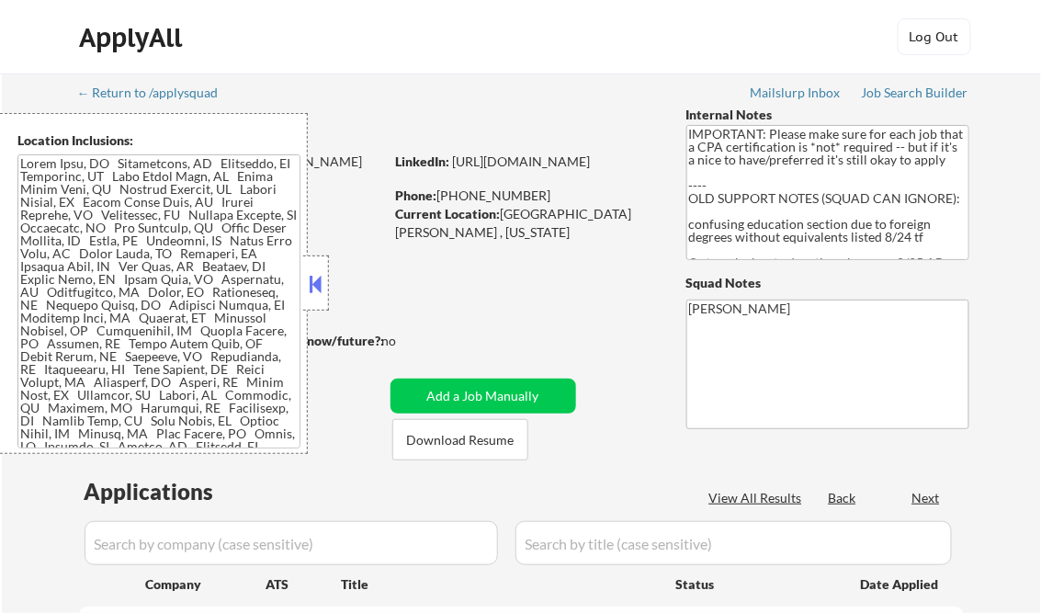
select select ""pending""
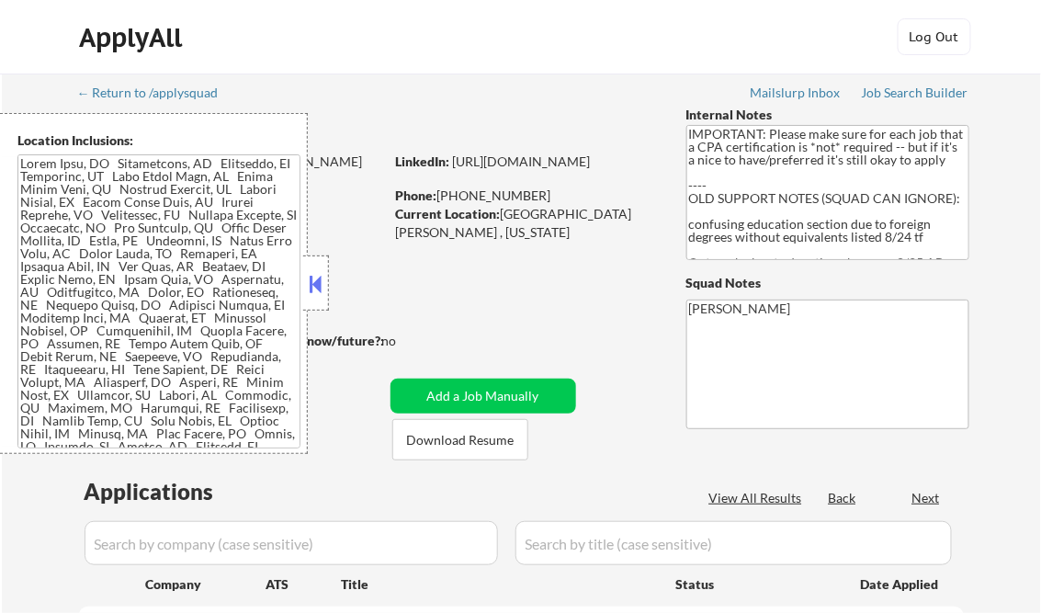
select select ""pending""
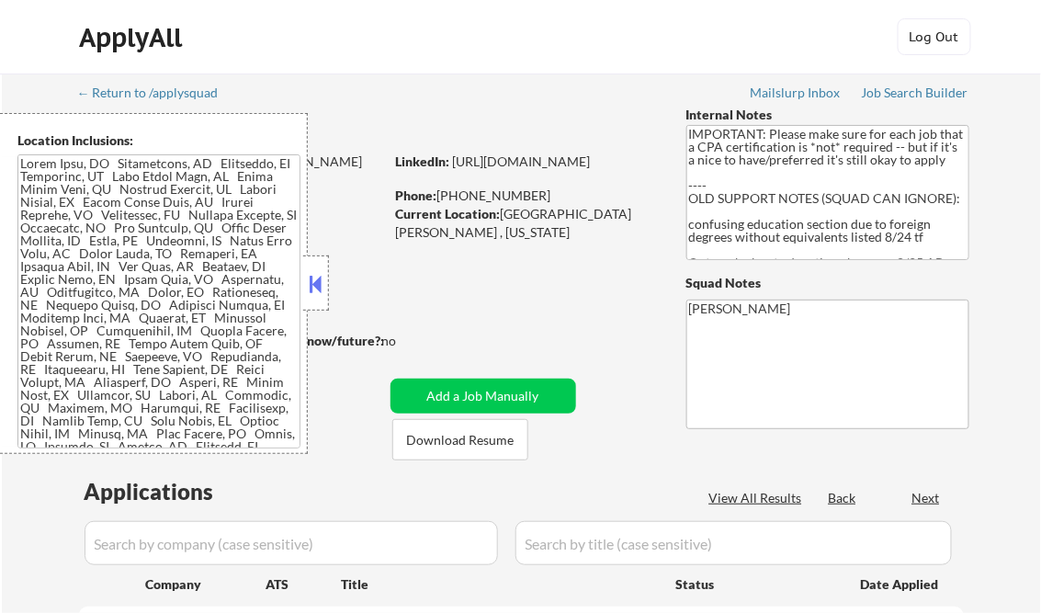
select select ""pending""
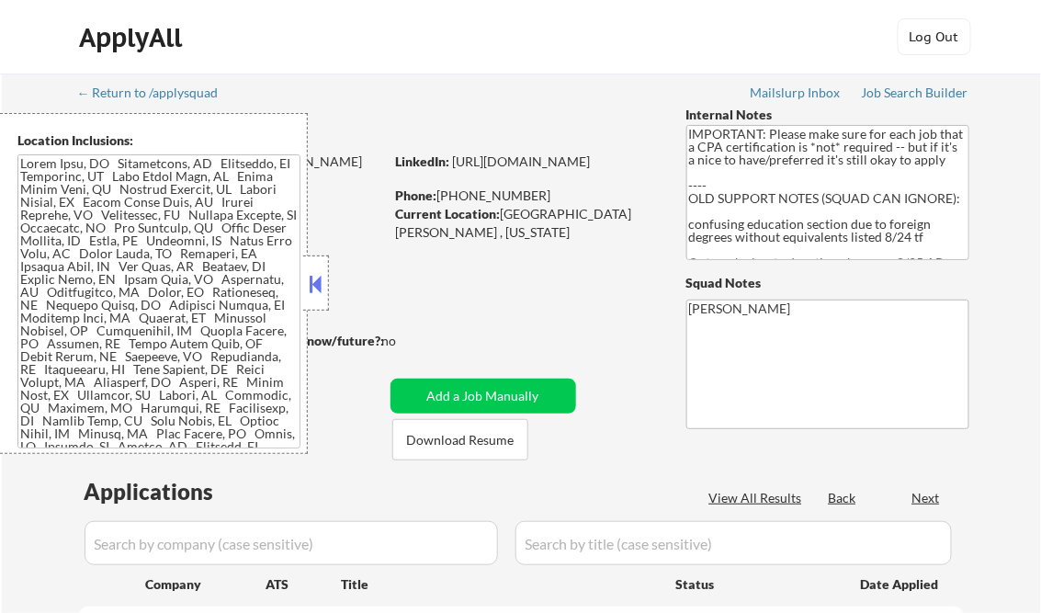
select select ""pending""
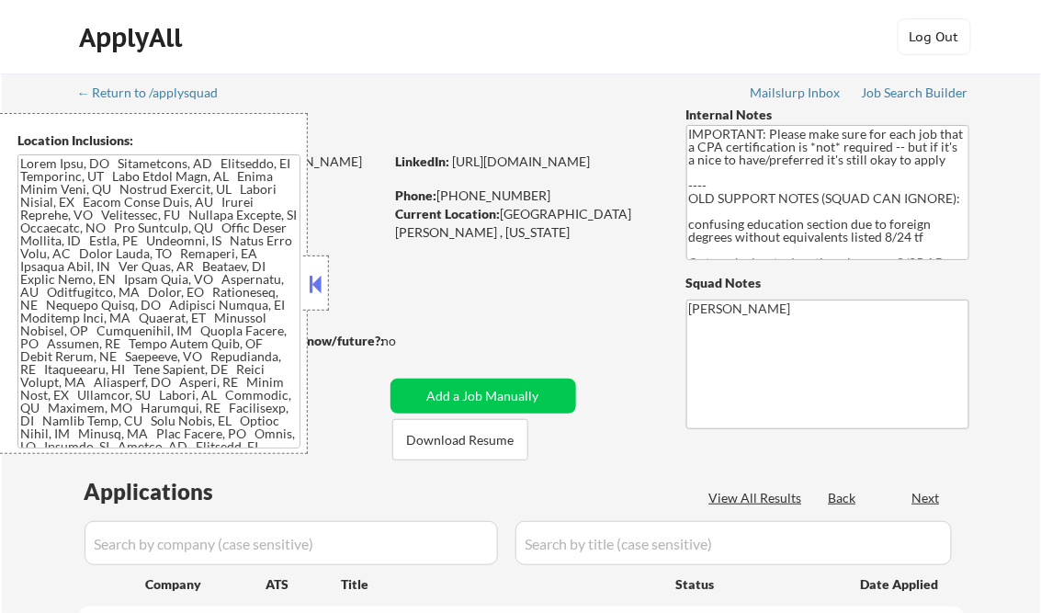
select select ""pending""
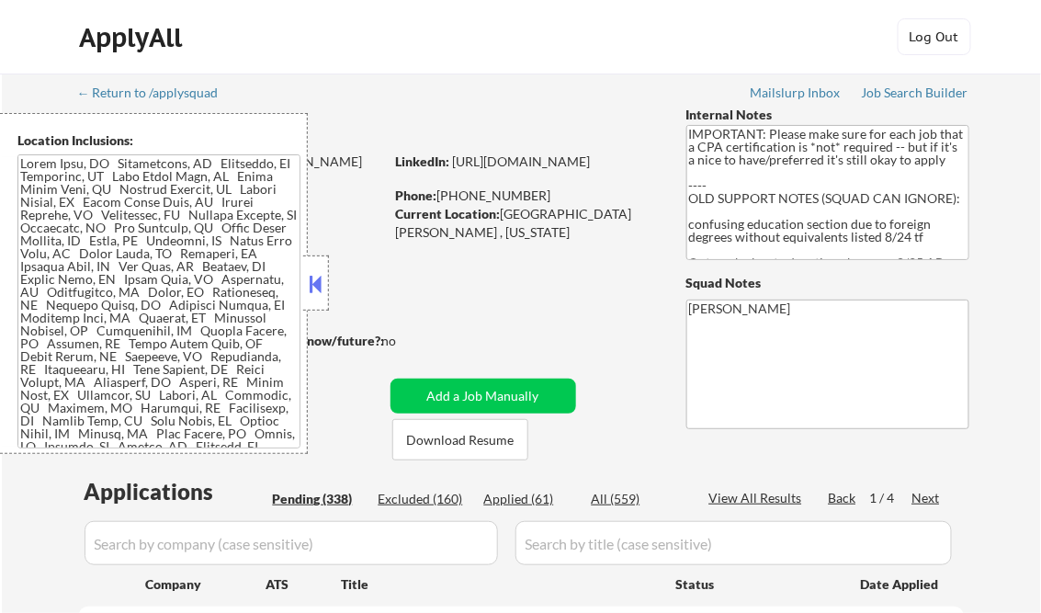
click at [536, 503] on div "Applied (61)" at bounding box center [530, 499] width 92 height 18
select select ""applied""
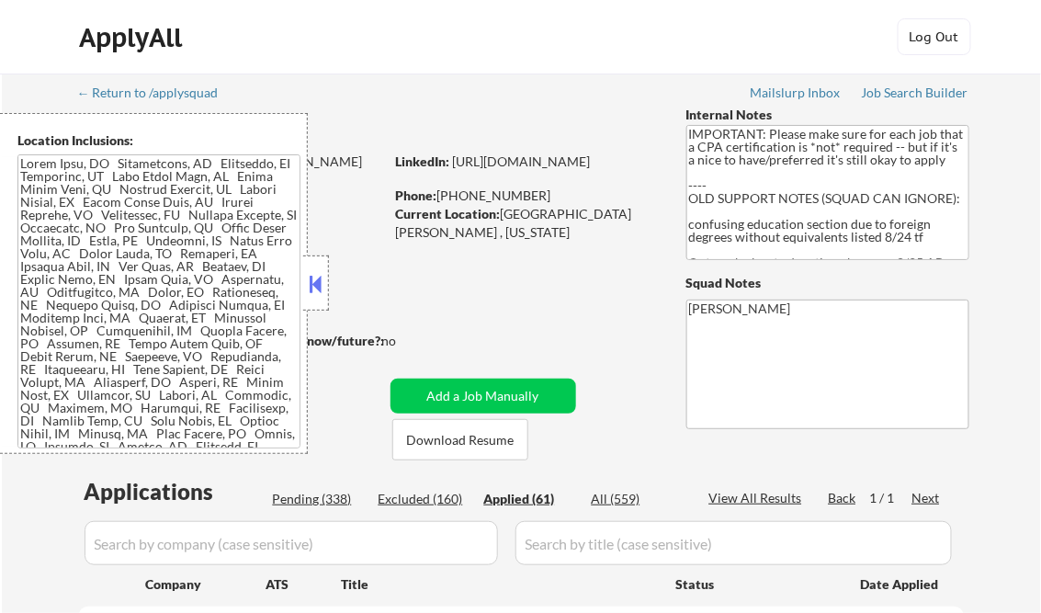
select select ""applied""
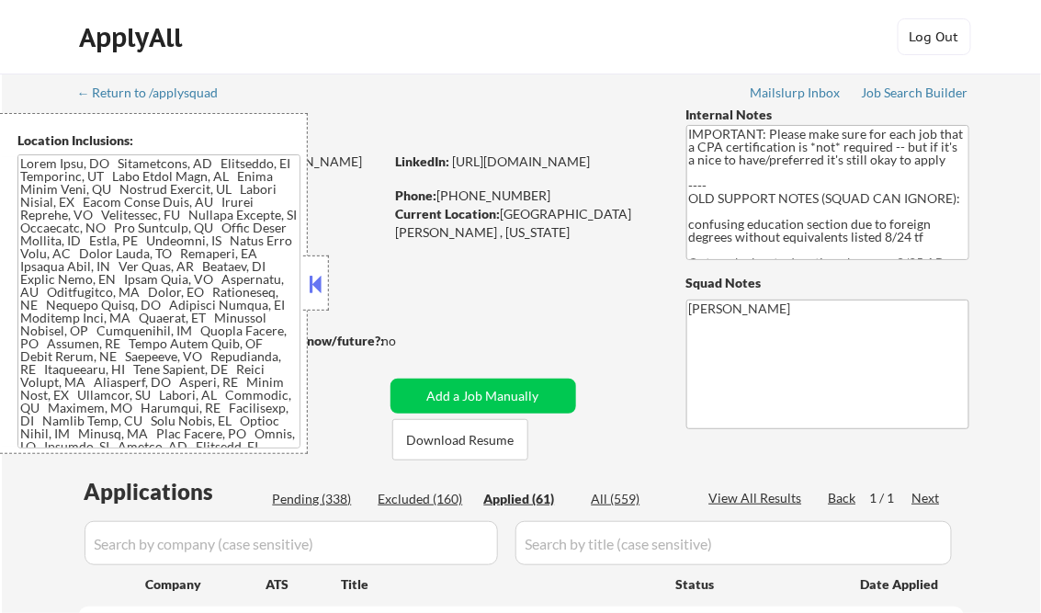
select select ""applied""
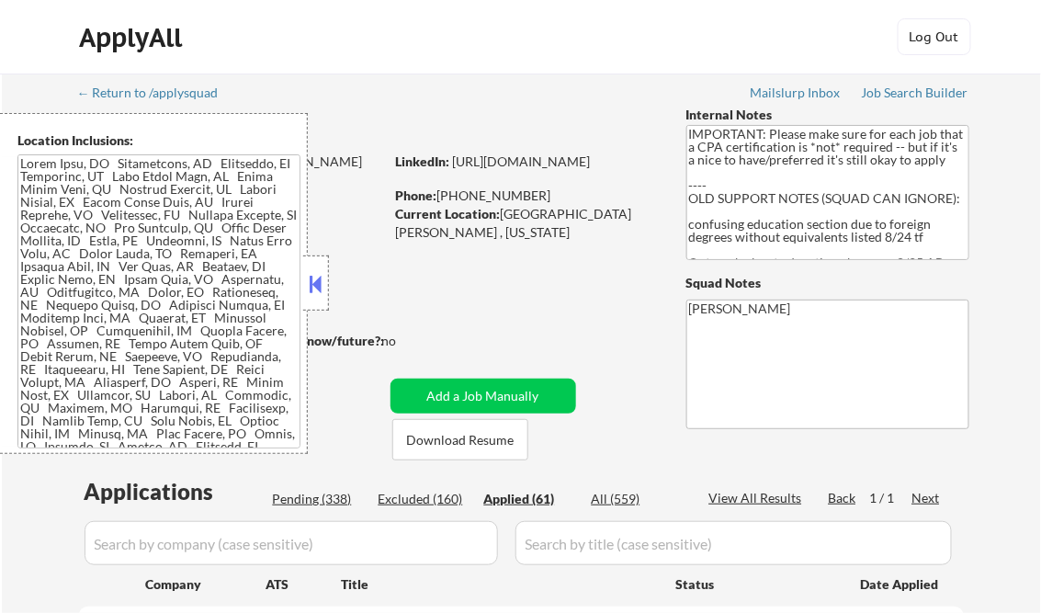
select select ""applied""
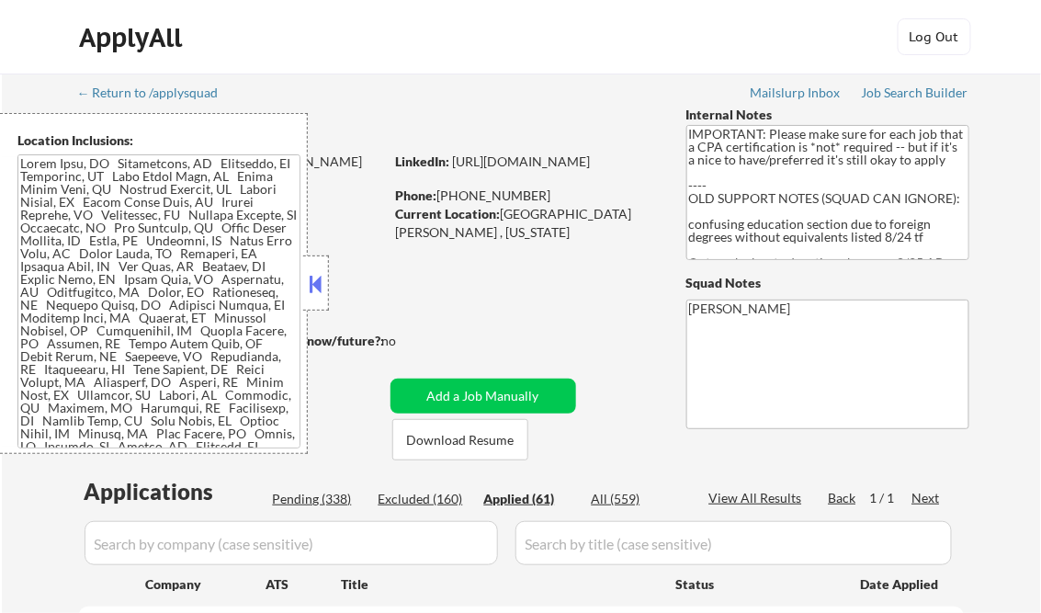
select select ""applied""
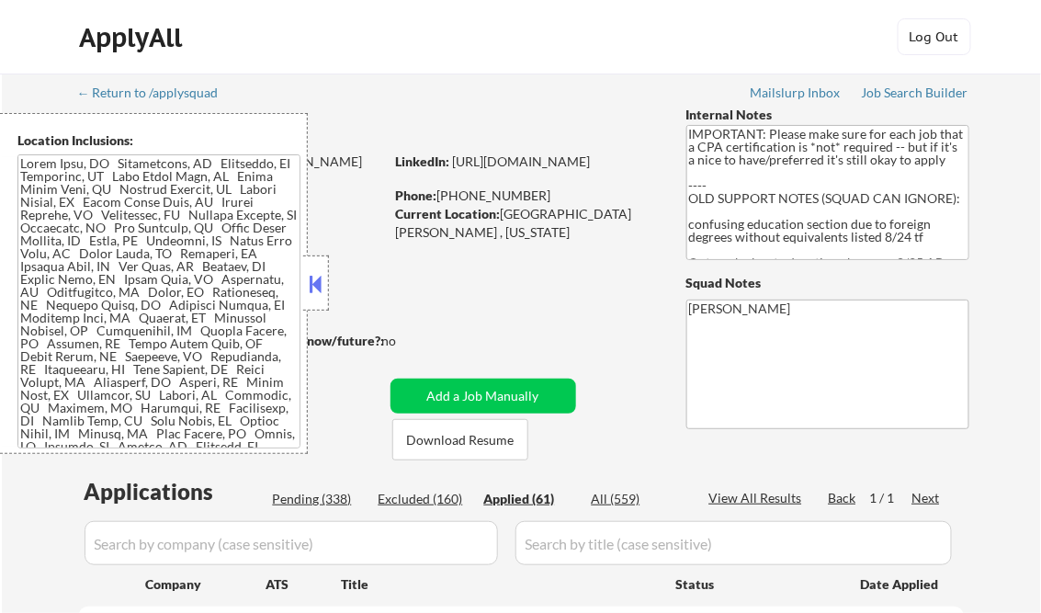
select select ""applied""
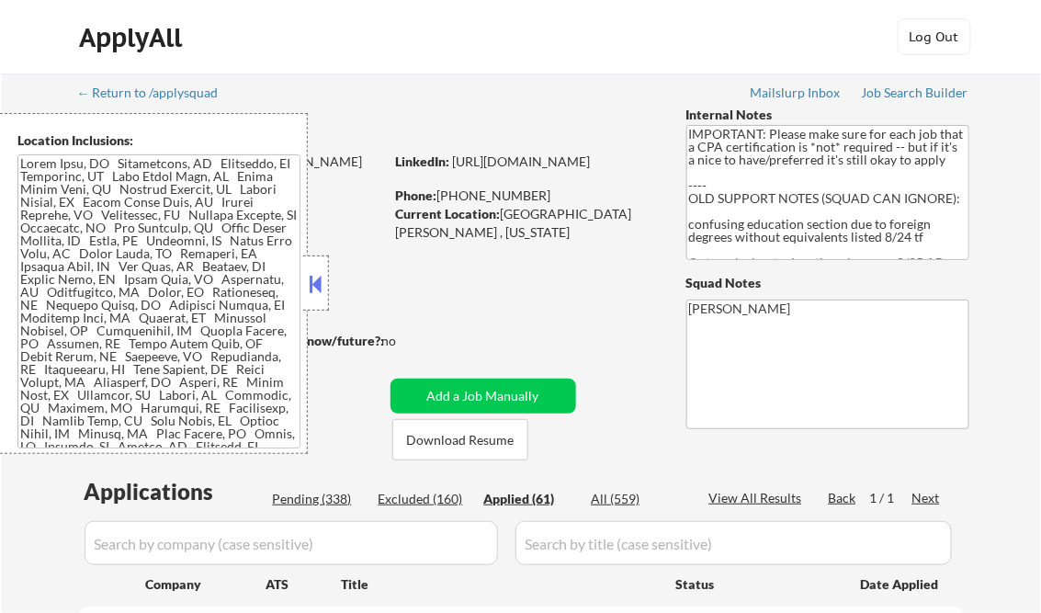
select select ""applied""
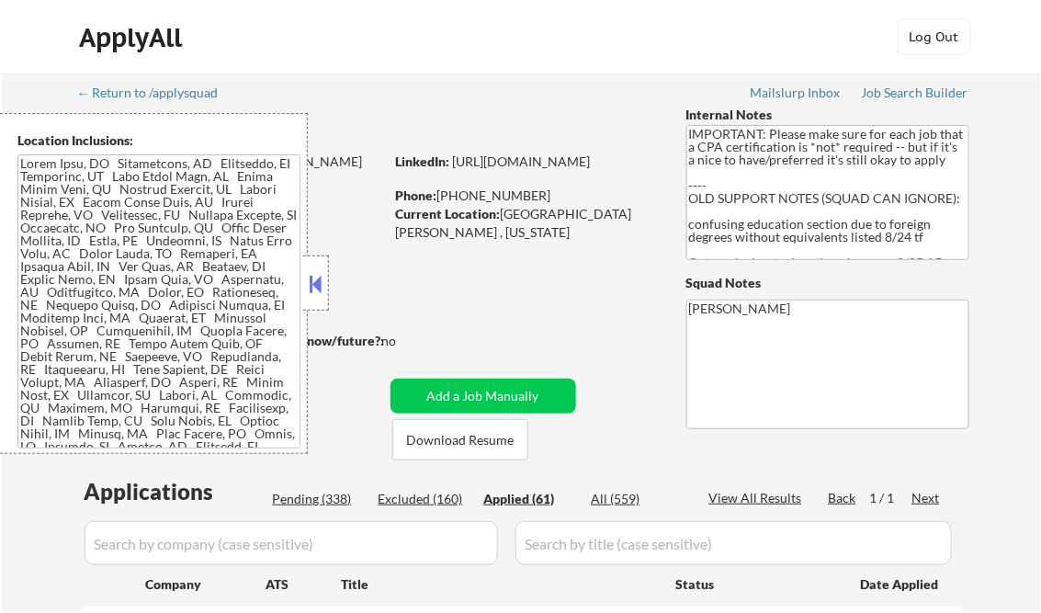
select select ""applied""
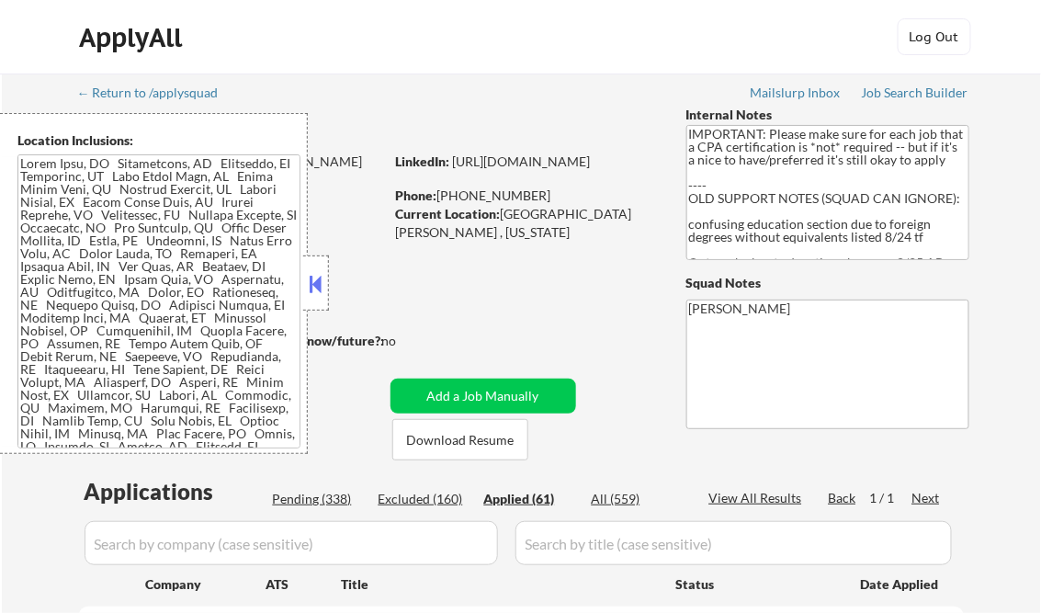
select select ""applied""
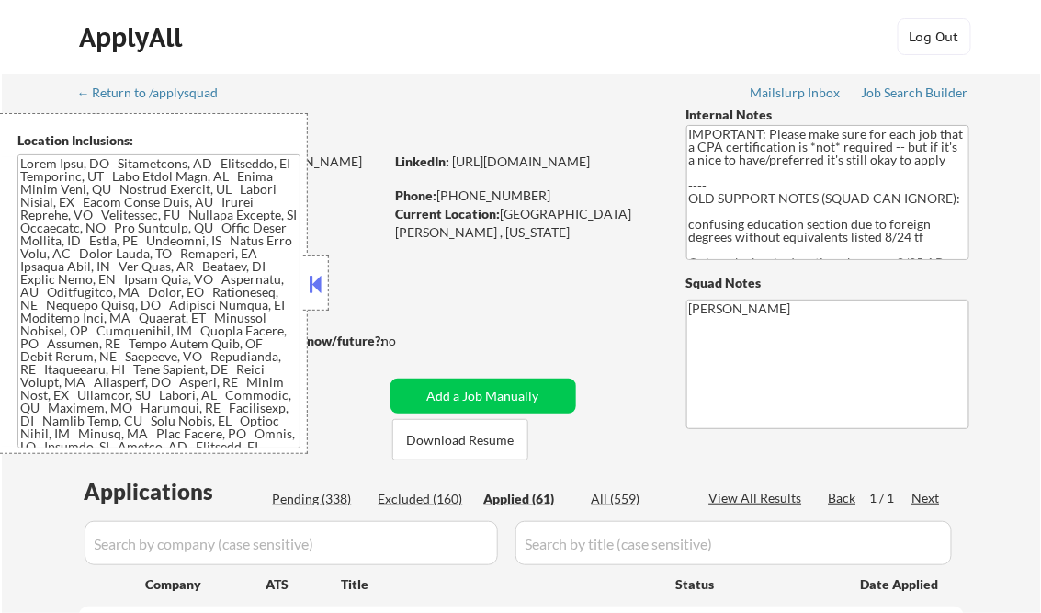
select select ""applied""
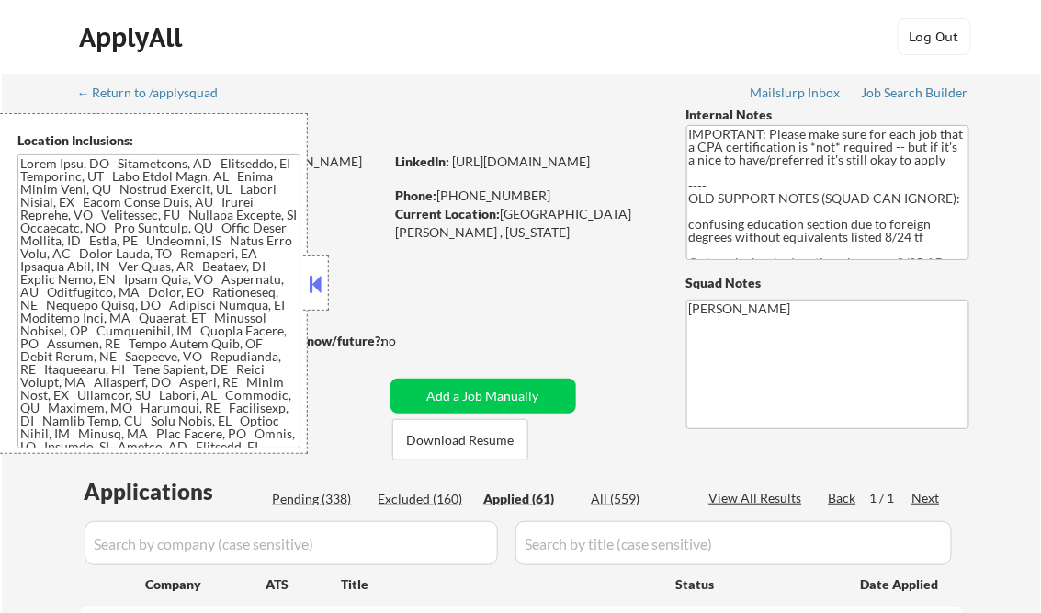
select select ""applied""
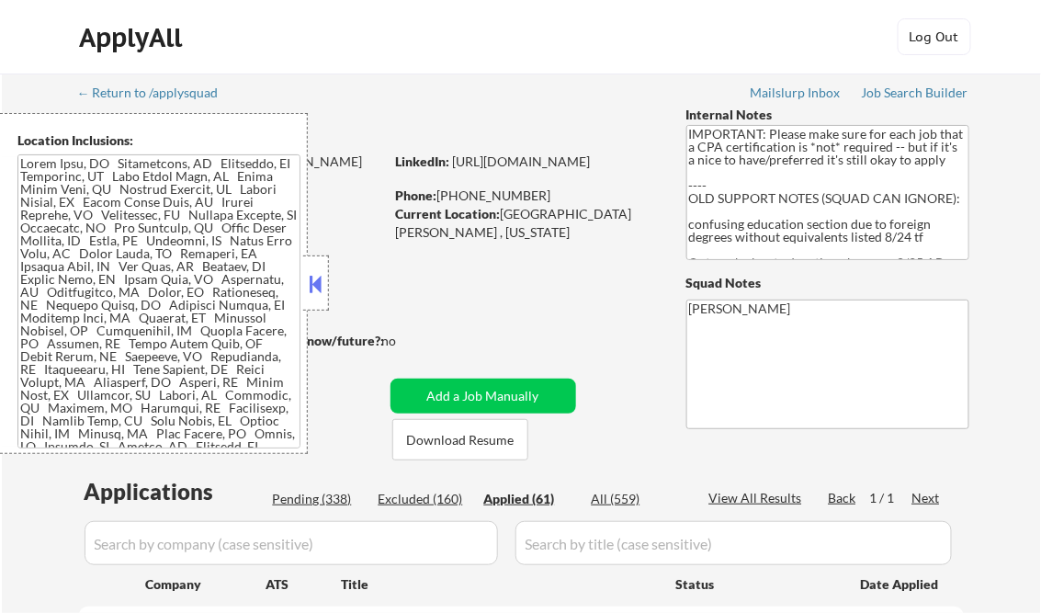
select select ""applied""
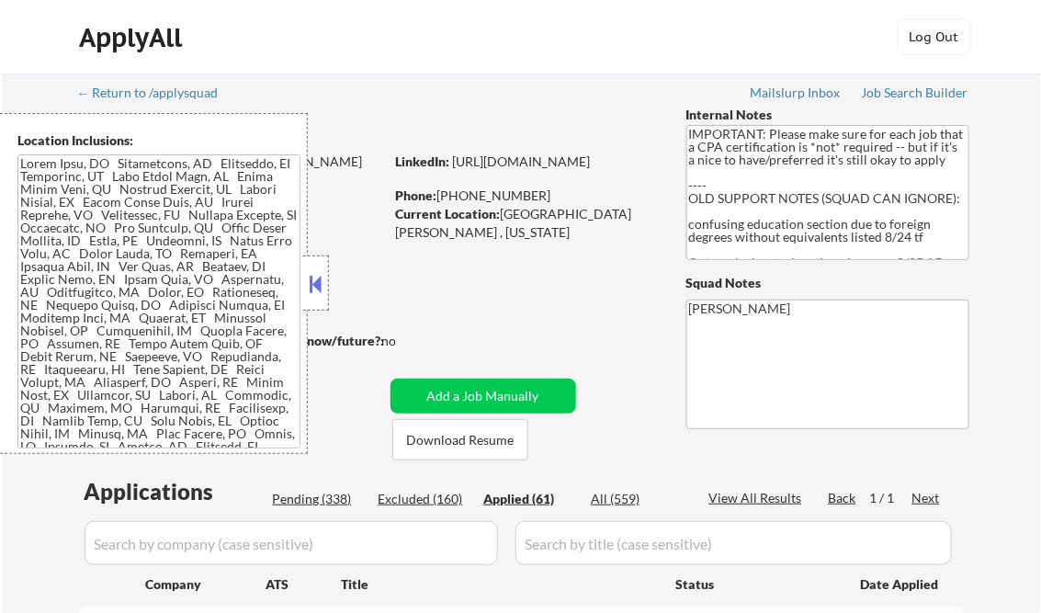
select select ""applied""
click at [321, 285] on button at bounding box center [316, 284] width 20 height 28
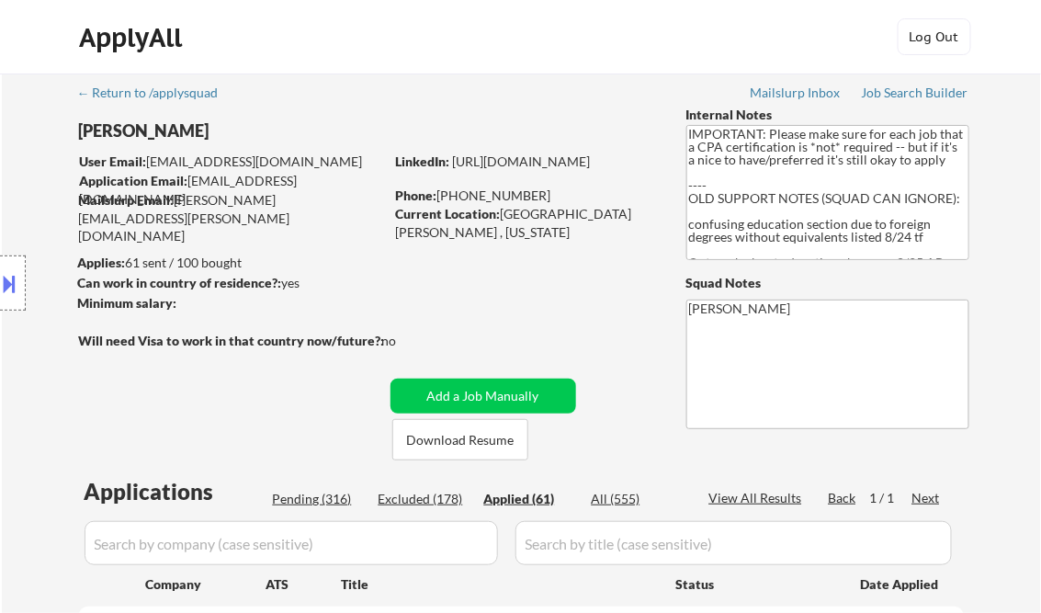
select select ""applied""
